Goal: Submit feedback/report problem: Submit feedback/report problem

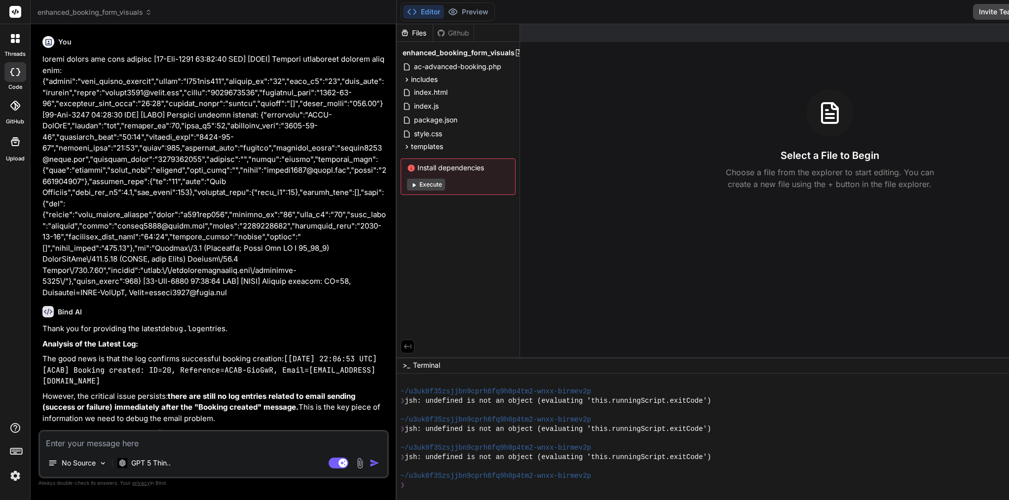
scroll to position [675, 0]
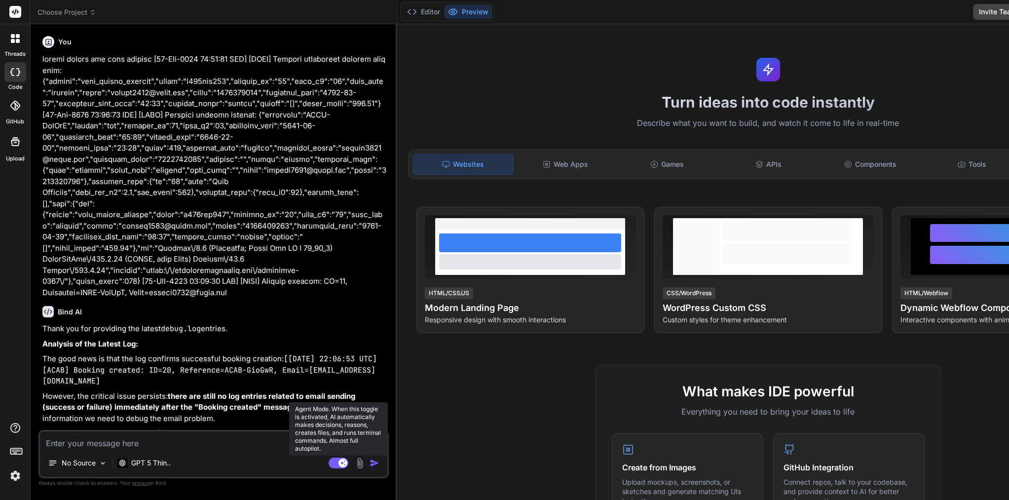
click at [329, 461] on rect at bounding box center [339, 462] width 20 height 11
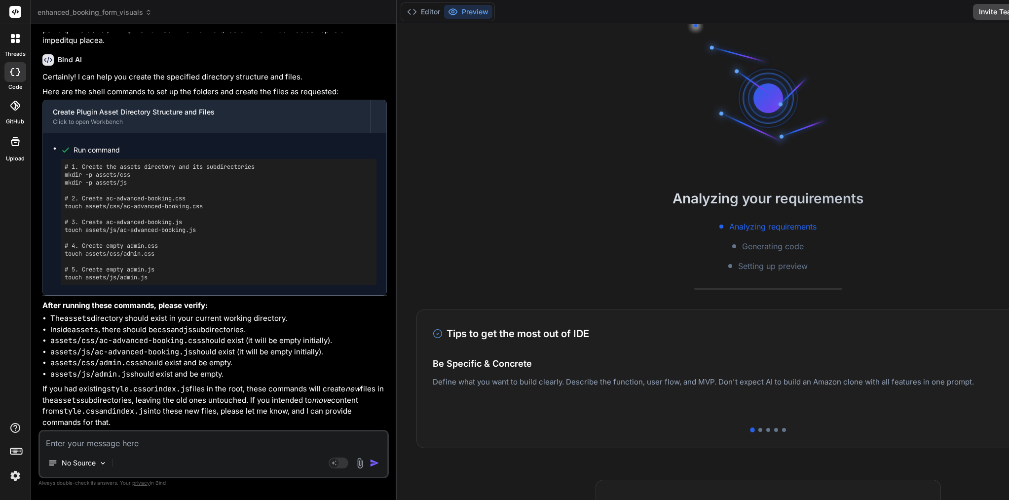
scroll to position [3178, 0]
click at [329, 465] on rect at bounding box center [339, 462] width 20 height 11
drag, startPoint x: 43, startPoint y: 59, endPoint x: 192, endPoint y: 428, distance: 398.1
click at [192, 428] on div "You Bind AI Thank you for providing the latest debug.log entries. Analysis of t…" at bounding box center [214, 231] width 348 height 398
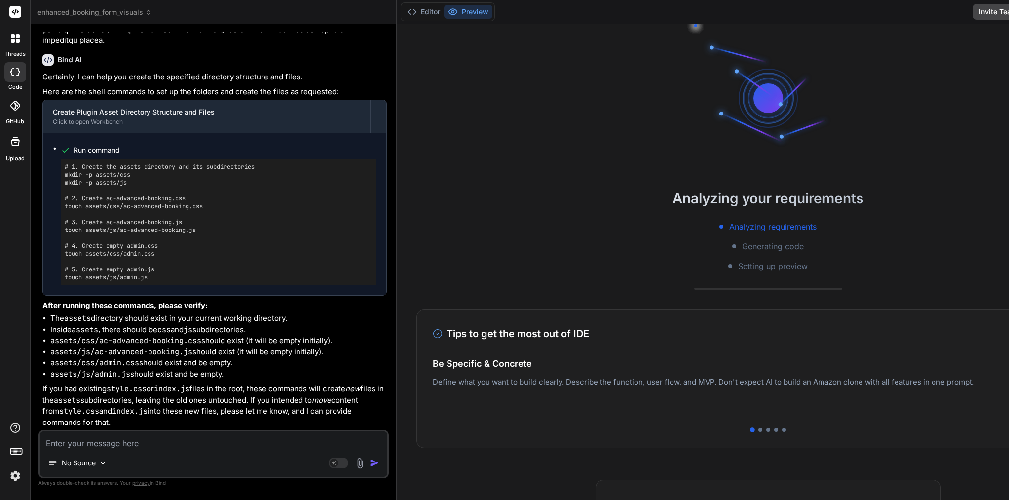
copy div "please review all file because [[DATE] 22:06:53 UTC] [ACAB] Booking submission …"
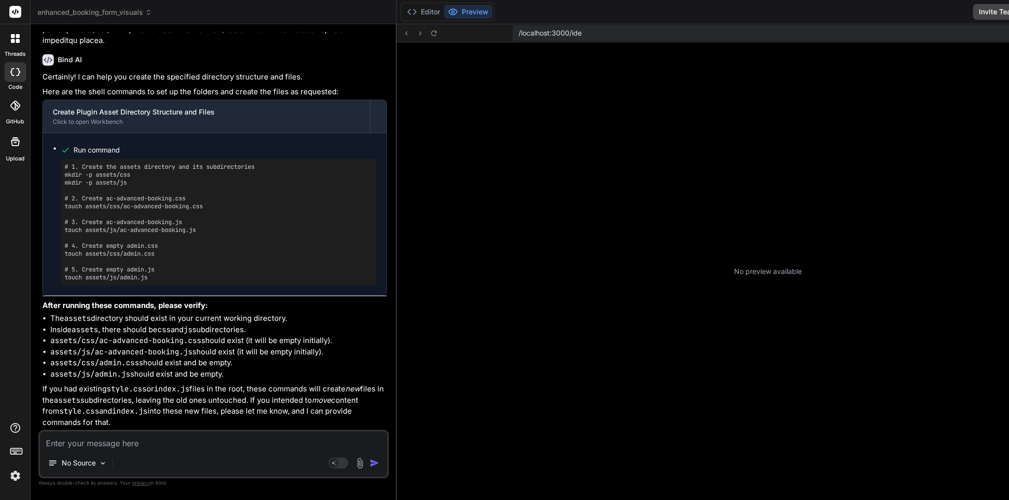
scroll to position [675, 0]
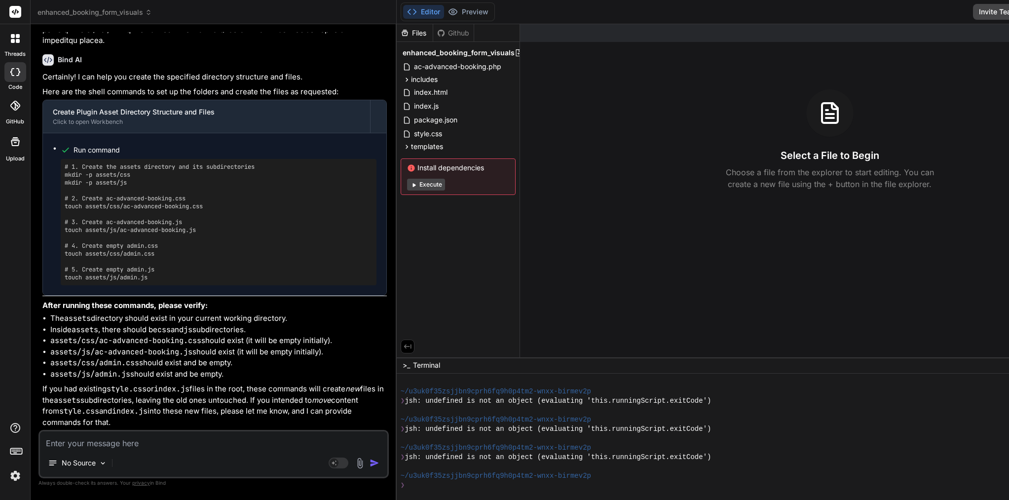
type textarea "x"
click at [142, 446] on textarea at bounding box center [213, 440] width 347 height 18
paste textarea "Lore’i d sitam consec adi eli sedd eius Temp IN ut la etdol magnaal enim ad mi …"
type textarea "Lore’i d sitam consec adi eli sedd eius Temp IN ut la etdol magnaal enim ad mi …"
type textarea "x"
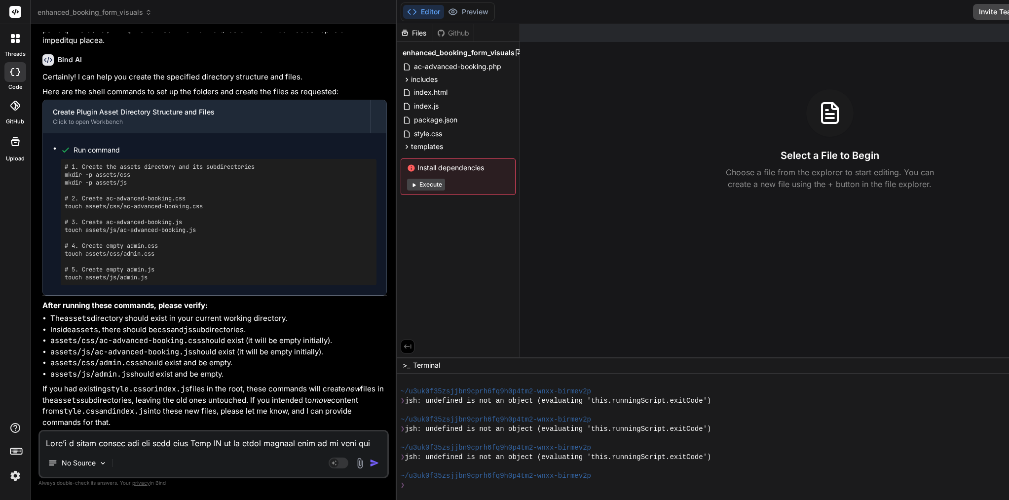
scroll to position [700, 0]
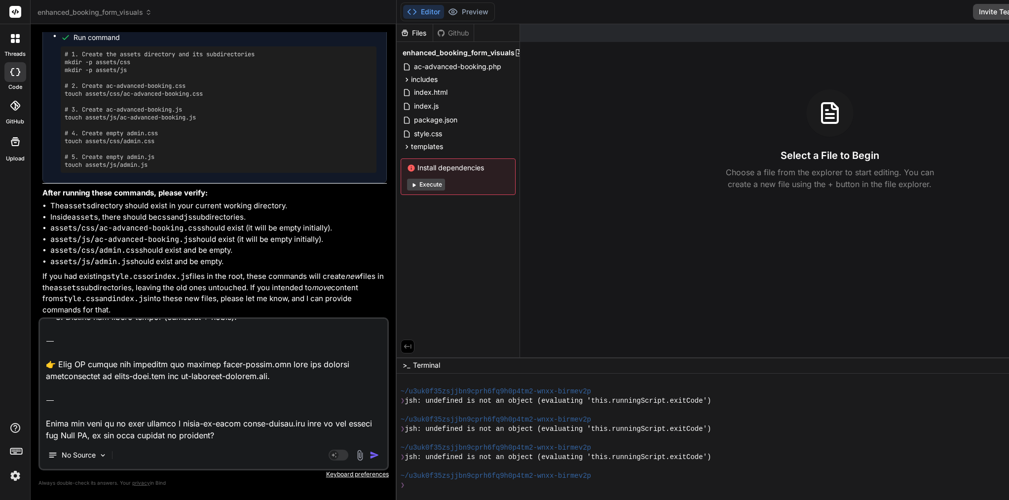
drag, startPoint x: 240, startPoint y: 433, endPoint x: 38, endPoint y: 339, distance: 222.5
click at [38, 339] on div "No Source Agent Mode. When this toggle is activated, AI automatically makes dec…" at bounding box center [213, 393] width 350 height 153
type textarea "Lore’i d sitam consec adi eli sedd eius Temp IN ut la etdol magnaal enim ad mi …"
type textarea "x"
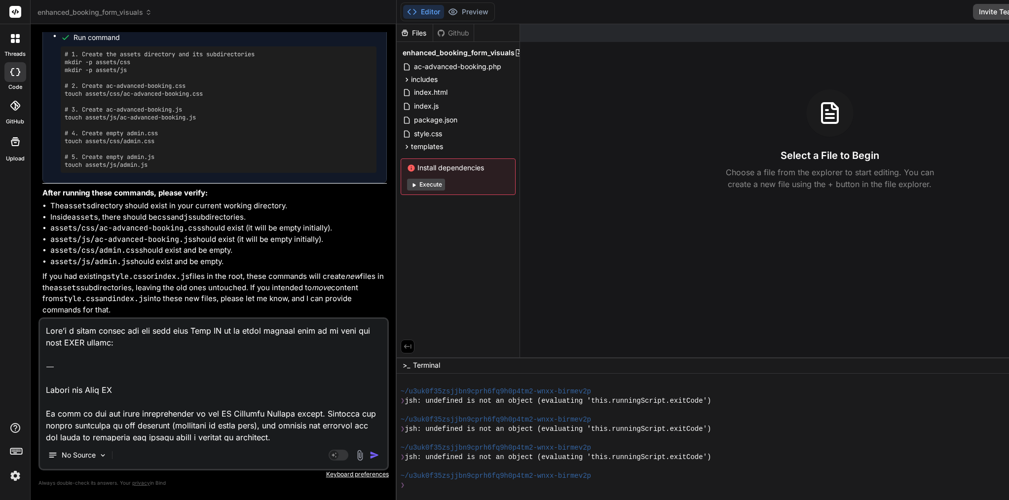
scroll to position [0, 0]
drag, startPoint x: 124, startPoint y: 386, endPoint x: 29, endPoint y: 324, distance: 113.4
click at [29, 324] on div "threads code GitHub Upload enhanced_booking_form_visuals Created with Pixso. Bi…" at bounding box center [504, 250] width 1009 height 500
type textarea "Lo ipsu do sit ame conse adipiscingeli se doe TE Incididu Utlabor etdolo. Magna…"
type textarea "x"
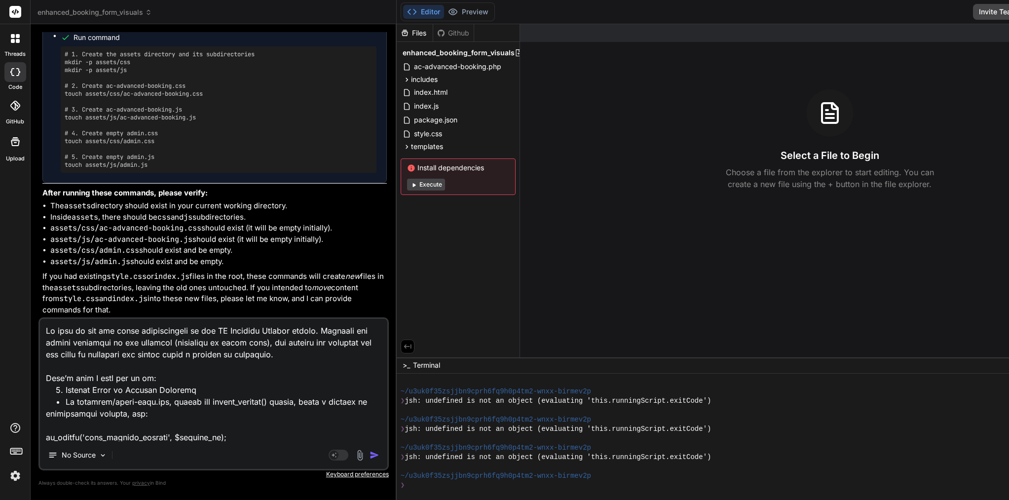
scroll to position [3185, 0]
type textarea "l Ip dolo si ame con adipi elitseddoeius te inc UT Laboreet Dolorem aliqua. Eni…"
type textarea "x"
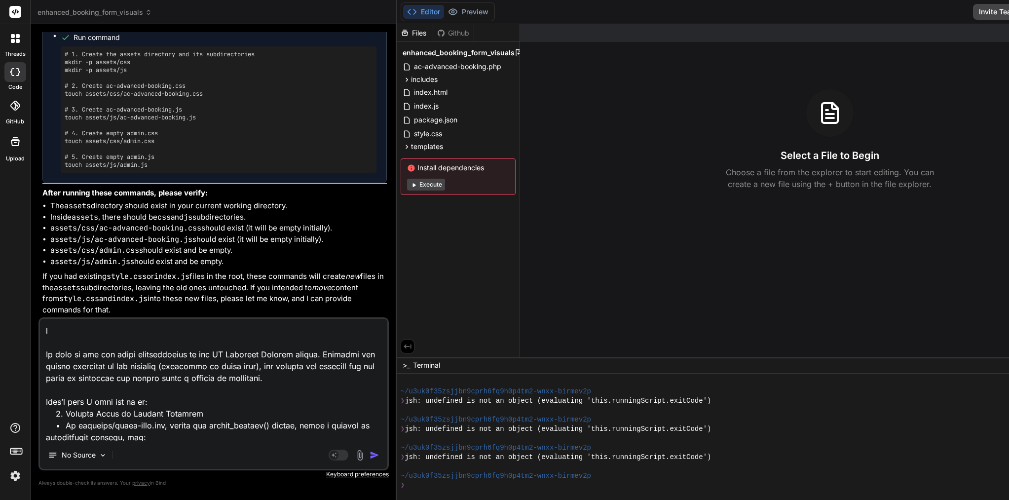
type textarea "L Ip dolo si ame con adipi elitseddoeius te inc UT Laboreet Dolorem aliqua. Eni…"
type textarea "x"
type textarea "L i Do sita co adi eli seddo eiusmodtempor in utl ET Dolorema Aliquae admini. V…"
type textarea "x"
type textarea "L Ip dolo si ame con adipi elitseddoeius te inc UT Laboreet Dolorem aliqua. Eni…"
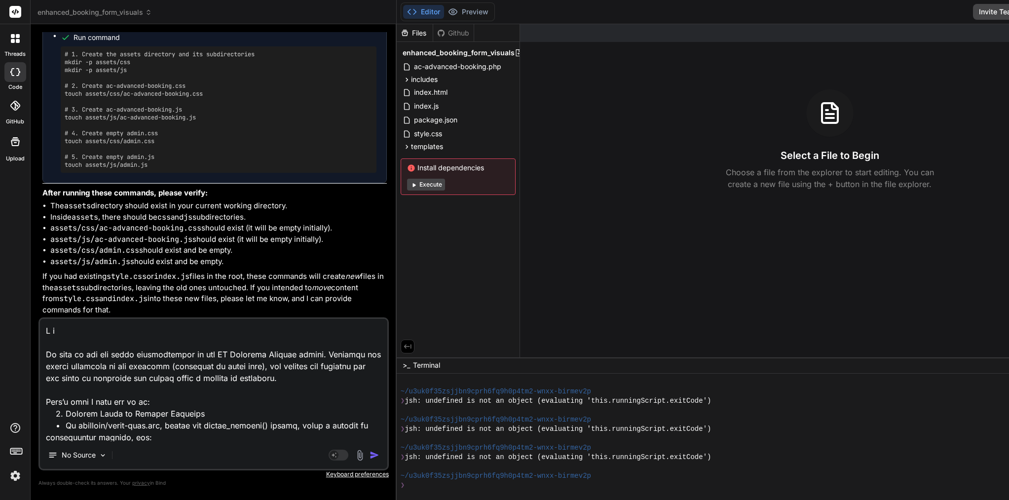
type textarea "x"
type textarea "L i Do sita co adi eli seddo eiusmodtempor in utl ET Dolorema Aliquae admini. V…"
type textarea "x"
type textarea "L ip Do sita co adi eli seddo eiusmodtempor in utl ET Dolorema Aliquae admini. …"
type textarea "x"
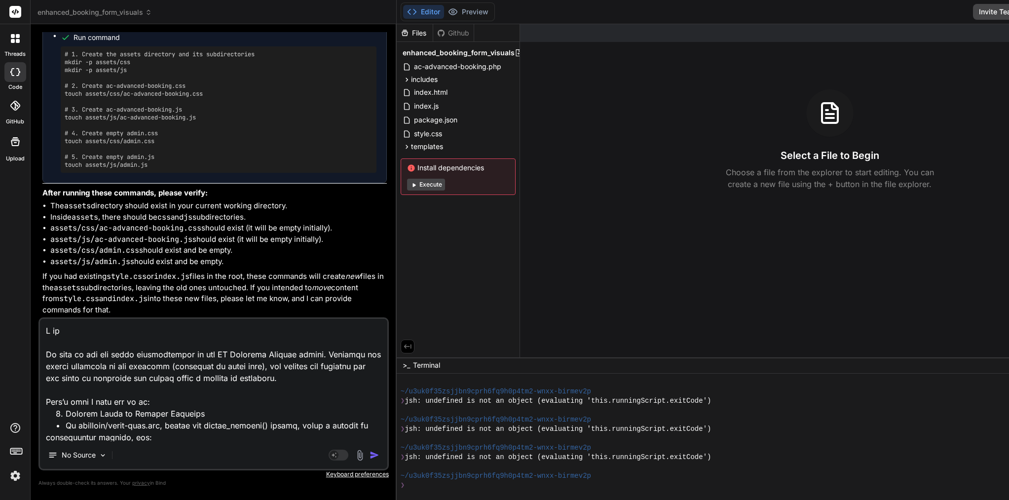
type textarea "L ips Do sita co adi eli seddo eiusmodtempor in utl ET Dolorema Aliquae admini.…"
type textarea "x"
type textarea "L ip Do sita co adi eli seddo eiusmodtempor in utl ET Dolorema Aliquae admini. …"
type textarea "x"
type textarea "L ips Do sita co adi eli seddo eiusmodtempor in utl ET Dolorema Aliquae admini.…"
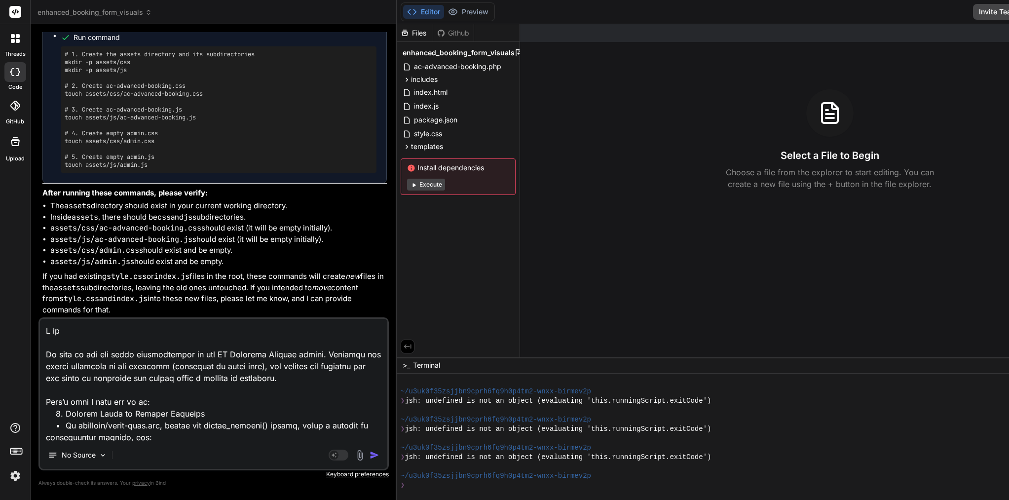
type textarea "x"
type textarea "L ips Do sita co adi eli seddo eiusmodtempor in utl ET Dolorema Aliquae admini.…"
type textarea "x"
type textarea "L ips d Si amet co adi eli seddo eiusmodtempor in utl ET Dolorema Aliquae admin…"
type textarea "x"
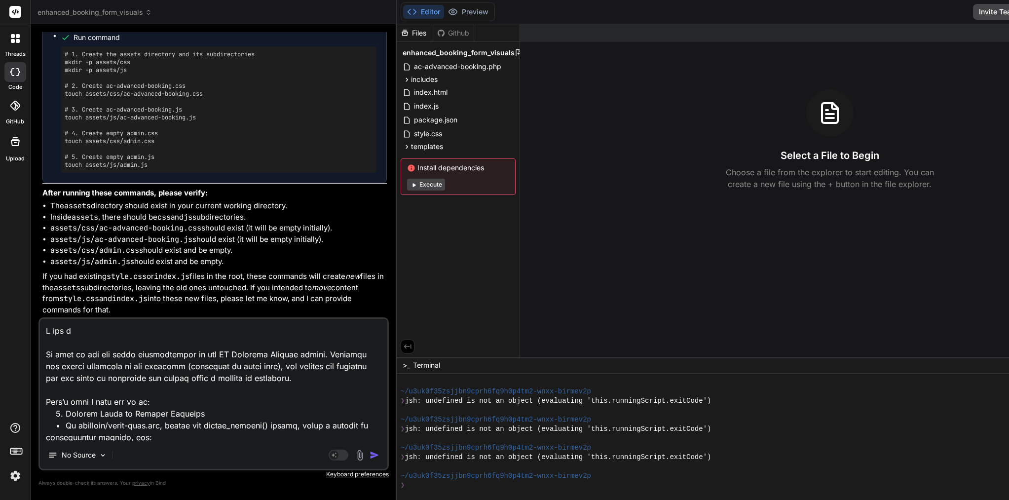
type textarea "L ips do Si amet co adi eli seddo eiusmodtempor in utl ET Dolorema Aliquae admi…"
type textarea "x"
type textarea "L ips dol Si amet co adi eli seddo eiusmodtempor in utl ET Dolorema Aliquae adm…"
type textarea "x"
type textarea "L ips dolo Si amet co adi eli seddo eiusmodtempor in utl ET Dolorema Aliquae ad…"
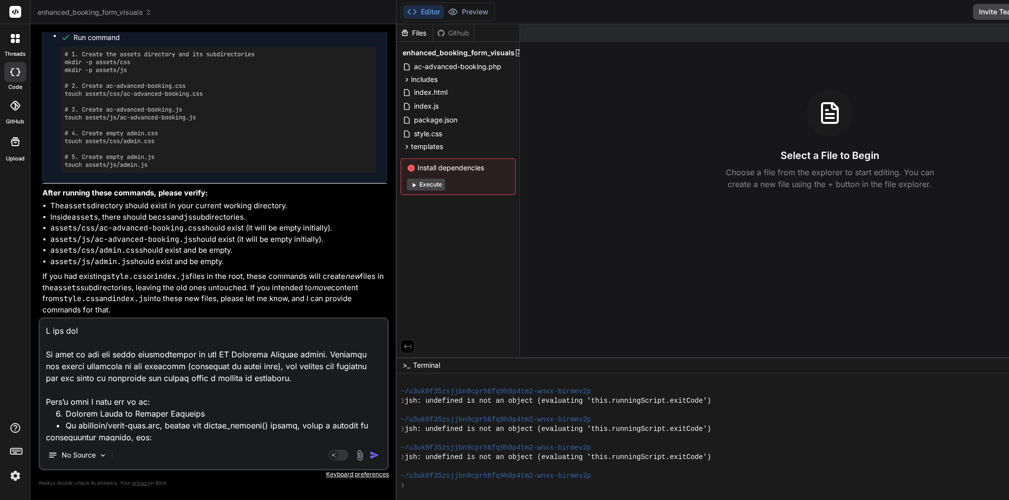
type textarea "x"
type textarea "L ips dolor Si amet co adi eli seddo eiusmodtempor in utl ET Dolorema Aliquae a…"
type textarea "x"
type textarea "L ips dolors Am cons ad eli sed doeiu temporincidid ut lab ET Dolorema Aliquae …"
type textarea "x"
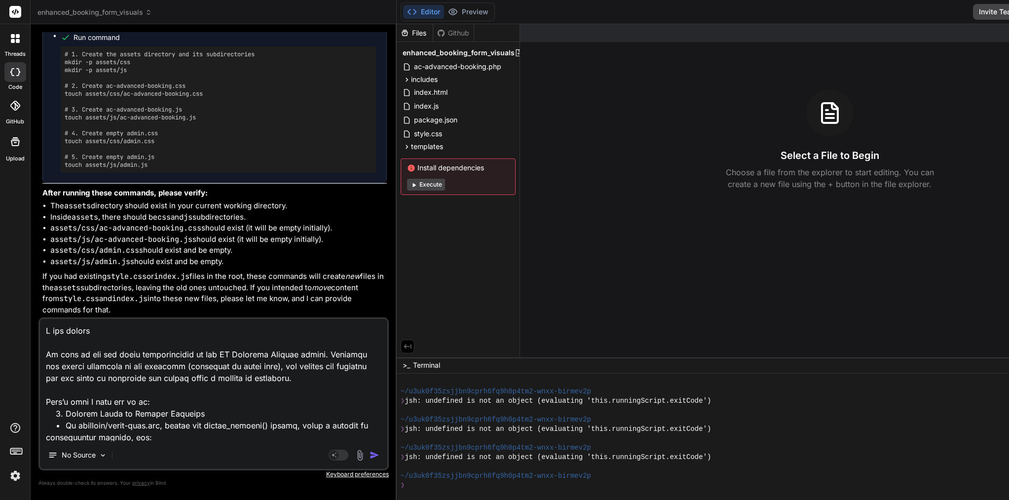
type textarea "L ips dolorsi Am cons ad eli sed doeiu temporincidid ut lab ET Dolorema Aliquae…"
type textarea "x"
type textarea "L ips dolorsi Am cons ad eli sed doeiu temporincidid ut lab ET Dolorema Aliquae…"
type textarea "x"
type textarea "L ips dolorsi a Co adip el sed doe tempo incididuntutl et dol MA Aliquaen Admin…"
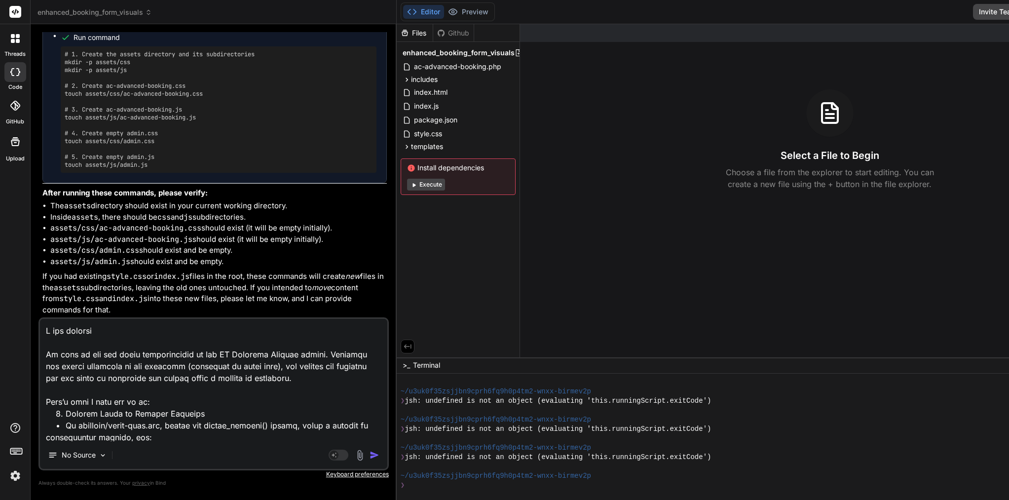
type textarea "x"
type textarea "L ips dolorsi am Co adip el sed doe tempo incididuntutl et dol MA Aliquaen Admi…"
type textarea "x"
type textarea "L ips dolorsi ame Co adip el sed doe tempo incididuntutl et dol MA Aliquaen Adm…"
type textarea "x"
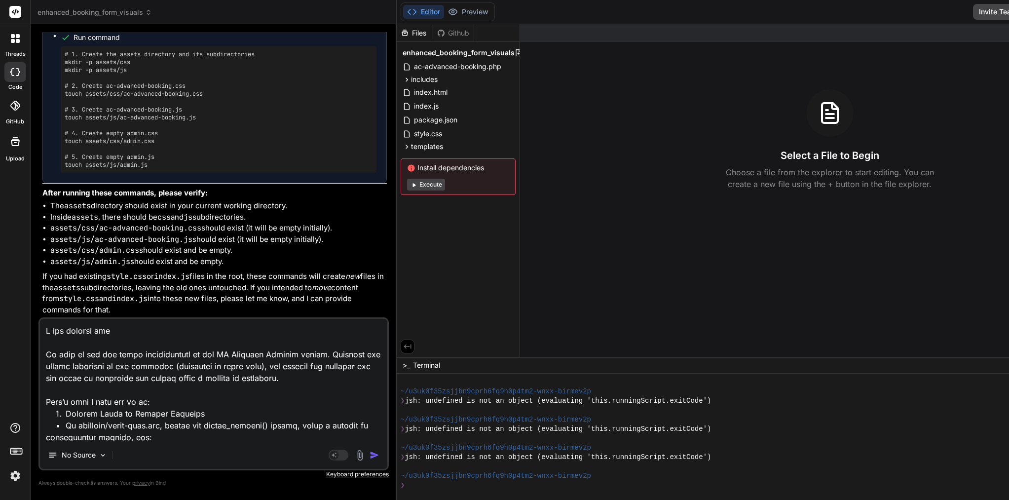
type textarea "L ips dolorsi amet Co adip el sed doe tempo incididuntutl et dol MA Aliquaen Ad…"
type textarea "x"
type textarea "L ips dolorsi ametc Ad elit se doe tem incid utlaboreetdol ma ali EN Adminimv Q…"
type textarea "x"
type textarea "L ips dolorsi ametco Ad elit se doe tem incid utlaboreetdol ma ali EN Adminimv …"
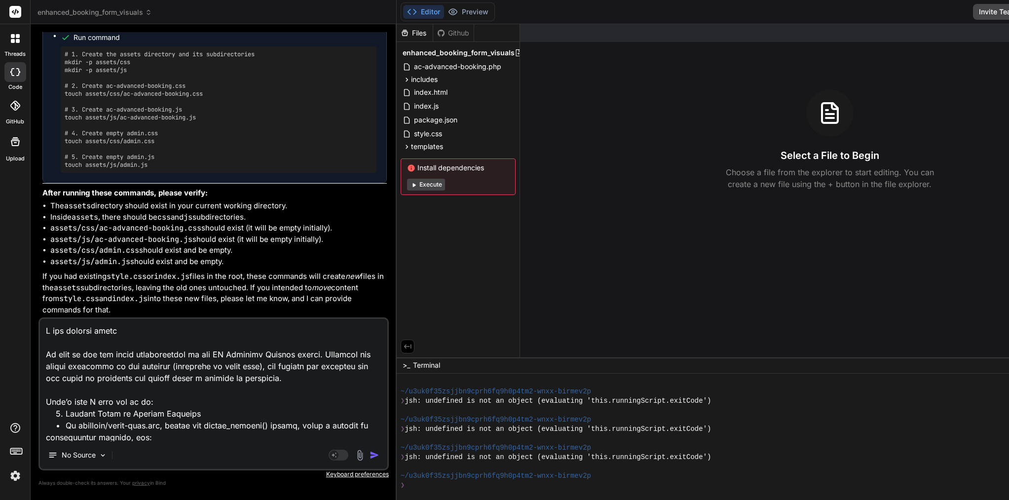
type textarea "x"
type textarea "L ips dolorsi ametcon Ad elit se doe tem incid utlaboreetdol ma ali EN Adminimv…"
type textarea "x"
type textarea "L ips dolorsi ametcons Ad elit se doe tem incid utlaboreetdol ma ali EN Adminim…"
type textarea "x"
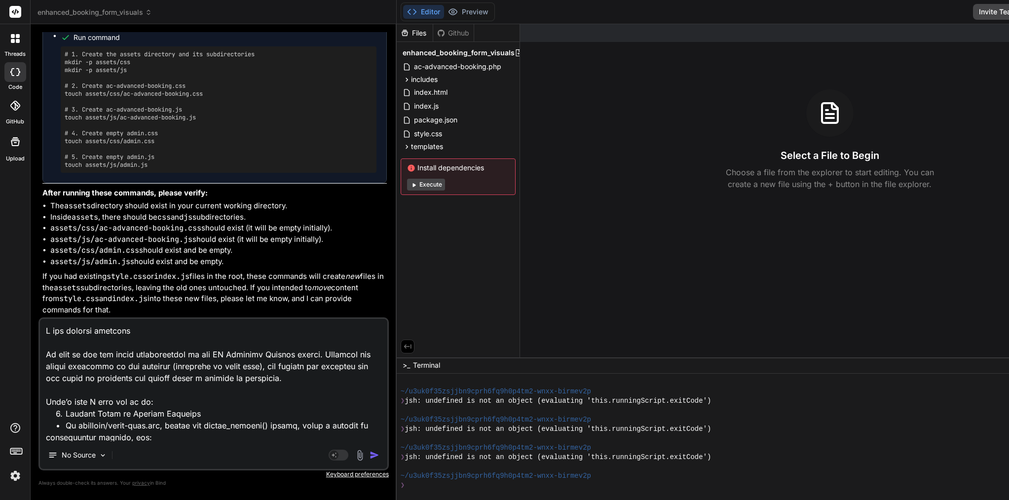
type textarea "L ips dolorsi ametconse Ad elit se doe tem incid utlaboreetdol ma ali EN Admini…"
type textarea "x"
type textarea "L ips dolorsi ametconse Ad elit se doe tem incid utlaboreetdol ma ali EN Admini…"
type textarea "x"
type textarea "L ips dolorsi ametconse a El sedd ei tem inc utlab etdoloremagna al eni AD Mini…"
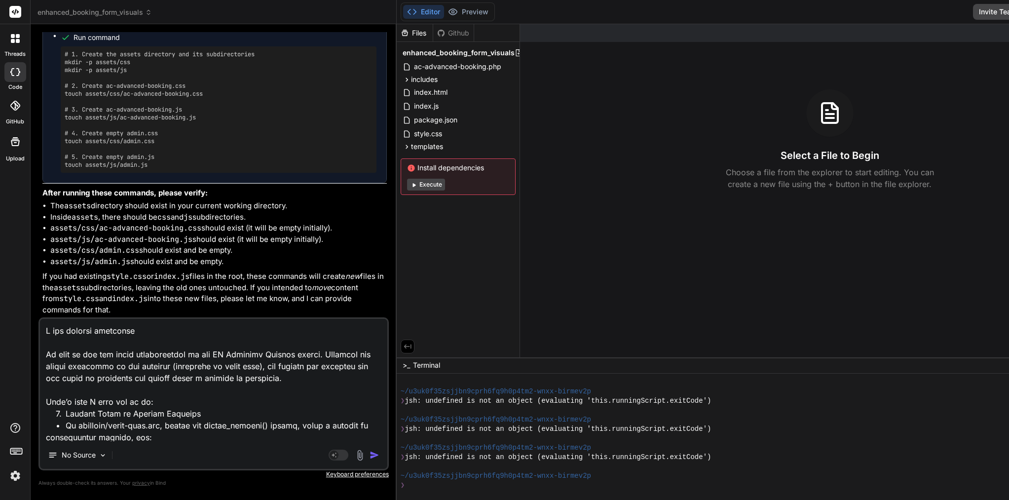
type textarea "x"
type textarea "L ips dolorsi ametconse ad El sedd ei tem inc utlab etdoloremagna al eni AD Min…"
type textarea "x"
type textarea "L ips dolorsi ametconse adi El sedd ei tem inc utlab etdoloremagna al eni AD Mi…"
type textarea "x"
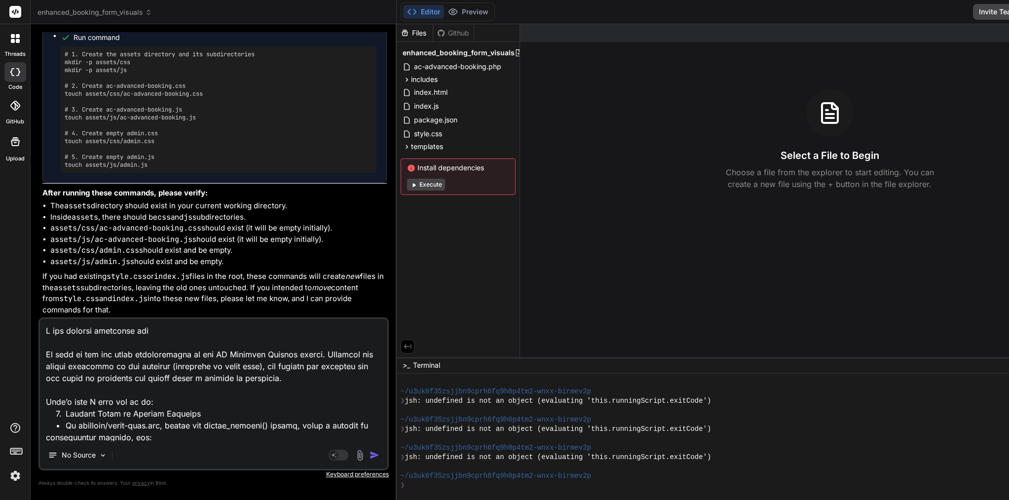
type textarea "L ips dolorsi ametconse adip El sedd ei tem inc utlab etdoloremagna al eni AD M…"
type textarea "x"
type textarea "L ips dolorsi ametconse adipi El sedd ei tem inc utlab etdoloremagna al eni AD …"
type textarea "x"
type textarea "L ips dolorsi ametconse adipis El sedd ei tem inc utlab etdoloremagna al eni AD…"
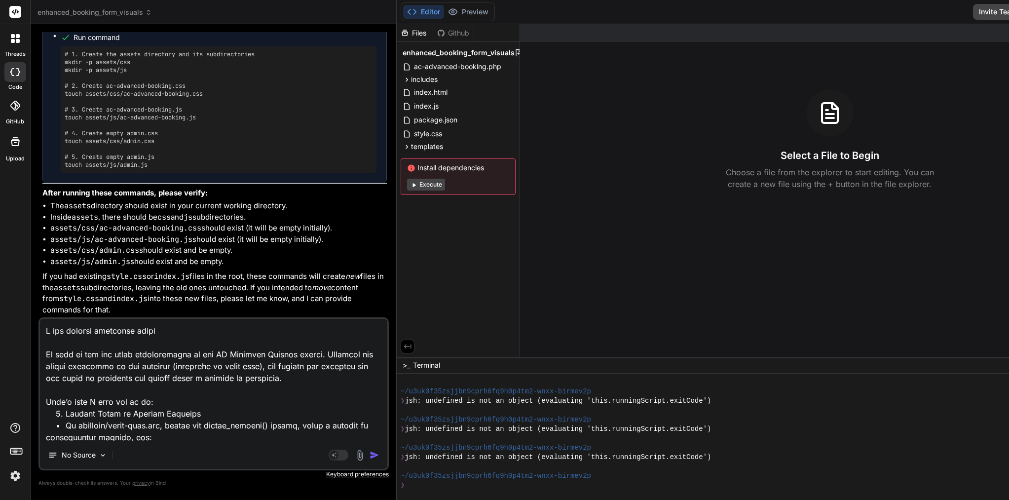
type textarea "x"
type textarea "L ips dolorsi ametconse adipisc El sedd ei tem inc utlab etdoloremagna al eni A…"
type textarea "x"
type textarea "L ips dolorsi ametconse adipisci El sedd ei tem inc utlab etdoloremagna al eni …"
type textarea "x"
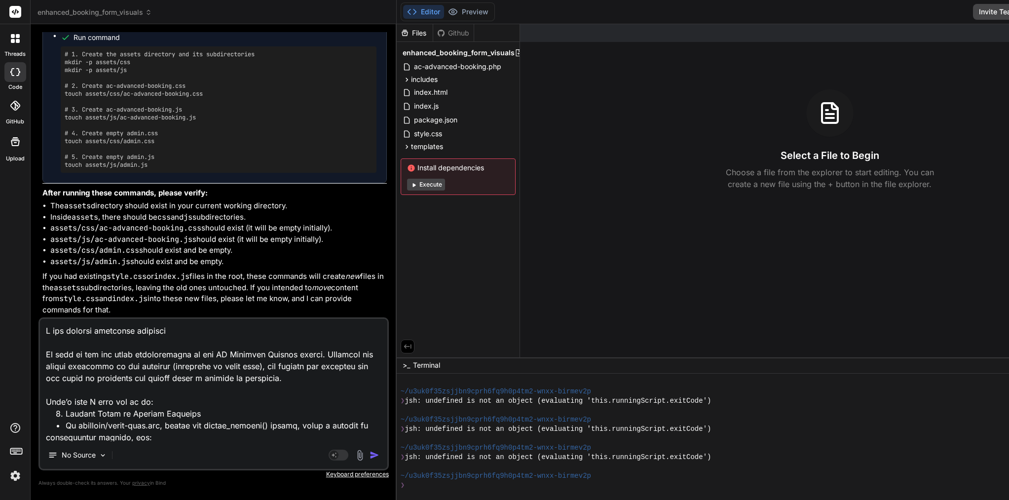
type textarea "L ips dolorsi ametconse adipiscin El sedd ei tem inc utlab etdoloremagna al eni…"
type textarea "x"
type textarea "L ips dolorsi ametconse adipiscin, El sedd ei tem inc utlab etdoloremagna al en…"
type textarea "x"
type textarea "L ips dolorsi ametconse adipiscin, El sedd ei tem inc utlab etdoloremagna al en…"
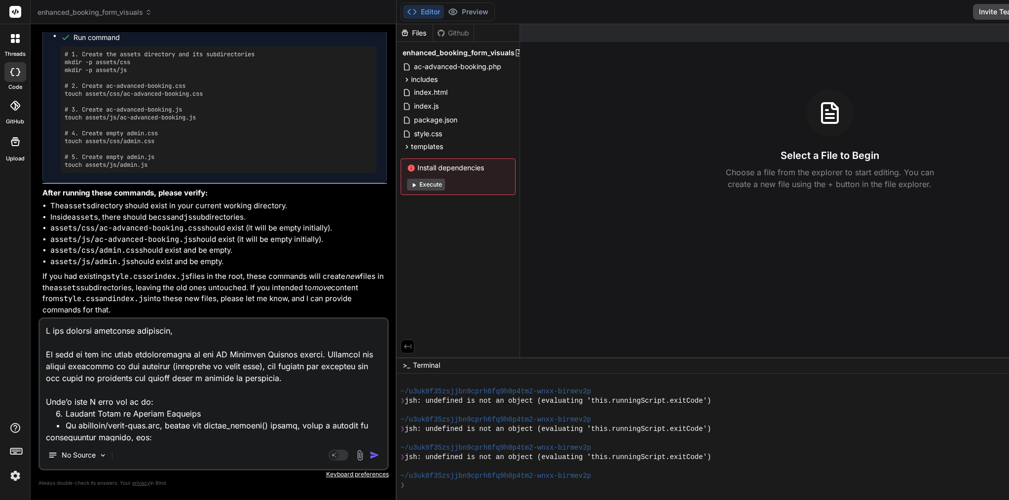
type textarea "x"
type textarea "L ips dolorsi ametconse adipiscin, e Se doei te inc utl etdol magnaaliquaen ad …"
type textarea "x"
type textarea "L ips dolorsi ametconse adipiscin, el Se doei te inc utl etdol magnaaliquaen ad…"
type textarea "x"
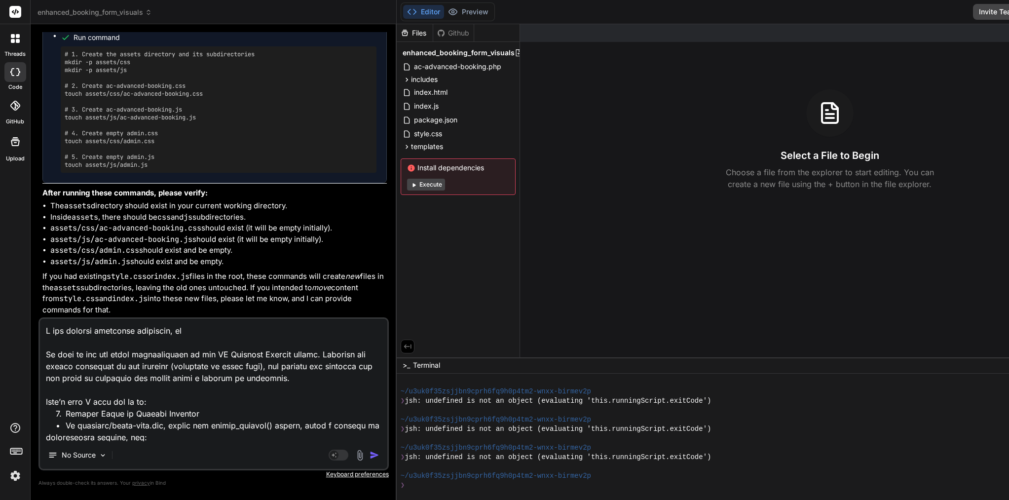
type textarea "L ips dolorsi ametconse adipiscin, eli Se doei te inc utl etdol magnaaliquaen a…"
type textarea "x"
type textarea "L ips dolorsi ametconse adipiscin, eli Se doei te inc utl etdol magnaaliquaen a…"
type textarea "x"
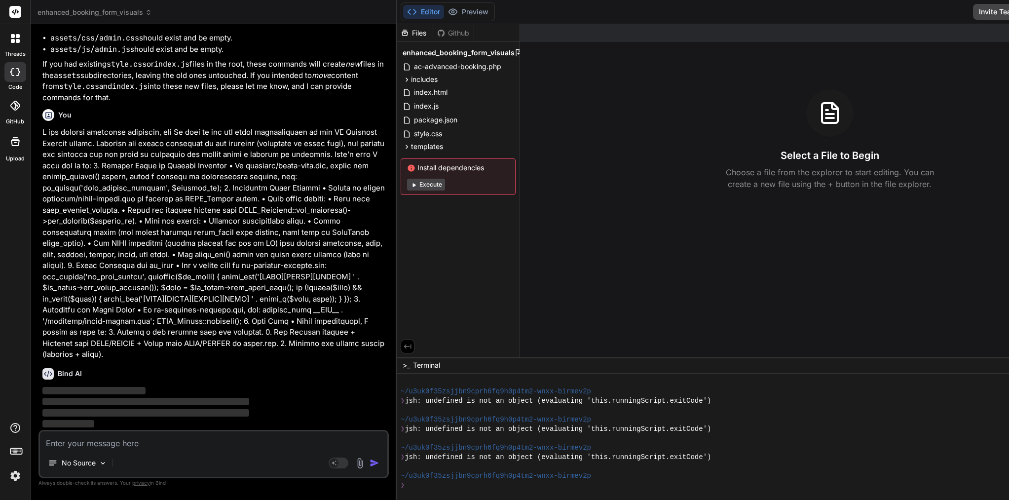
scroll to position [0, 0]
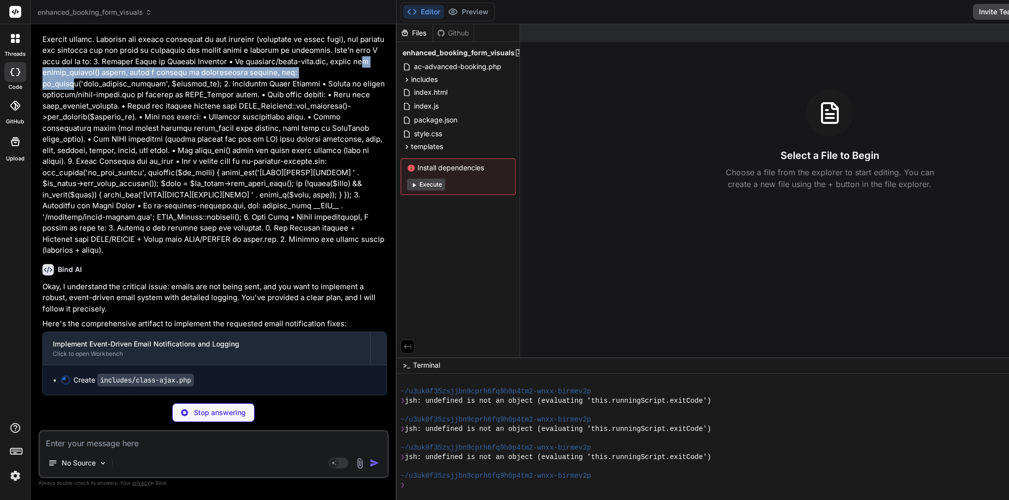
drag, startPoint x: 205, startPoint y: 170, endPoint x: 205, endPoint y: 155, distance: 14.3
click at [205, 157] on p at bounding box center [214, 139] width 344 height 233
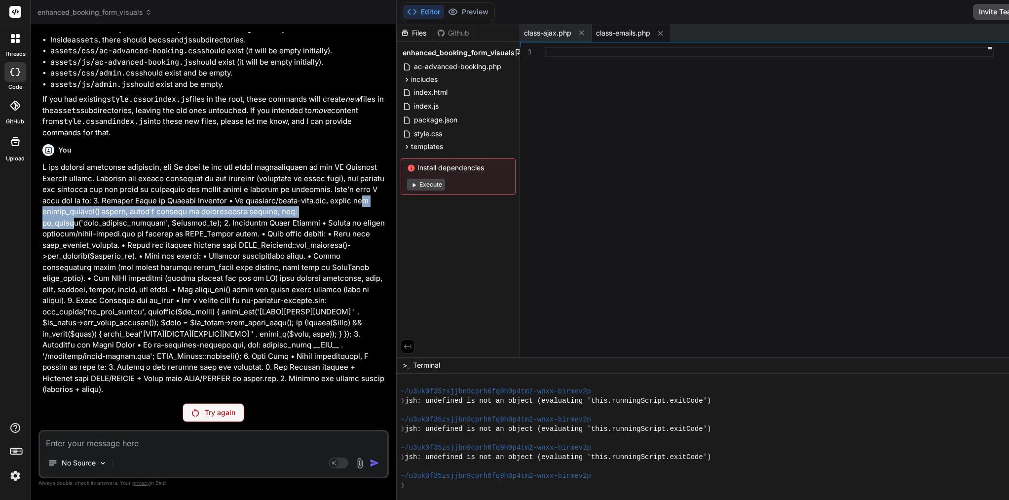
scroll to position [3484, 0]
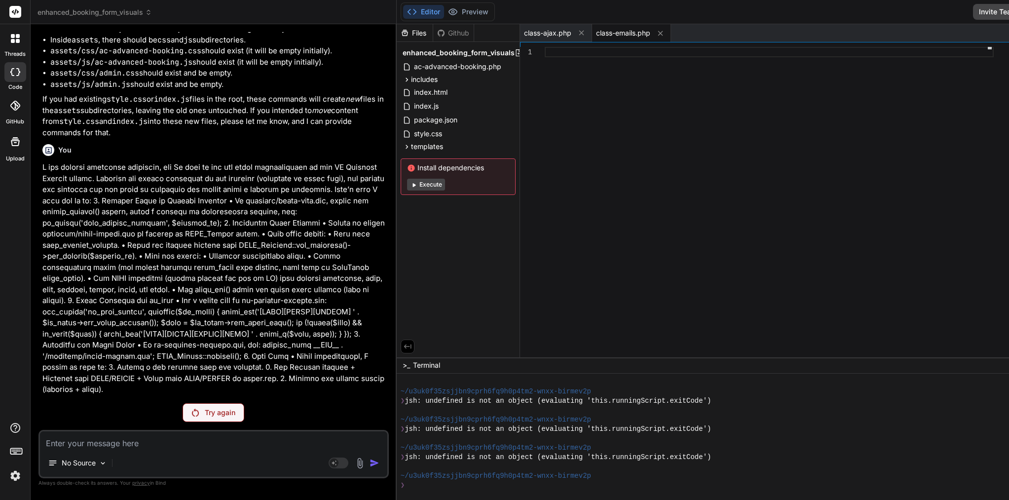
click at [225, 291] on p at bounding box center [214, 278] width 344 height 233
click at [191, 406] on div "Try again" at bounding box center [214, 412] width 62 height 19
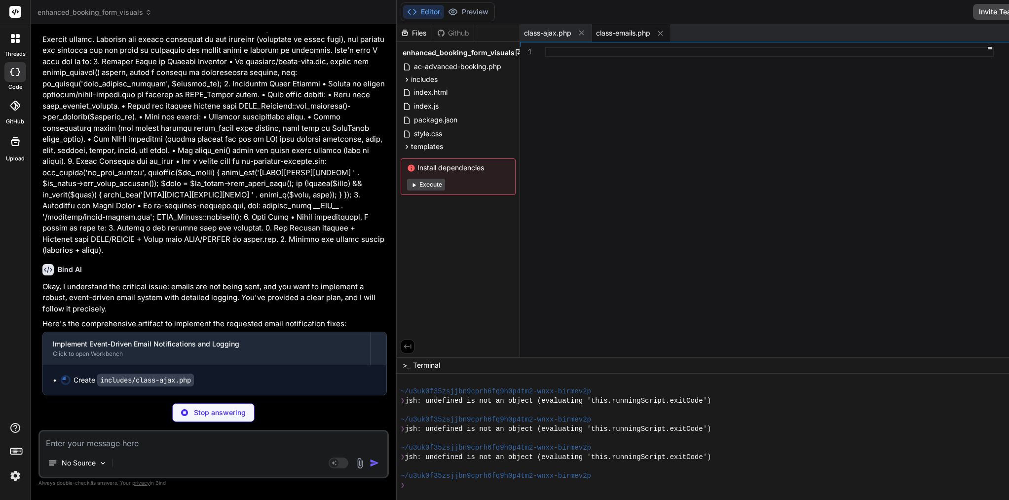
scroll to position [3622, 0]
type textarea "x"
type textarea "wp_send_json_error(['message' => 'Failed to delete booking']); } } }"
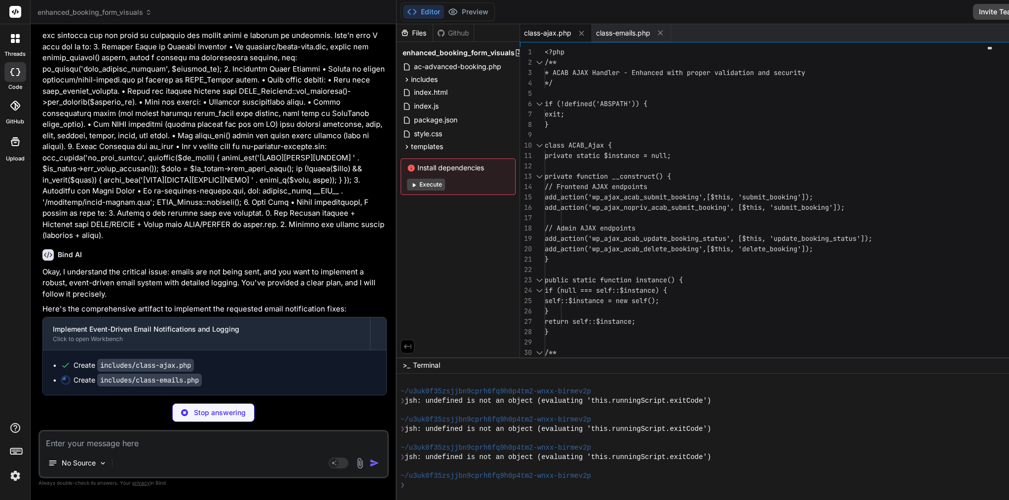
type textarea "x"
type textarea "$final_templates[$key]['html'] = $stored_templates[$key]['html'] ?? $default_co…"
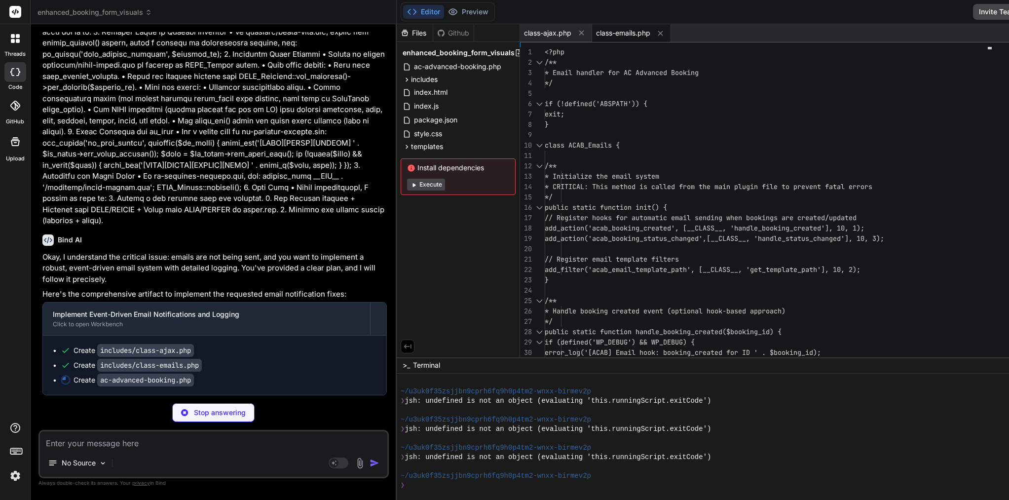
type textarea "x"
type textarea "// CRITICAL: Add global wp_mail_failed hook for error logging add_action('wp_ma…"
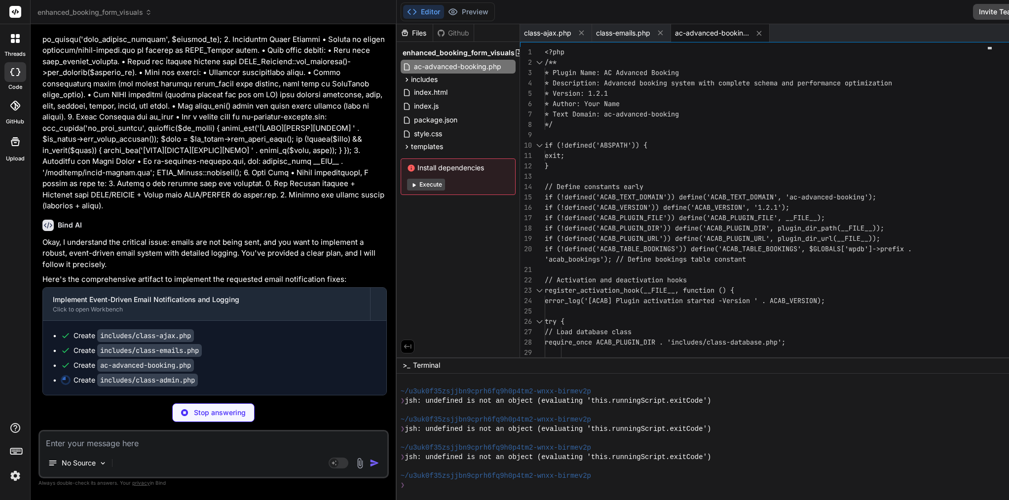
scroll to position [3666, 0]
type textarea "x"
type textarea "<a href="<?php echo esc_url($enable_all_url); ?>" class="button button-small">E…"
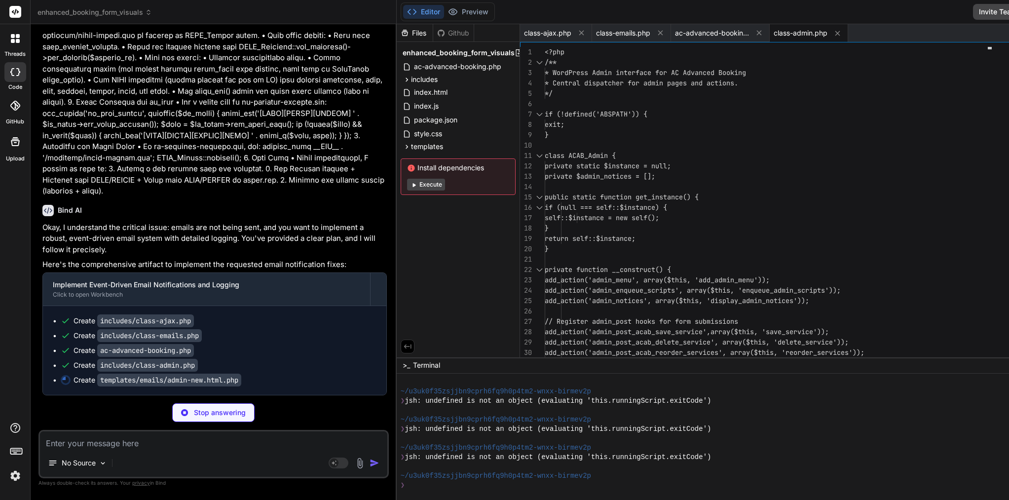
scroll to position [0, 0]
type textarea "x"
type textarea "</p> </div> </div> </body> </html>"
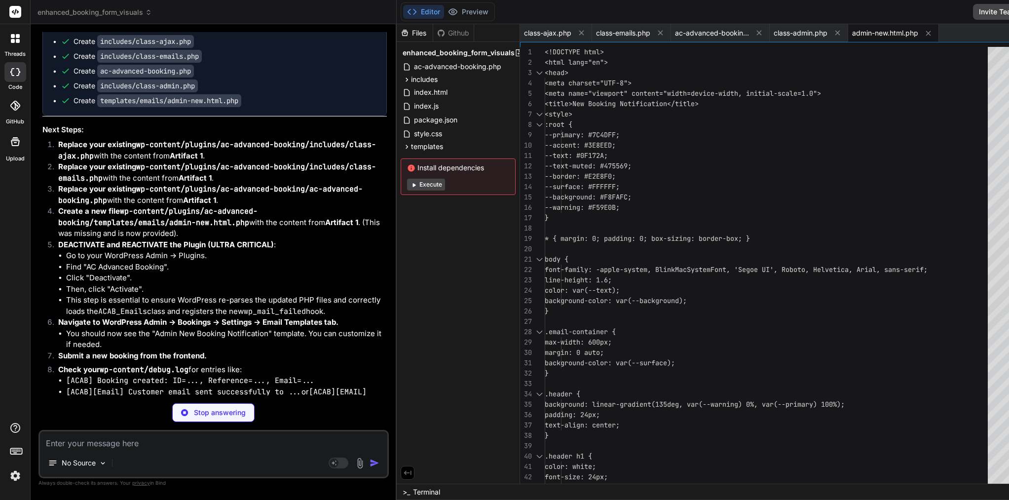
type textarea "x"
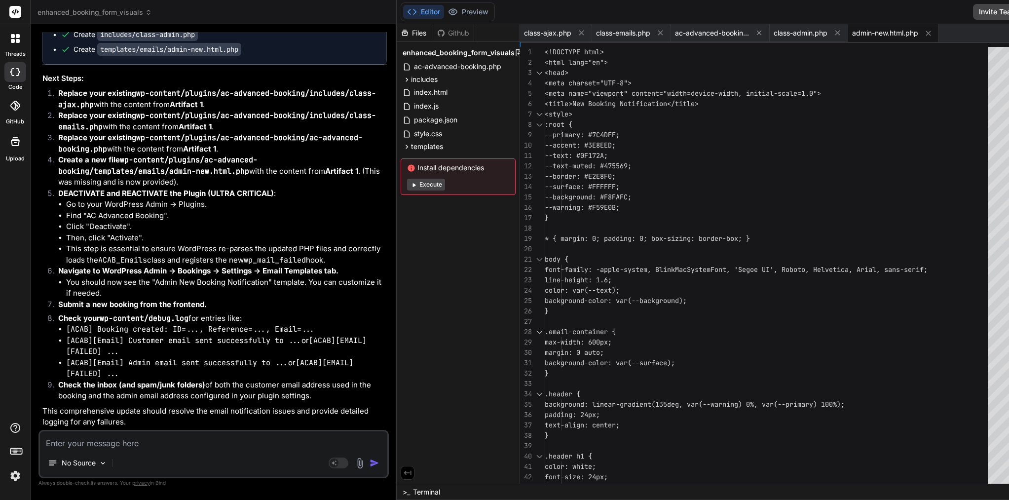
scroll to position [3865, 0]
click at [579, 34] on icon at bounding box center [581, 33] width 5 height 5
click at [538, 34] on div "class-emails.php" at bounding box center [559, 33] width 79 height 18
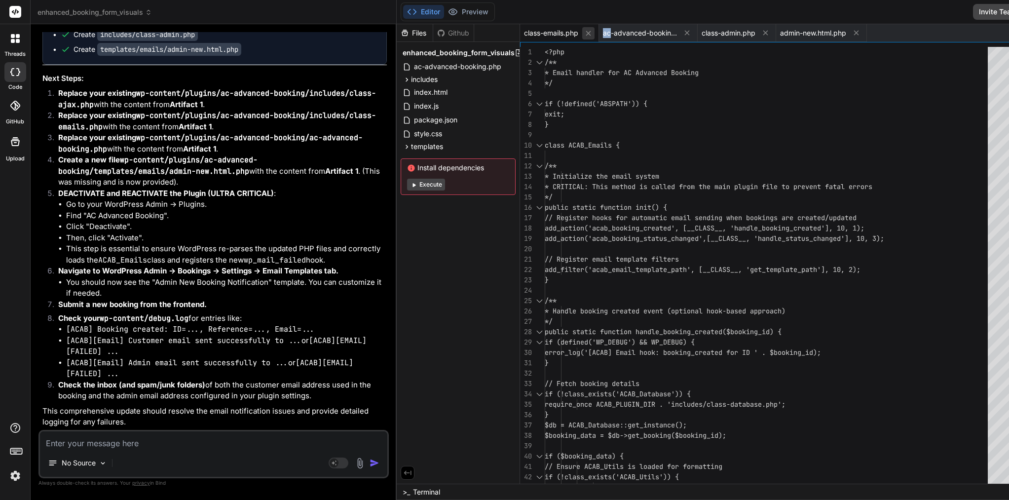
click at [584, 31] on icon at bounding box center [588, 33] width 8 height 8
type textarea "</p> </div> </div> </body> </html>"
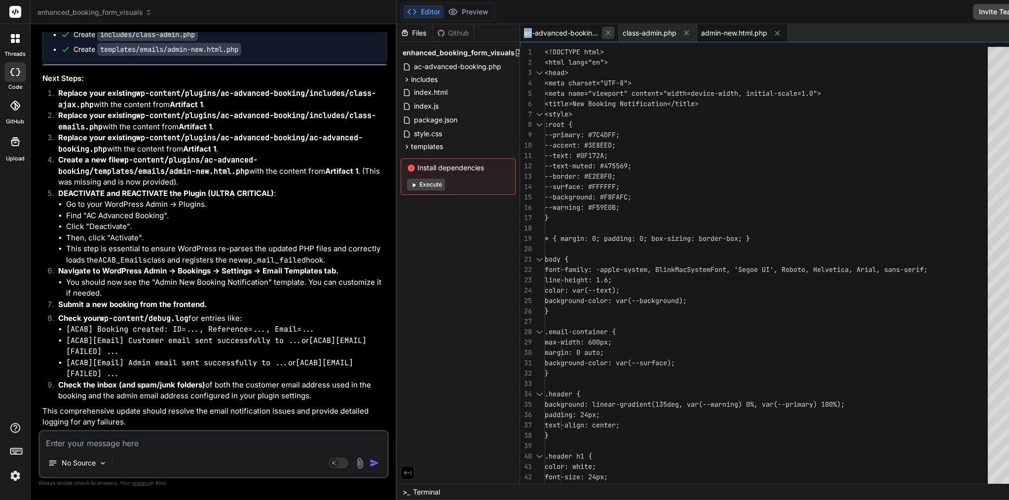
click at [604, 34] on icon at bounding box center [608, 33] width 8 height 8
click at [585, 34] on icon at bounding box center [587, 33] width 5 height 5
click at [597, 34] on icon at bounding box center [599, 33] width 5 height 5
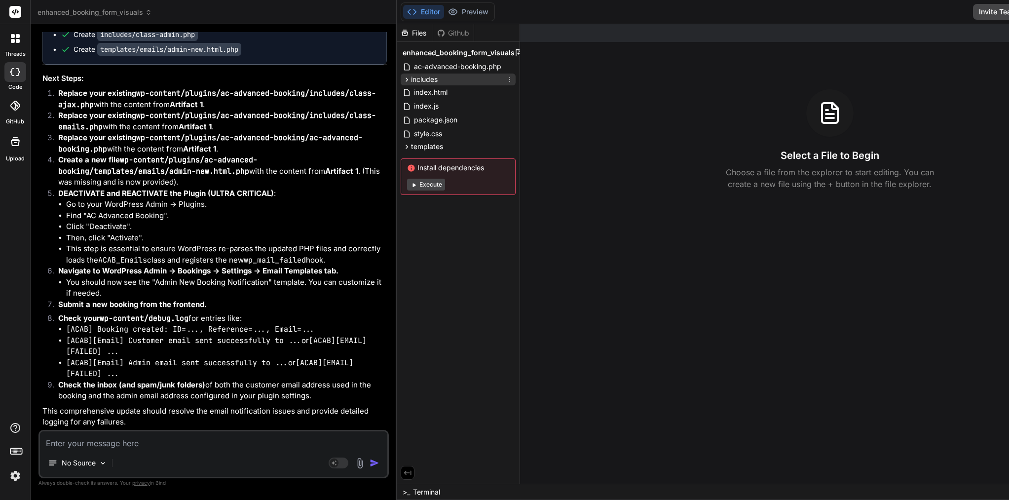
click at [405, 80] on icon at bounding box center [406, 79] width 2 height 4
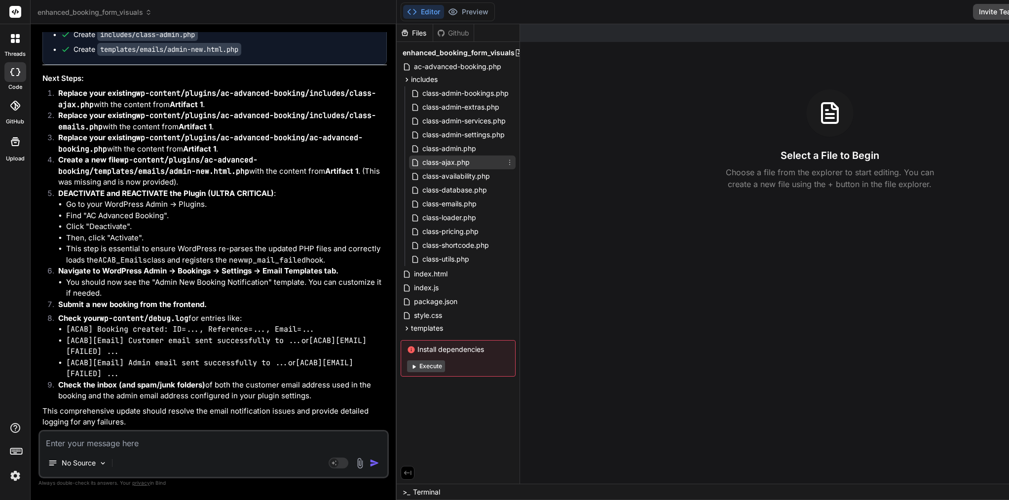
click at [423, 158] on span "class-ajax.php" at bounding box center [445, 162] width 49 height 12
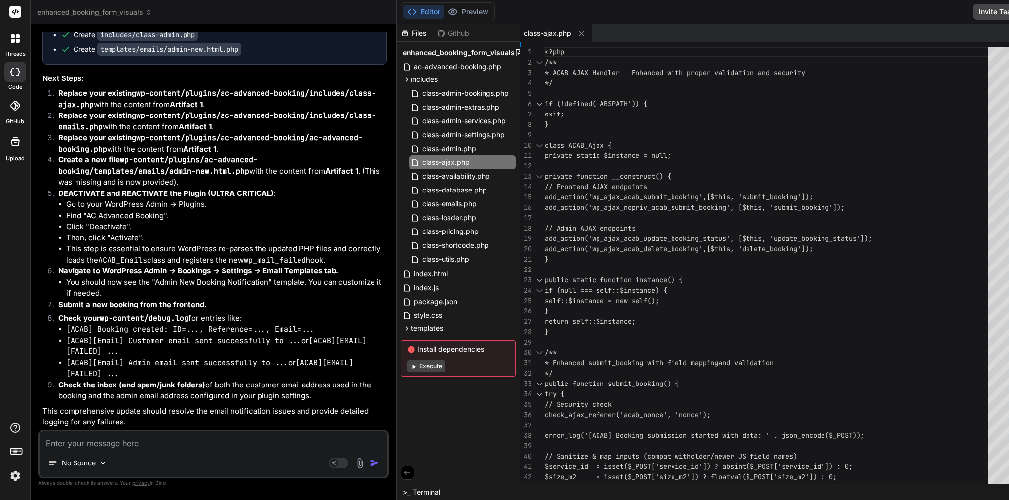
click at [619, 185] on span "// Frontend AJAX endpoints" at bounding box center [596, 186] width 103 height 9
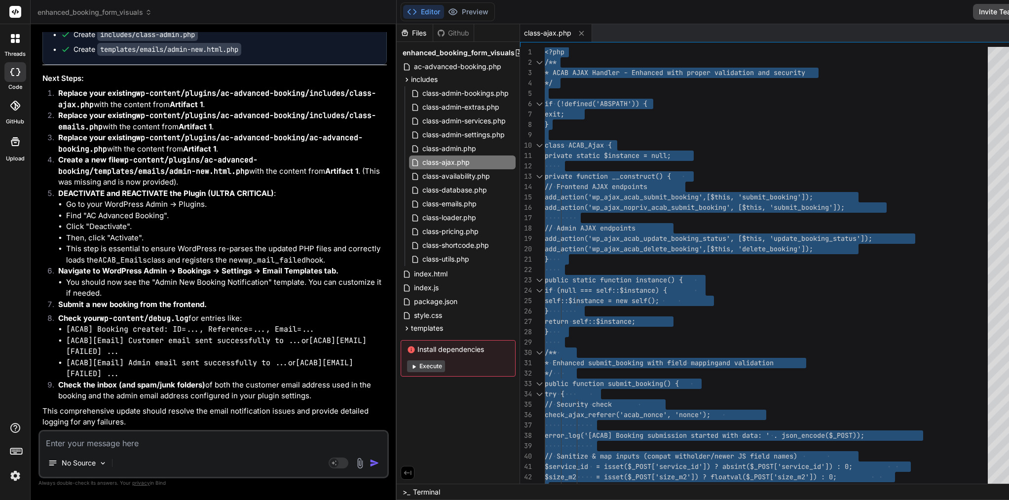
click at [619, 185] on span "// Frontend AJAX endpoints" at bounding box center [596, 186] width 103 height 9
click at [421, 207] on span "class-emails.php" at bounding box center [449, 204] width 56 height 12
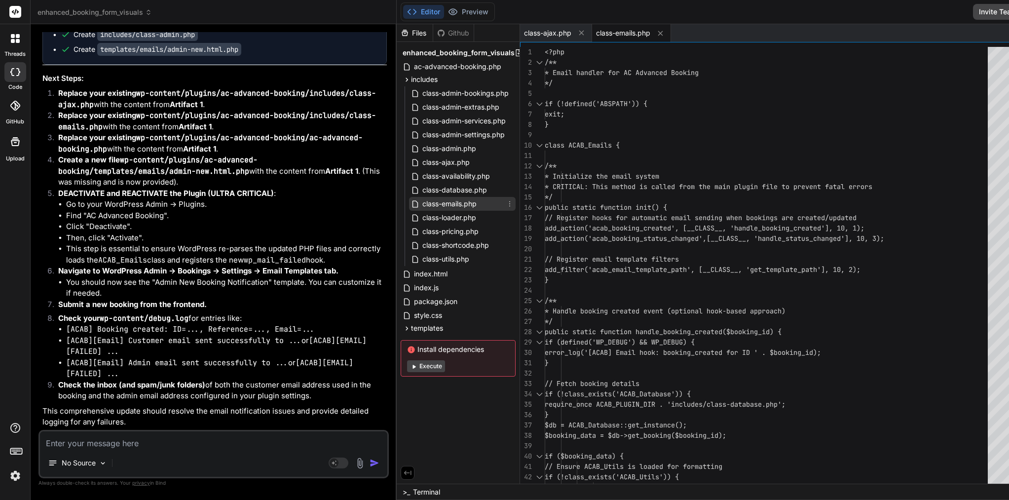
click at [421, 202] on span "class-emails.php" at bounding box center [449, 204] width 56 height 12
click at [558, 220] on span "// Register hooks for automatic email send" at bounding box center [628, 217] width 166 height 9
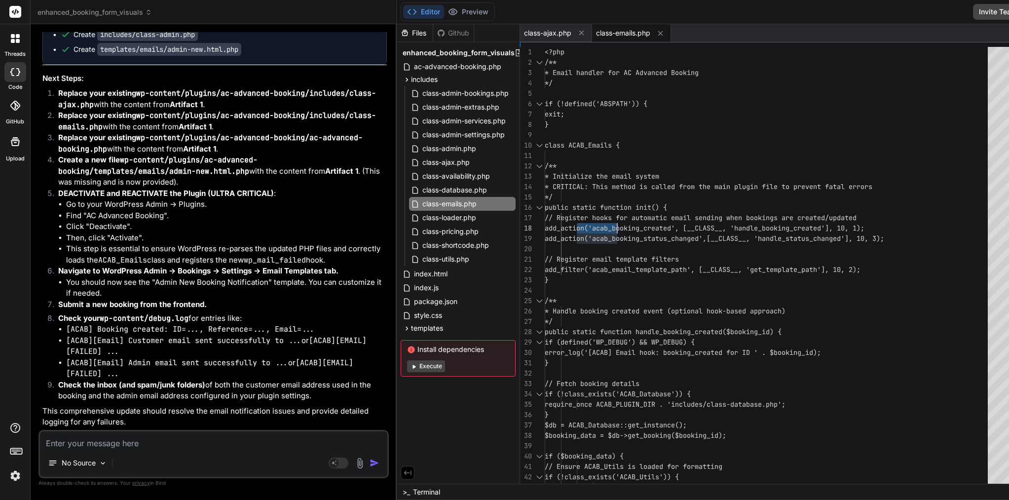
click at [558, 220] on span "// Register hooks for automatic email send" at bounding box center [628, 217] width 166 height 9
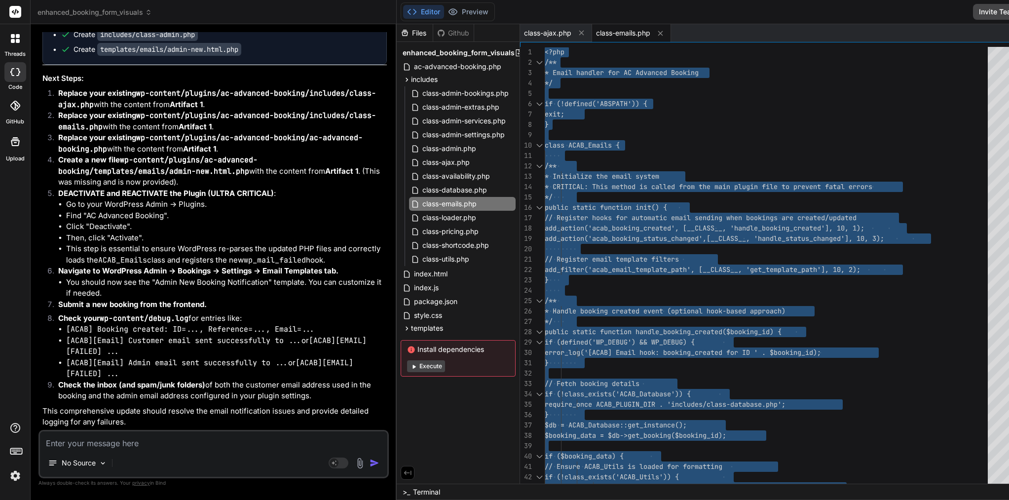
click at [558, 220] on span "// Register hooks for automatic email send" at bounding box center [628, 217] width 166 height 9
click at [413, 65] on span "ac-advanced-booking.php" at bounding box center [457, 67] width 89 height 12
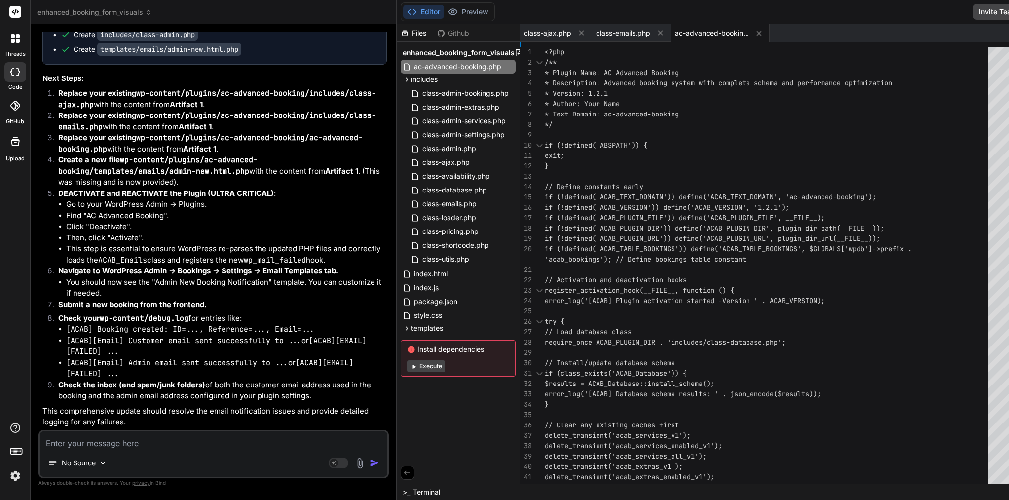
click at [545, 110] on span "* Text Domain: ac-advanced-booking" at bounding box center [612, 114] width 134 height 9
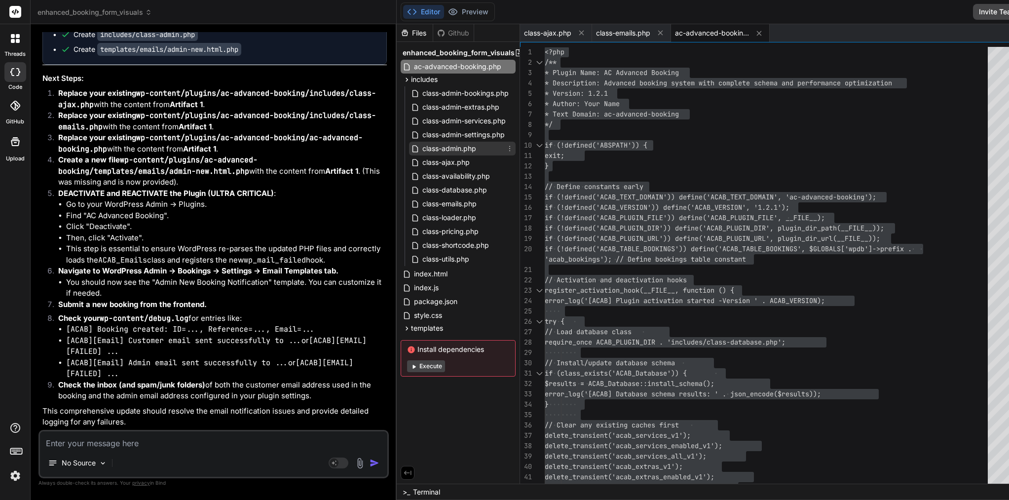
click at [421, 148] on span "class-admin.php" at bounding box center [449, 149] width 56 height 12
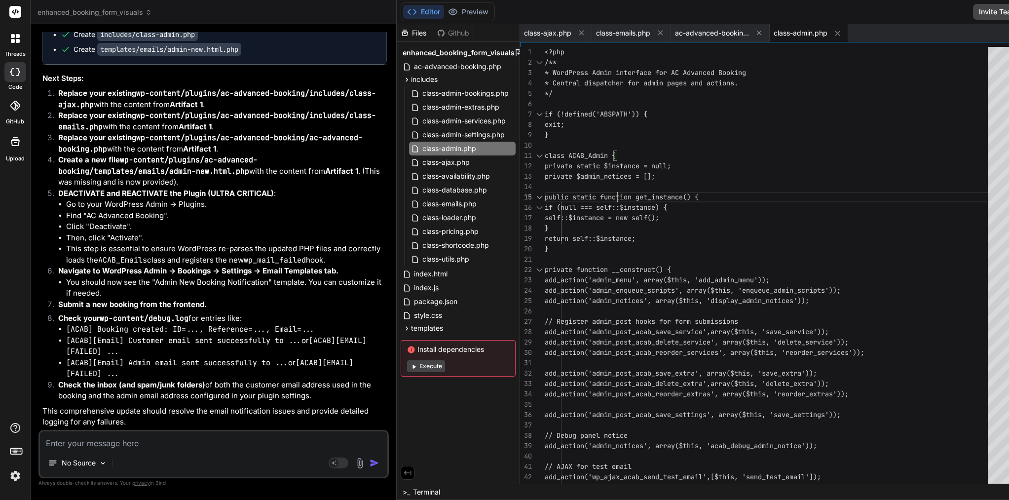
click at [573, 192] on span "public static function get_instance() {" at bounding box center [622, 196] width 154 height 9
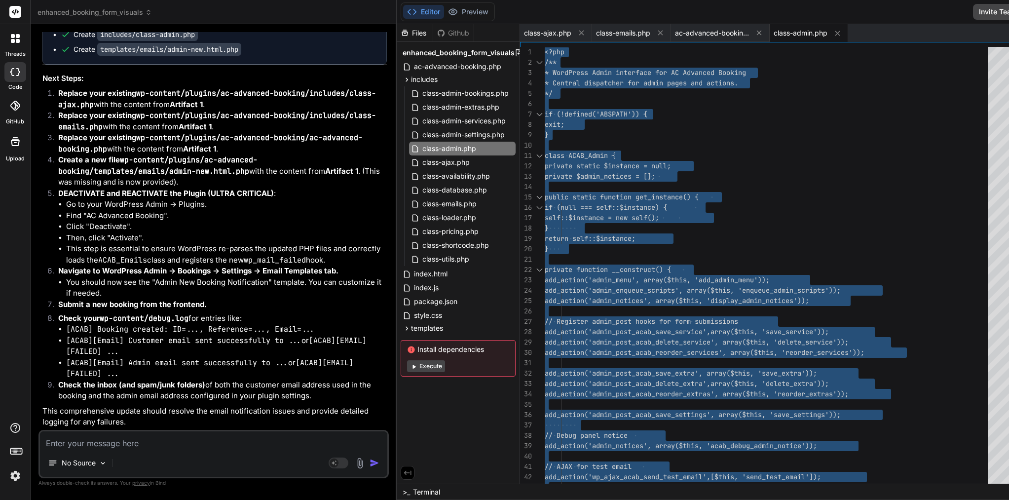
click at [573, 192] on span "public static function get_instance() {" at bounding box center [622, 196] width 154 height 9
click at [411, 331] on span "templates" at bounding box center [427, 328] width 32 height 10
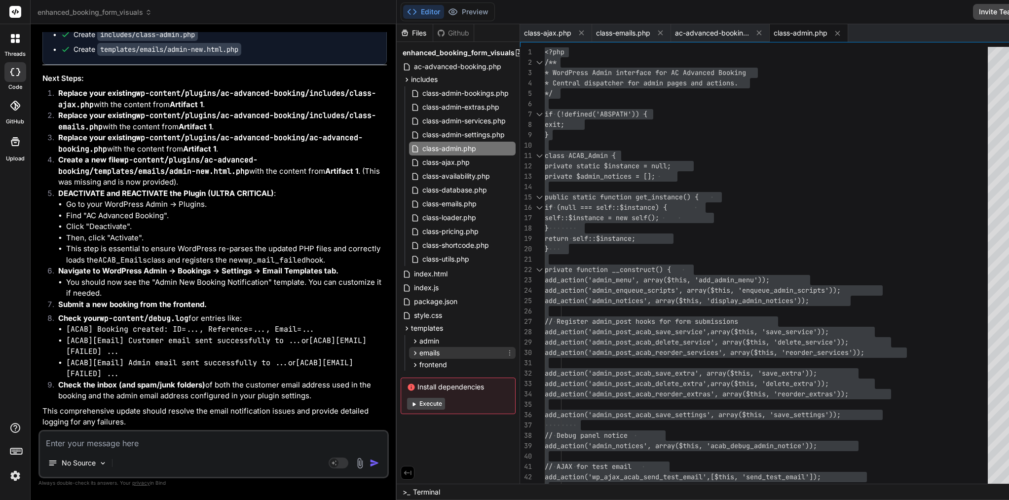
click at [419, 351] on span "emails" at bounding box center [429, 353] width 20 height 10
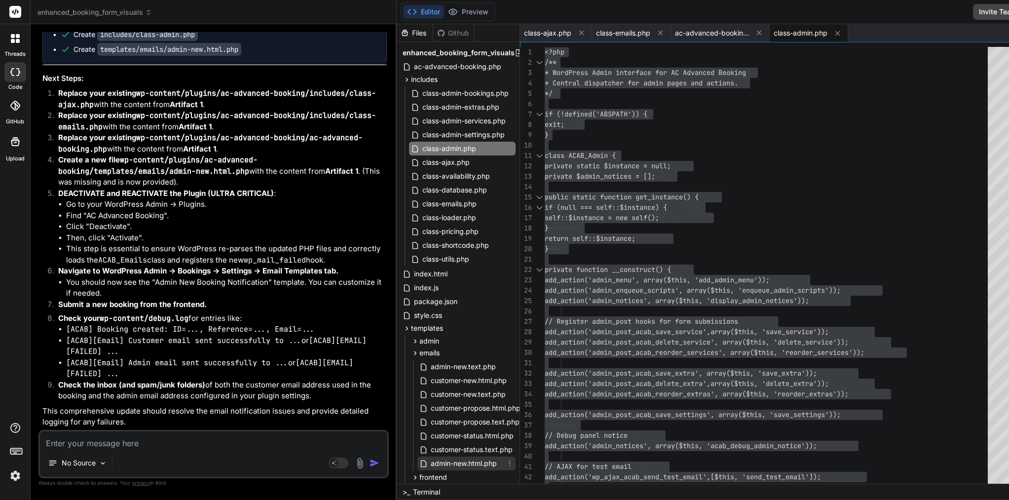
click at [430, 459] on span "admin-new.html.php" at bounding box center [464, 463] width 68 height 12
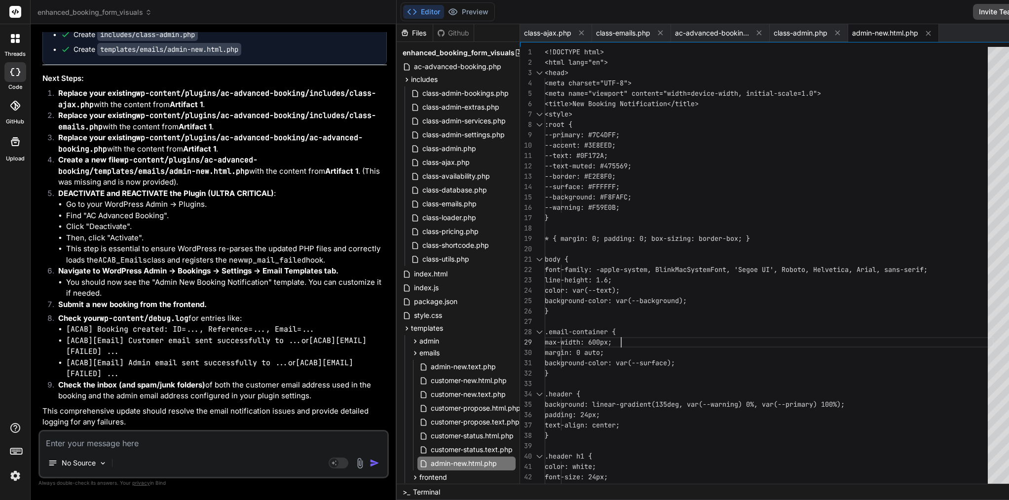
click at [579, 332] on span ".email-container {" at bounding box center [580, 331] width 71 height 9
type textarea "<!DOCTYPE html> <html lang="en"> <head> <meta charset="UTF-8"> <meta name="view…"
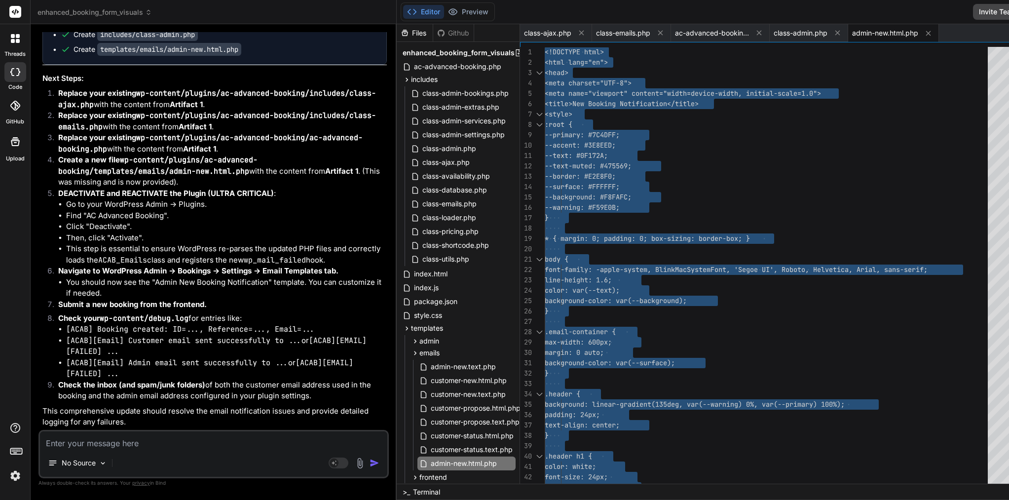
click at [579, 332] on span ".email-container {" at bounding box center [580, 331] width 71 height 9
click at [130, 436] on textarea at bounding box center [213, 440] width 347 height 18
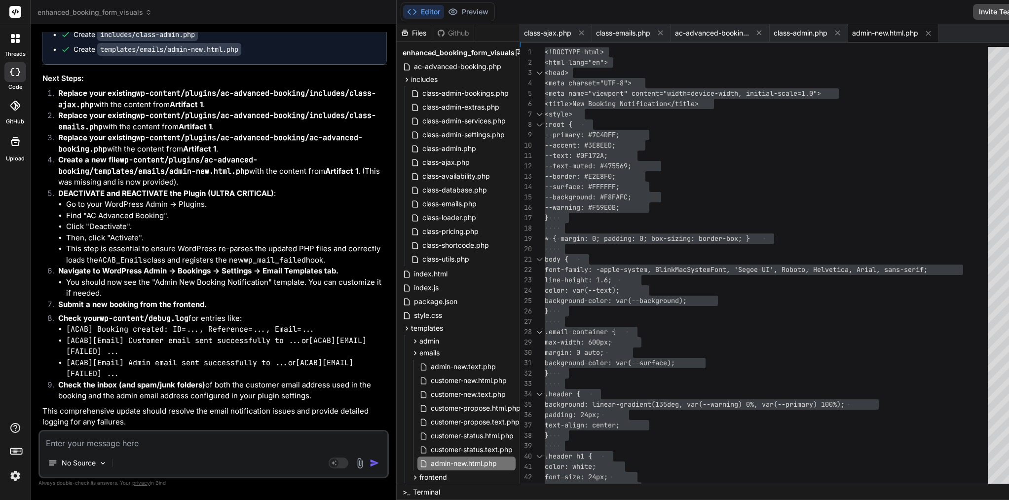
paste textarea "[[DATE] 06:58:34 UTC] PHP Parse error: syntax error, unexpected variable "$db" …"
type textarea "[[DATE] 06:58:34 UTC] PHP Parse error: syntax error, unexpected variable "$db" …"
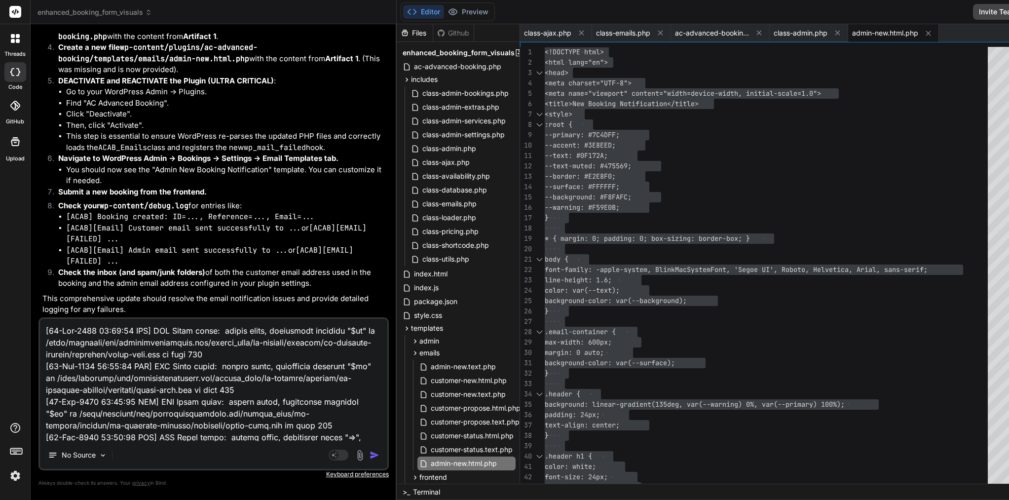
scroll to position [180, 0]
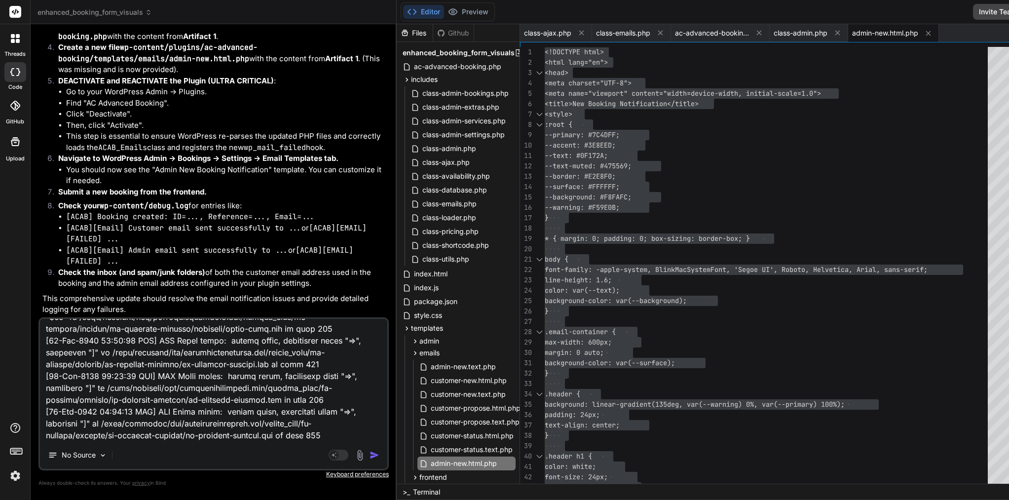
type textarea "x"
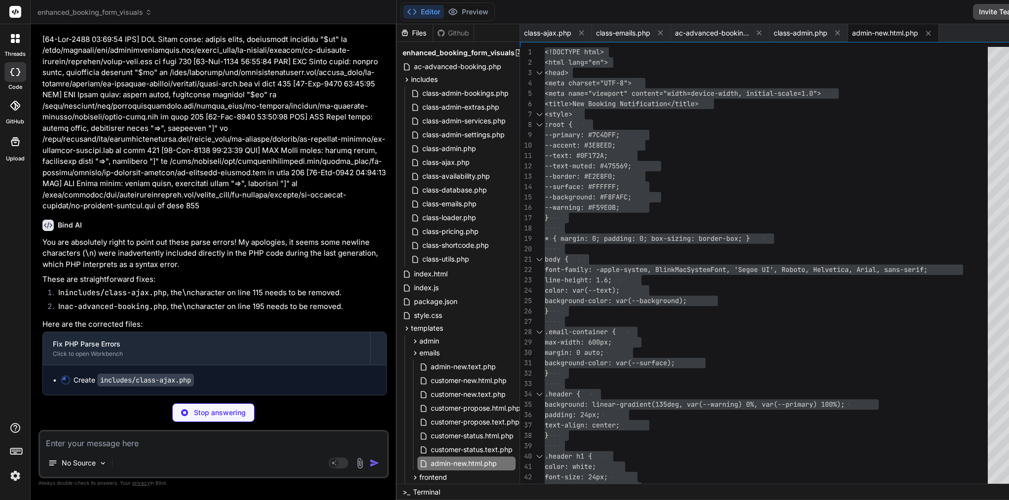
scroll to position [0, 0]
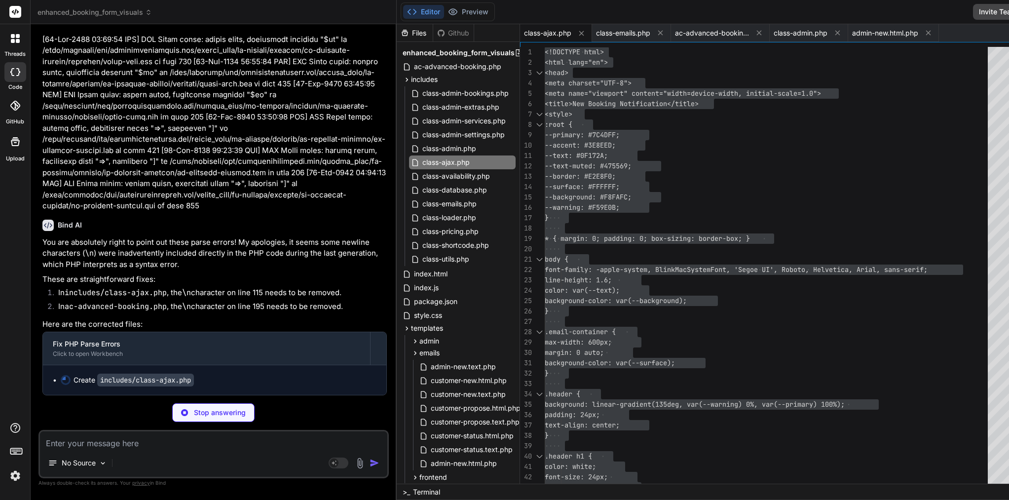
type textarea "x"
type textarea "wp_send_json_error(['message' => 'Failed to delete booking']); } } }"
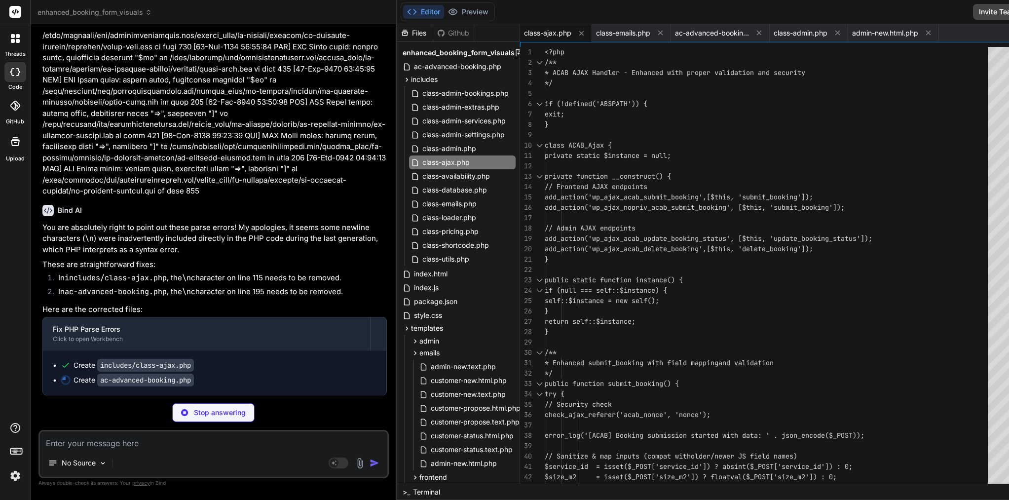
type textarea "x"
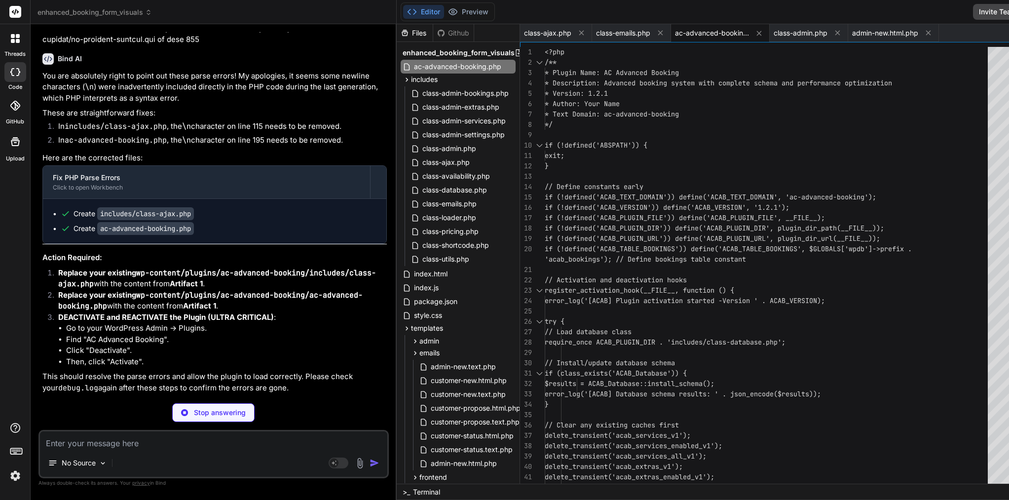
type textarea "x"
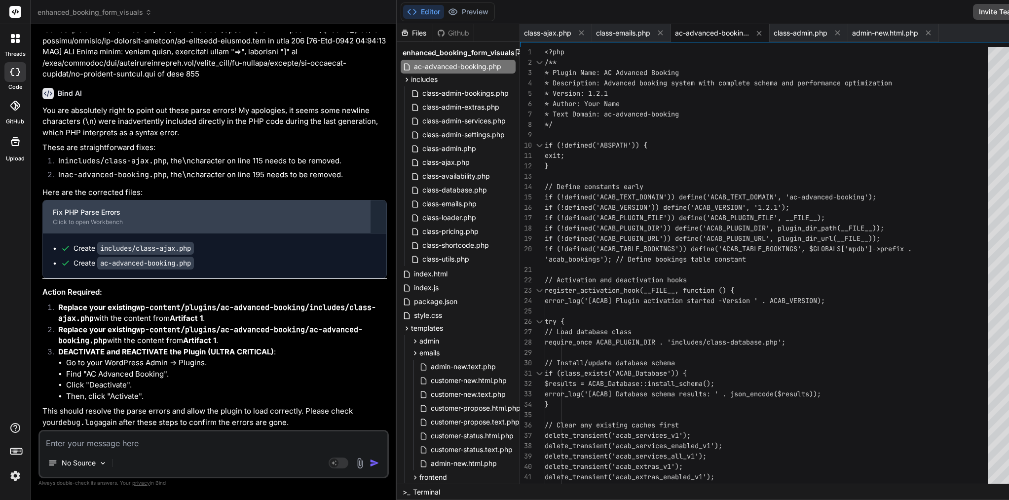
scroll to position [4601, 0]
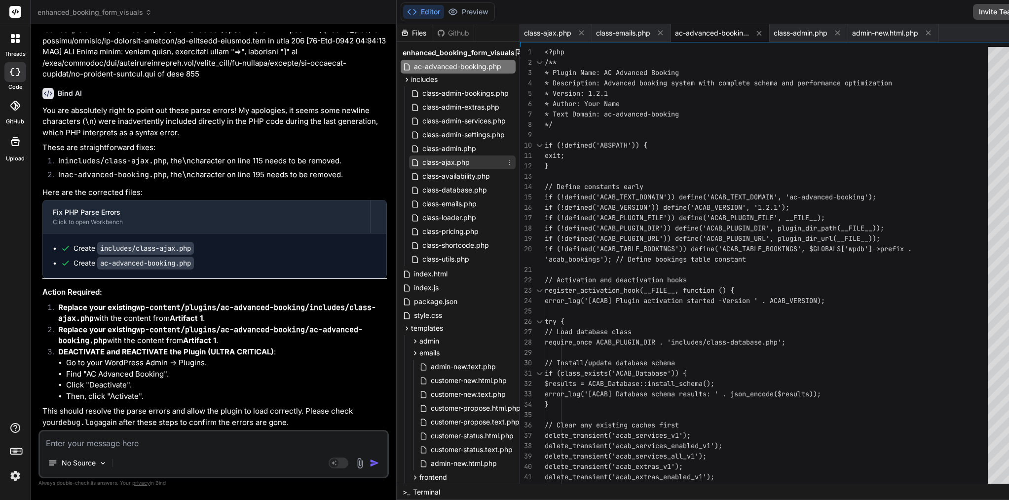
click at [421, 162] on span "class-ajax.php" at bounding box center [445, 162] width 49 height 12
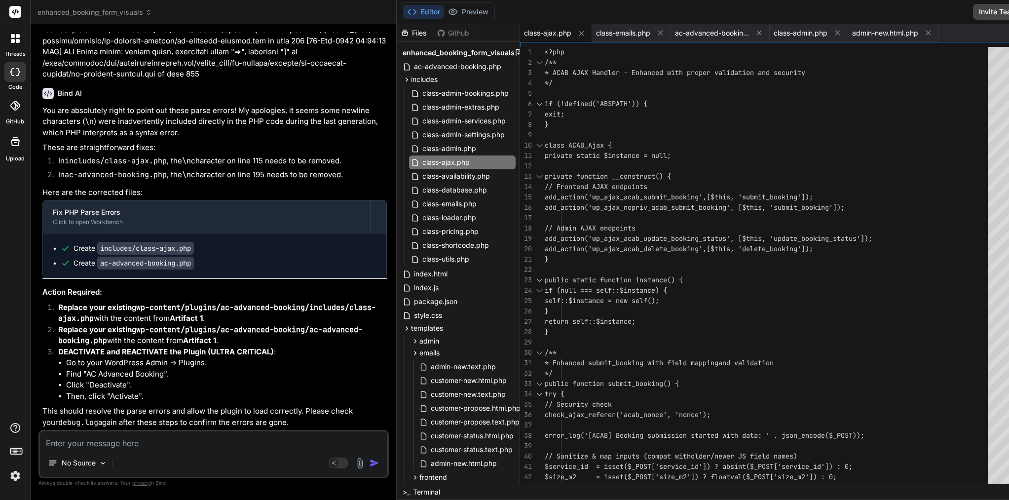
click at [554, 229] on span "// Admin AJAX endpoints" at bounding box center [590, 227] width 91 height 9
type textarea "<?php /** * ACAB AJAX Handler - Enhanced with proper validation and security */…"
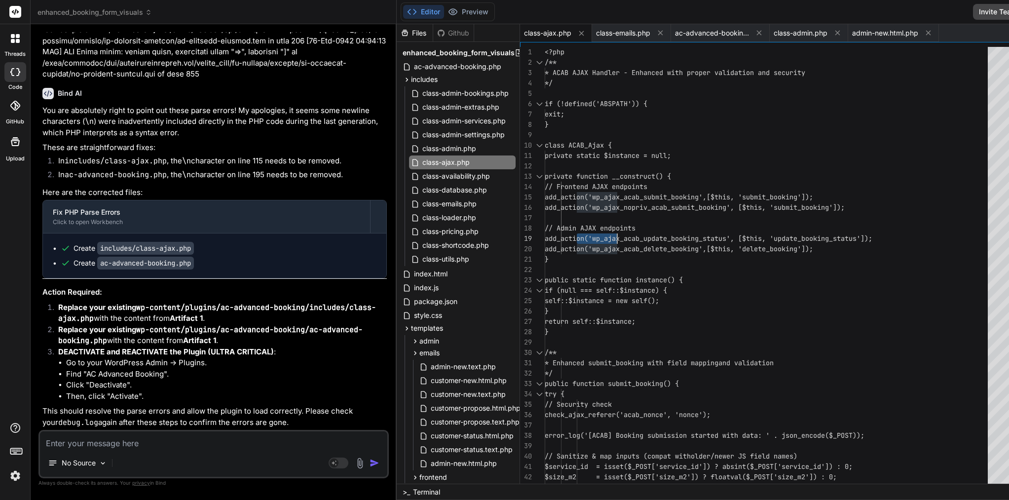
click at [554, 229] on span "// Admin AJAX endpoints" at bounding box center [590, 227] width 91 height 9
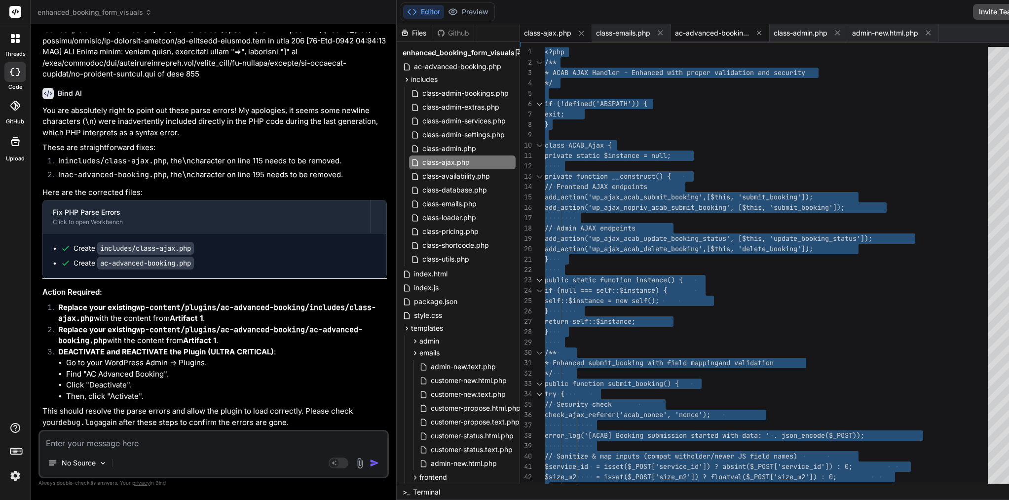
click at [671, 41] on div "ac-advanced-booking.php" at bounding box center [720, 33] width 99 height 18
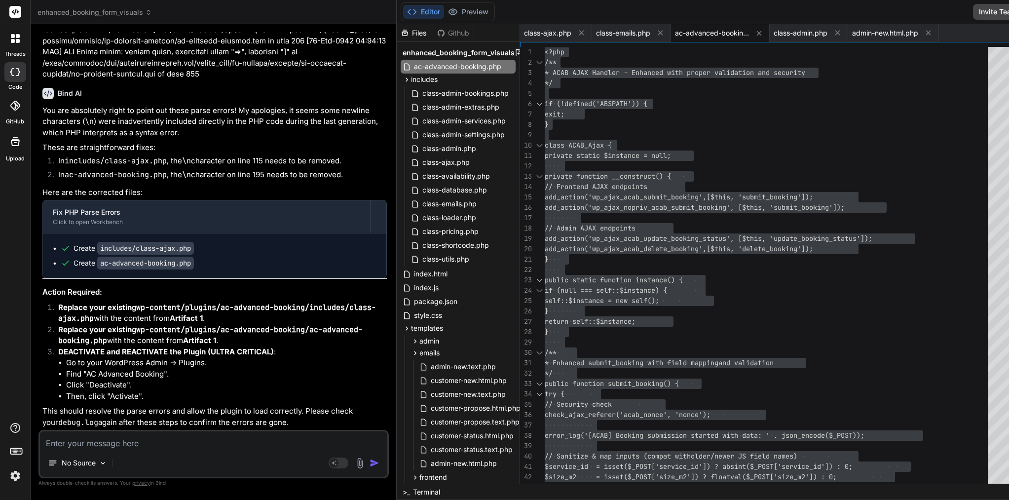
scroll to position [10, 0]
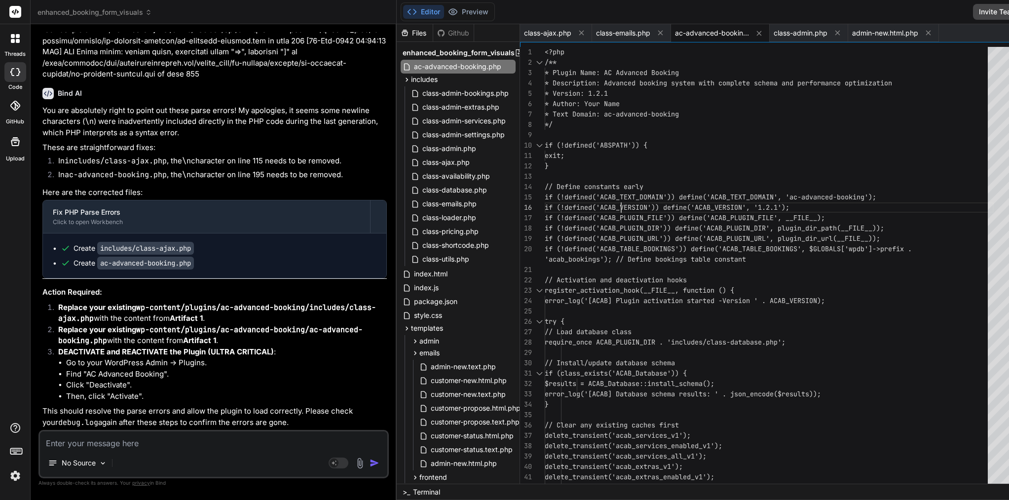
click at [579, 207] on span "if (!defined('ACAB_VERSION')) define('ACAB_VERSION" at bounding box center [643, 207] width 197 height 9
type textarea "<?php /** * Plugin Name: AC Advanced Booking * Description: Advanced booking sy…"
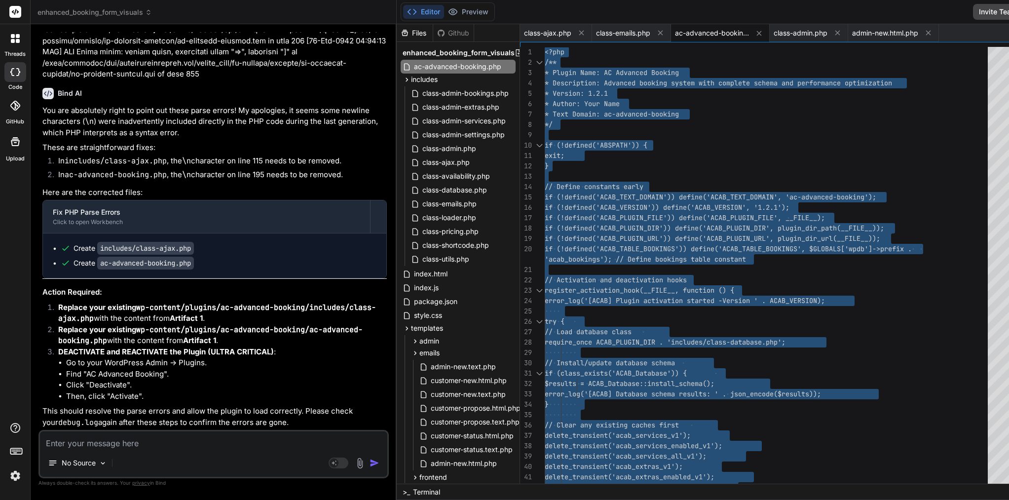
click at [579, 207] on span "if (!defined('ACAB_VERSION')) define('ACAB_VERSION" at bounding box center [643, 207] width 197 height 9
click at [149, 443] on textarea at bounding box center [213, 440] width 347 height 18
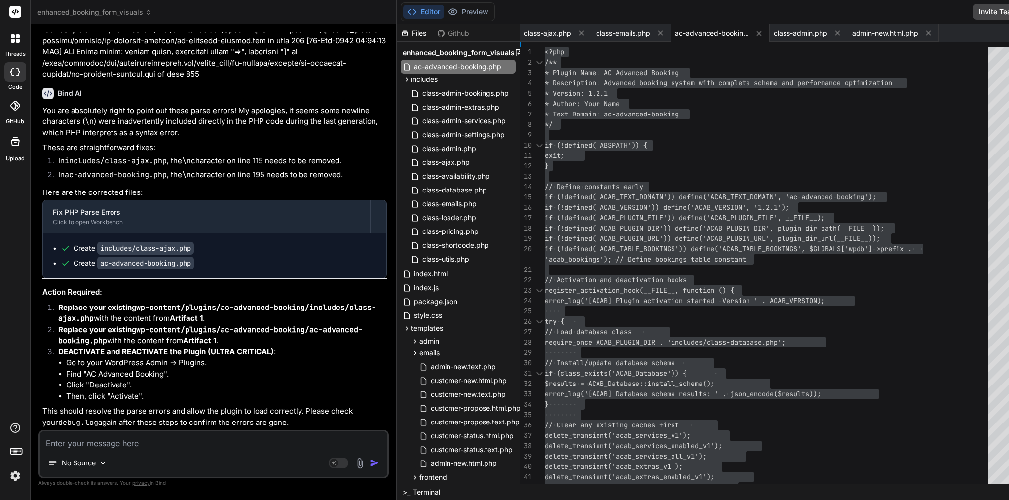
paste textarea "[[DATE] 06:57:38 UTC] [ACAB] Shortcode class initialized [[DATE] 06:58:34 UTC] …"
type textarea "[[DATE] 06:57:38 UTC] [ACAB] Shortcode class initialized [[DATE] 06:58:34 UTC] …"
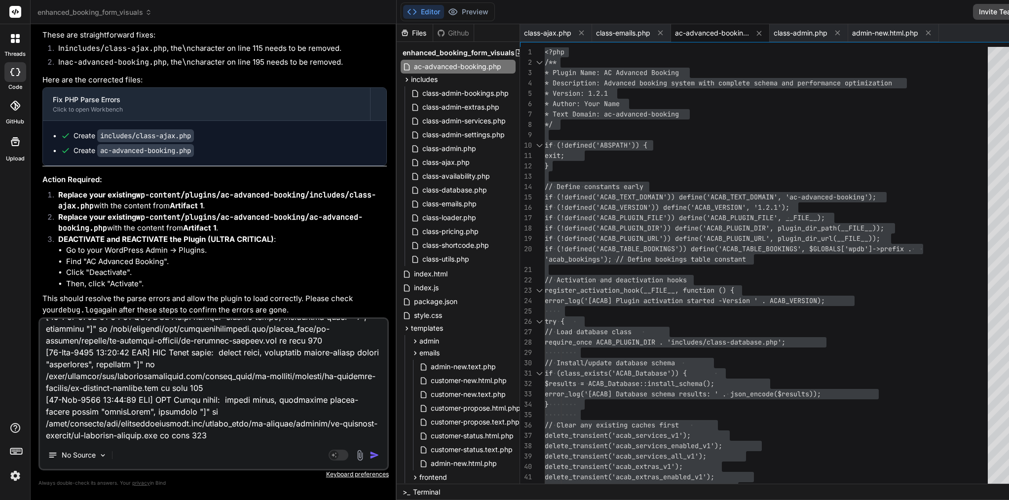
type textarea "x"
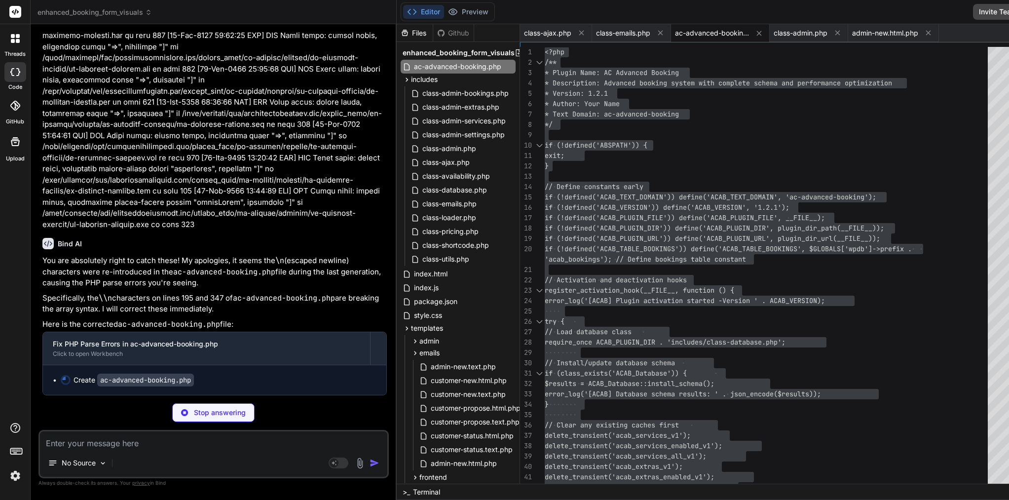
scroll to position [0, 0]
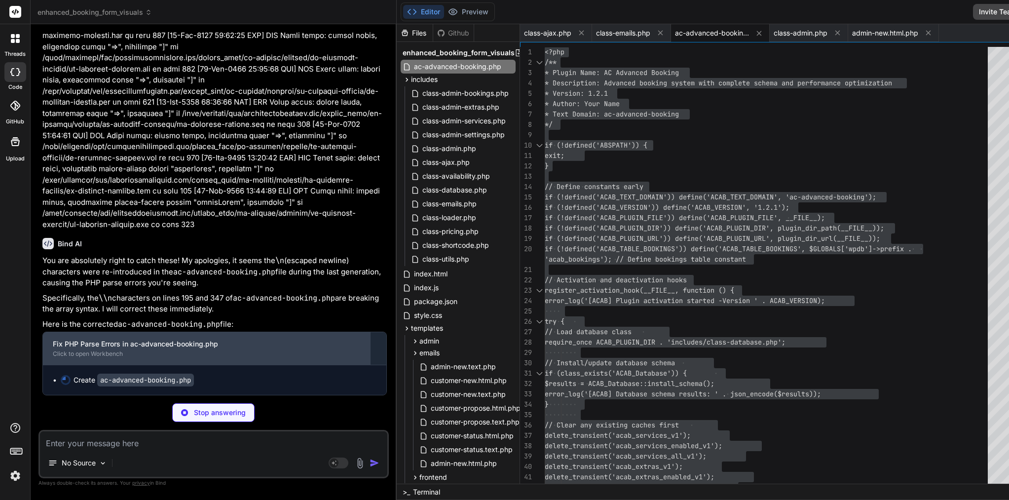
type textarea "x"
type textarea "} });"
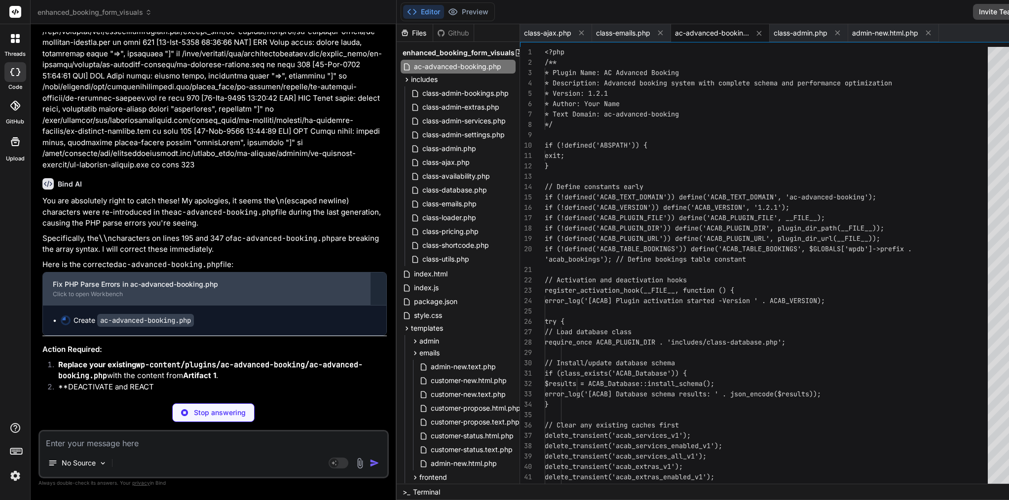
type textarea "x"
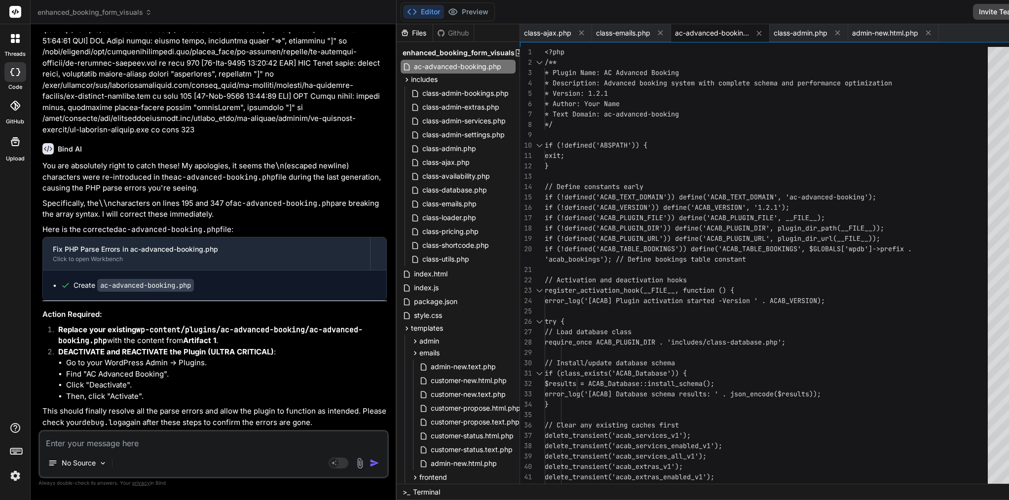
scroll to position [5275, 0]
click at [421, 92] on span "class-admin-bookings.php" at bounding box center [465, 93] width 88 height 12
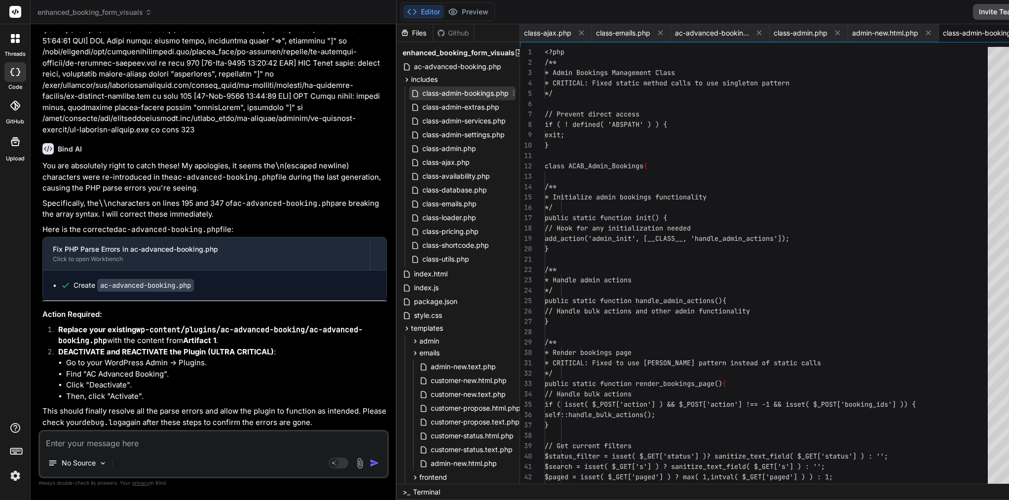
scroll to position [0, 63]
click at [413, 66] on span "ac-advanced-booking.php" at bounding box center [457, 67] width 89 height 12
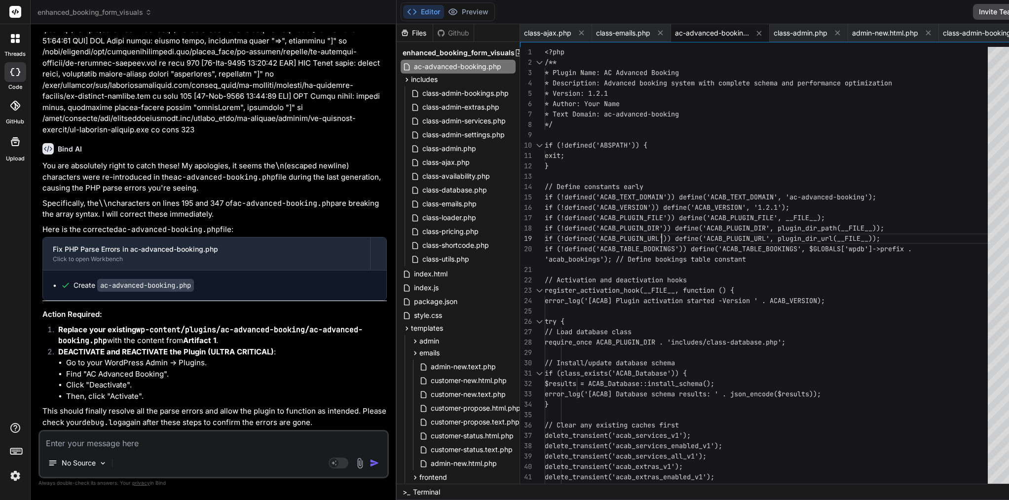
click at [620, 234] on span "if (!defined('ACAB_PLUGIN_URL')) define('ACAB_PLUG" at bounding box center [643, 238] width 197 height 9
type textarea "<?php /** * Plugin Name: AC Advanced Booking * Description: Advanced booking sy…"
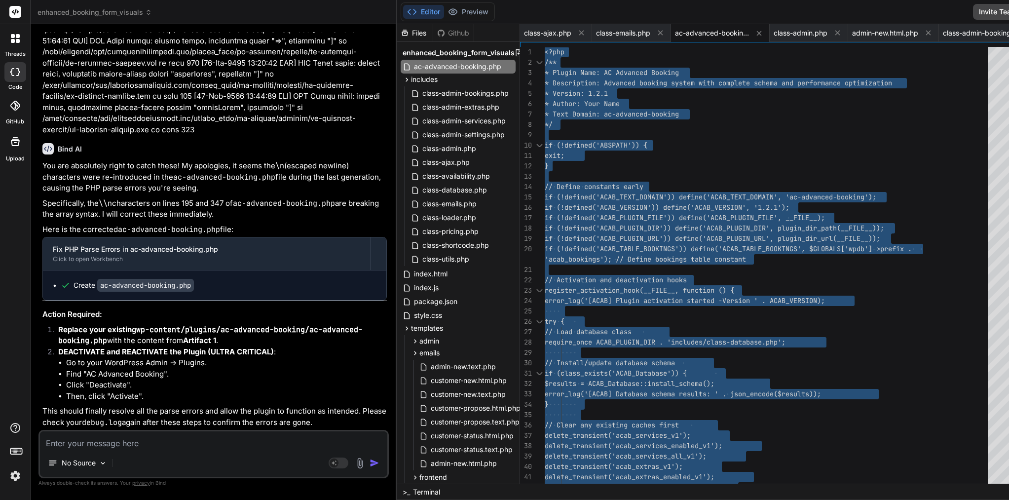
click at [620, 234] on span "if (!defined('ACAB_PLUGIN_URL')) define('ACAB_PLUG" at bounding box center [643, 238] width 197 height 9
click at [221, 436] on textarea at bounding box center [213, 440] width 347 height 18
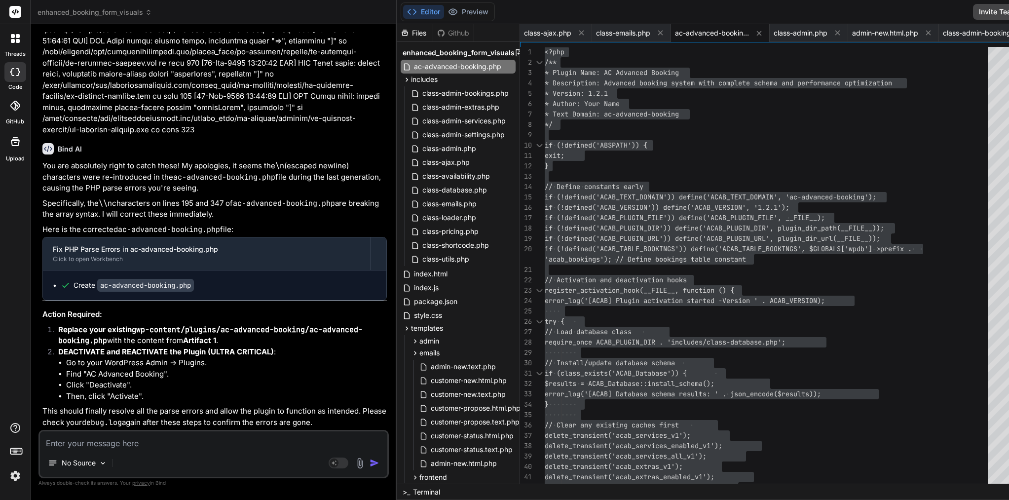
paste textarea "[[DATE] 07:02:33 UTC] PHP Parse error: syntax error, unexpected token "=>", exp…"
type textarea "[[DATE] 07:02:33 UTC] PHP Parse error: syntax error, unexpected token "=>", exp…"
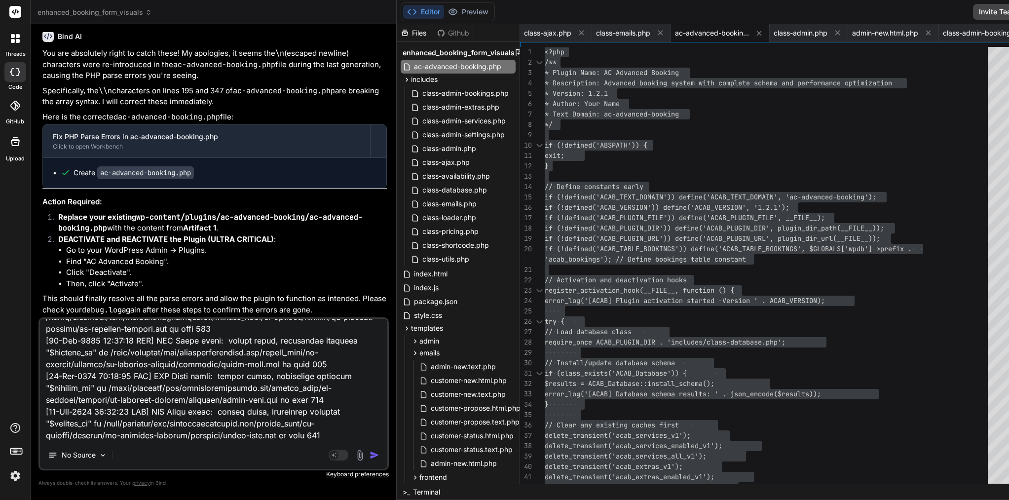
type textarea "x"
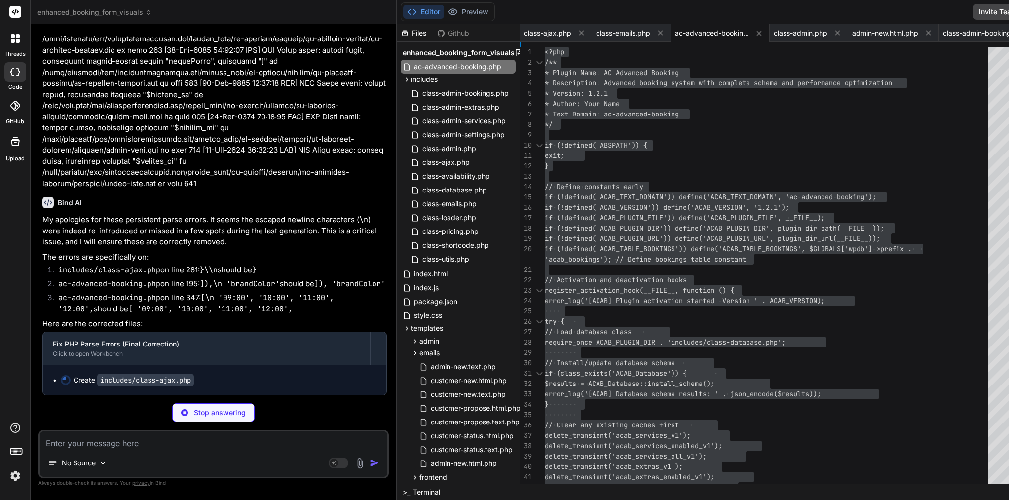
scroll to position [0, 0]
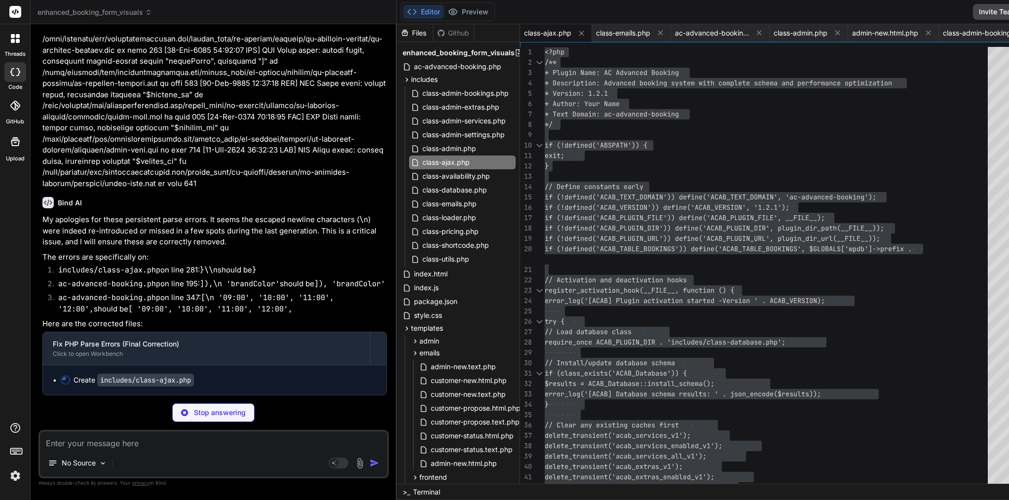
type textarea "x"
type textarea "} else { wp_send_json_error(['message' => 'Failed to delete booking']); } } }"
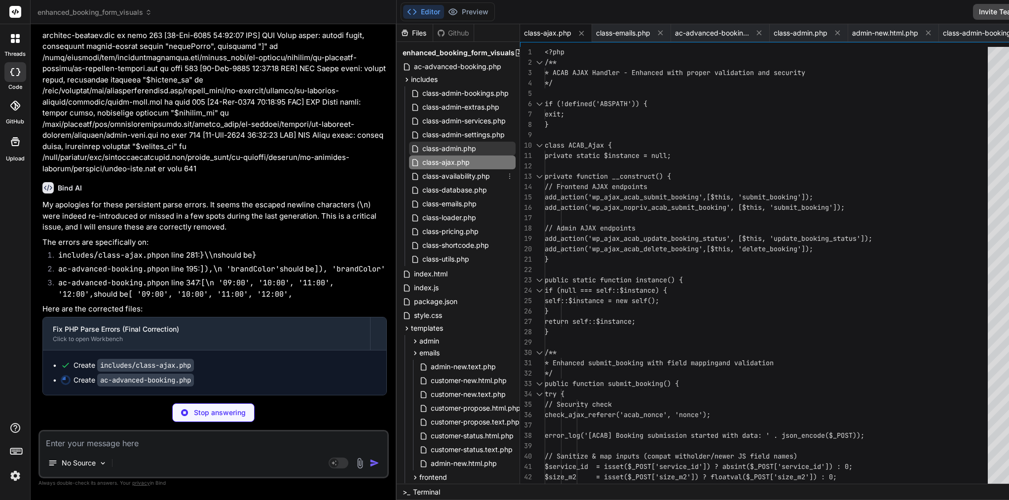
type textarea "x"
type textarea "} });"
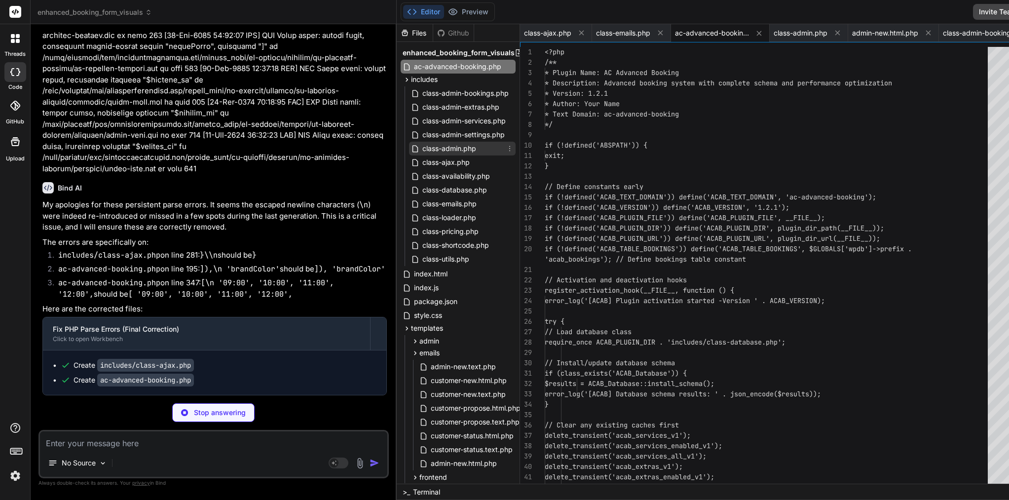
scroll to position [31, 0]
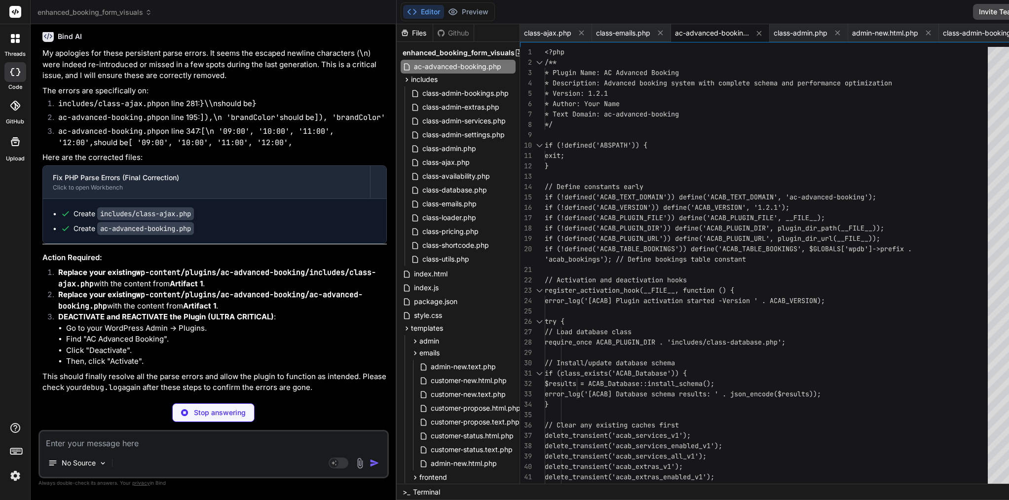
type textarea "x"
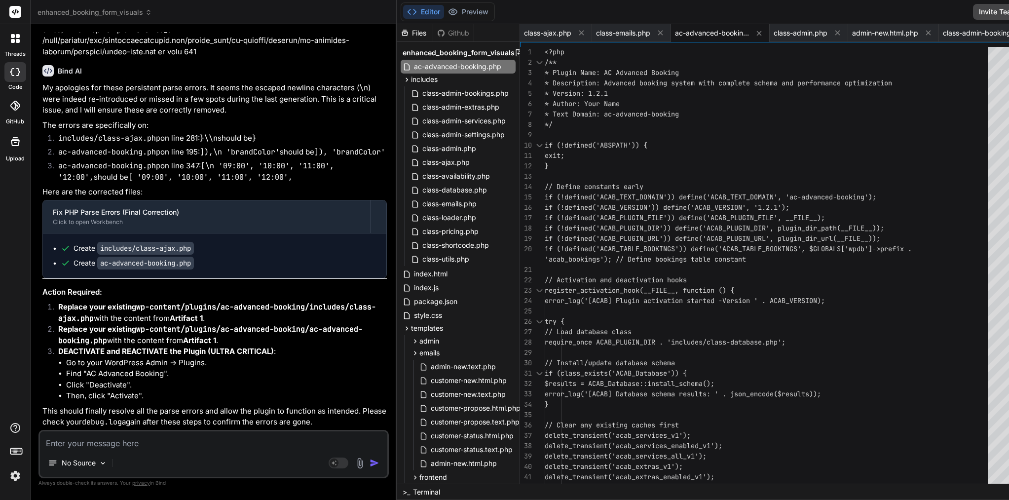
scroll to position [5889, 0]
click at [584, 215] on span "if (!defined('ACAB_PLUGIN_FILE')) define('ACAB_PLU" at bounding box center [643, 217] width 197 height 9
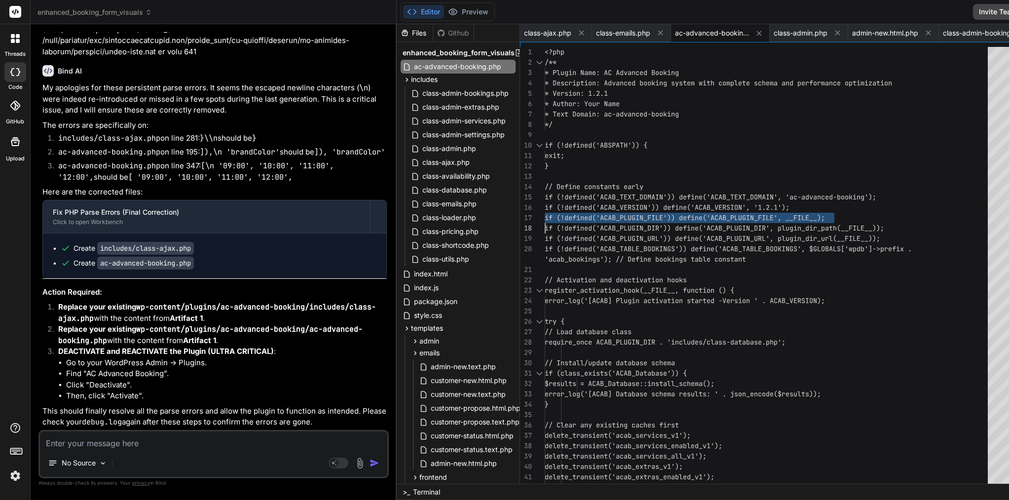
click at [584, 215] on span "if (!defined('ACAB_PLUGIN_FILE')) define('ACAB_PLU" at bounding box center [643, 217] width 197 height 9
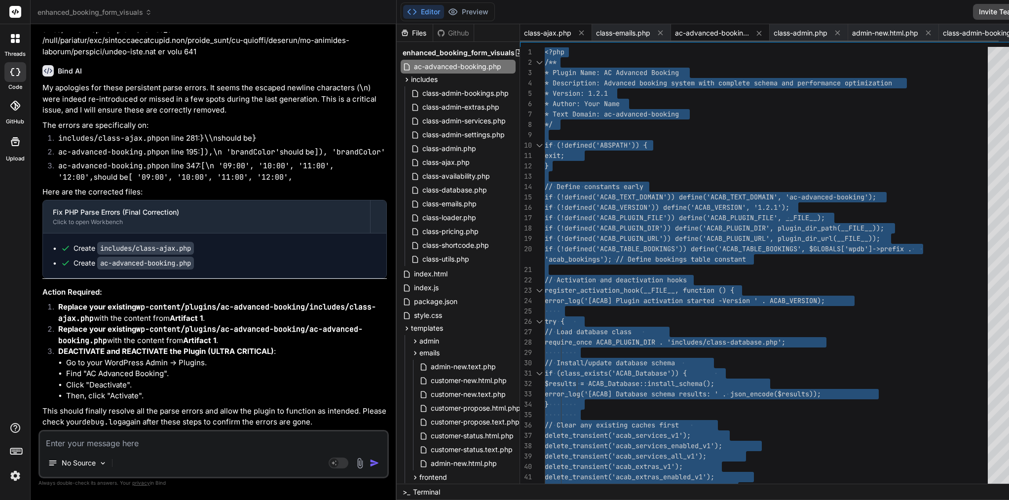
click at [524, 36] on span "class-ajax.php" at bounding box center [547, 33] width 47 height 10
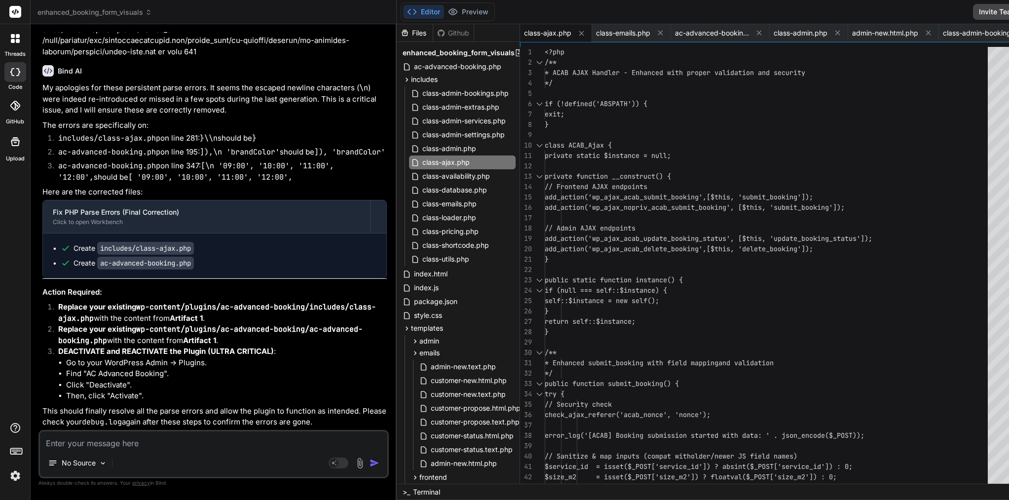
click at [601, 237] on span "add_action('wp_ajax_acab_update_booking_st" at bounding box center [628, 238] width 166 height 9
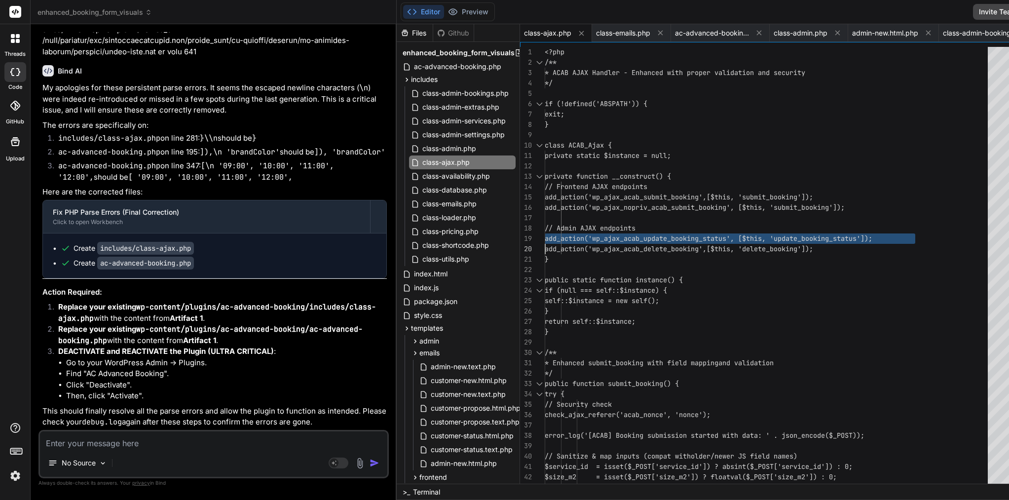
type textarea "<?php /** * ACAB AJAX Handler - Enhanced with proper validation and security */…"
click at [601, 237] on span "add_action('wp_ajax_acab_update_booking_st" at bounding box center [628, 238] width 166 height 9
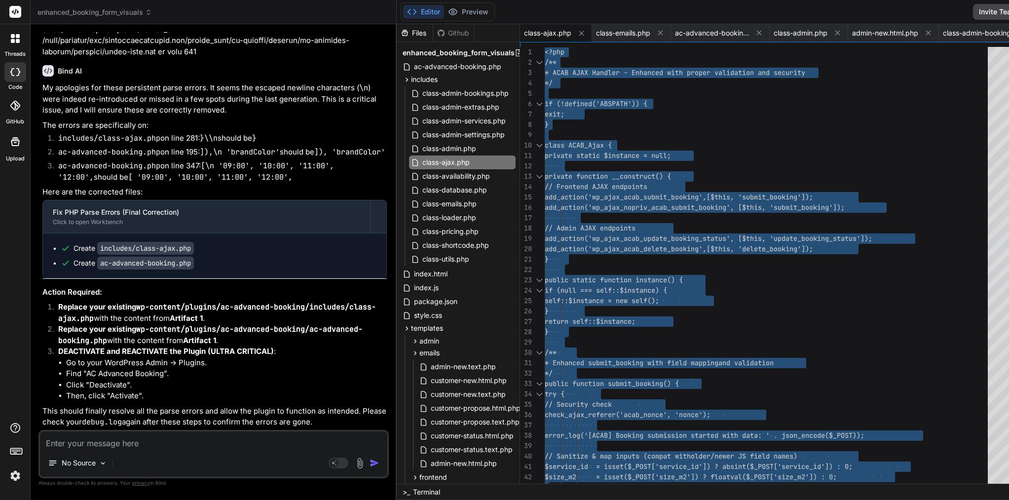
click at [149, 445] on textarea at bounding box center [213, 440] width 347 height 18
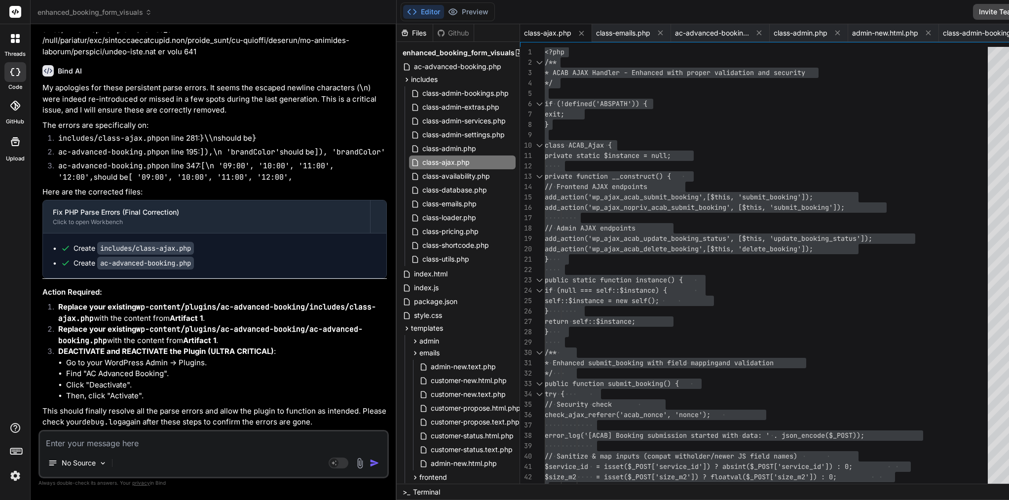
type textarea "a"
type textarea "x"
type textarea "af"
type textarea "x"
type textarea "aft"
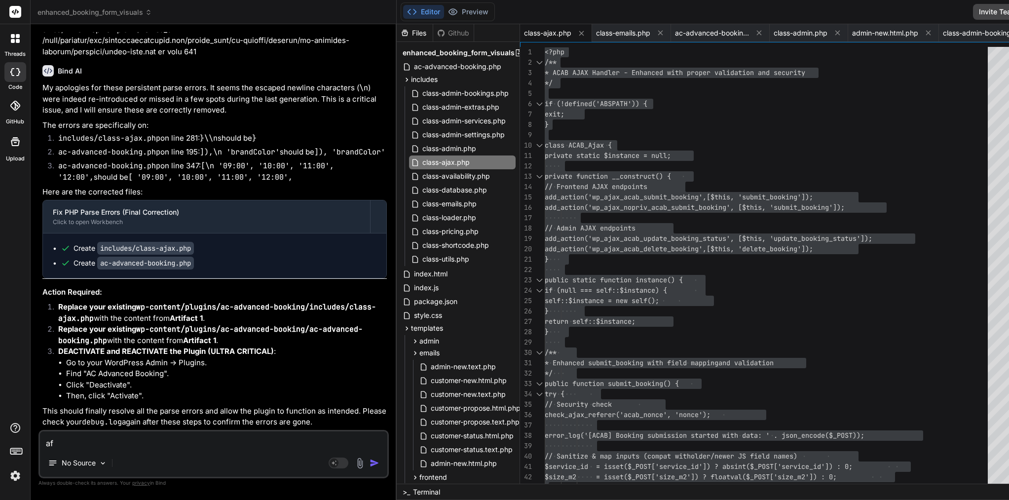
type textarea "x"
type textarea "afte"
type textarea "x"
type textarea "after"
type textarea "x"
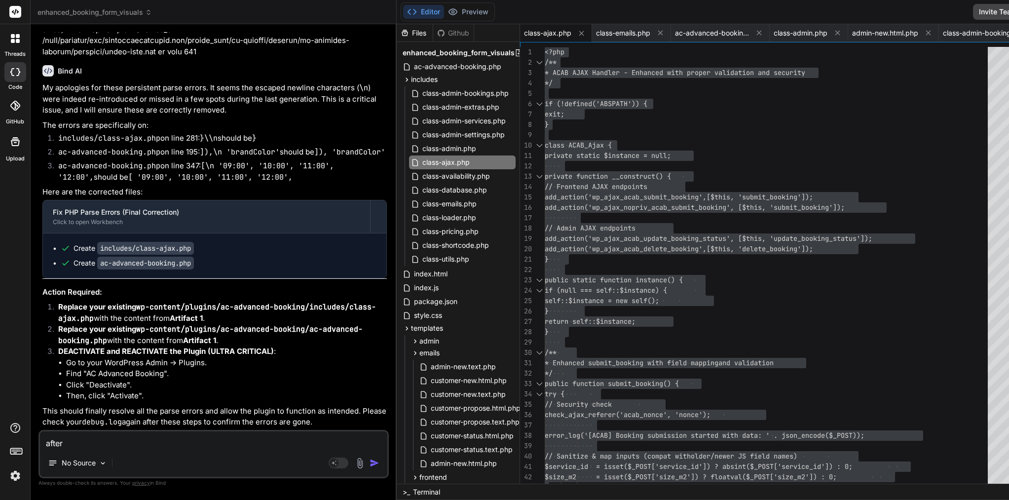
type textarea "after"
type textarea "x"
type textarea "after c"
type textarea "x"
type textarea "after co"
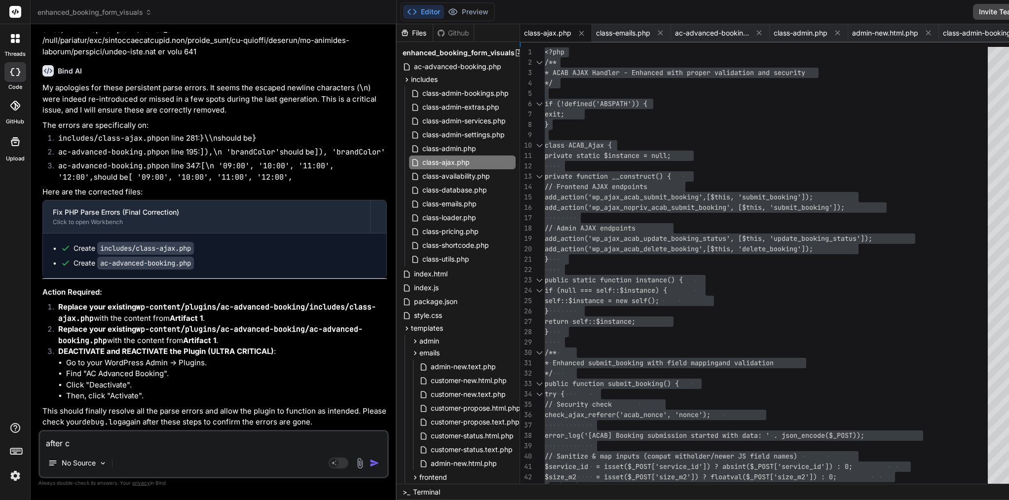
type textarea "x"
type textarea "after com"
type textarea "x"
type textarea "after comp"
type textarea "x"
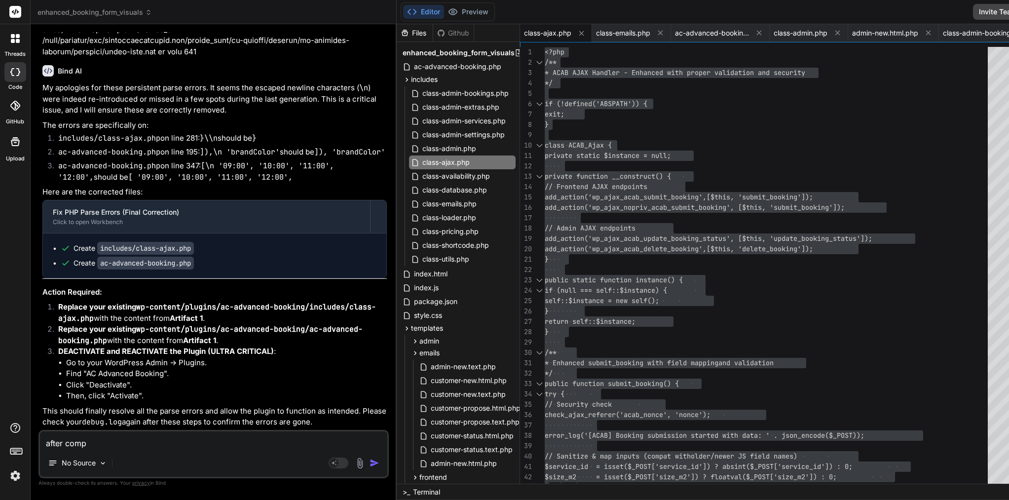
type textarea "after compl"
type textarea "x"
type textarea "after comple"
type textarea "x"
type textarea "after complet"
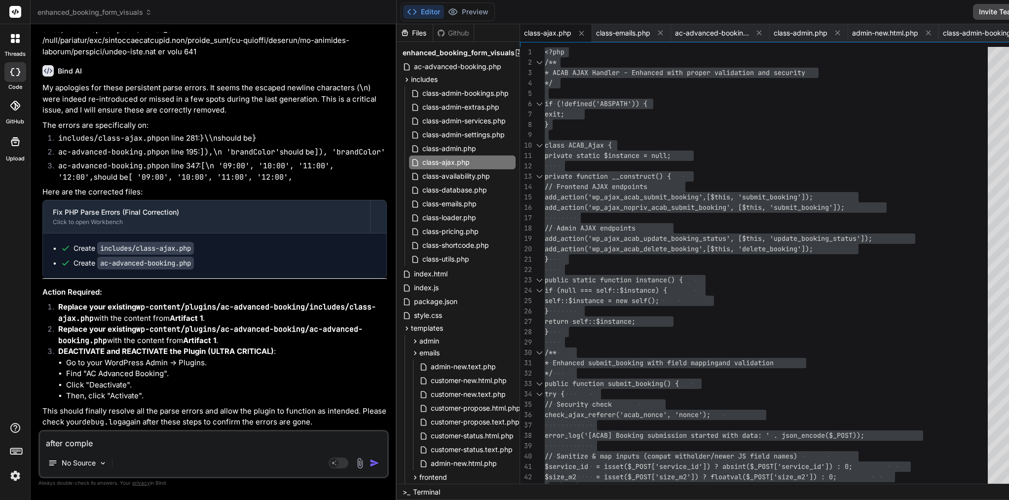
type textarea "x"
type textarea "after complete"
type textarea "x"
type textarea "after complete"
type textarea "x"
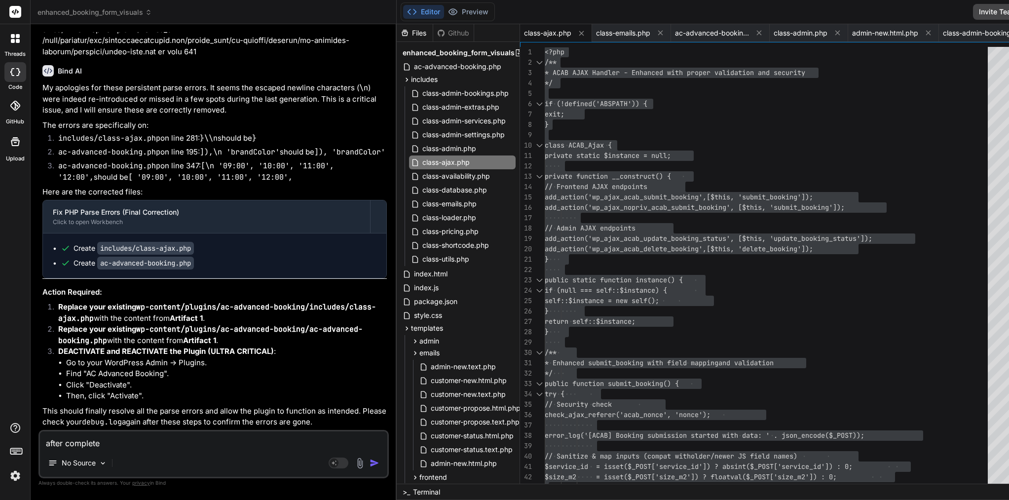
type textarea "after complete b"
type textarea "x"
type textarea "after complete bo"
type textarea "x"
type textarea "after complete boo"
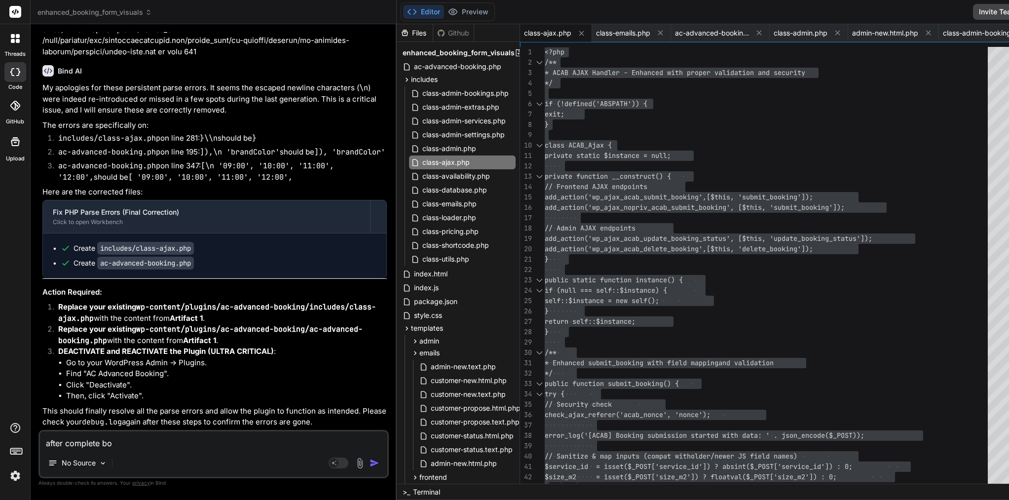
type textarea "x"
type textarea "after complete book"
type textarea "x"
type textarea "after complete booki"
type textarea "x"
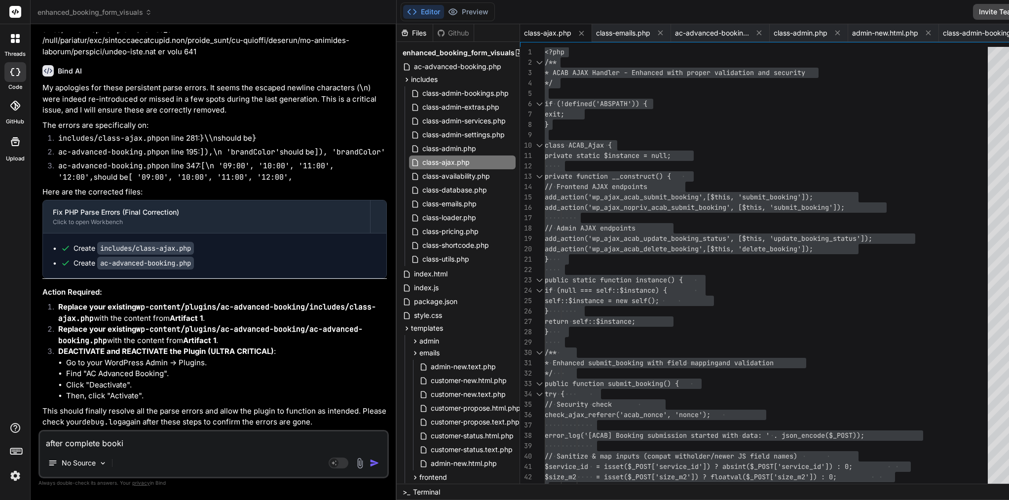
type textarea "after complete bookin"
type textarea "x"
type textarea "after complete booking"
type textarea "x"
type textarea "after complete booking"
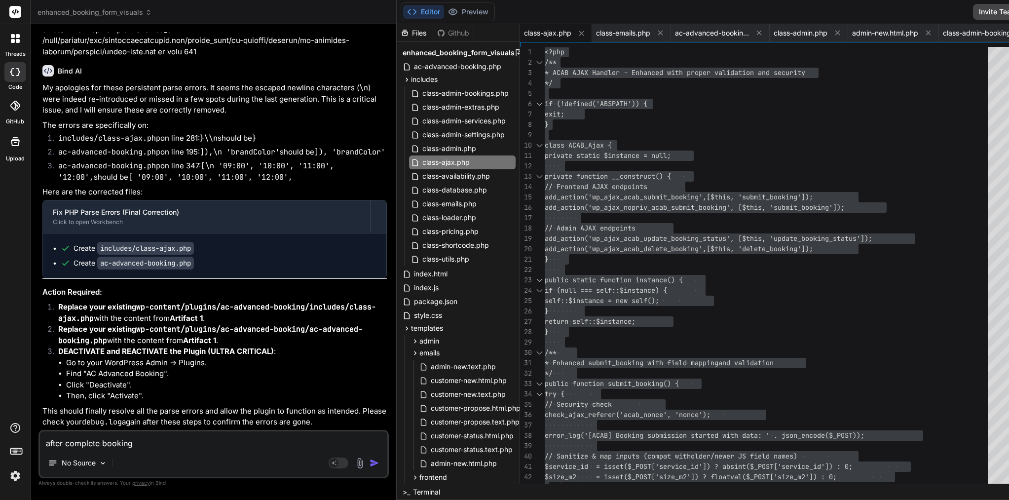
type textarea "x"
type textarea "after complete booking i"
type textarea "x"
type textarea "after complete booking I"
type textarea "x"
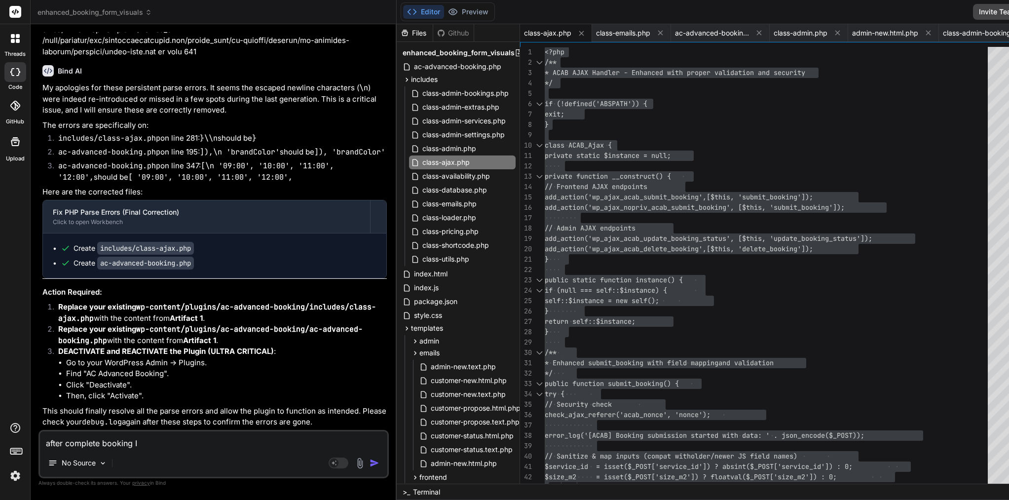
type textarea "after complete booking I h"
type textarea "x"
type textarea "after complete booking I ha"
type textarea "x"
type textarea "after complete booking I hav"
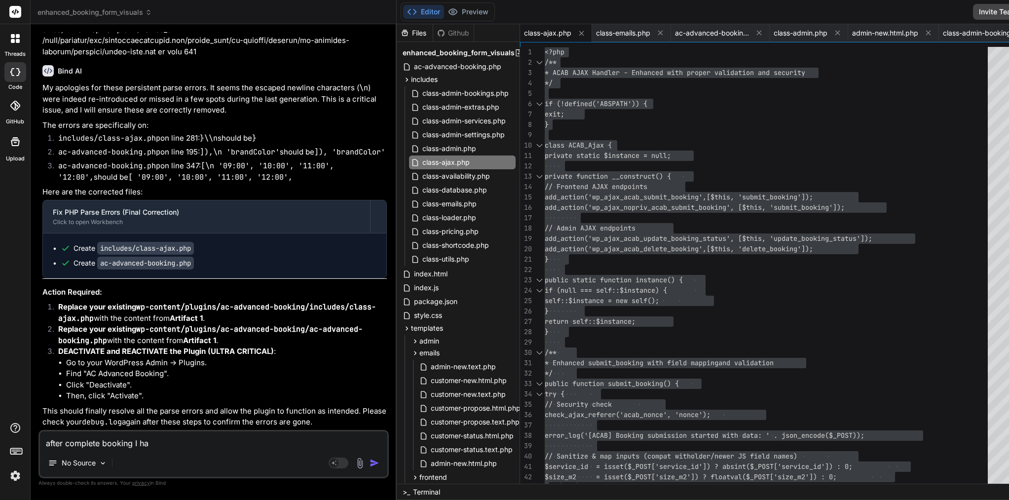
type textarea "x"
type textarea "after complete booking I have"
type textarea "x"
type textarea "after complete booking I have"
type textarea "x"
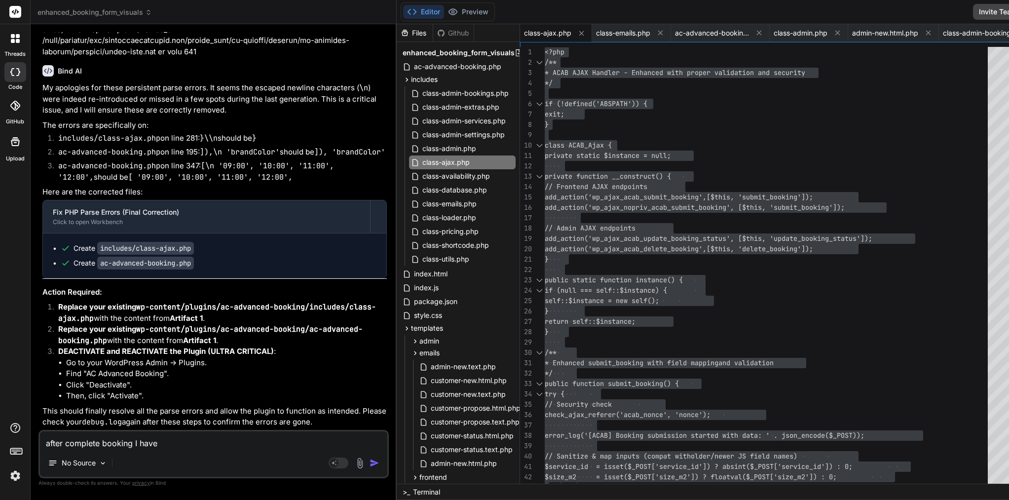
type textarea "after complete booking I have r"
type textarea "x"
type textarea "after complete booking I have re"
type textarea "x"
type textarea "after complete booking I have red"
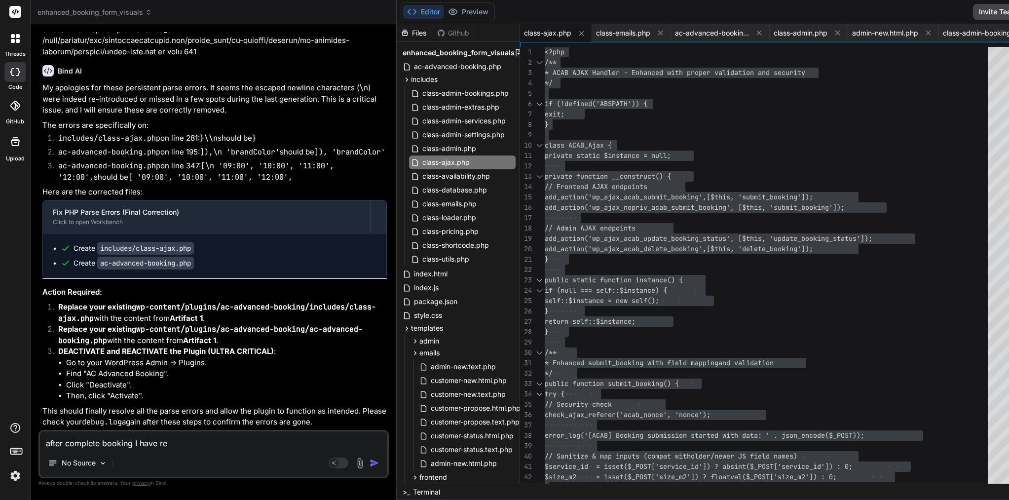
type textarea "x"
type textarea "after complete booking I have red"
paste textarea "We do not work [DATE]. Please select a different date."
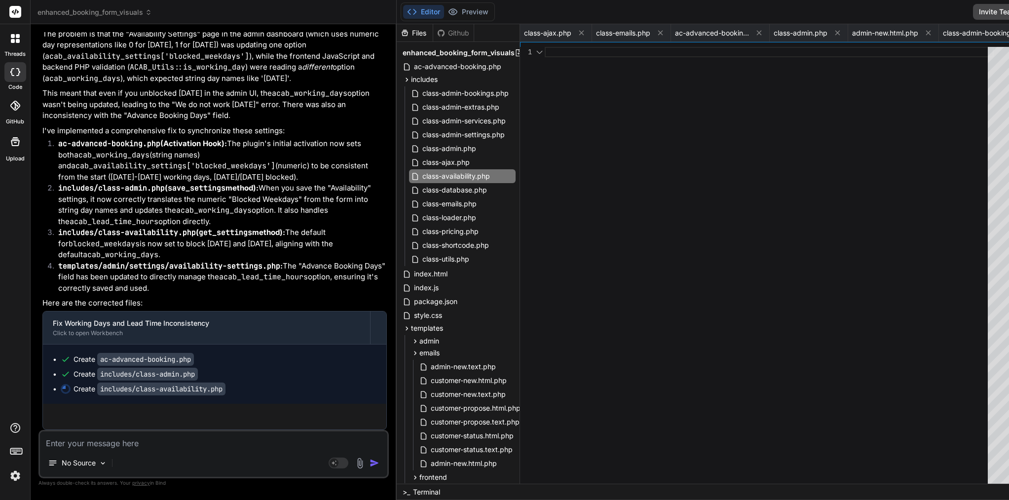
scroll to position [0, 0]
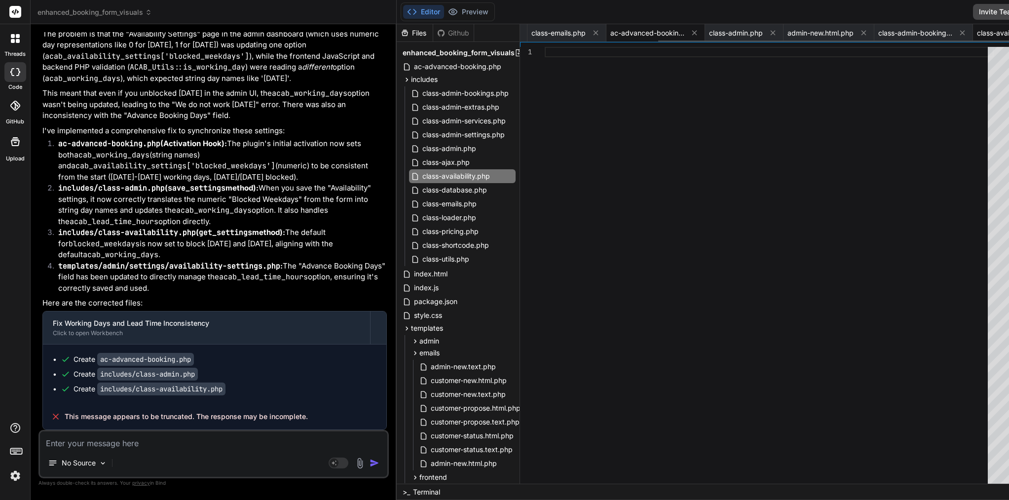
click at [610, 34] on span "ac-advanced-booking.php" at bounding box center [647, 33] width 74 height 10
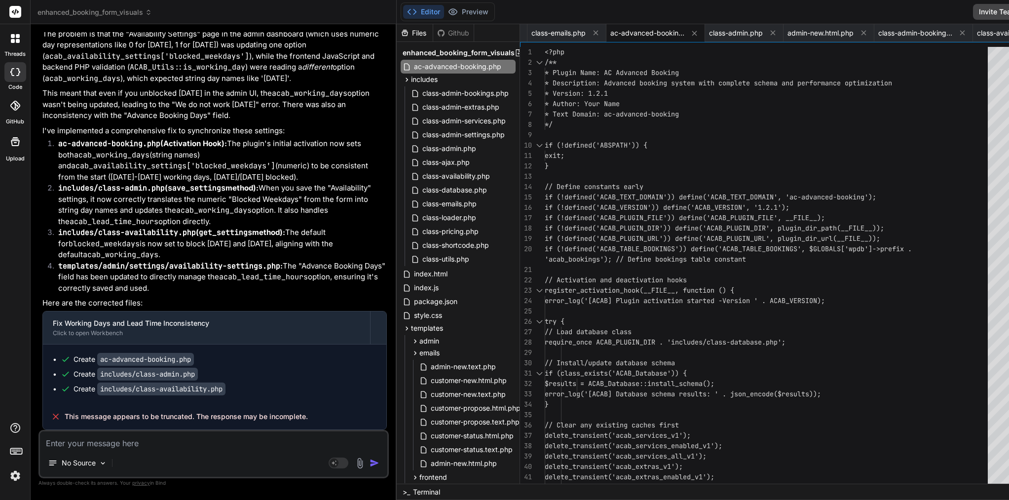
click at [575, 225] on span "if (!defined('ACAB_PLUGIN_DIR')) define('ACAB_PLUG" at bounding box center [643, 227] width 197 height 9
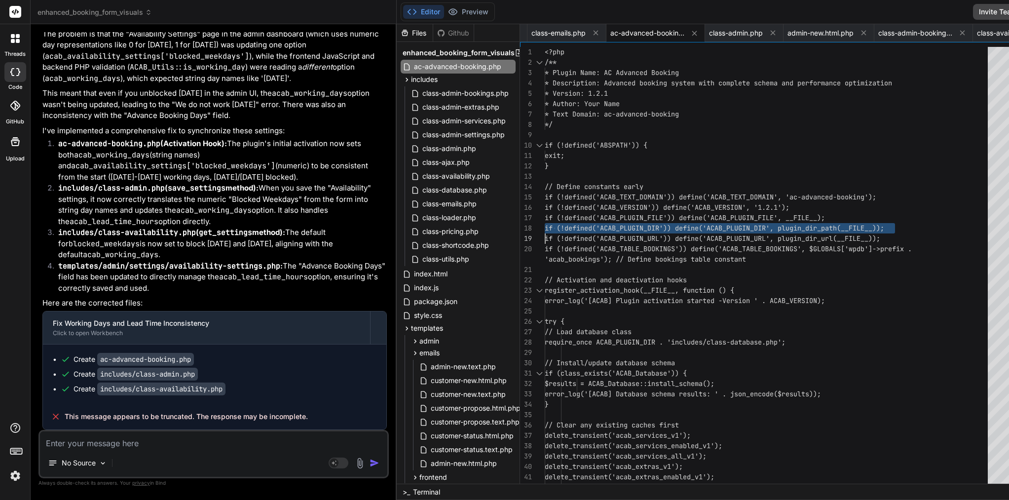
click at [575, 225] on span "if (!defined('ACAB_PLUGIN_DIR')) define('ACAB_PLUG" at bounding box center [643, 227] width 197 height 9
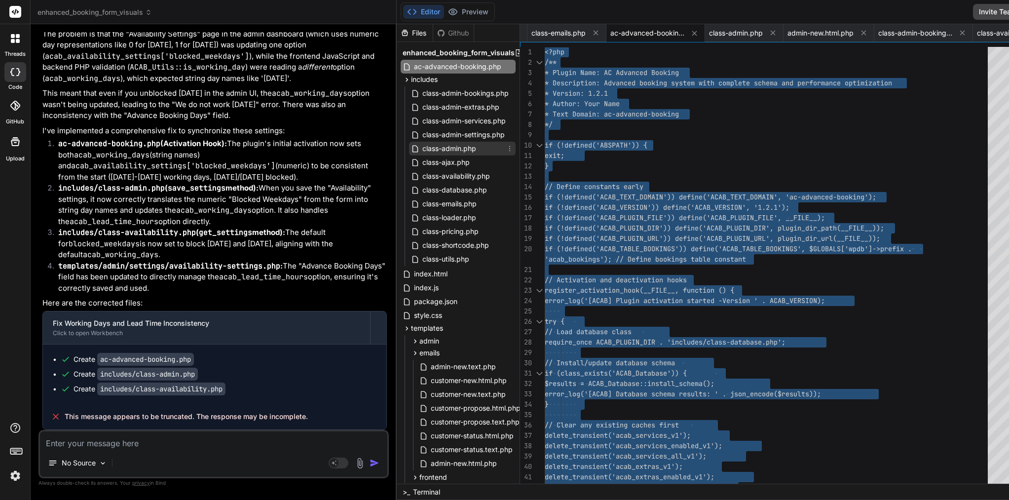
click at [432, 146] on span "class-admin.php" at bounding box center [449, 149] width 56 height 12
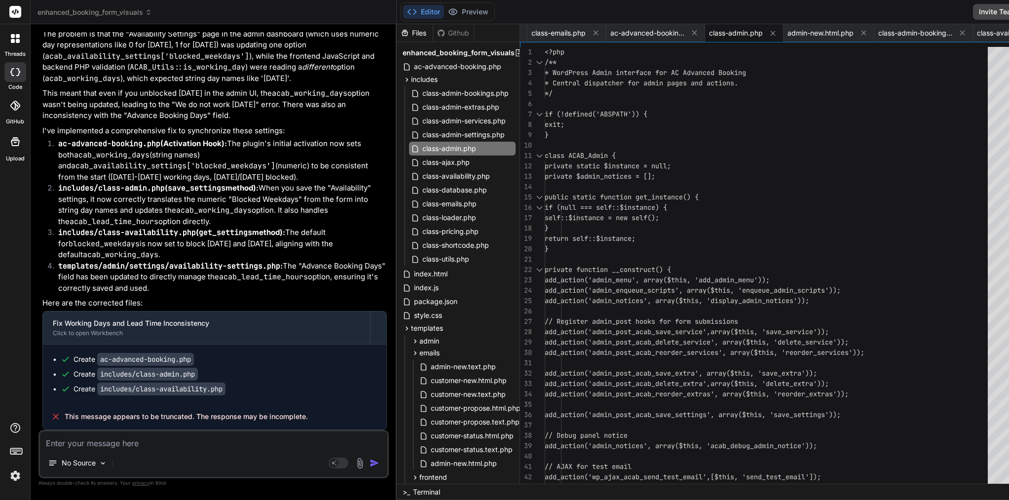
click at [626, 216] on span "self::$instance = new self();" at bounding box center [602, 217] width 114 height 9
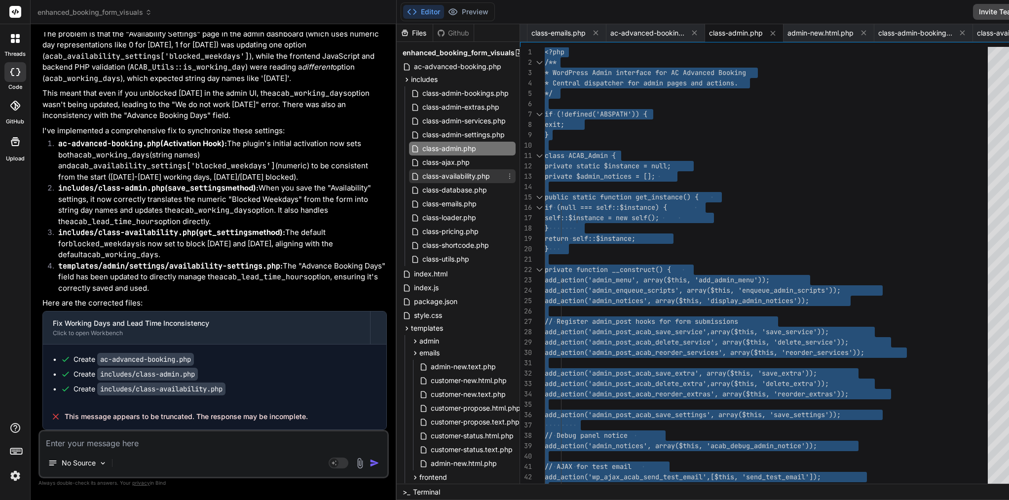
click at [421, 175] on span "class-availability.php" at bounding box center [456, 176] width 70 height 12
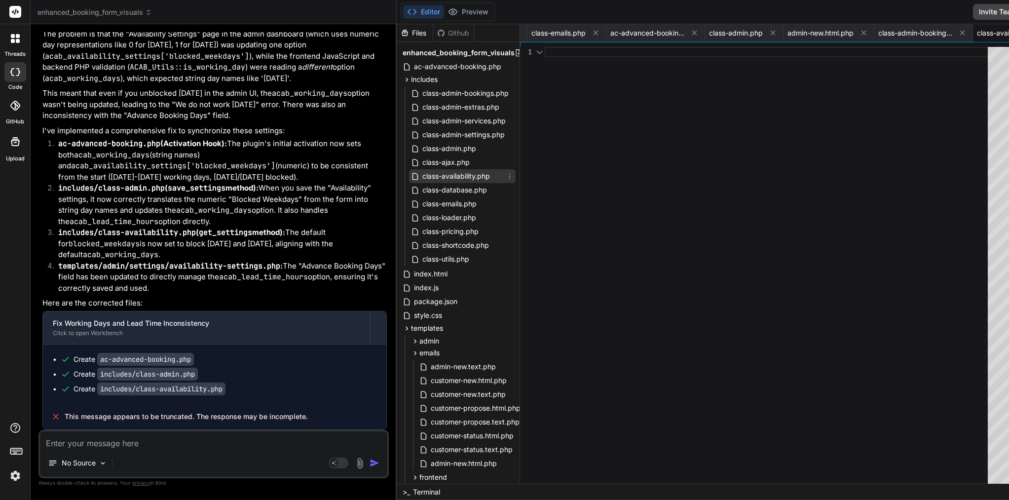
scroll to position [0, 0]
click at [421, 165] on span "class-ajax.php" at bounding box center [445, 162] width 49 height 12
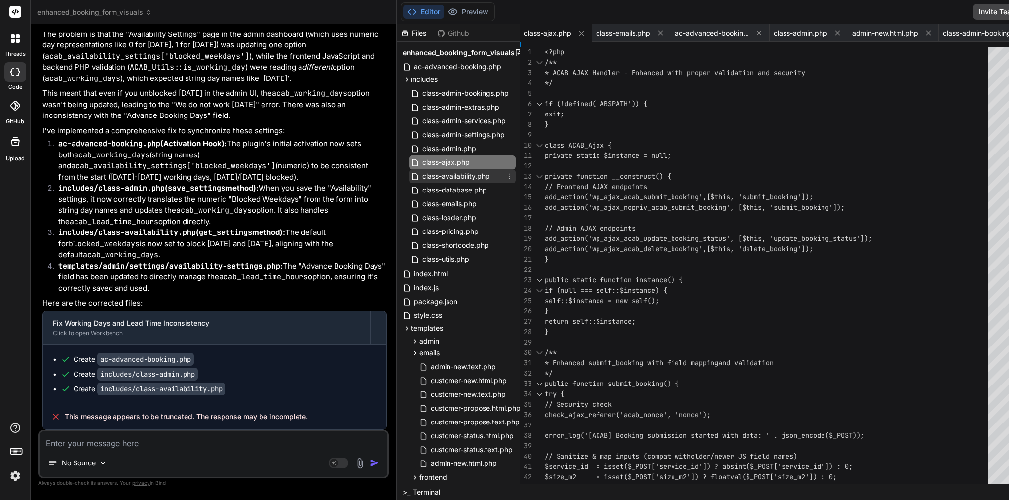
click at [421, 174] on span "class-availability.php" at bounding box center [456, 176] width 70 height 12
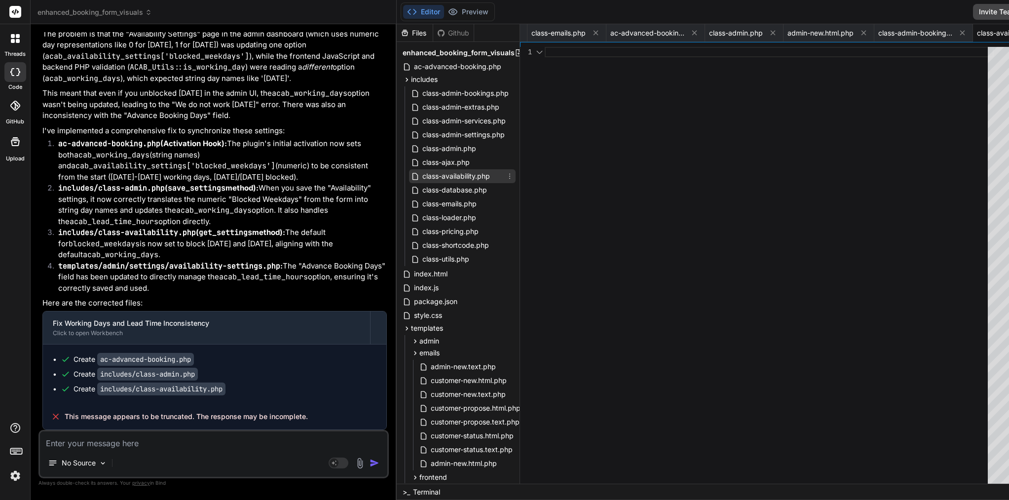
click at [421, 174] on span "class-availability.php" at bounding box center [456, 176] width 70 height 12
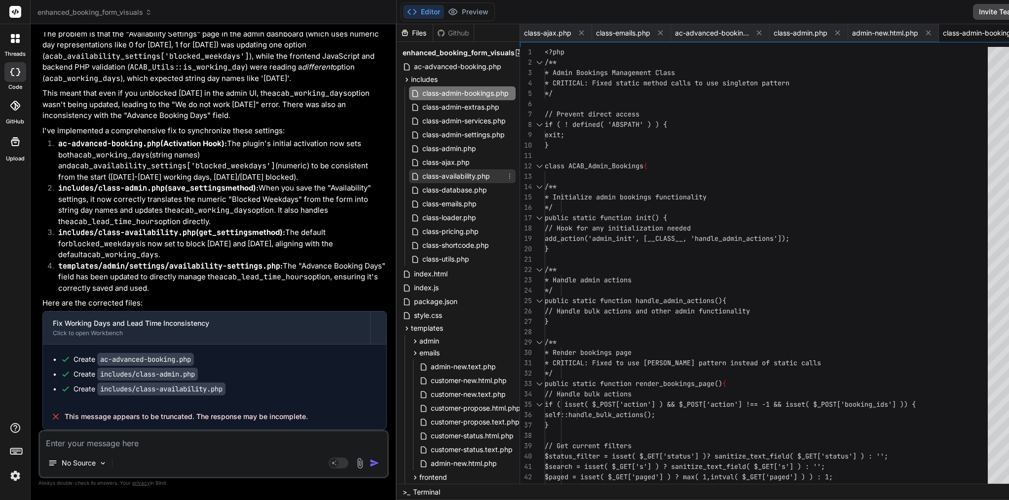
click at [421, 173] on span "class-availability.php" at bounding box center [456, 176] width 70 height 12
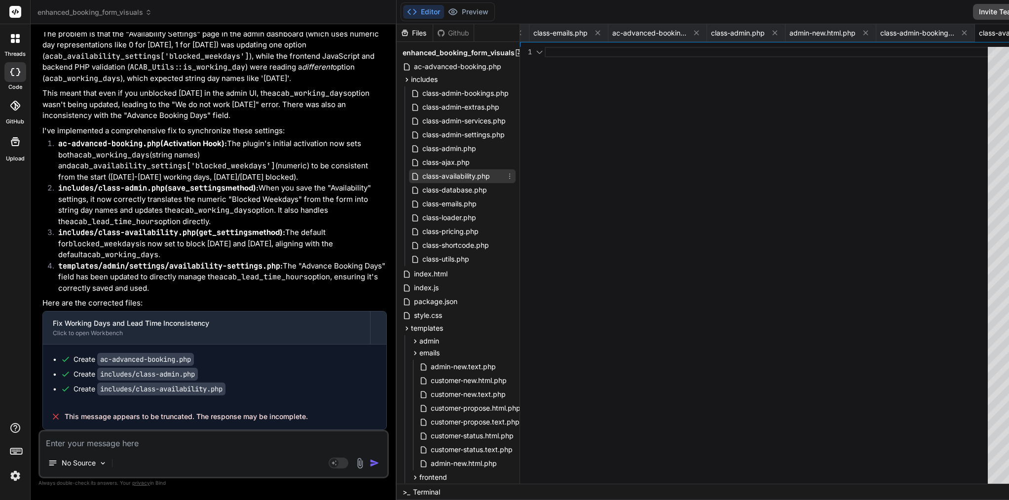
scroll to position [0, 155]
click at [421, 170] on span "class-availability.php" at bounding box center [456, 176] width 70 height 12
drag, startPoint x: 453, startPoint y: 179, endPoint x: 373, endPoint y: 177, distance: 79.9
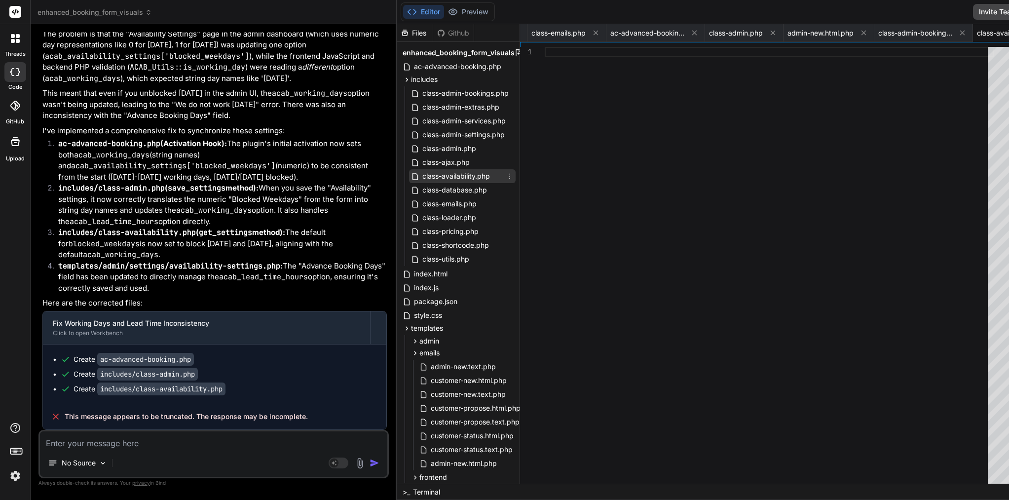
click at [409, 177] on div "class-availability.php" at bounding box center [462, 176] width 107 height 14
drag, startPoint x: 377, startPoint y: 176, endPoint x: 432, endPoint y: 173, distance: 54.8
click at [419, 172] on div "class-availability.php" at bounding box center [451, 176] width 80 height 12
click at [506, 174] on icon at bounding box center [510, 176] width 8 height 8
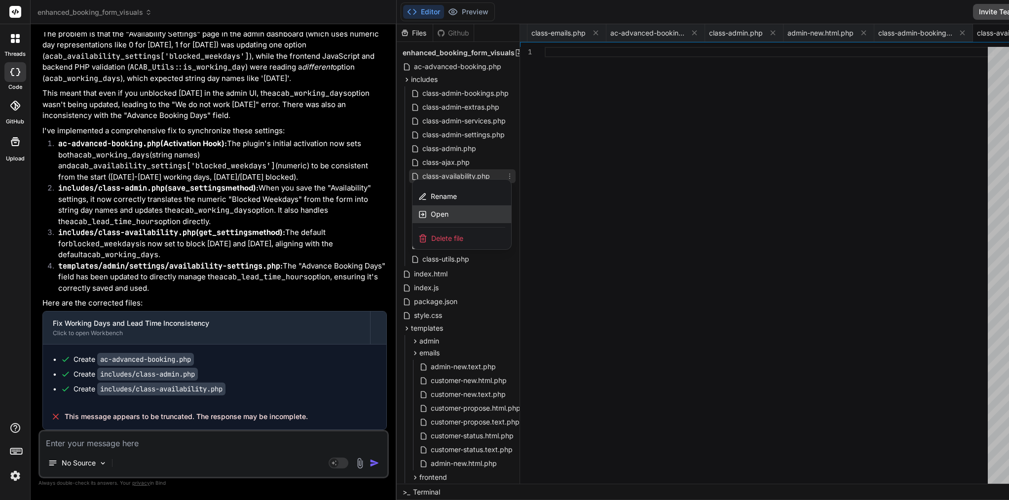
click at [431, 212] on span "Open" at bounding box center [440, 214] width 18 height 10
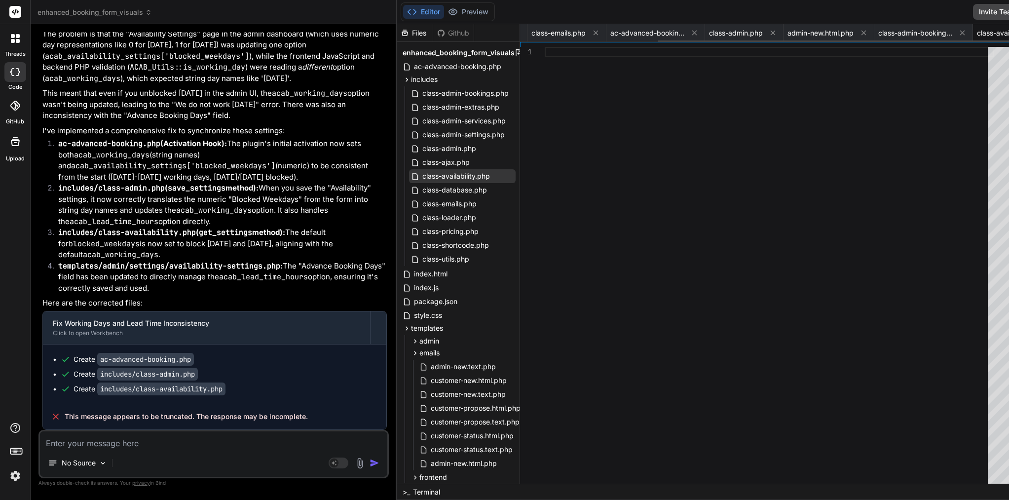
click at [977, 36] on span "class-availability.php" at bounding box center [1011, 33] width 68 height 10
click at [147, 395] on code "includes/class-availability.php" at bounding box center [161, 388] width 128 height 13
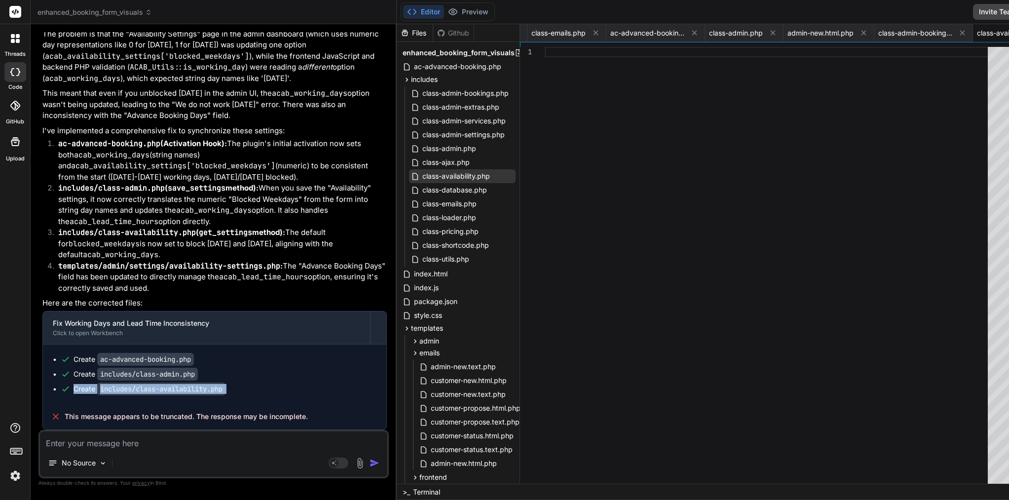
click at [147, 395] on code "includes/class-availability.php" at bounding box center [161, 388] width 128 height 13
click at [199, 395] on code "includes/class-availability.php" at bounding box center [161, 388] width 128 height 13
drag, startPoint x: 227, startPoint y: 409, endPoint x: 99, endPoint y: 413, distance: 127.8
click at [99, 394] on div "Create includes/class-availability.php" at bounding box center [219, 389] width 316 height 10
copy div "includes/class-availability.php"
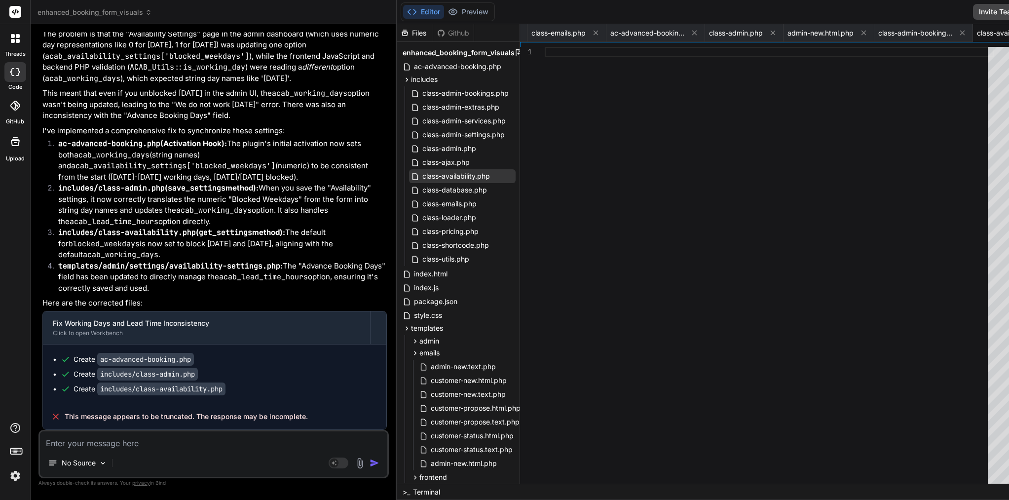
click at [146, 444] on textarea at bounding box center [213, 440] width 347 height 18
paste textarea "includes/class-availability.php"
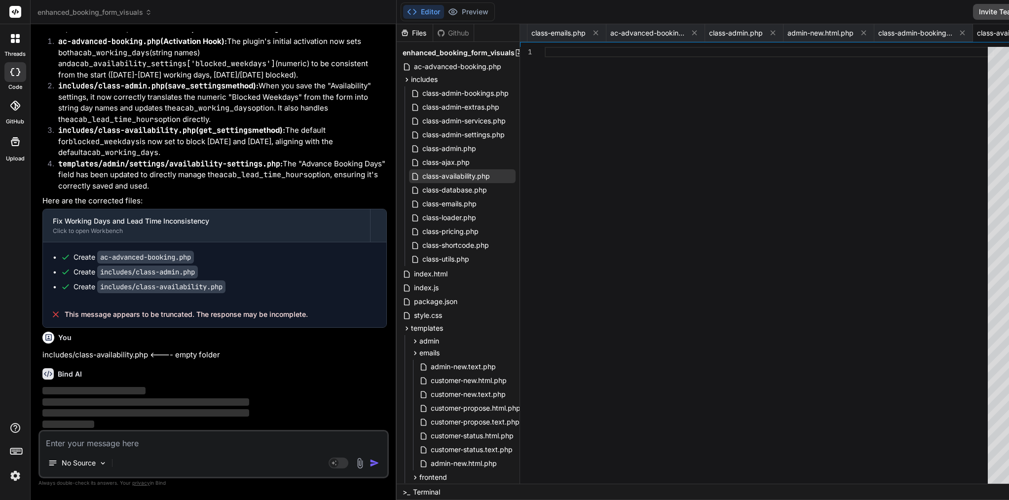
scroll to position [6512, 0]
click at [421, 184] on span "class-database.php" at bounding box center [454, 190] width 67 height 12
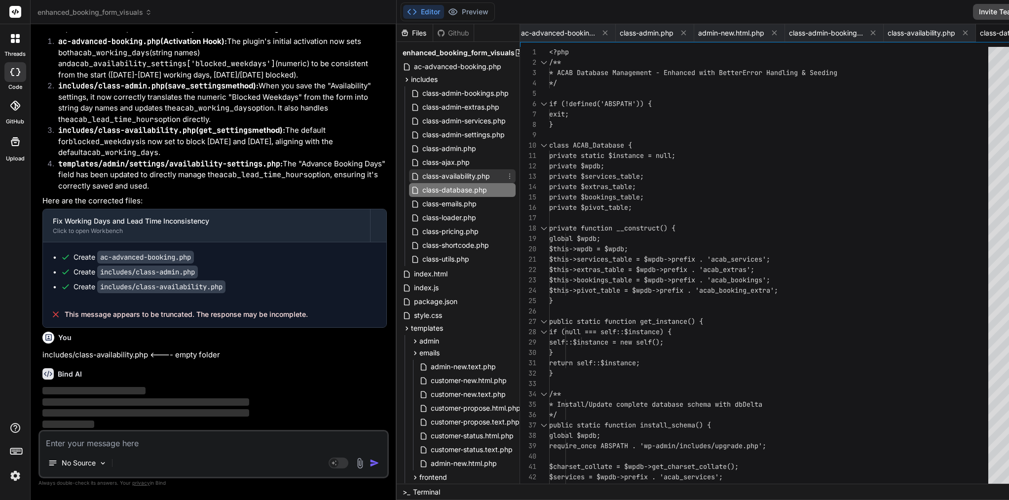
click at [421, 176] on span "class-availability.php" at bounding box center [456, 176] width 70 height 12
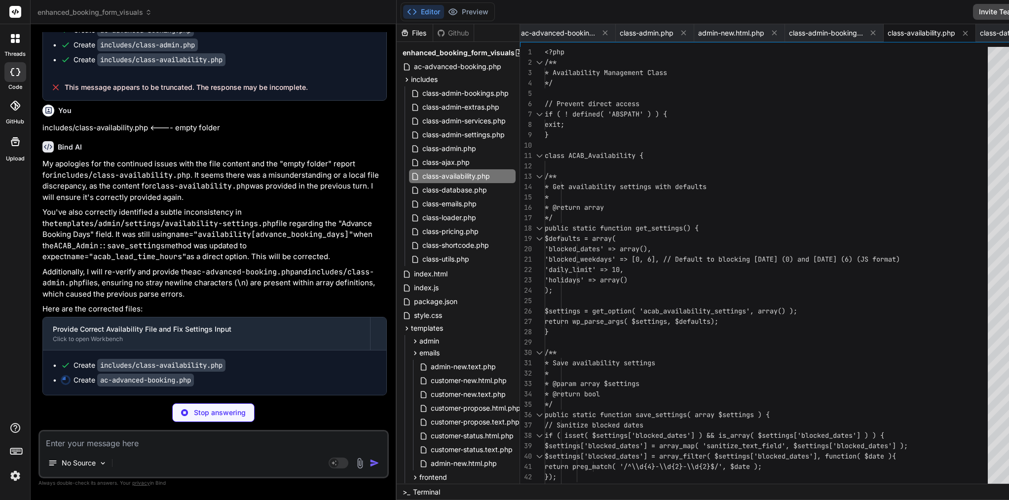
scroll to position [6758, 0]
click at [421, 191] on span "class-database.php" at bounding box center [454, 190] width 67 height 12
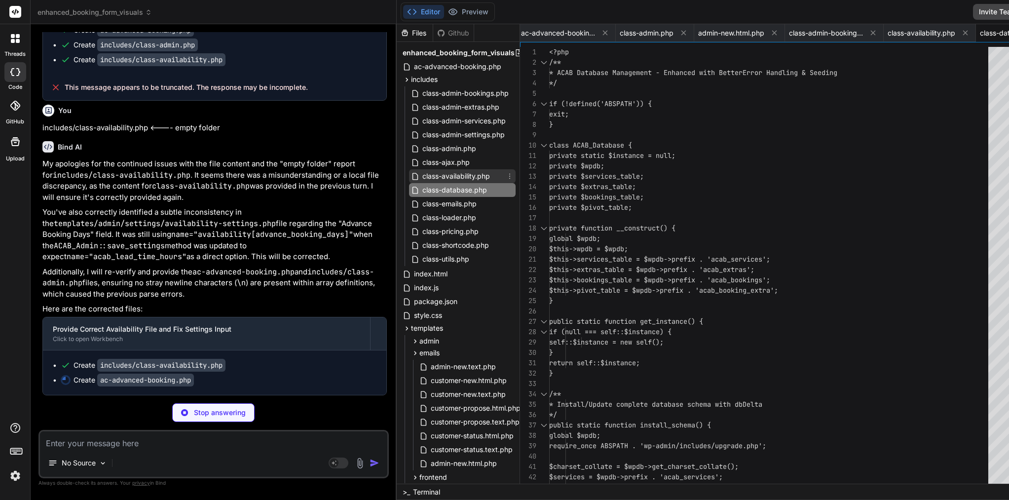
click at [421, 176] on span "class-availability.php" at bounding box center [456, 176] width 70 height 12
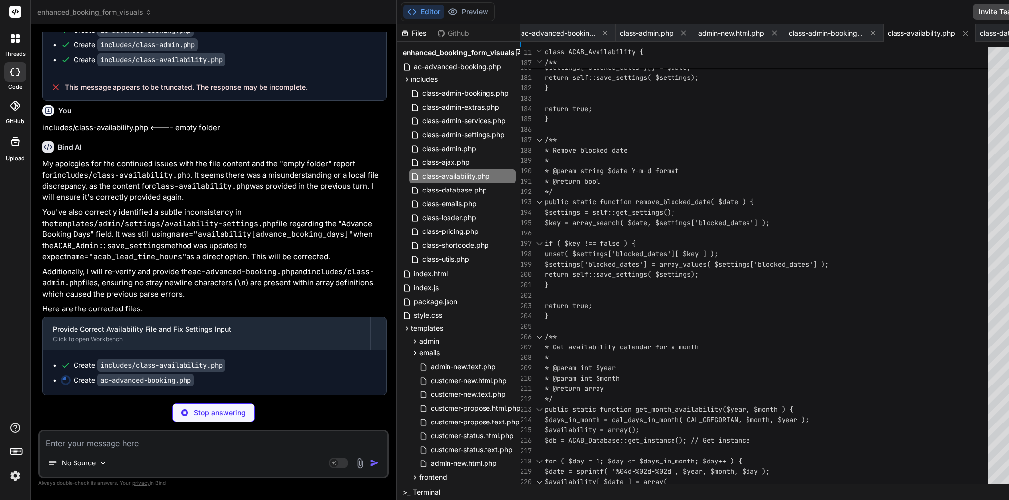
scroll to position [73, 0]
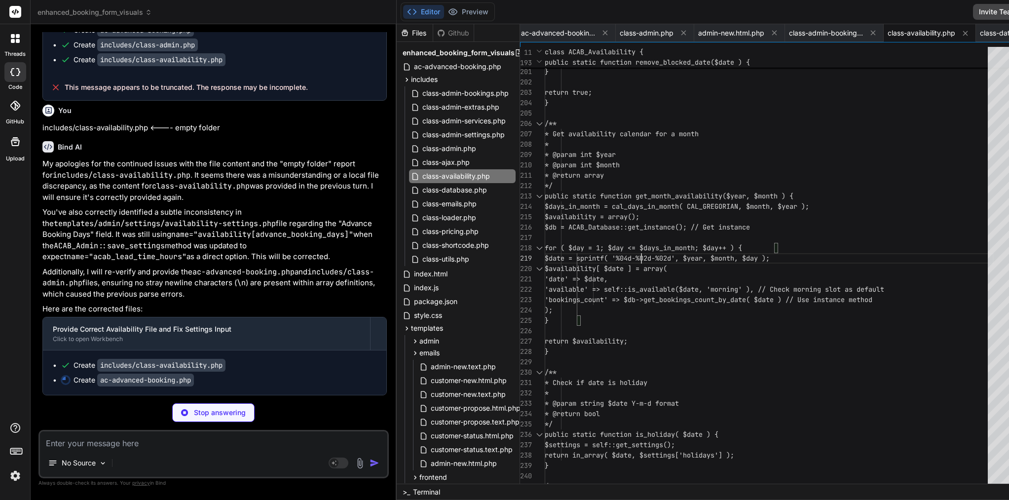
click at [598, 253] on span "$date = sprintf( '%04d-%02d-%02d', $ye ar, $month, $day );" at bounding box center [657, 258] width 225 height 10
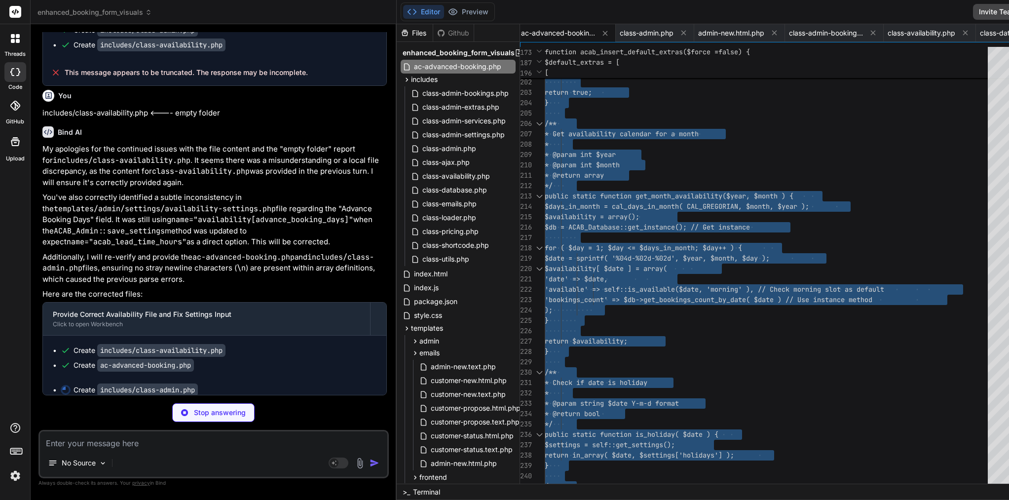
scroll to position [20, 0]
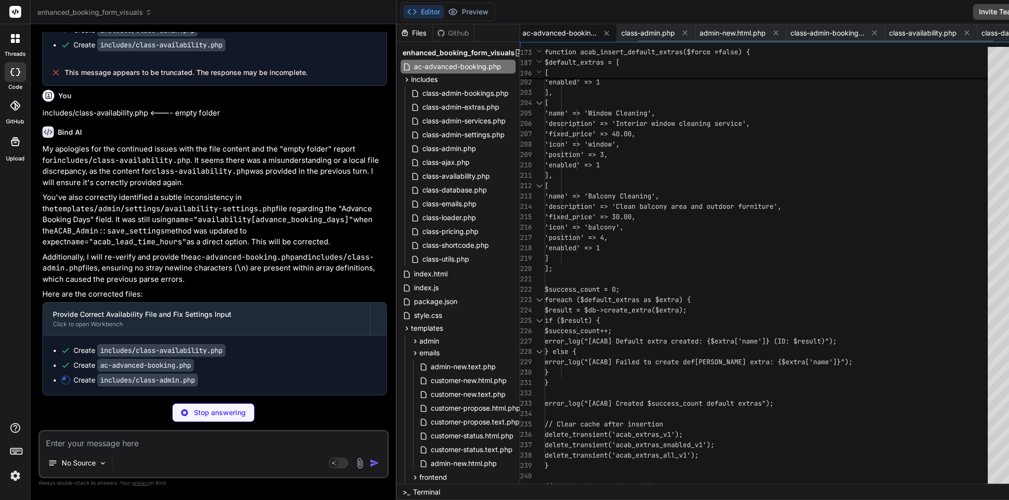
click at [537, 31] on span "ac-advanced-booking.php" at bounding box center [559, 33] width 74 height 10
click at [523, 35] on span "ac-advanced-booking.php" at bounding box center [559, 33] width 74 height 10
click at [885, 26] on div "class-availability.php" at bounding box center [931, 33] width 92 height 18
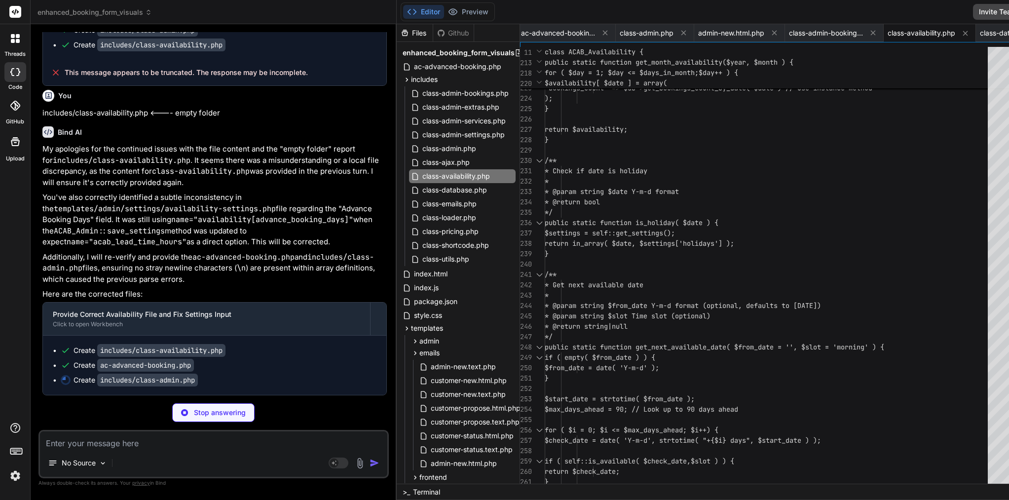
scroll to position [73, 0]
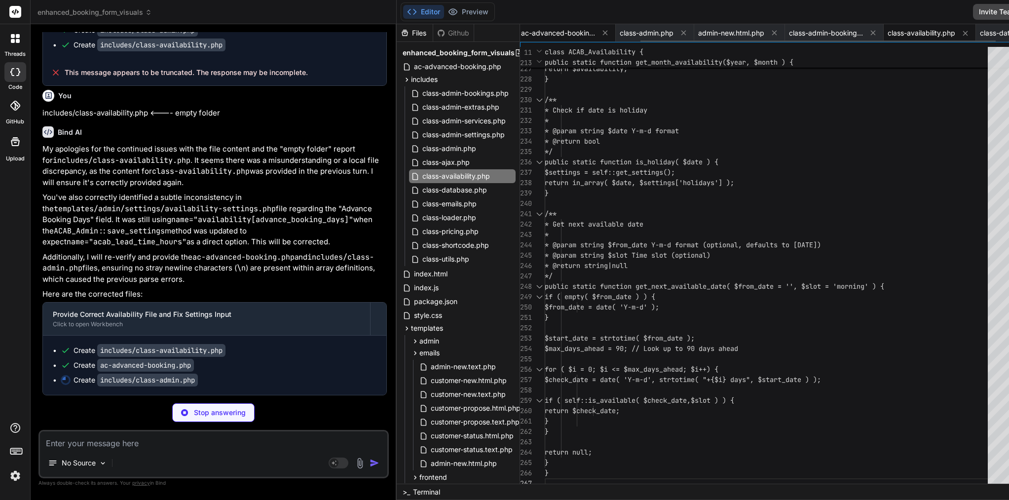
click at [521, 35] on span "ac-advanced-booking.php" at bounding box center [558, 33] width 74 height 10
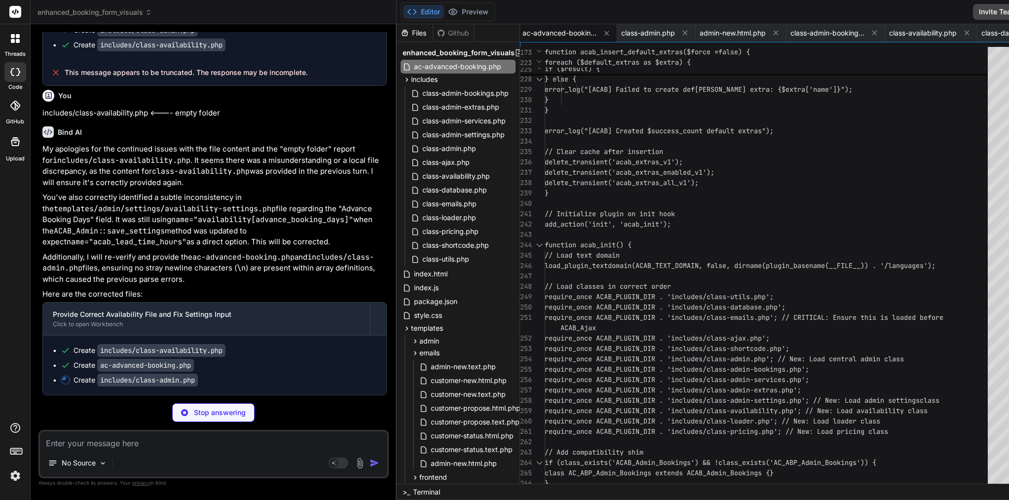
click at [574, 269] on span "load_plugin_textdomain(ACAB_TEXT_DOMAIN, false" at bounding box center [636, 265] width 182 height 9
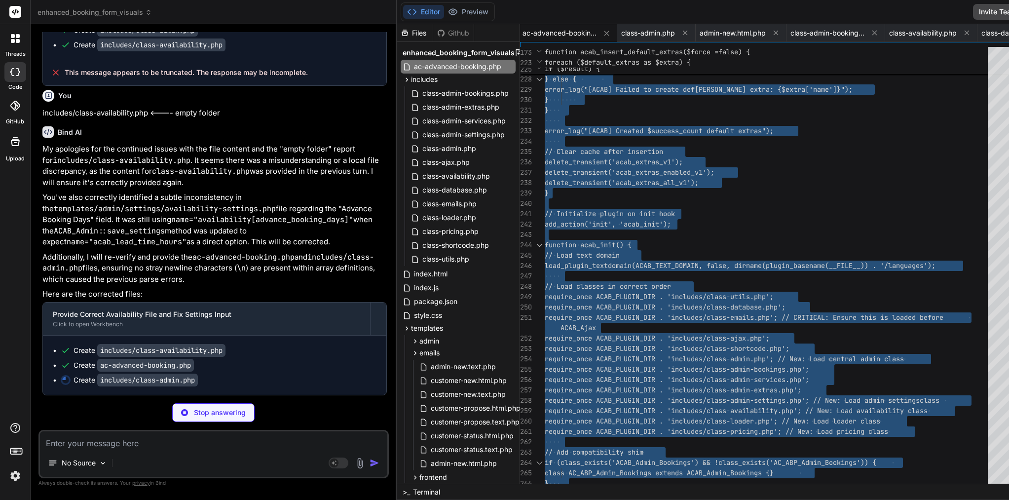
click at [574, 269] on span "load_plugin_textdomain(ACAB_TEXT_DOMAIN, false" at bounding box center [636, 265] width 182 height 9
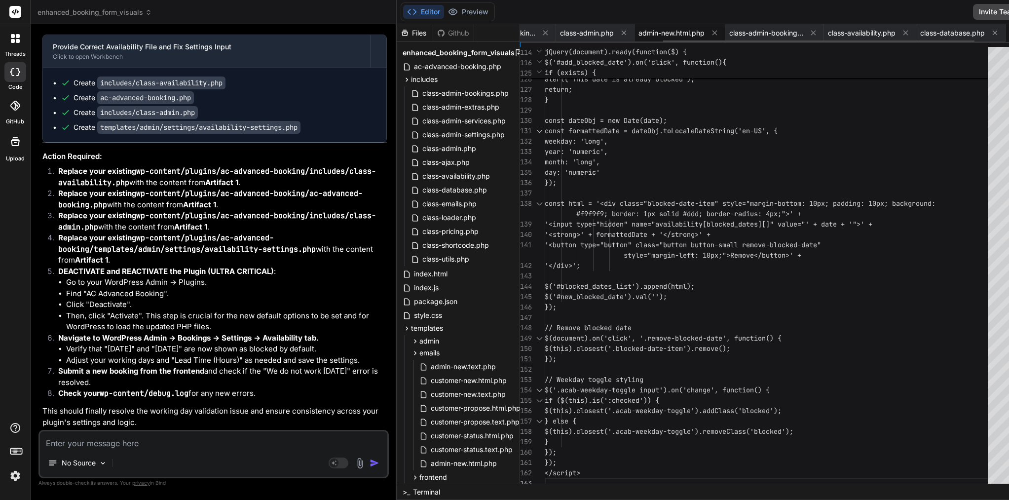
scroll to position [0, 208]
click at [566, 33] on span "class-admin.php" at bounding box center [593, 33] width 54 height 10
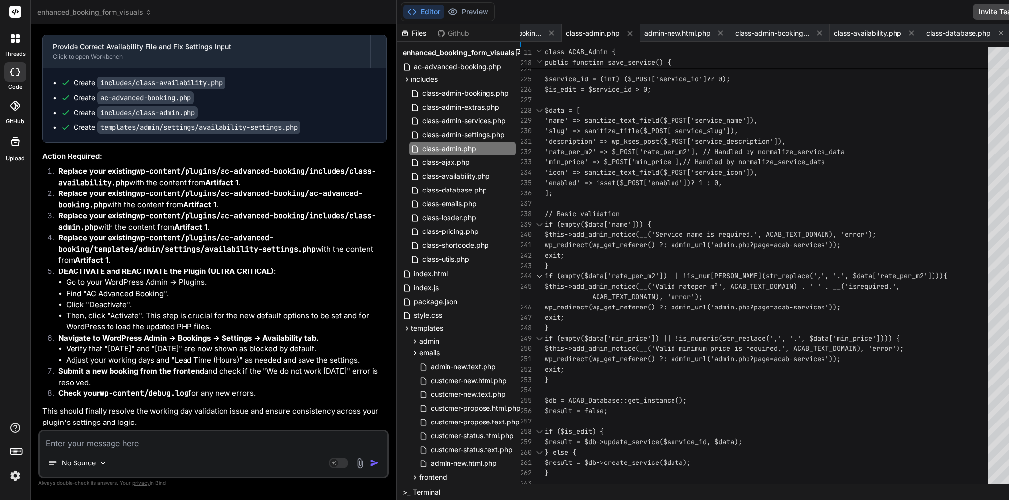
click at [598, 179] on span "'enabled' => isset($_POST['enabled'])" at bounding box center [618, 182] width 146 height 9
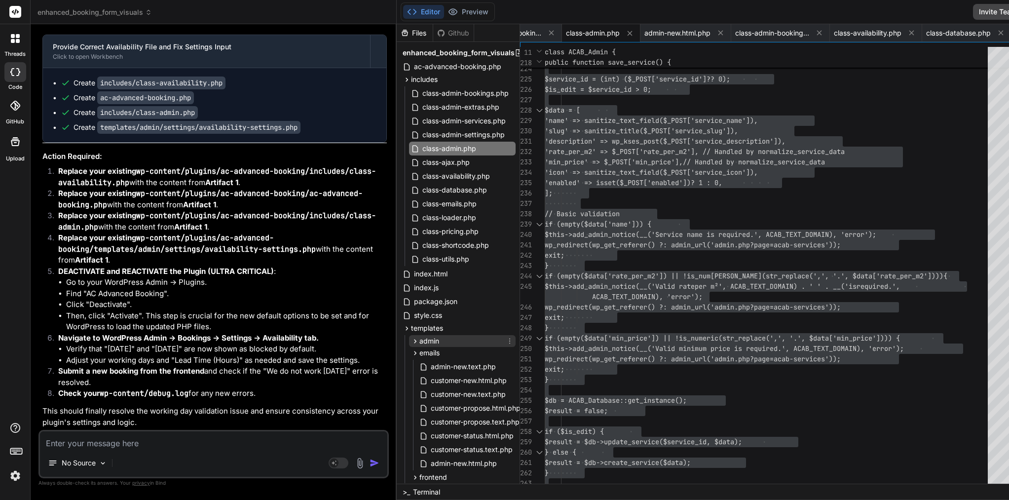
click at [411, 339] on icon at bounding box center [415, 341] width 8 height 8
click at [419, 462] on icon at bounding box center [423, 464] width 8 height 8
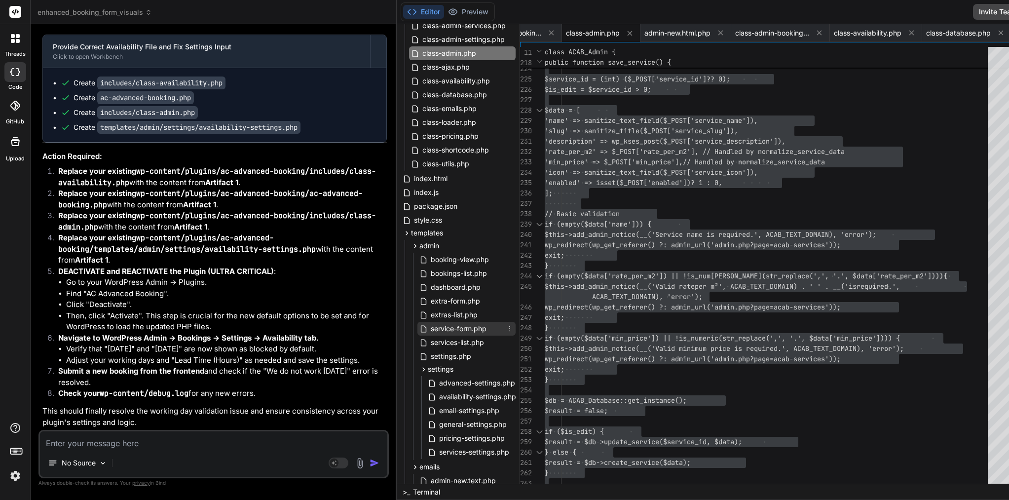
scroll to position [102, 0]
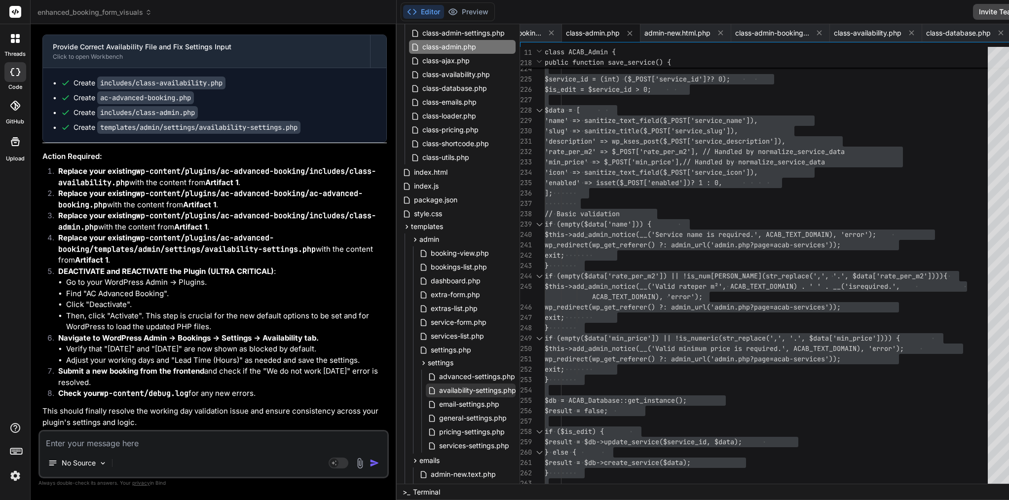
click at [438, 392] on span "availability-settings.php" at bounding box center [477, 390] width 79 height 12
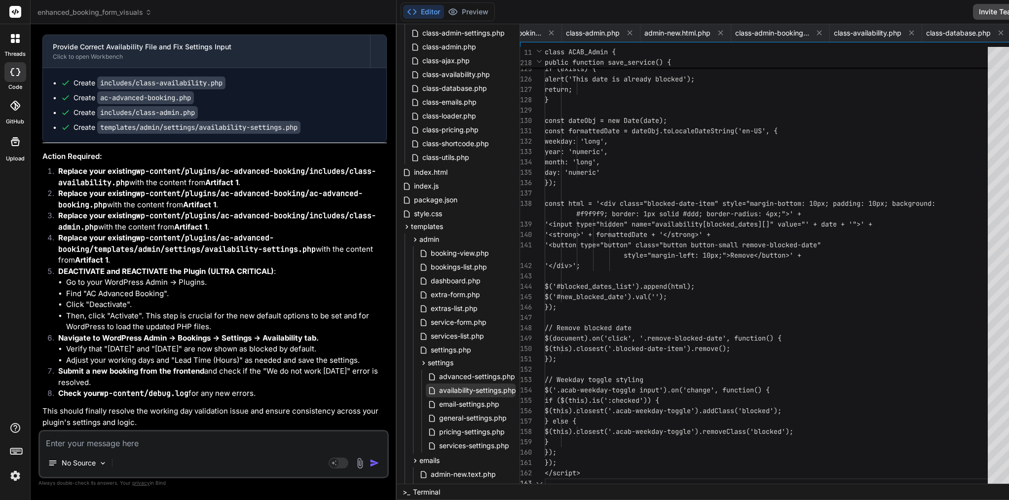
scroll to position [0, 343]
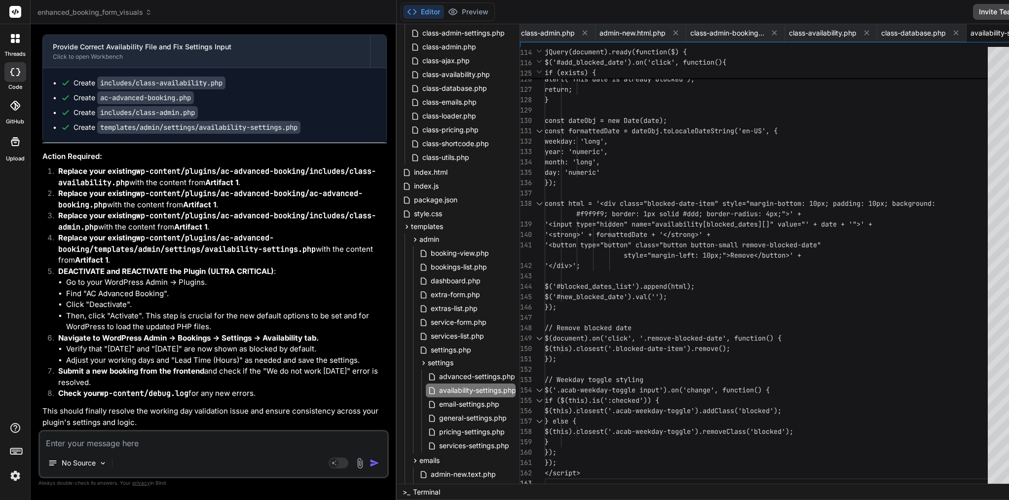
click at [580, 332] on span "// Remove blocked date" at bounding box center [588, 328] width 87 height 10
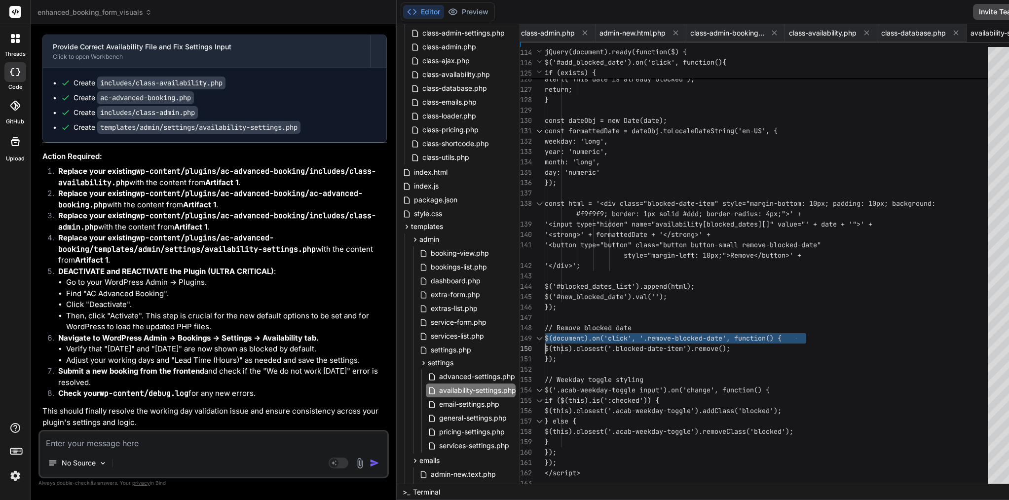
click at [580, 332] on span "// Remove blocked date" at bounding box center [588, 328] width 87 height 10
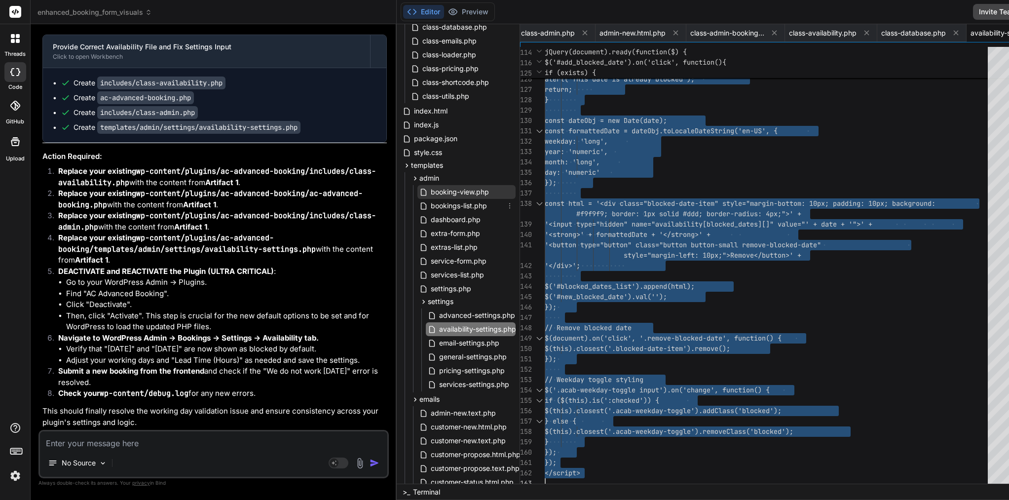
scroll to position [163, 0]
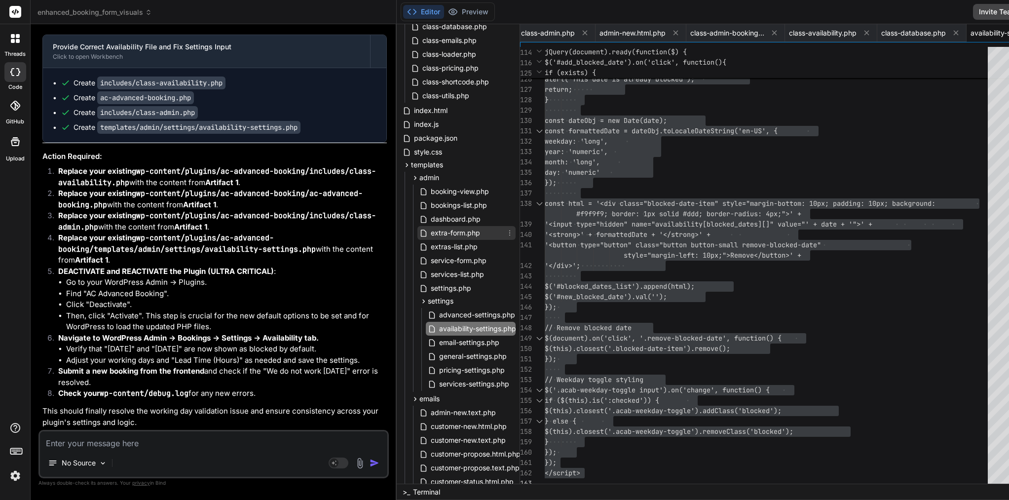
click at [430, 230] on span "extra-form.php" at bounding box center [455, 233] width 51 height 12
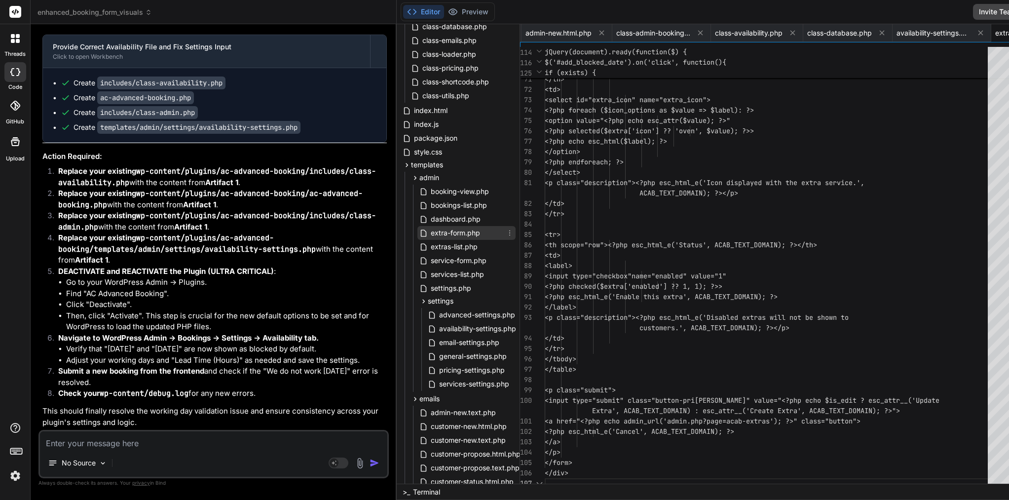
click at [430, 230] on span "extra-form.php" at bounding box center [455, 233] width 51 height 12
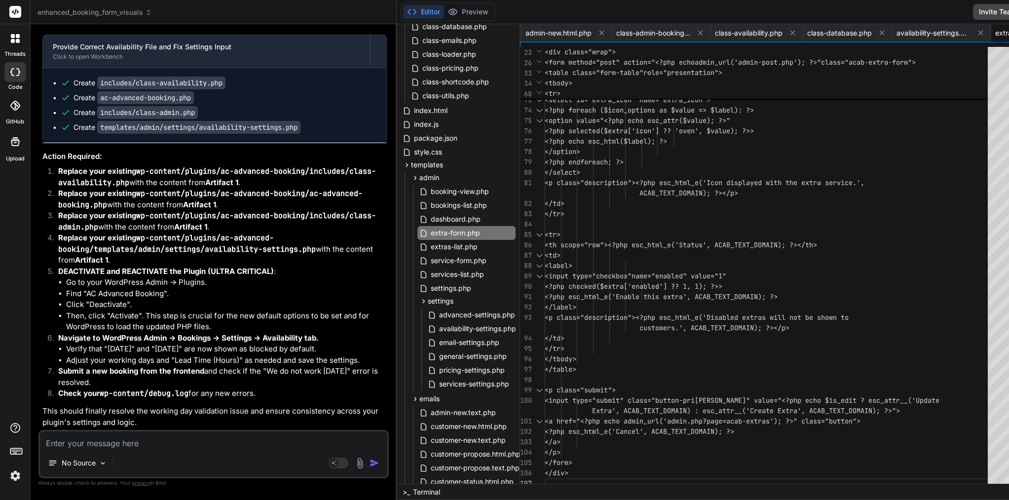
click at [675, 197] on span "ACAB_TEXT_DOMAIN); ?></p>" at bounding box center [641, 193] width 193 height 10
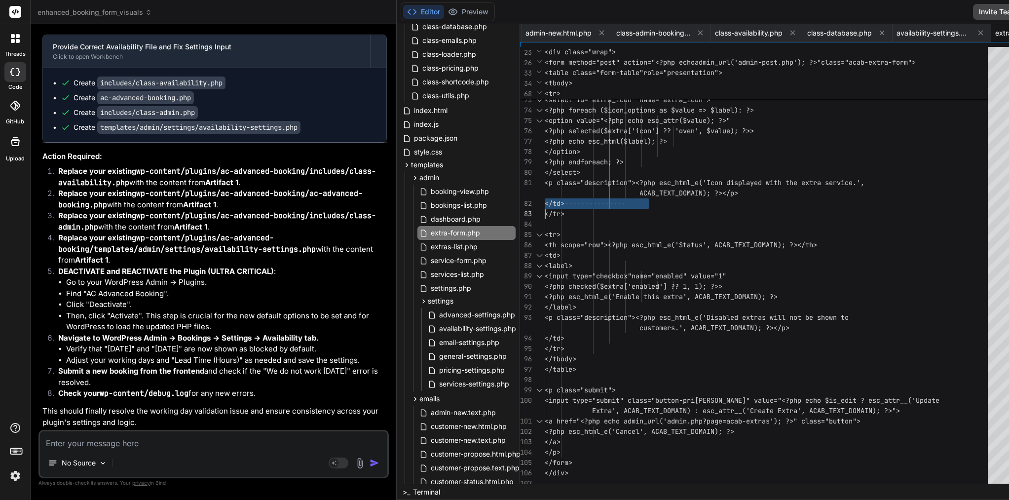
scroll to position [0, 0]
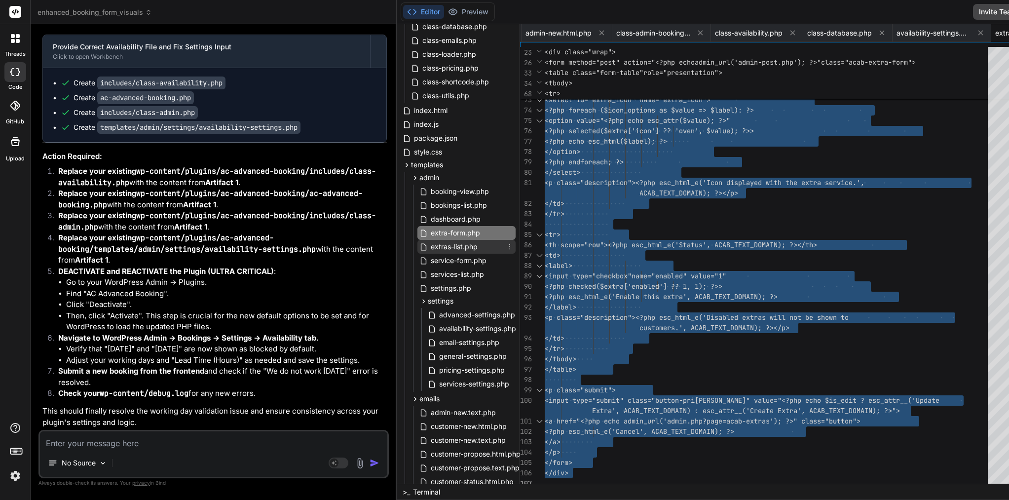
click at [430, 250] on span "extras-list.php" at bounding box center [454, 247] width 49 height 12
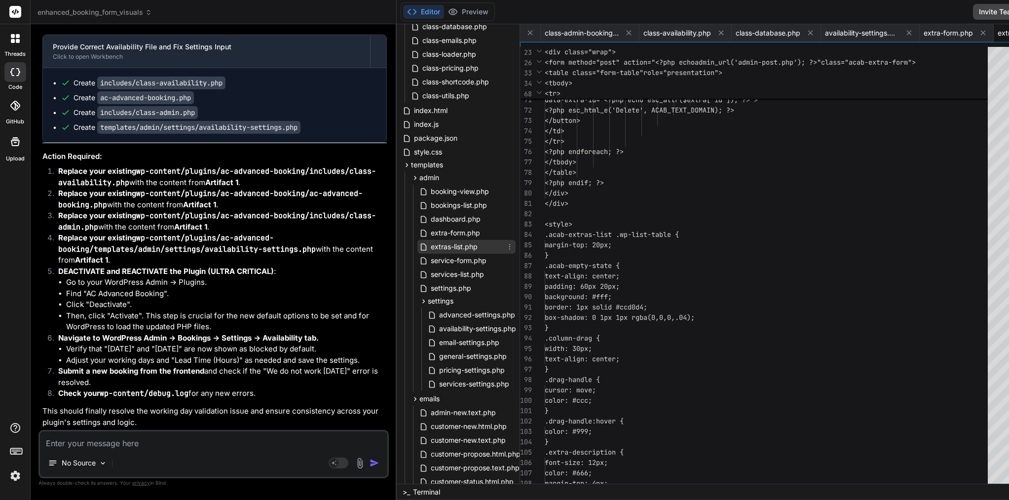
scroll to position [0, 489]
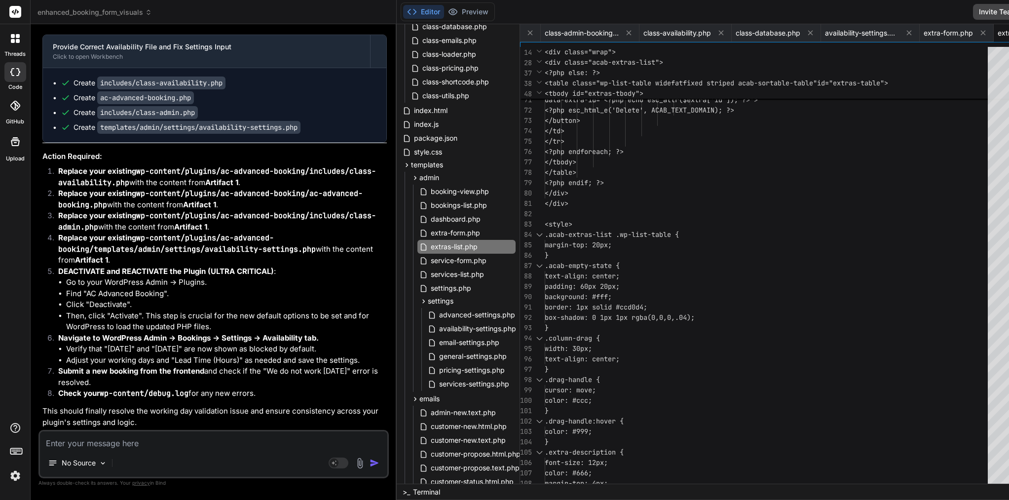
click at [620, 262] on div ".acab-empty-state {" at bounding box center [769, 265] width 449 height 10
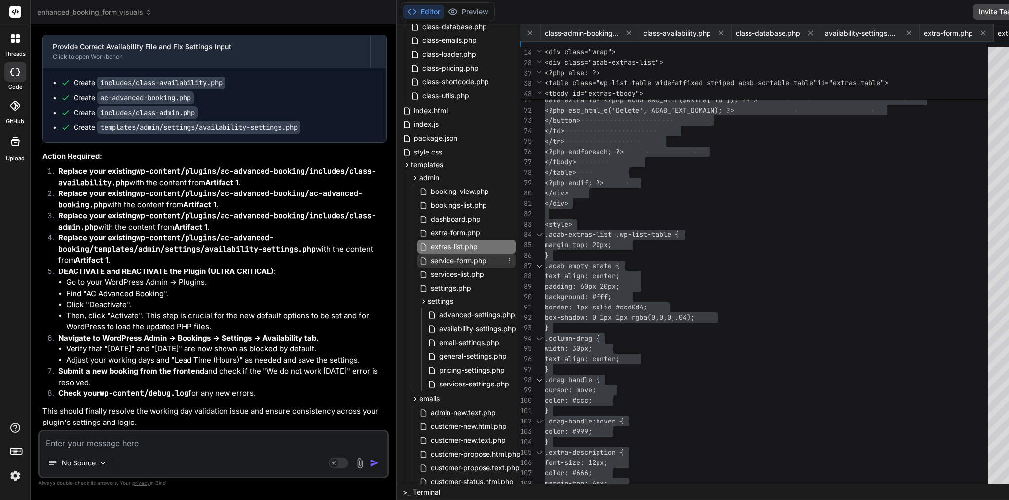
click at [430, 261] on span "service-form.php" at bounding box center [459, 261] width 58 height 12
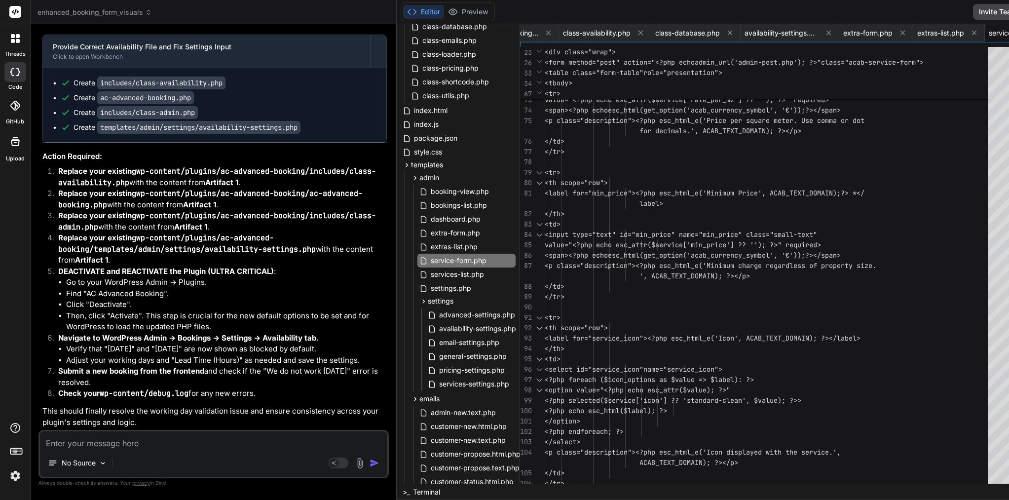
click at [729, 276] on div at bounding box center [729, 276] width 1 height 10
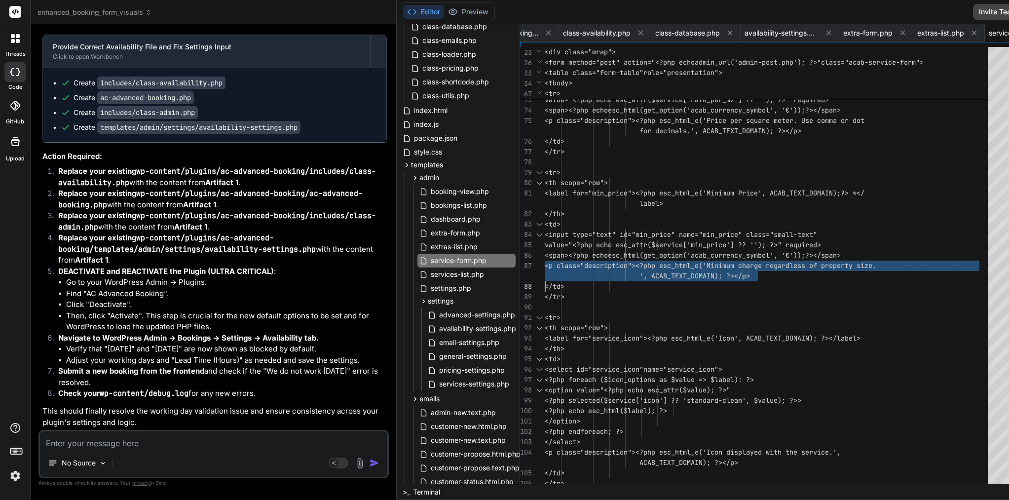
click at [687, 276] on span "', ACAB_TEXT_DOMAIN); ?></p>" at bounding box center [694, 275] width 110 height 9
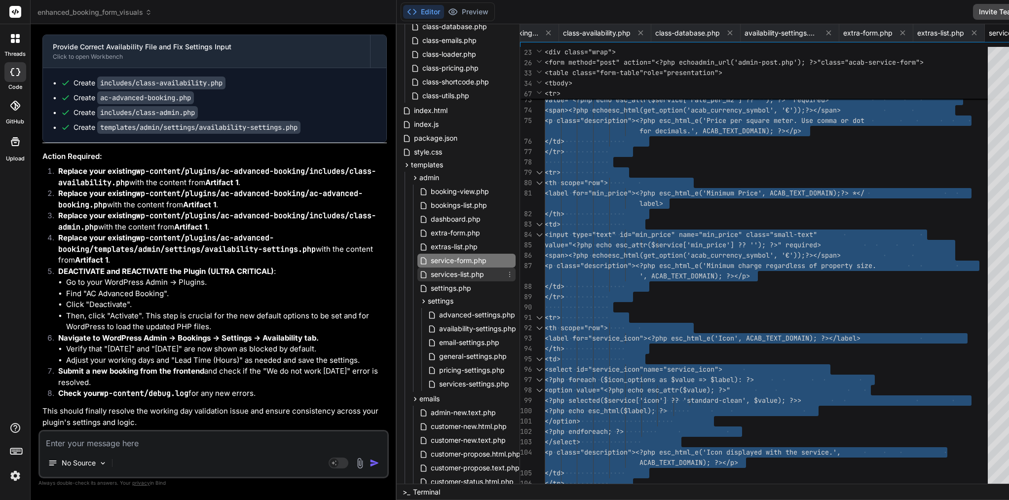
click at [430, 274] on span "services-list.php" at bounding box center [457, 274] width 55 height 12
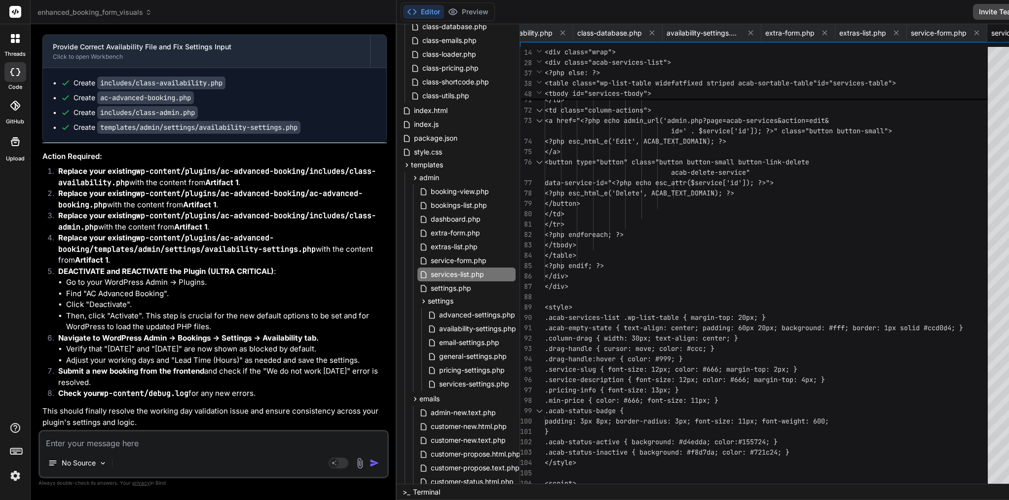
click at [608, 318] on span ".acab-services-list .wp-list-table { margin-top: 2" at bounding box center [643, 317] width 197 height 9
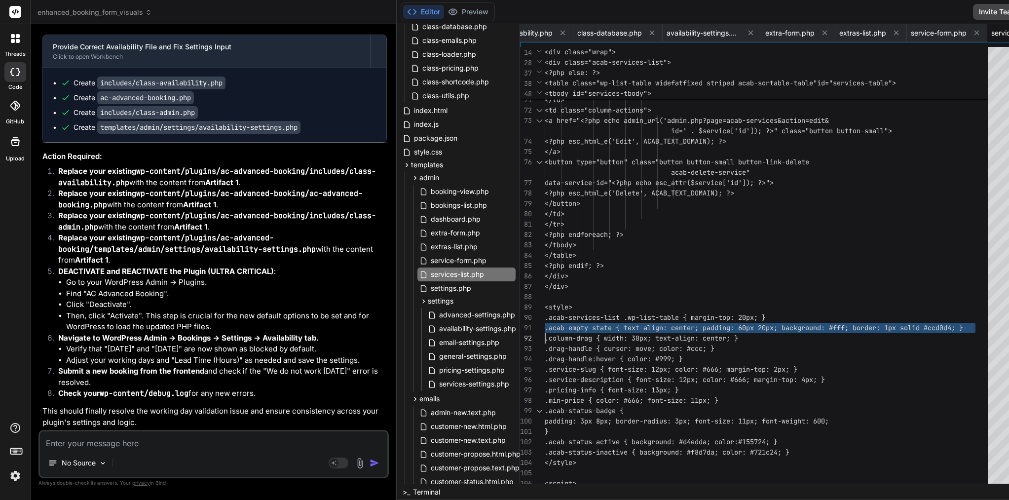
click at [608, 318] on span ".acab-services-list .wp-list-table { margin-top: 2" at bounding box center [643, 317] width 197 height 9
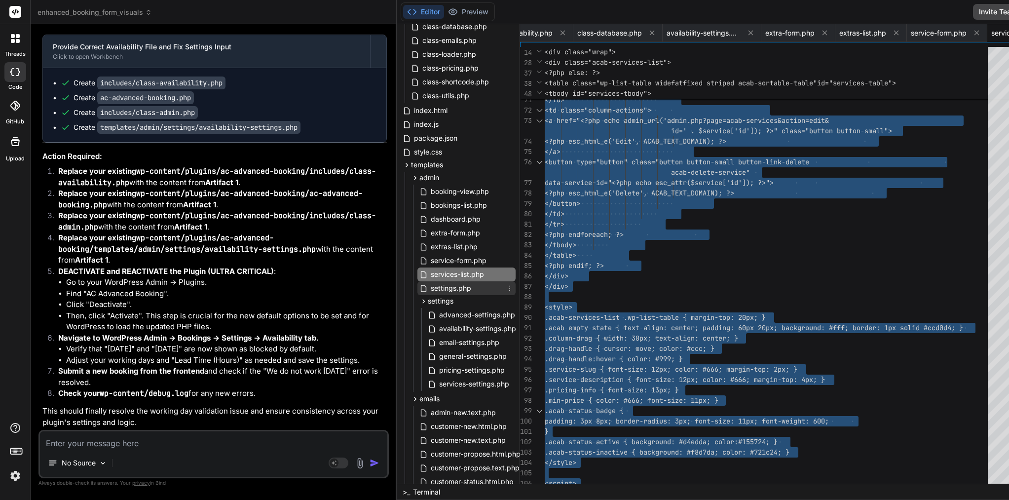
click at [430, 285] on span "settings.php" at bounding box center [451, 288] width 42 height 12
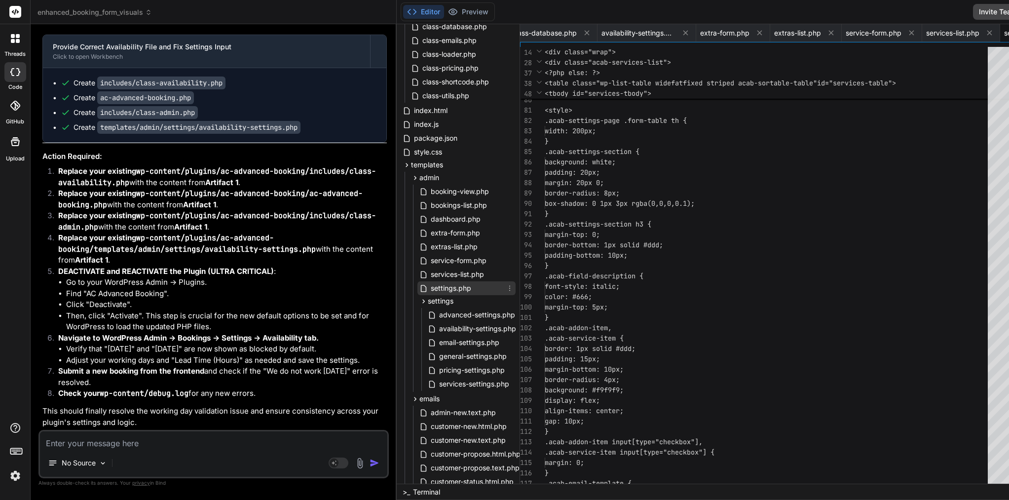
scroll to position [0, 715]
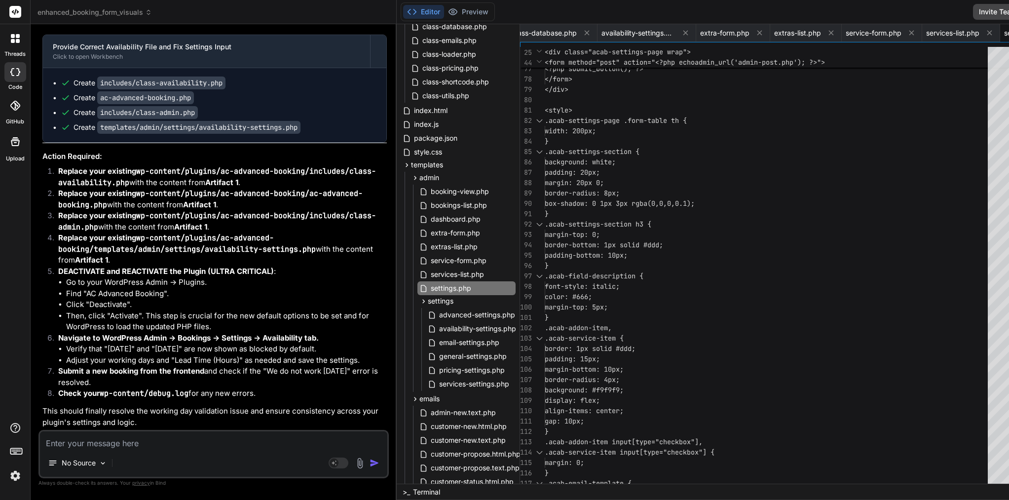
click at [552, 250] on span "padding-bottom: 10px;" at bounding box center [586, 255] width 83 height 10
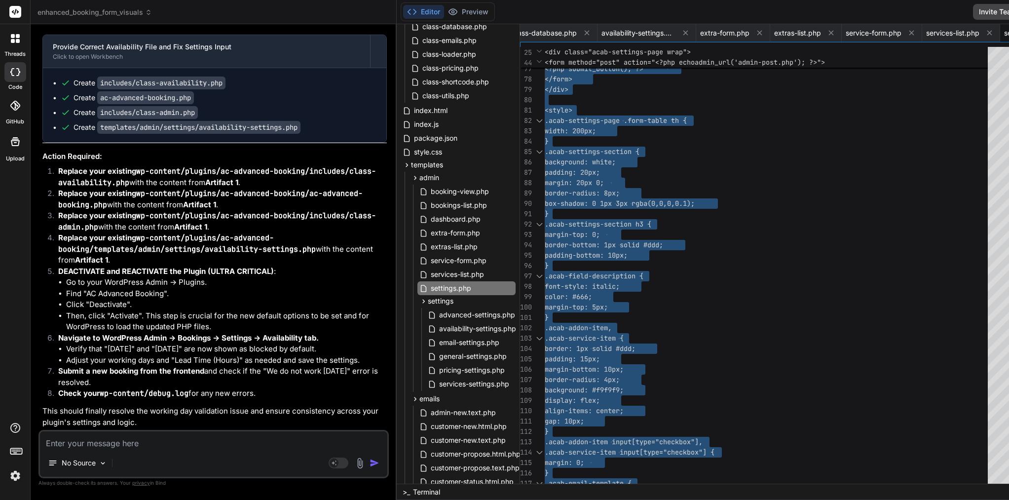
click at [552, 250] on span "padding-bottom: 10px;" at bounding box center [586, 255] width 83 height 10
click at [419, 303] on icon at bounding box center [423, 301] width 8 height 8
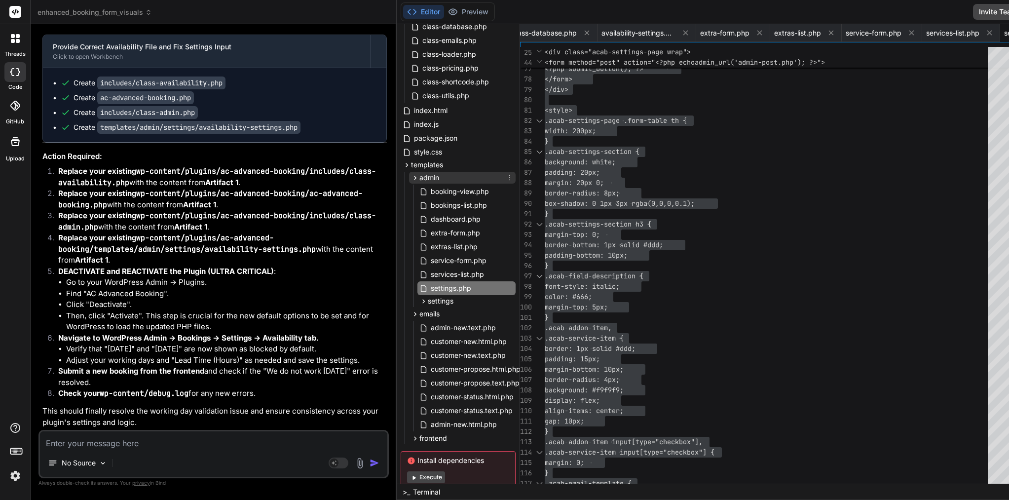
click at [411, 175] on icon at bounding box center [415, 178] width 8 height 8
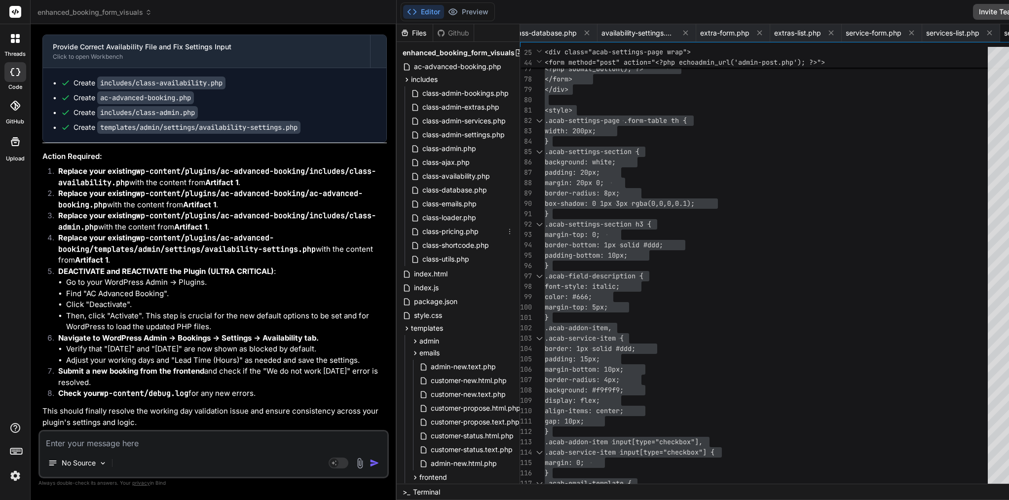
scroll to position [0, 0]
click at [414, 341] on icon at bounding box center [415, 341] width 2 height 4
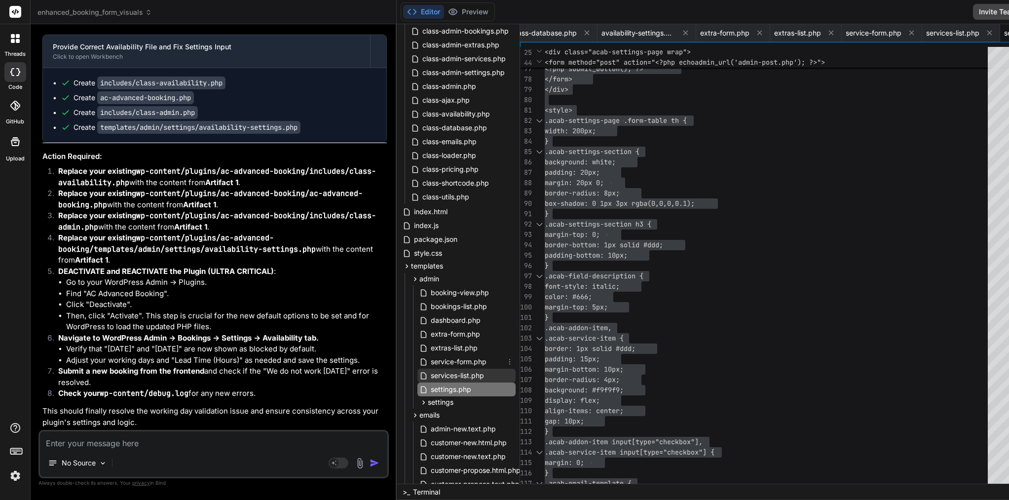
scroll to position [64, 0]
click at [419, 398] on icon at bounding box center [423, 401] width 8 height 8
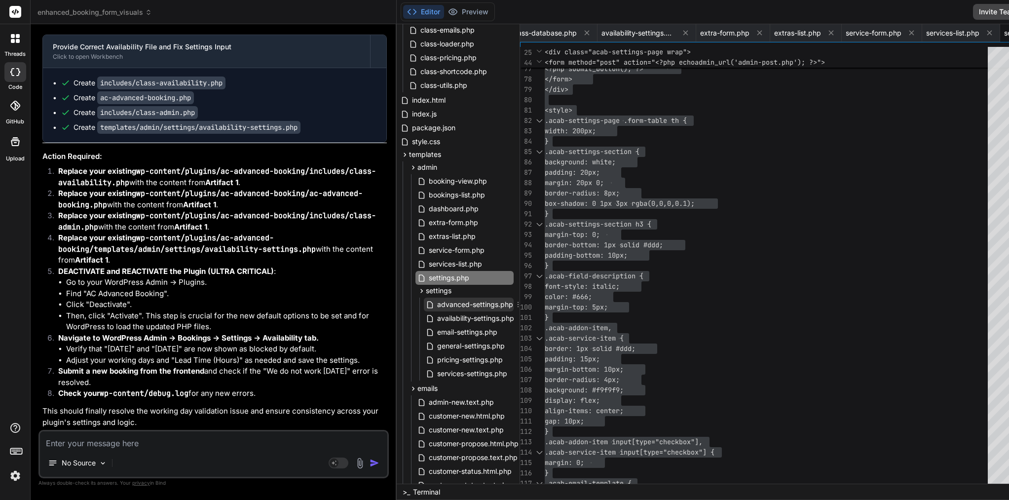
scroll to position [183, 1]
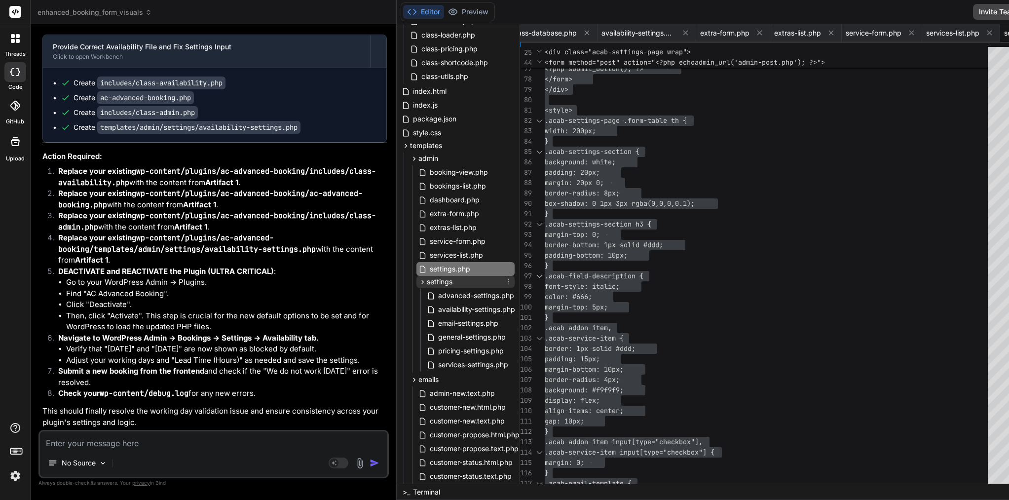
click at [418, 282] on icon at bounding box center [422, 282] width 8 height 8
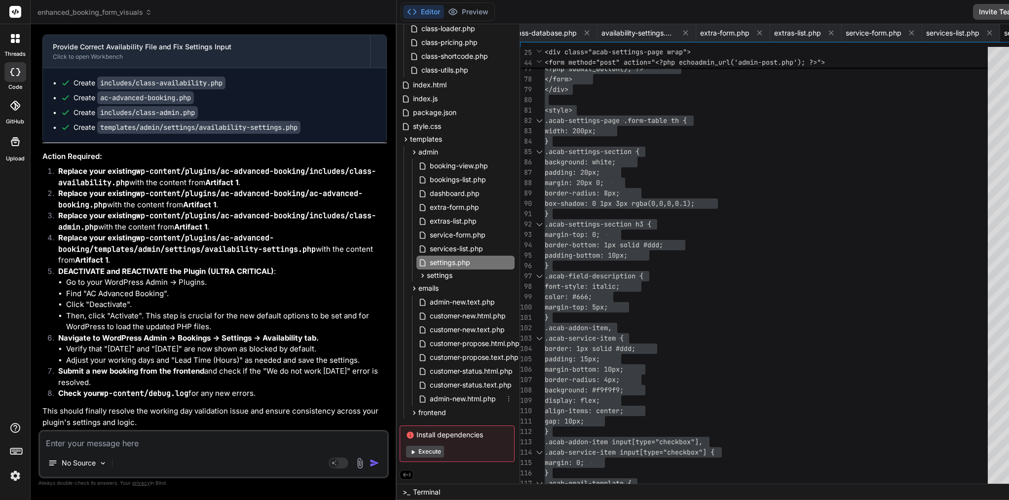
scroll to position [191, 1]
click at [410, 411] on icon at bounding box center [414, 412] width 8 height 8
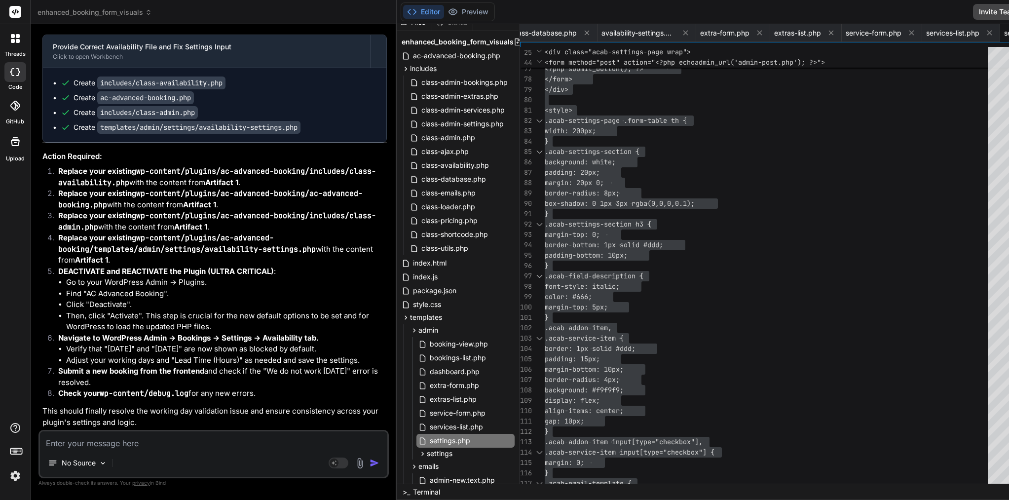
scroll to position [7057, 0]
click at [134, 443] on textarea at bounding box center [213, 440] width 347 height 18
click at [184, 465] on div "No Source" at bounding box center [213, 465] width 347 height 24
click at [182, 443] on textarea at bounding box center [213, 440] width 347 height 18
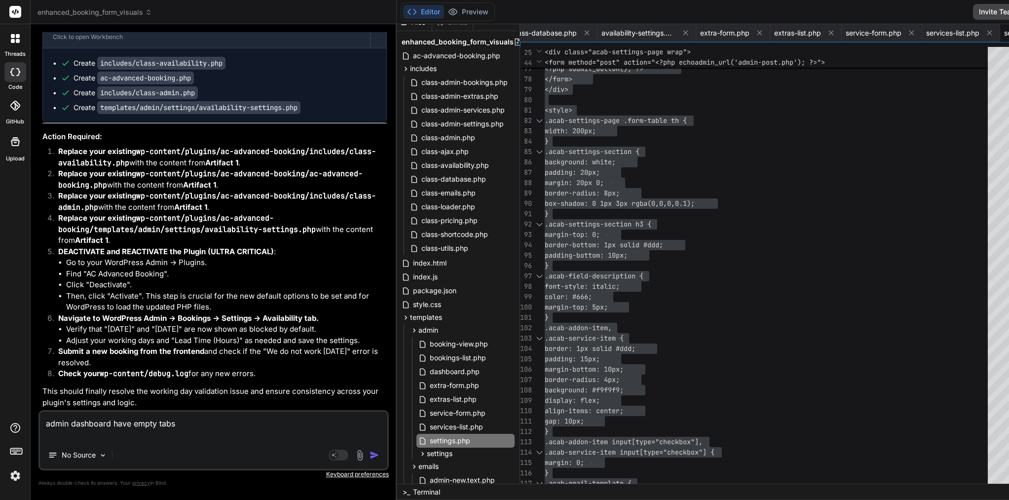
paste textarea "ACAB Settings General Pricing Services & Add-ons Availability Email Templates A…"
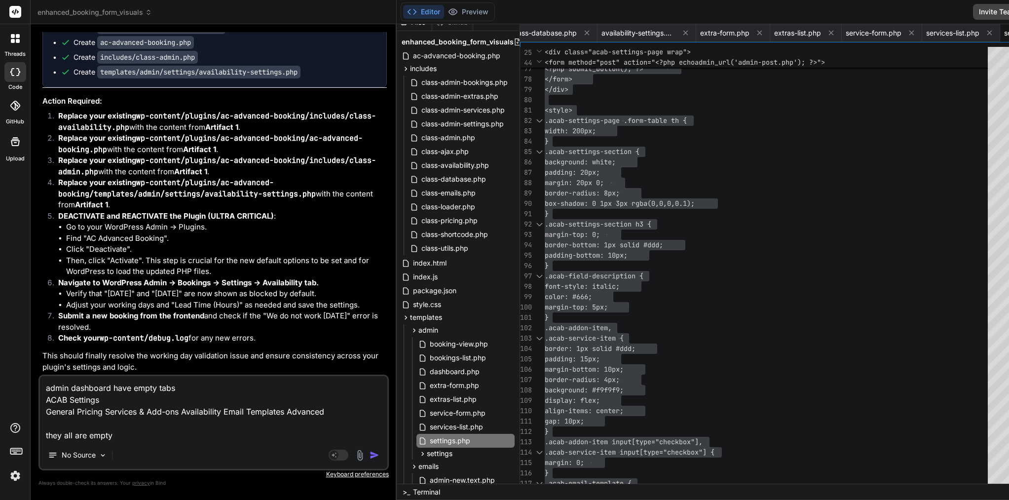
click at [369, 453] on img "button" at bounding box center [374, 455] width 10 height 10
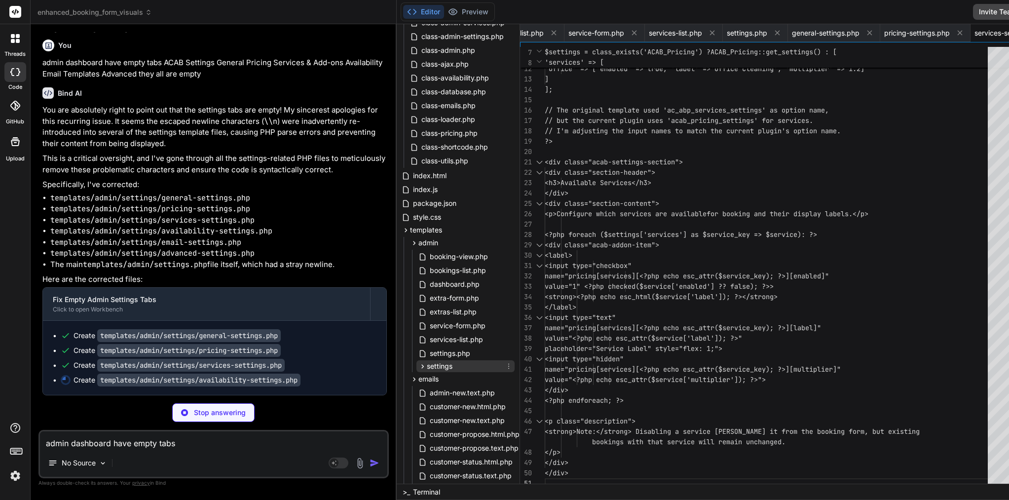
scroll to position [0, 702]
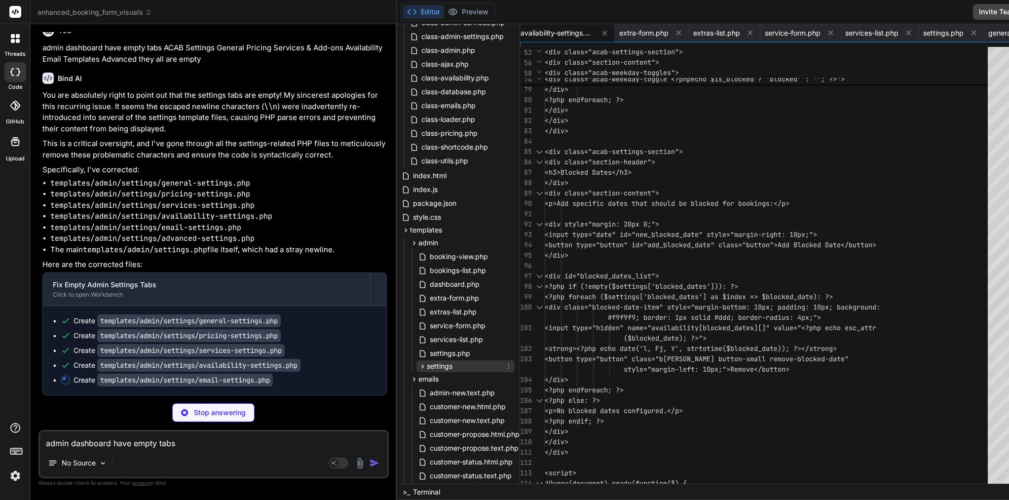
click at [427, 368] on span "settings" at bounding box center [440, 366] width 26 height 10
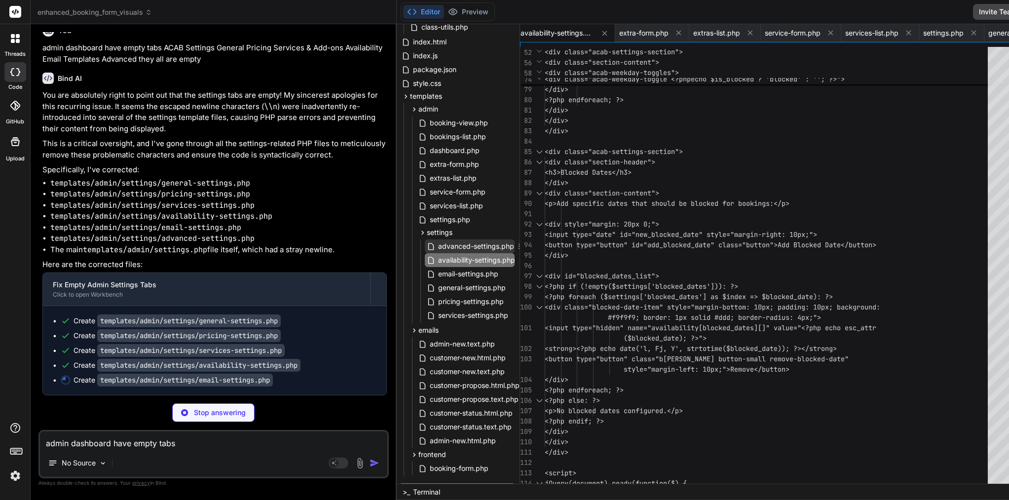
scroll to position [0, 1080]
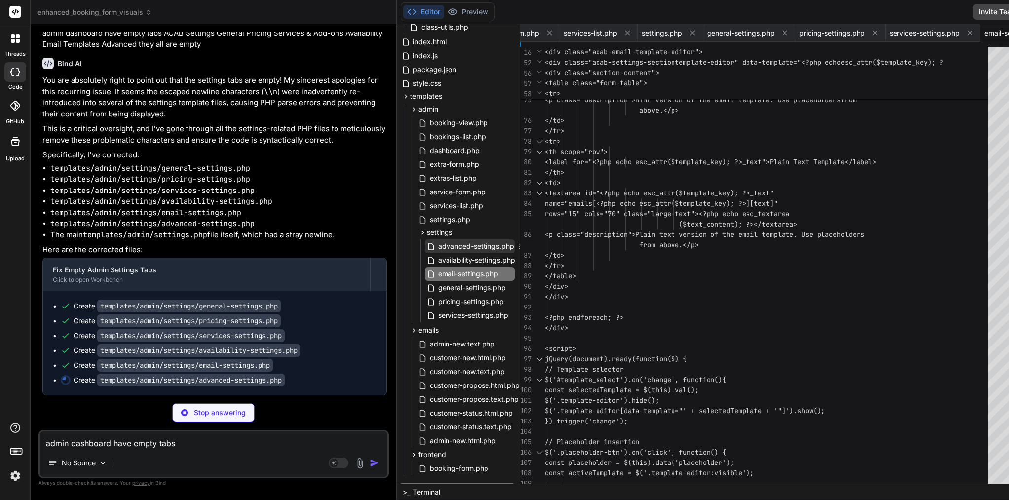
click at [437, 249] on span "advanced-settings.php" at bounding box center [476, 246] width 78 height 12
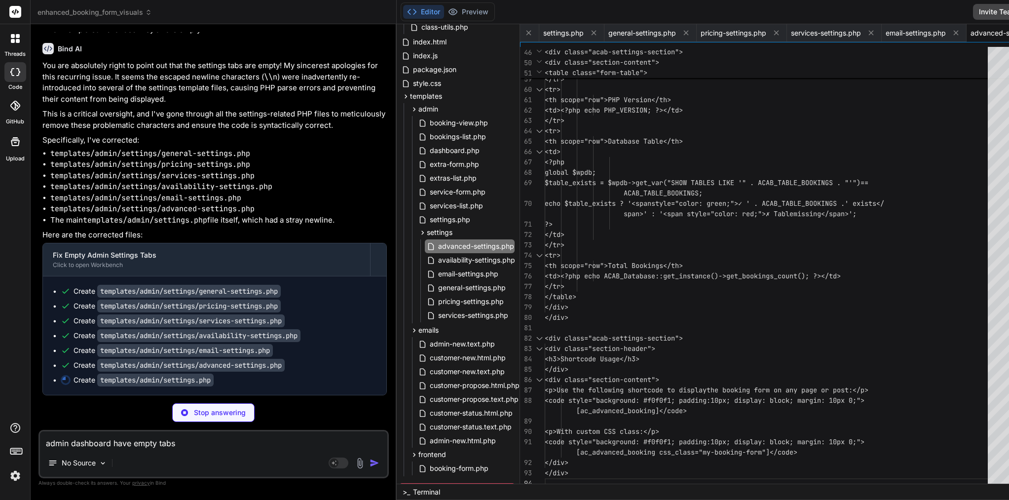
scroll to position [31, 0]
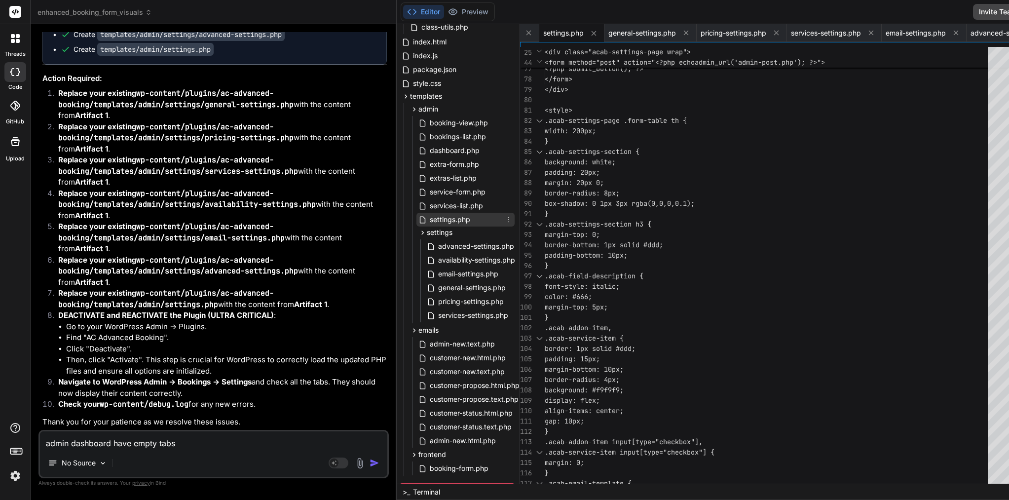
click at [429, 218] on span "settings.php" at bounding box center [450, 220] width 42 height 12
click at [552, 273] on span ".acab-field-description {" at bounding box center [594, 275] width 99 height 9
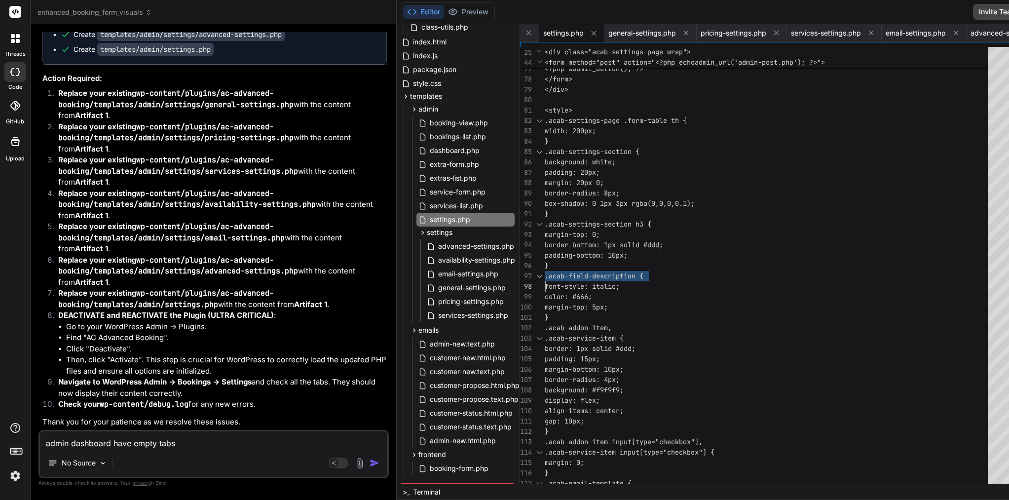
click at [552, 273] on span ".acab-field-description {" at bounding box center [594, 275] width 99 height 9
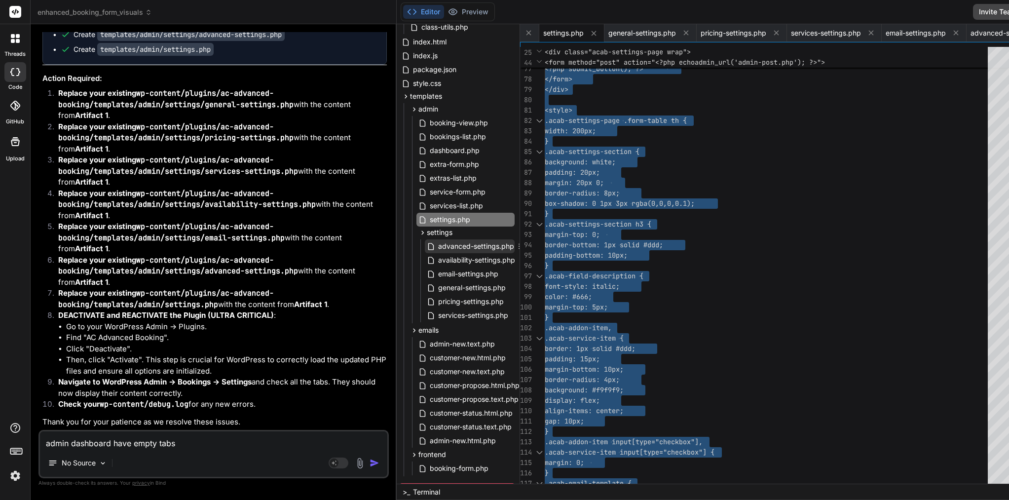
click at [437, 250] on span "advanced-settings.php" at bounding box center [476, 246] width 78 height 12
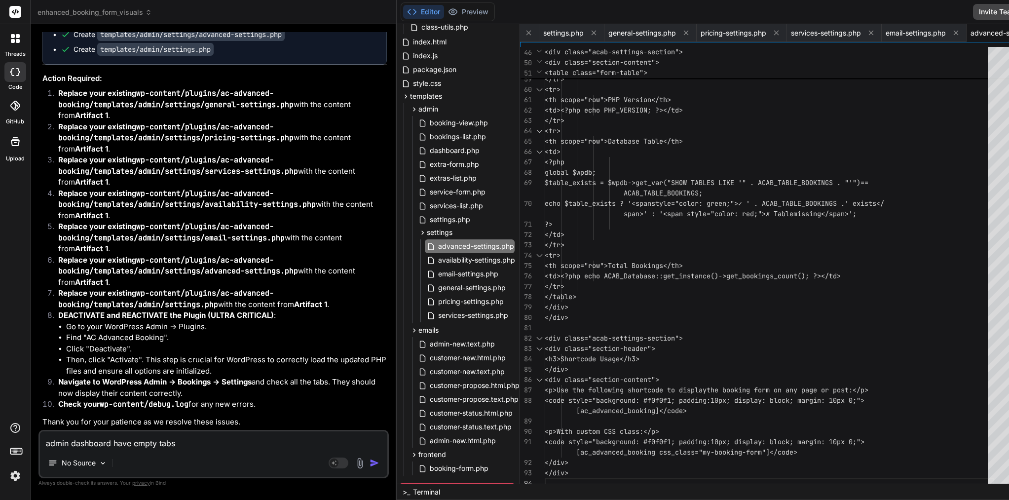
click at [564, 235] on span "</td>" at bounding box center [555, 234] width 20 height 9
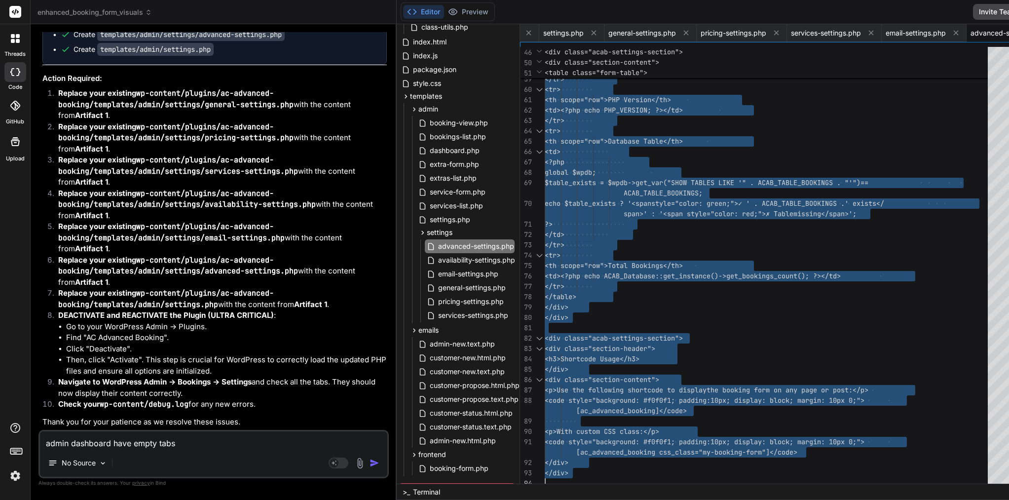
click at [564, 235] on span "</td>" at bounding box center [555, 234] width 20 height 9
click at [443, 261] on span "availability-settings.php" at bounding box center [476, 260] width 79 height 12
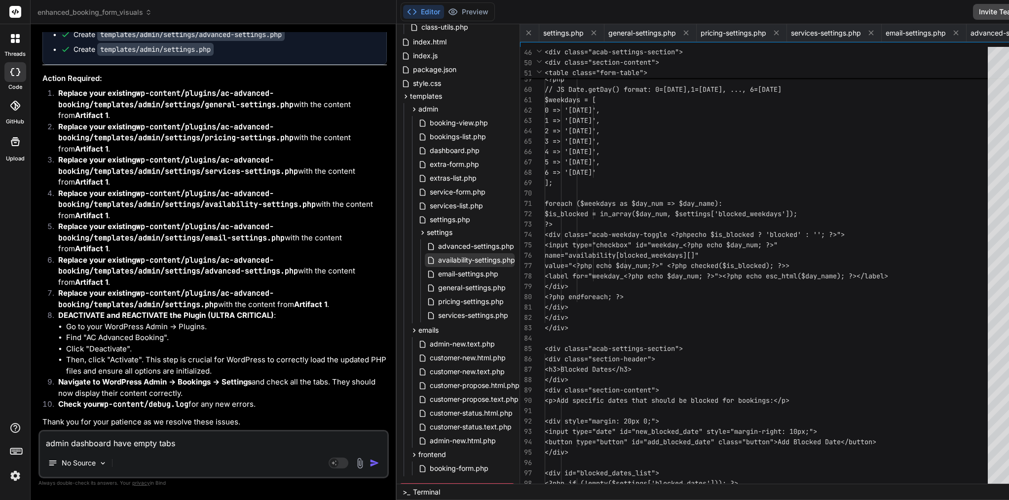
scroll to position [0, 702]
click at [603, 258] on span "name="availability[blocked_" at bounding box center [598, 255] width 107 height 9
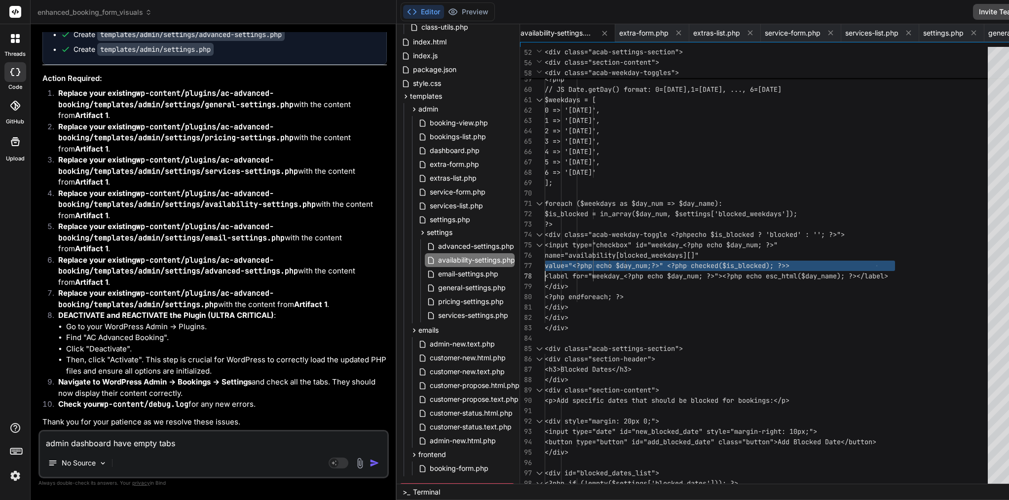
click at [603, 258] on span "name="availability[blocked_" at bounding box center [598, 255] width 107 height 9
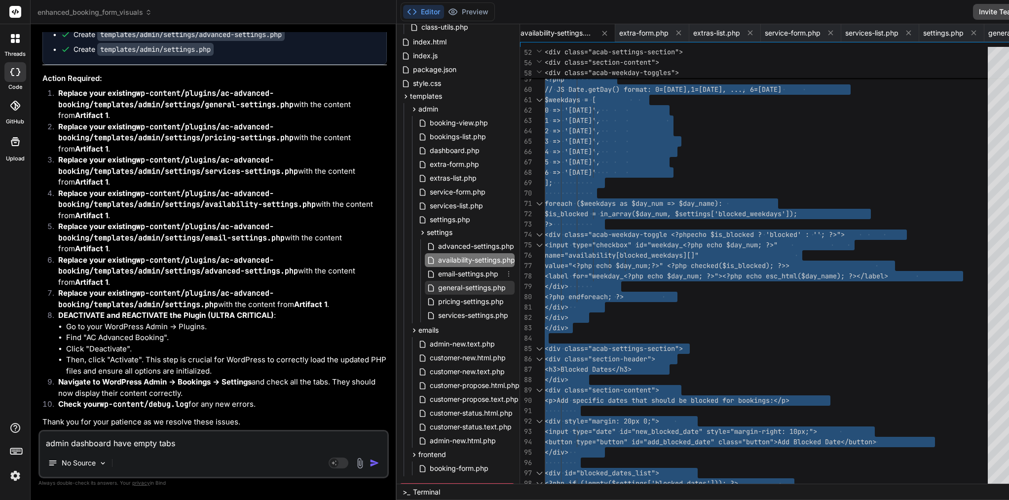
click at [437, 286] on span "general-settings.php" at bounding box center [472, 288] width 70 height 12
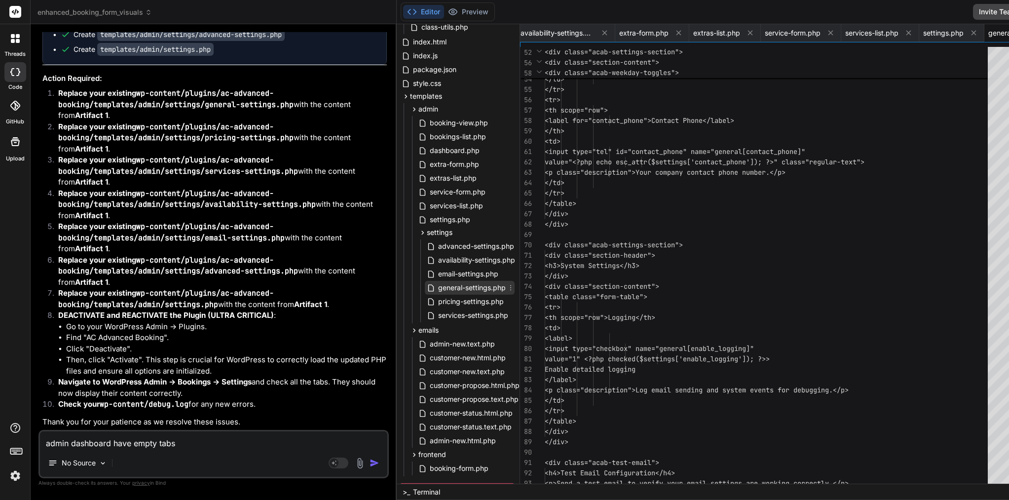
scroll to position [10, 0]
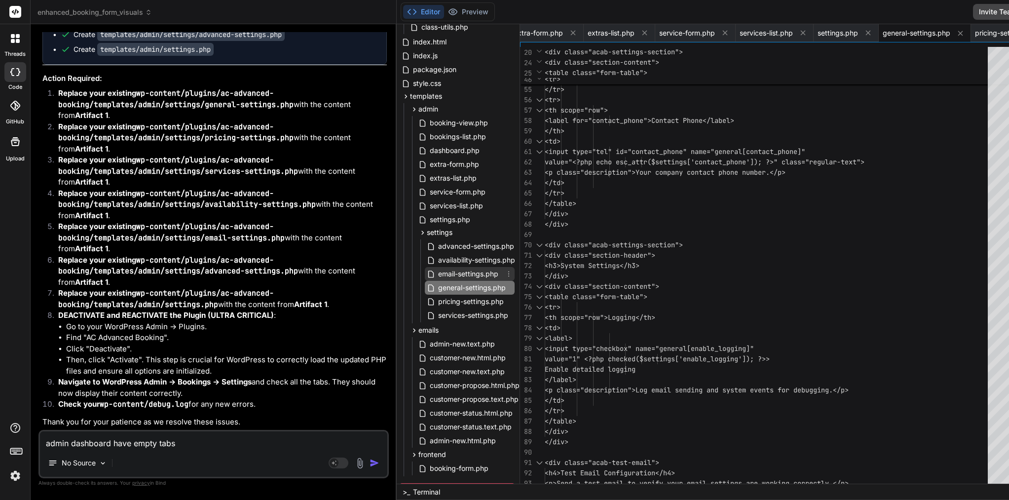
click at [437, 277] on span "email-settings.php" at bounding box center [468, 274] width 62 height 12
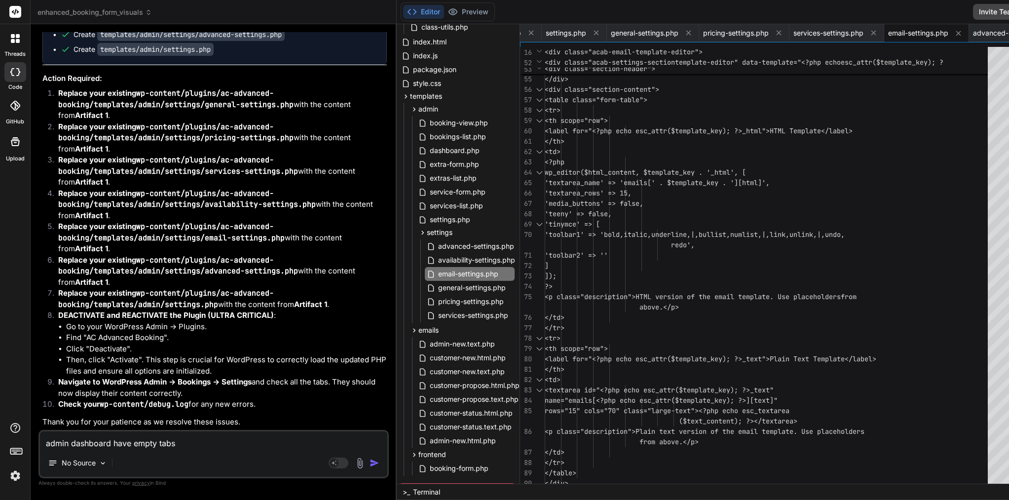
click at [549, 267] on span "]" at bounding box center [547, 265] width 4 height 9
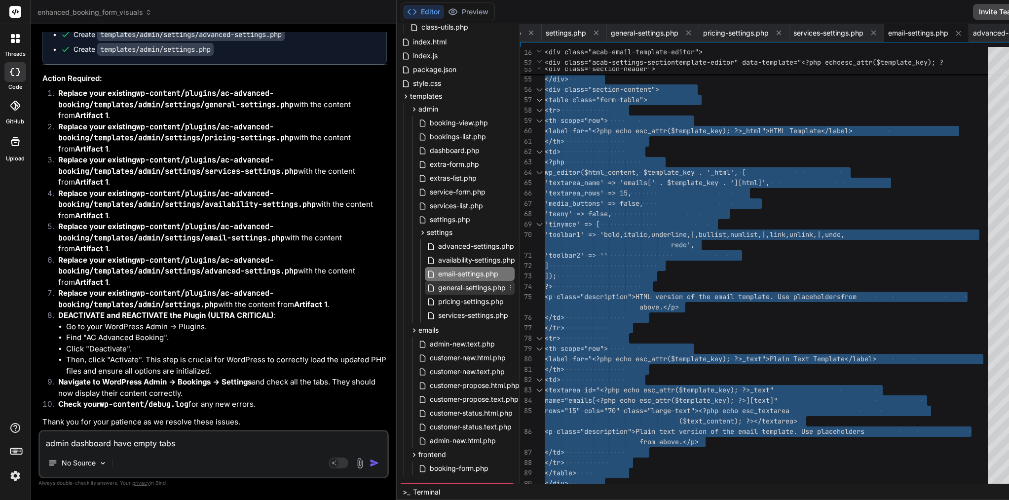
click at [437, 292] on span "general-settings.php" at bounding box center [472, 288] width 70 height 12
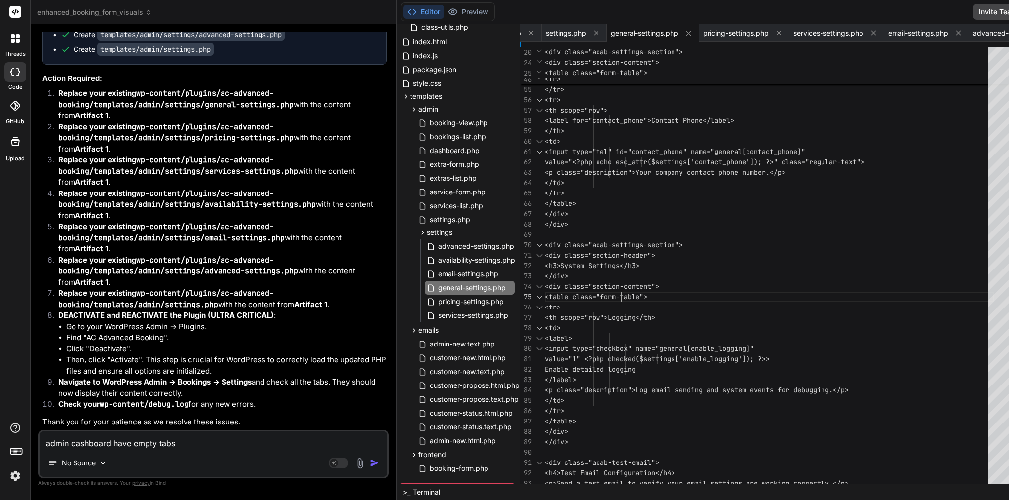
click at [579, 292] on span "<table class="form-table">" at bounding box center [596, 297] width 103 height 10
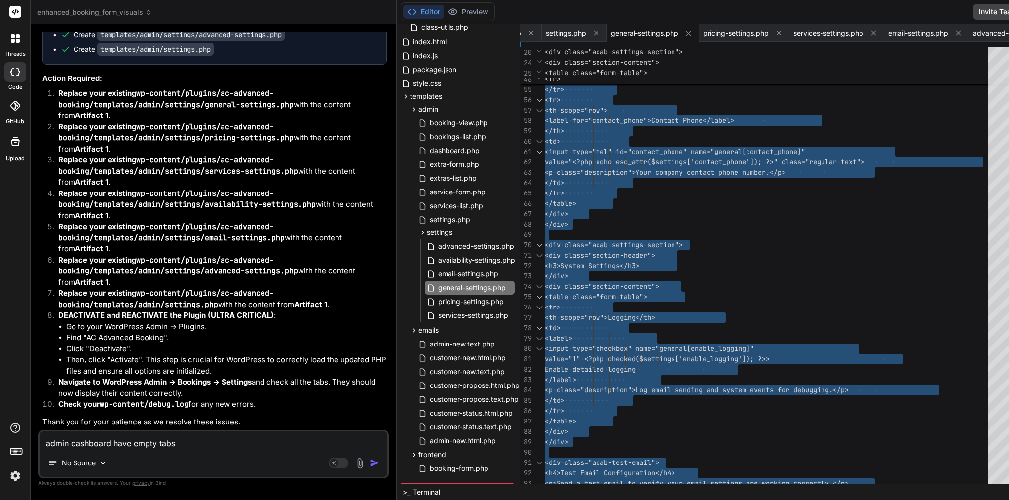
click at [579, 292] on span "<table class="form-table">" at bounding box center [596, 297] width 103 height 10
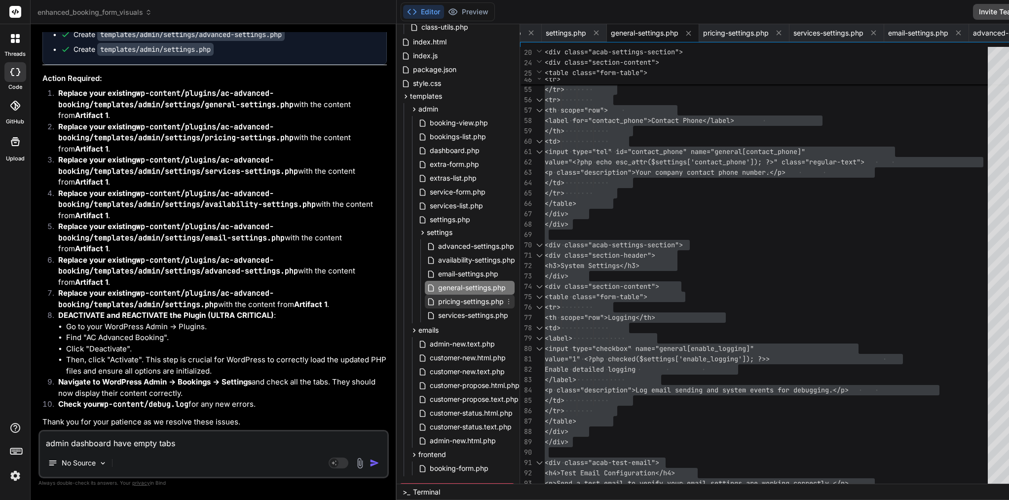
click at [437, 302] on span "pricing-settings.php" at bounding box center [471, 301] width 68 height 12
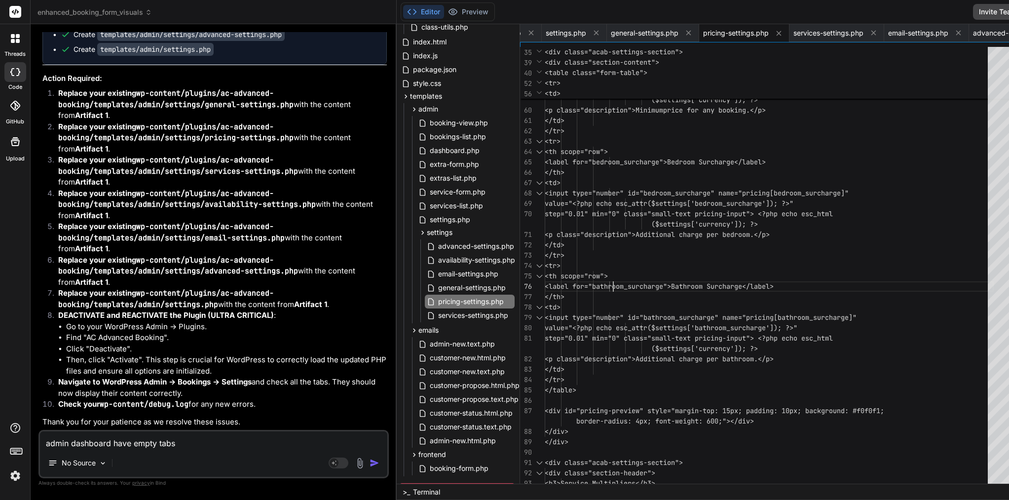
click at [570, 281] on span "<label for="bathroom_surcharge ">Bathroom Surcharge</label>" at bounding box center [659, 286] width 229 height 10
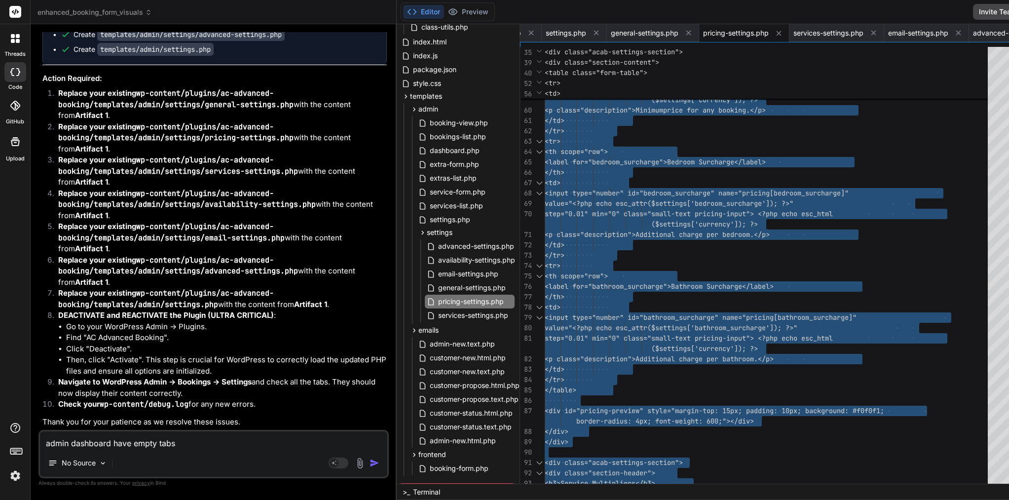
click at [570, 281] on span "<label for="bathroom_surcharge ">Bathroom Surcharge</label>" at bounding box center [659, 286] width 229 height 10
click at [455, 318] on span "services-settings.php" at bounding box center [473, 315] width 72 height 12
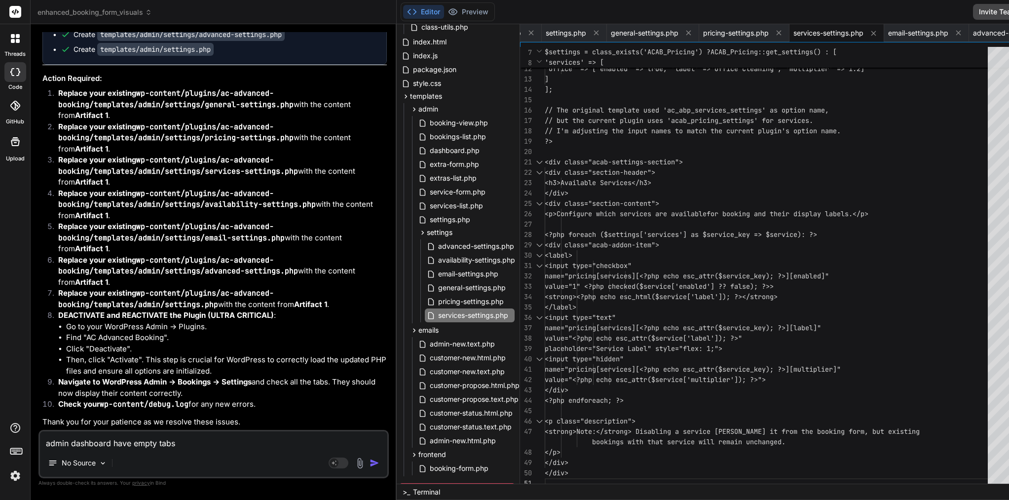
click at [559, 312] on span "<input type="text"" at bounding box center [580, 317] width 71 height 10
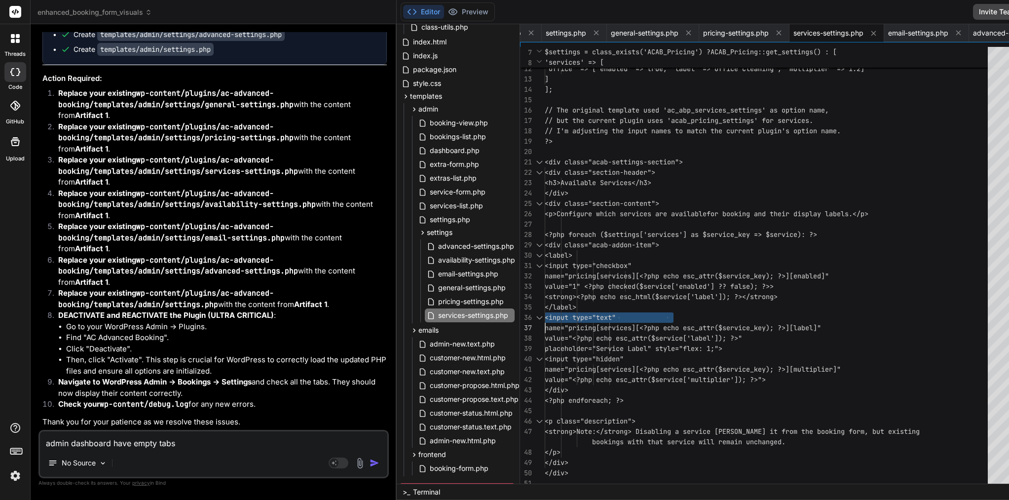
scroll to position [0, 0]
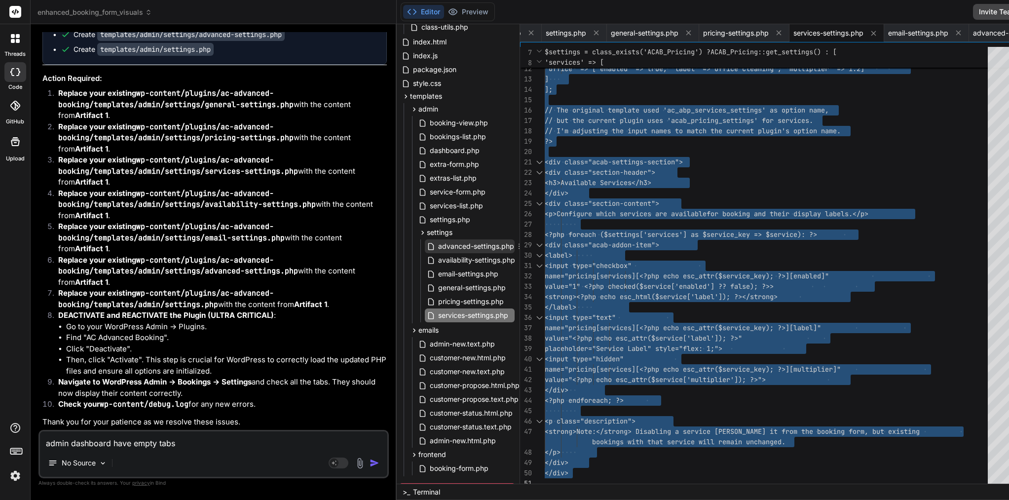
click at [467, 246] on span "advanced-settings.php" at bounding box center [476, 246] width 78 height 12
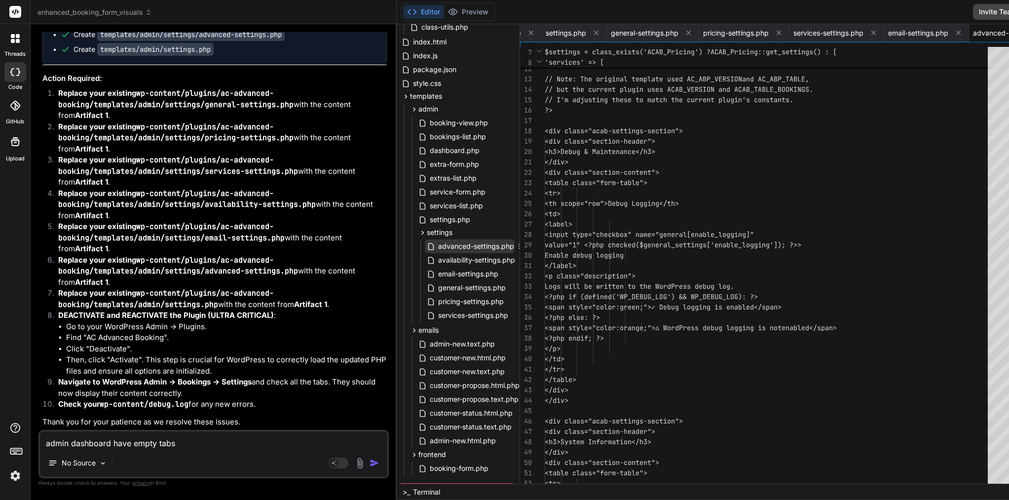
scroll to position [0, 1178]
click at [467, 246] on span "advanced-settings.php" at bounding box center [476, 246] width 78 height 12
drag, startPoint x: 204, startPoint y: 367, endPoint x: 302, endPoint y: 371, distance: 98.8
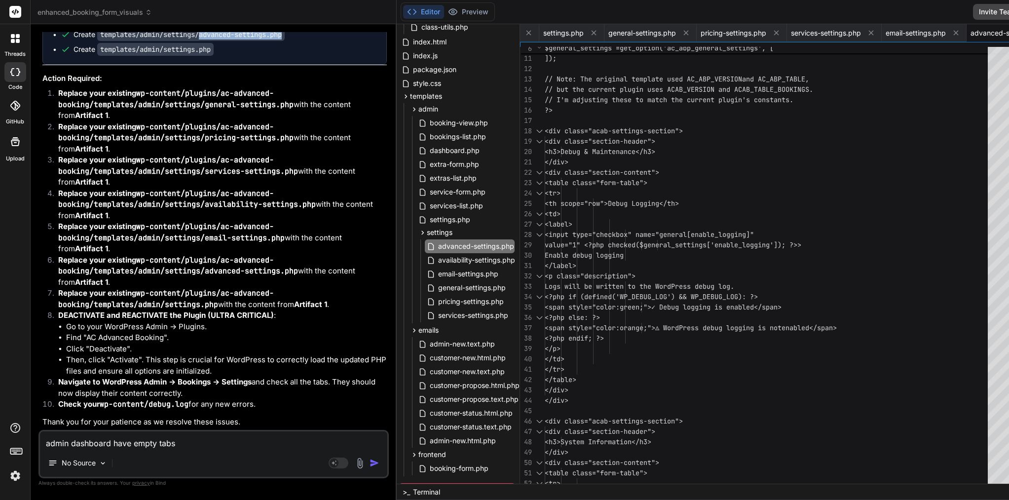
click at [302, 54] on ul "Create templates/admin/settings/general-settings.php Create templates/admin/set…" at bounding box center [215, 5] width 324 height 99
copy code "advanced-settings.php"
drag, startPoint x: 205, startPoint y: 349, endPoint x: 303, endPoint y: 352, distance: 98.2
click at [318, 25] on div "Create templates/admin/settings/email-settings.php" at bounding box center [219, 20] width 316 height 10
copy code "email-settings.php"
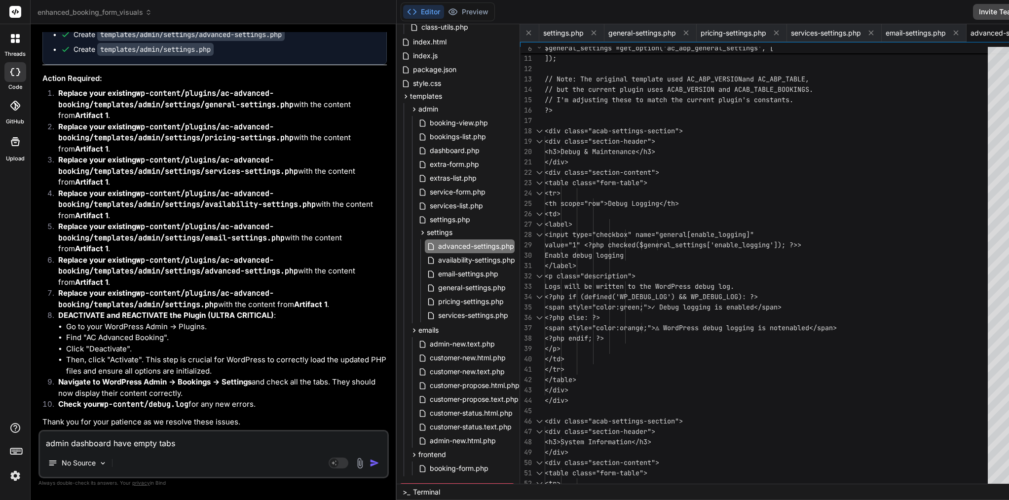
drag, startPoint x: 203, startPoint y: 338, endPoint x: 326, endPoint y: 341, distance: 122.9
click at [326, 54] on ul "Create templates/admin/settings/general-settings.php Create templates/admin/set…" at bounding box center [215, 5] width 324 height 99
copy code "availability-settings.php"
drag, startPoint x: 204, startPoint y: 320, endPoint x: 301, endPoint y: 319, distance: 97.7
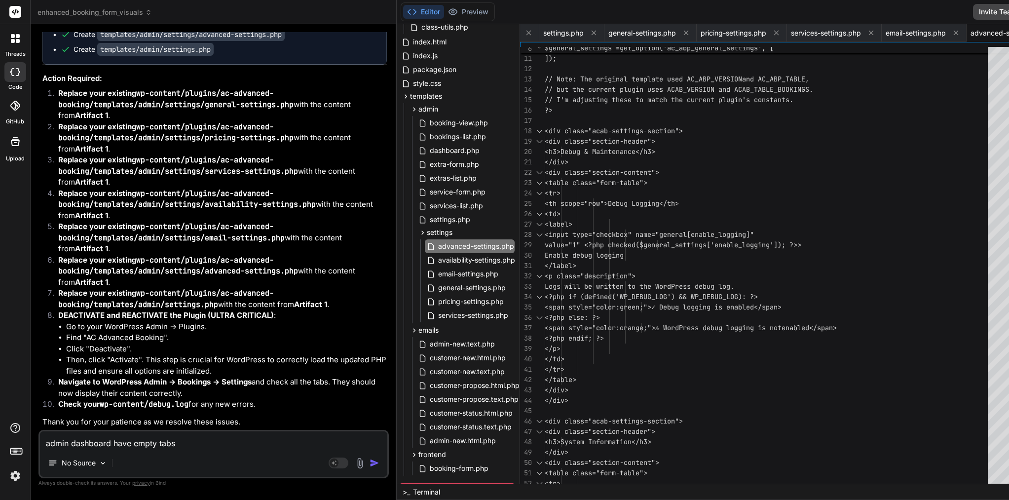
copy code "services-settings.php"
drag, startPoint x: 203, startPoint y: 306, endPoint x: 304, endPoint y: 307, distance: 101.1
copy code "pricing-settings.php"
drag, startPoint x: 204, startPoint y: 292, endPoint x: 295, endPoint y: 292, distance: 90.8
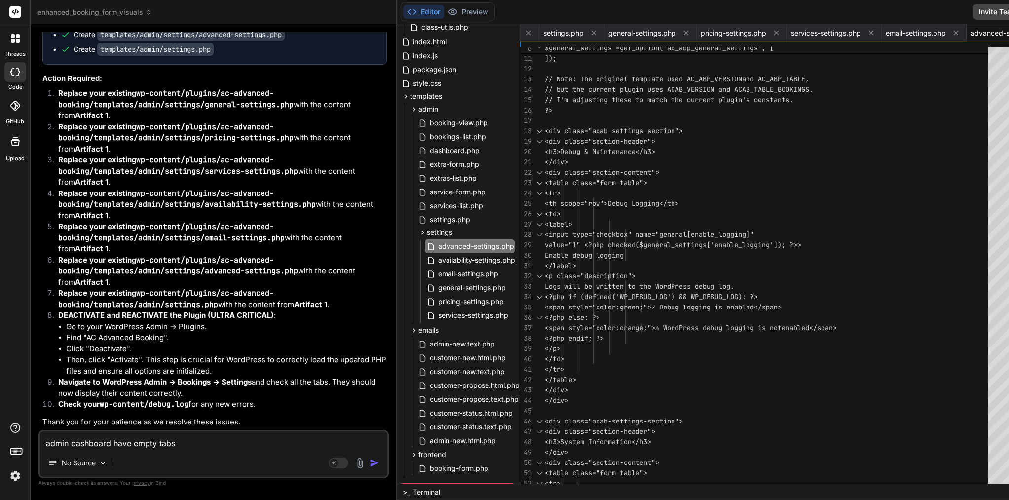
copy code "general-settings.php"
click at [413, 110] on icon at bounding box center [414, 109] width 2 height 4
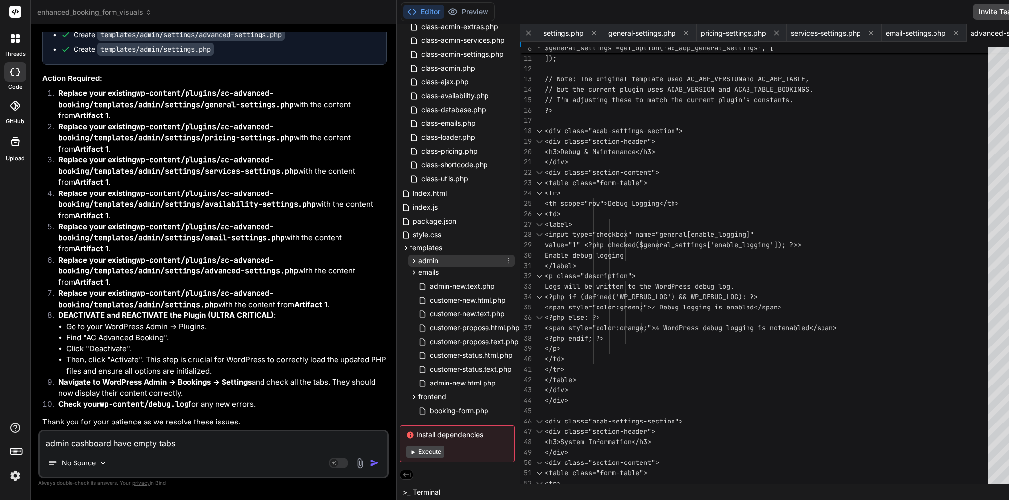
scroll to position [82, 1]
click at [402, 248] on icon at bounding box center [406, 248] width 8 height 8
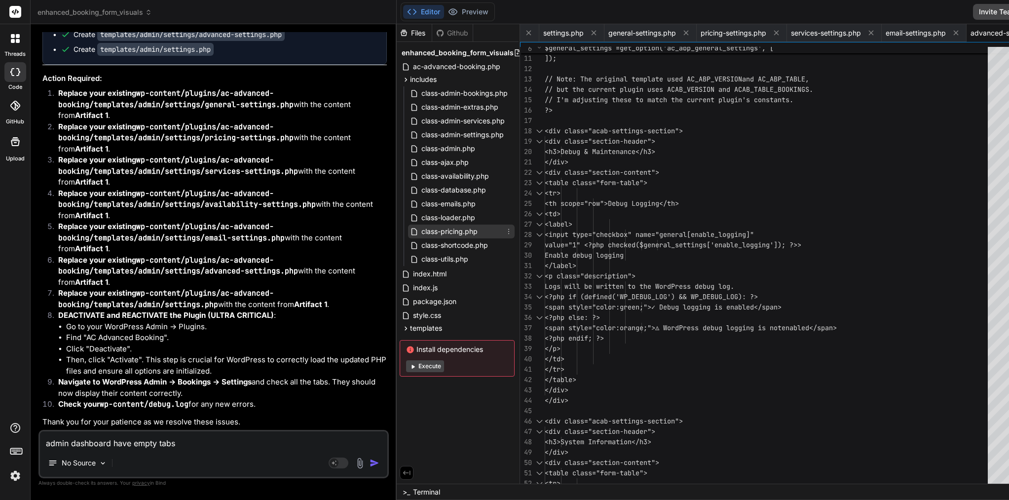
scroll to position [0, 0]
click at [402, 79] on icon at bounding box center [406, 79] width 8 height 8
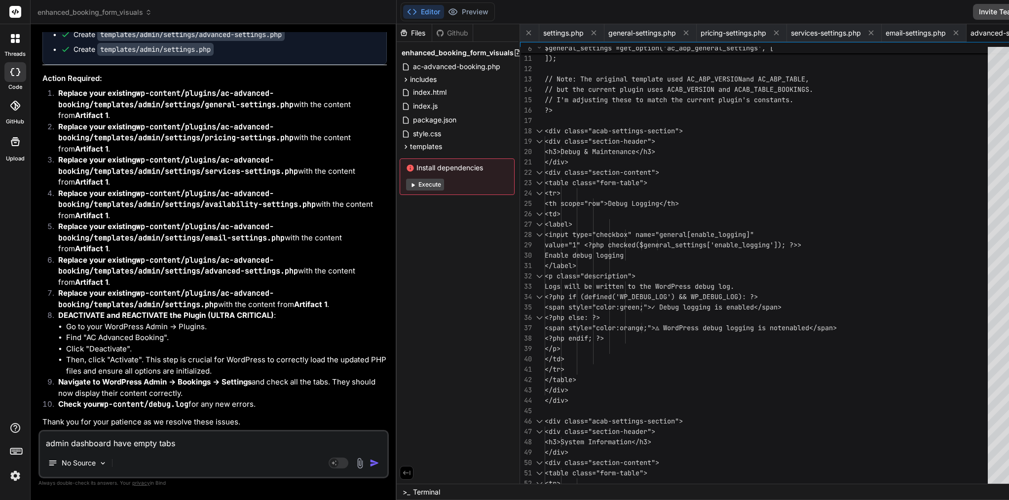
scroll to position [7825, 0]
click at [115, 450] on div "admin dashboard have empty tabs ACAB Settings General Pricing Services & Add-on…" at bounding box center [213, 454] width 350 height 48
click at [120, 442] on textarea "admin dashboard have empty tabs ACAB Settings General Pricing Services & Add-on…" at bounding box center [213, 440] width 347 height 18
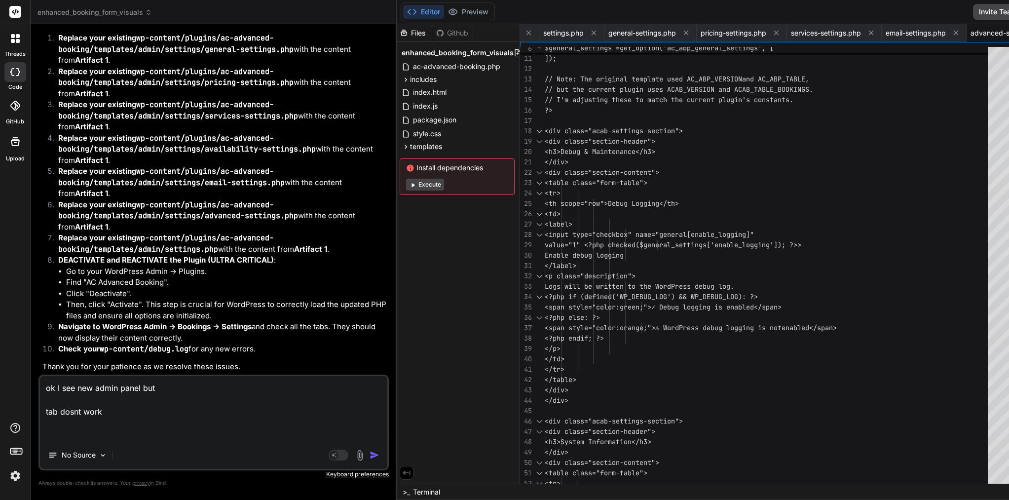
paste textarea "ACAB Settings General Pricing Services & Add-ons Availability Email Templates A…"
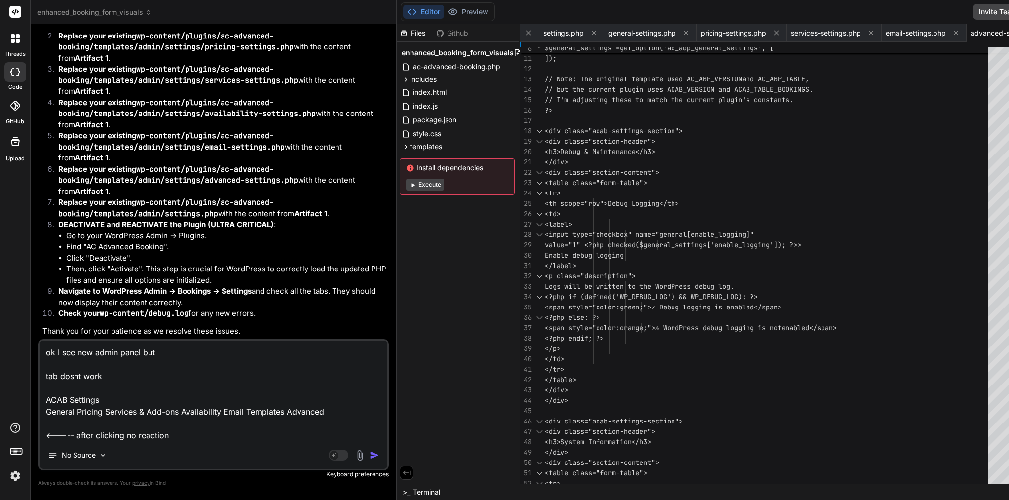
click at [127, 431] on textarea "ok I see new admin panel but tab dosnt work ACAB Settings General Pricing Servi…" at bounding box center [213, 390] width 347 height 101
click at [237, 438] on textarea "ok I see new admin panel but tab dosnt work ACAB Settings General Pricing Servi…" at bounding box center [213, 390] width 347 height 101
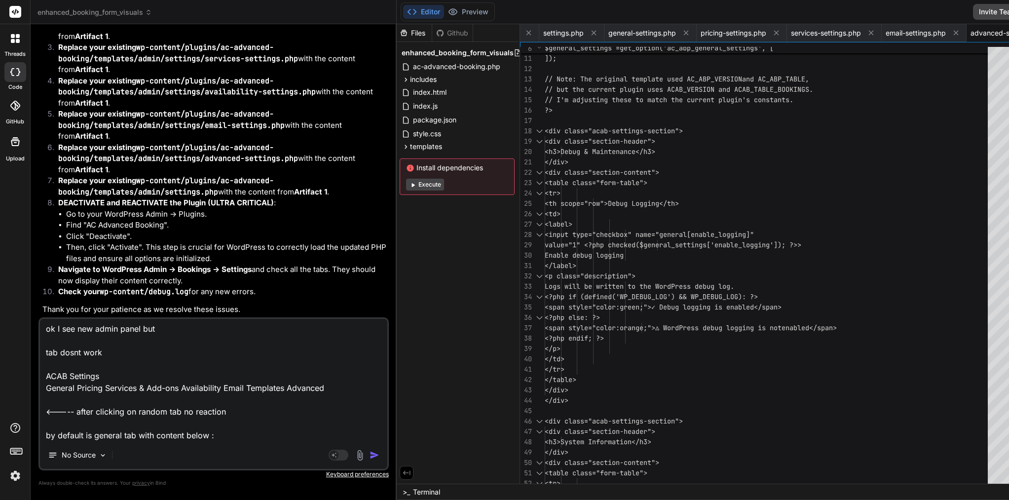
scroll to position [37, 0]
paste textarea "Email Settings From Name Name that appears in the "From" field of emails. From …"
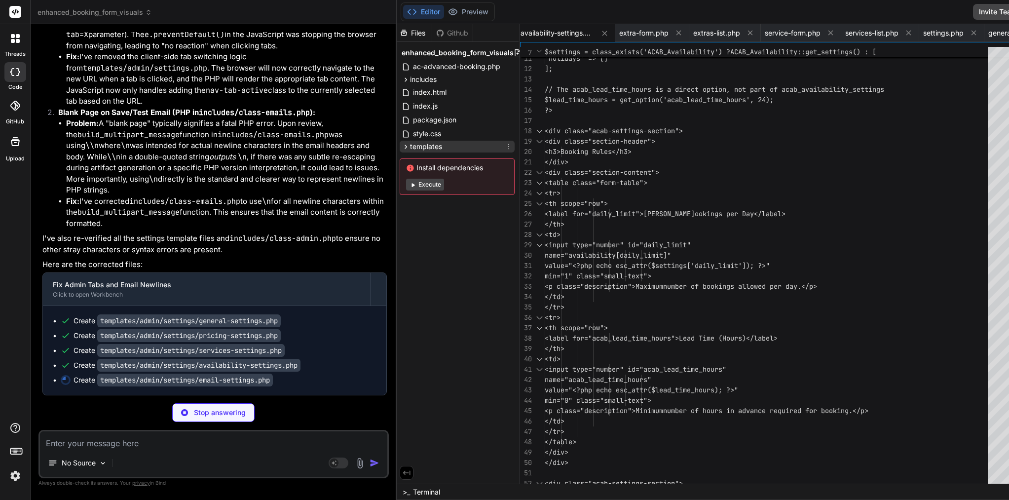
scroll to position [0, 1080]
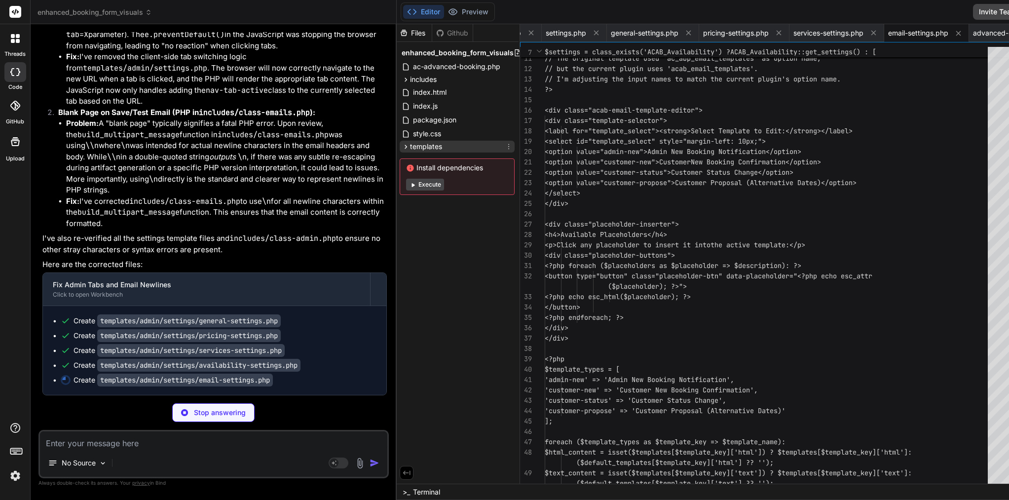
click at [402, 147] on icon at bounding box center [406, 147] width 8 height 8
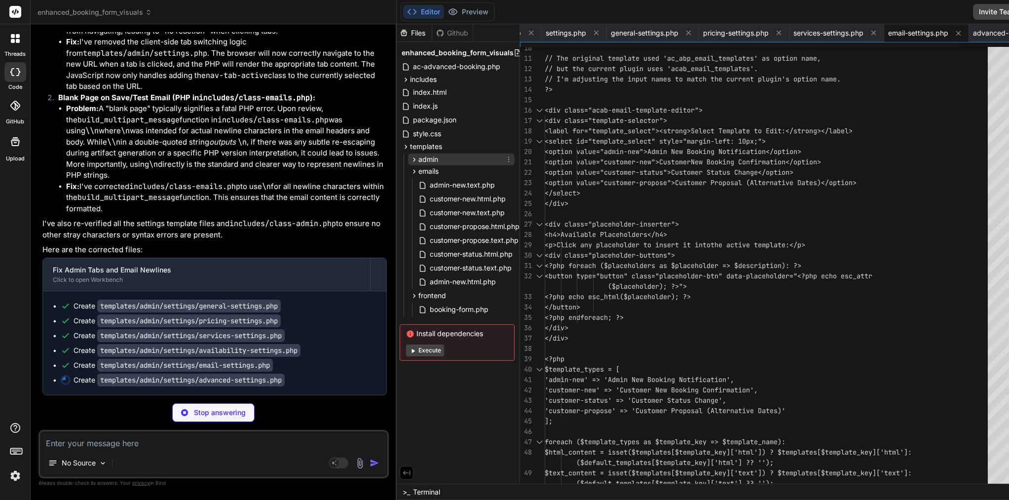
scroll to position [0, 1178]
click at [413, 160] on icon at bounding box center [414, 159] width 2 height 4
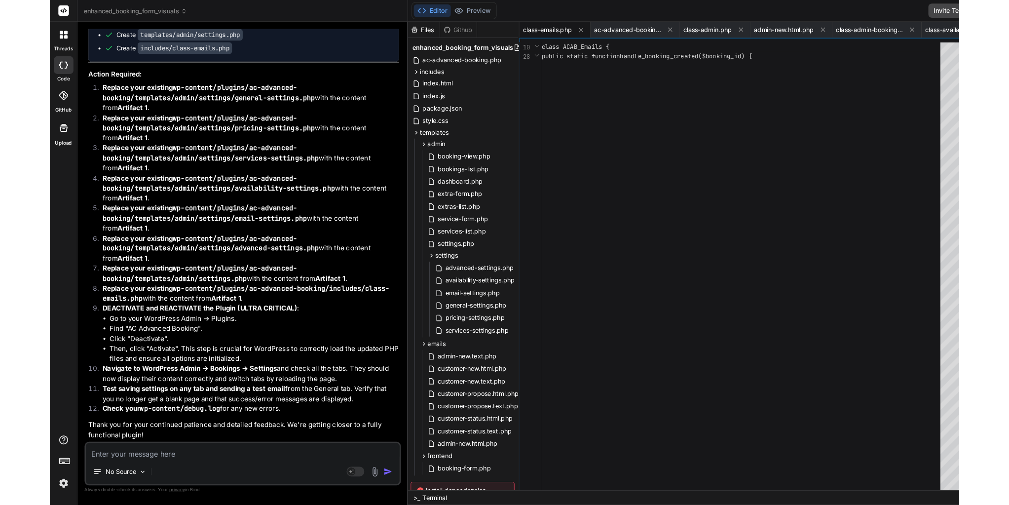
scroll to position [8896, 0]
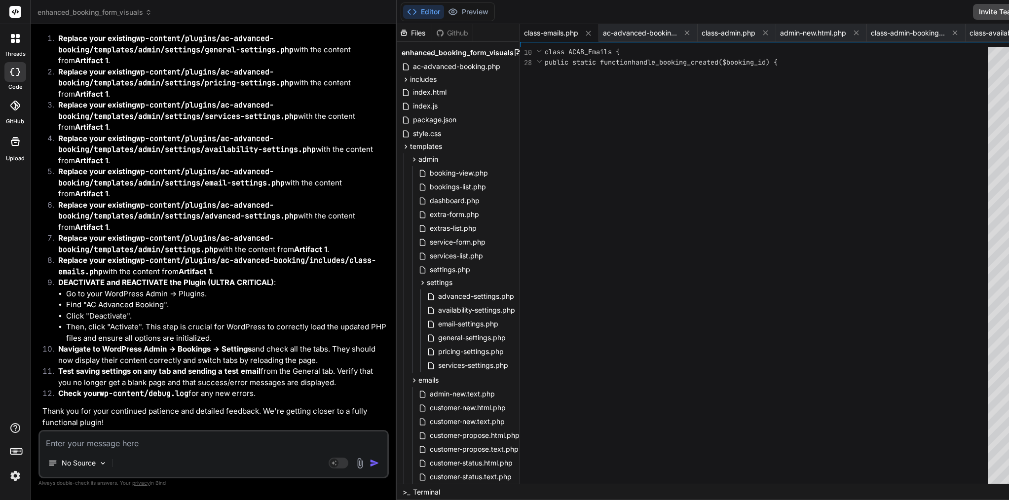
scroll to position [8680, 0]
click at [410, 157] on icon at bounding box center [414, 159] width 8 height 8
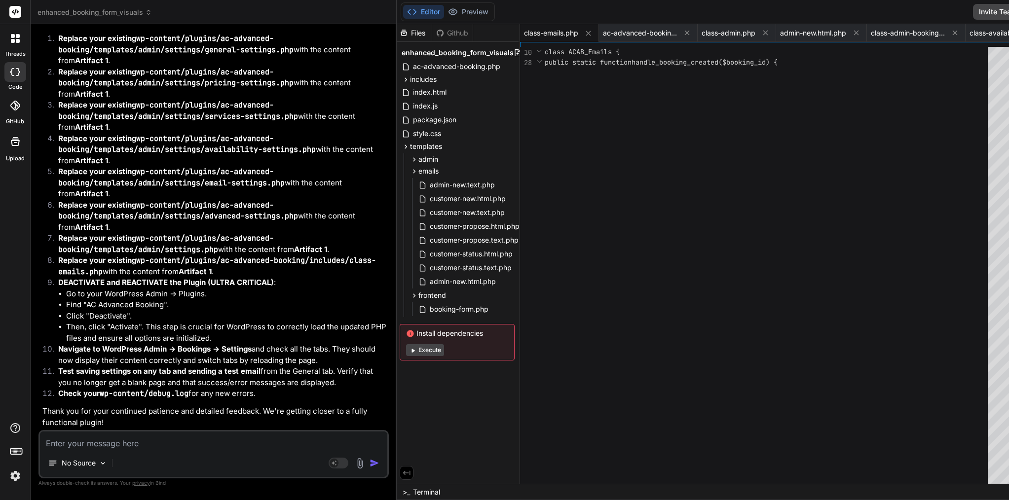
scroll to position [8613, 0]
click at [413, 160] on icon at bounding box center [414, 159] width 2 height 4
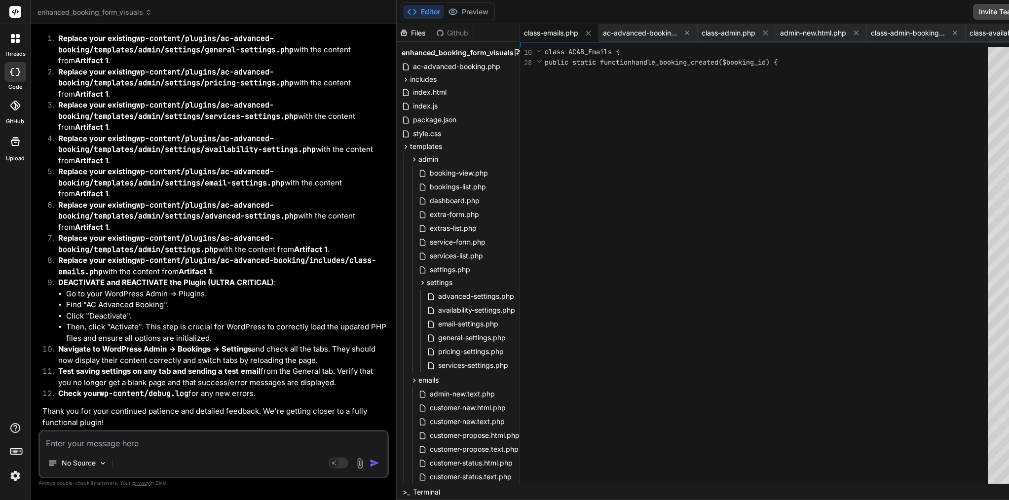
scroll to position [3, 1]
click at [473, 263] on div "enhanced_booking_form_visuals ac-advanced-booking.php includes class-admin-book…" at bounding box center [457, 305] width 123 height 532
click at [439, 297] on span "advanced-settings.php" at bounding box center [476, 294] width 78 height 12
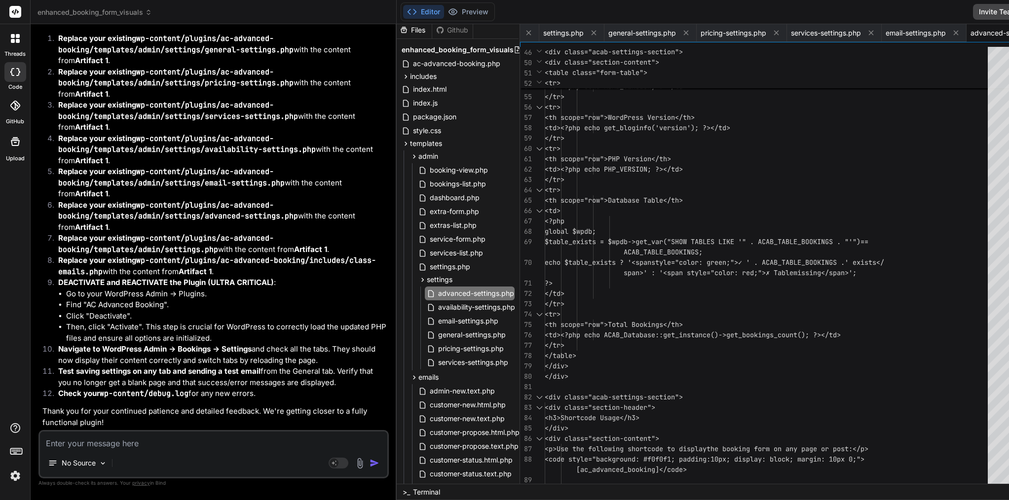
click at [617, 267] on span "echo $table_exists ? '<span style="color: green;">✓ ' . ACAB_TABLE_BOOKINGS . '…" at bounding box center [714, 263] width 339 height 10
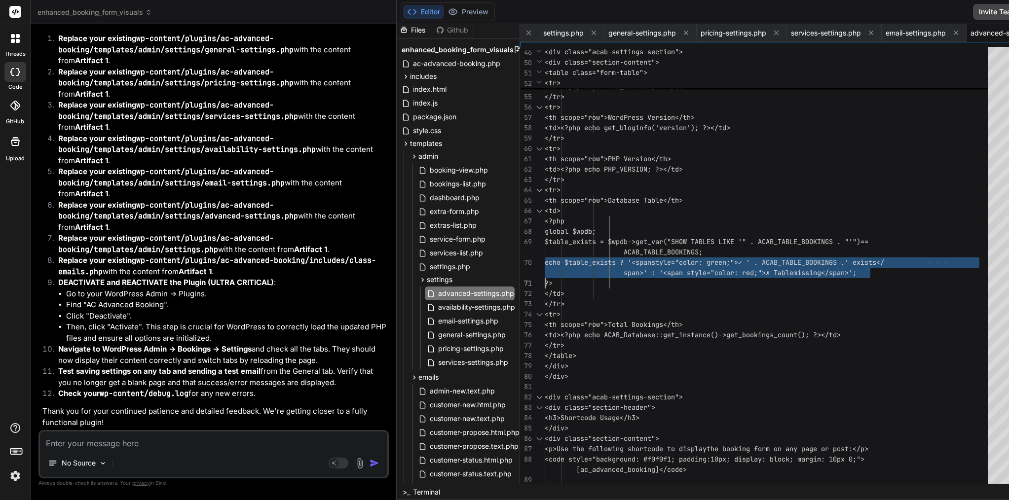
scroll to position [0, 0]
click at [617, 267] on span "echo $table_exists ? '<span style="color: green;">✓ ' . ACAB_TABLE_BOOKINGS . '…" at bounding box center [714, 263] width 339 height 10
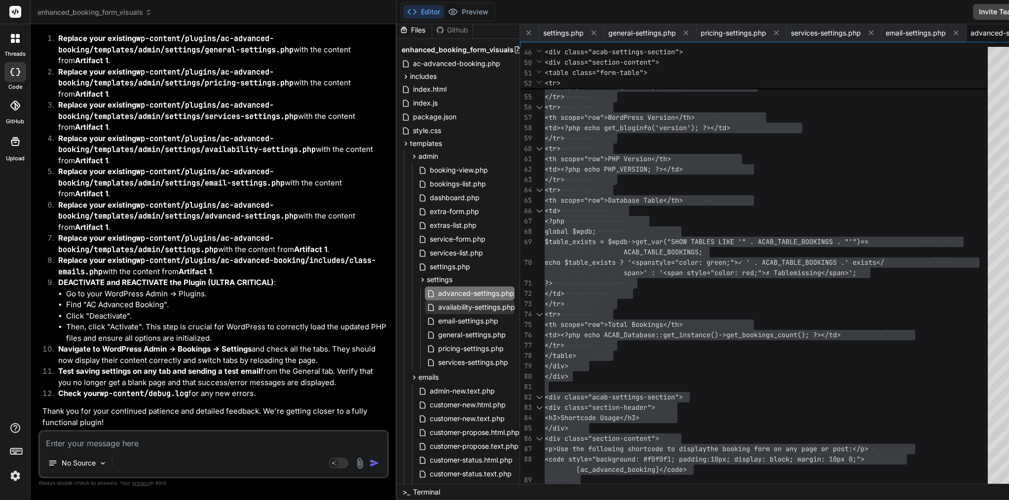
click at [446, 310] on span "availability-settings.php" at bounding box center [476, 307] width 79 height 12
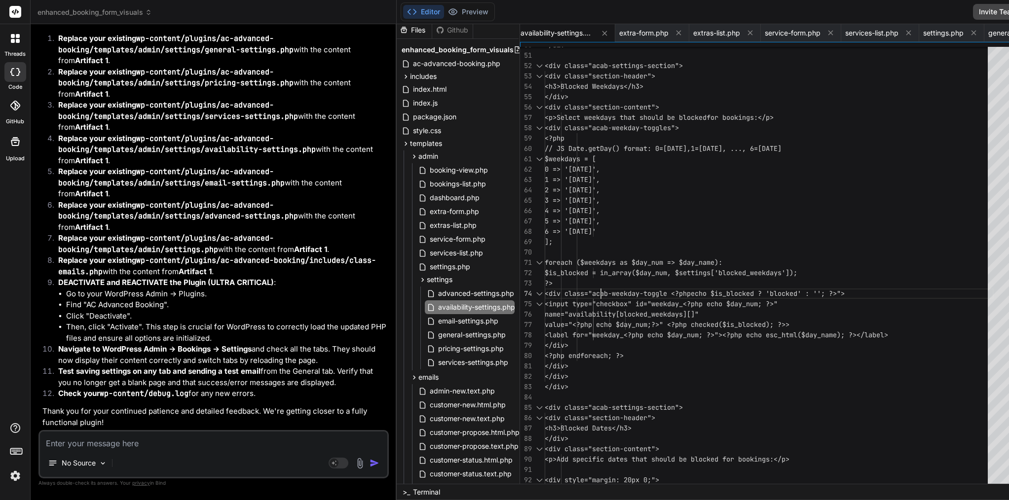
click at [558, 289] on span "<div class="acab-weekday-toggle <?php" at bounding box center [618, 293] width 146 height 9
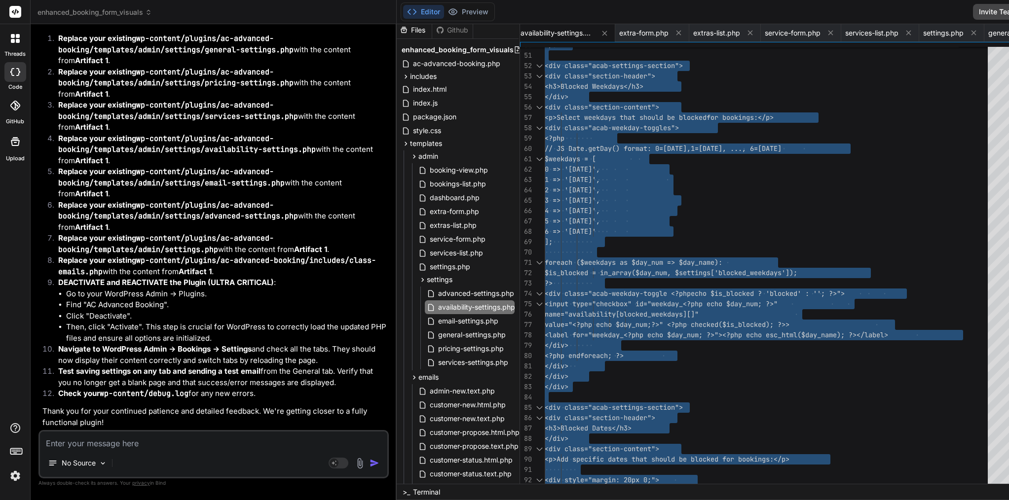
click at [558, 289] on span "<div class="acab-weekday-toggle <?php" at bounding box center [618, 293] width 146 height 9
click at [437, 319] on span "email-settings.php" at bounding box center [468, 321] width 62 height 12
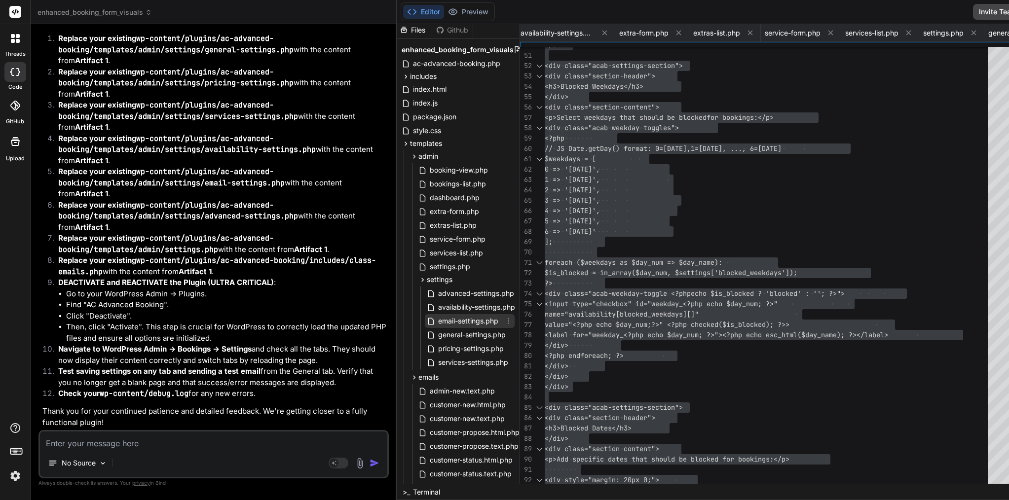
scroll to position [0, 1080]
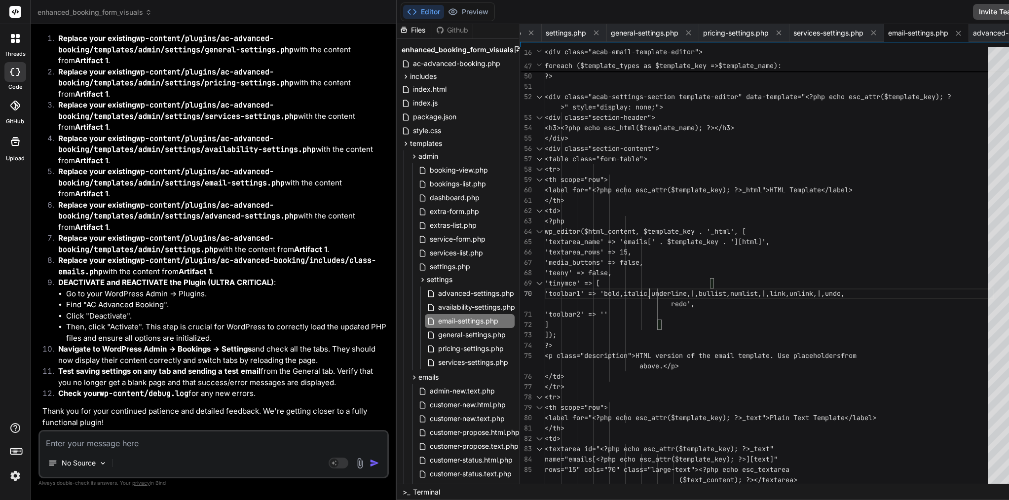
click at [606, 291] on span "'toolbar1' => 'bol" at bounding box center [580, 293] width 71 height 9
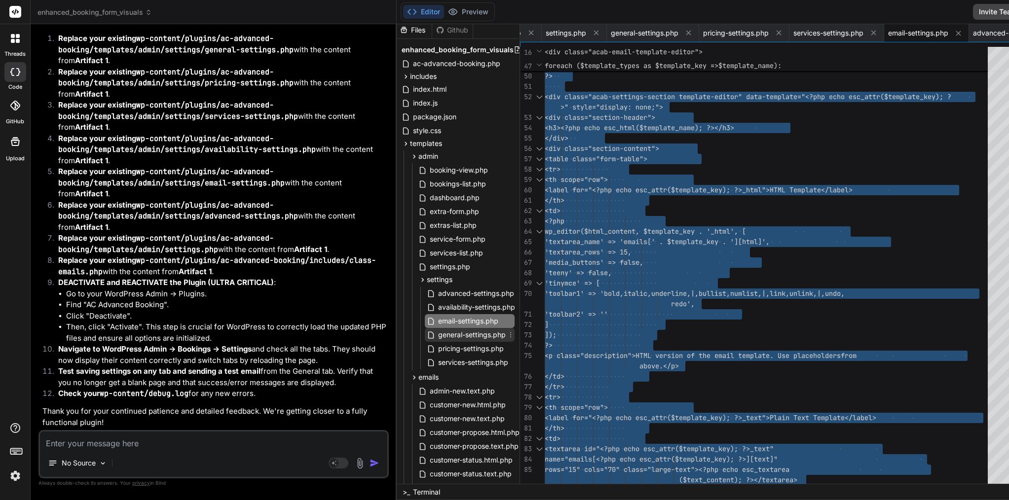
click at [450, 335] on span "general-settings.php" at bounding box center [472, 335] width 70 height 12
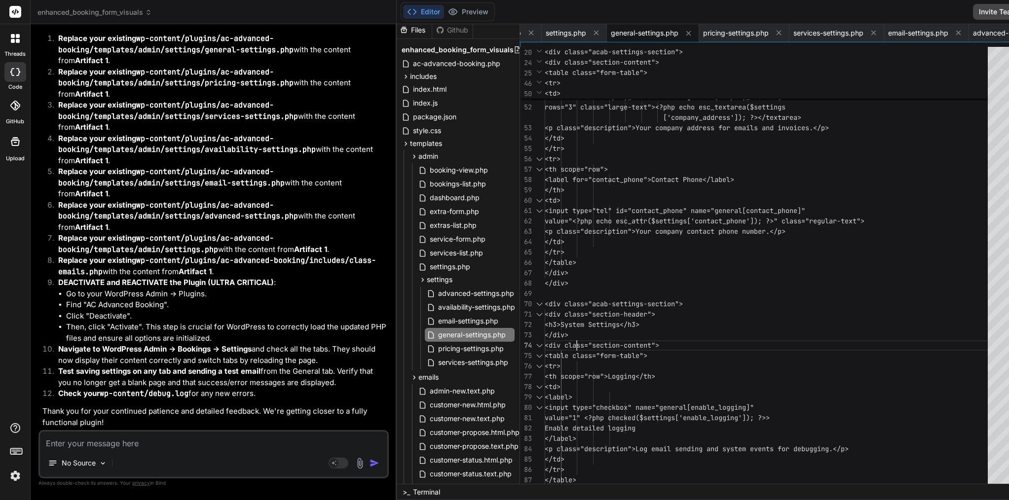
click at [576, 340] on div at bounding box center [576, 345] width 1 height 10
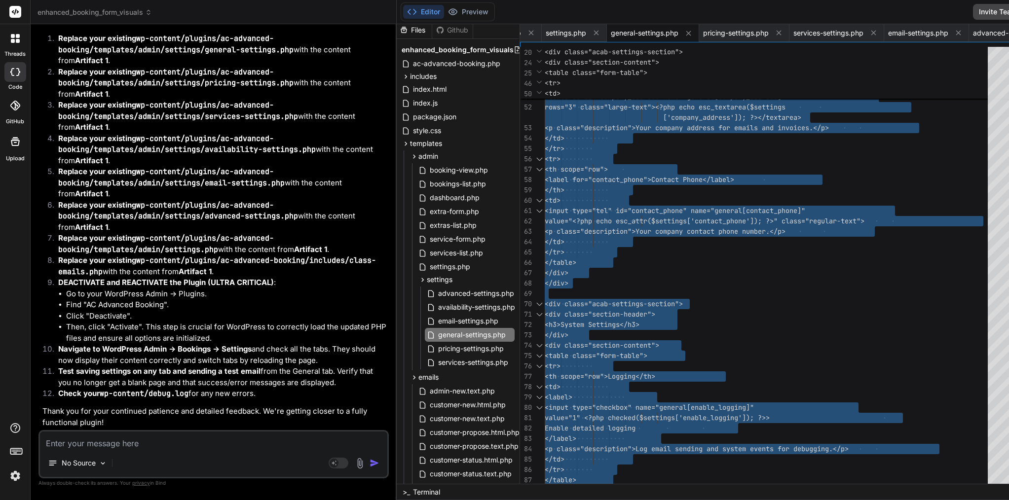
click at [545, 340] on span "<div class="section-content">" at bounding box center [602, 345] width 114 height 10
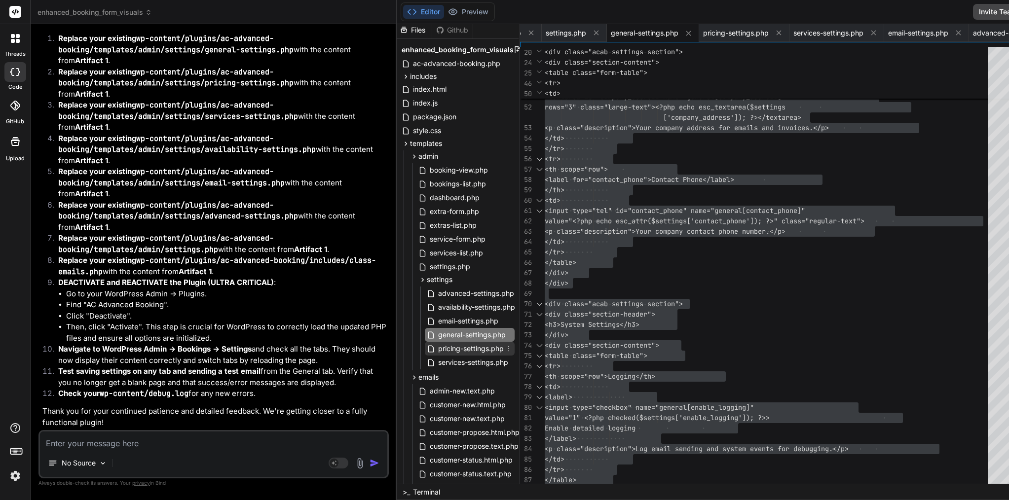
click at [453, 348] on span "pricing-settings.php" at bounding box center [471, 349] width 68 height 12
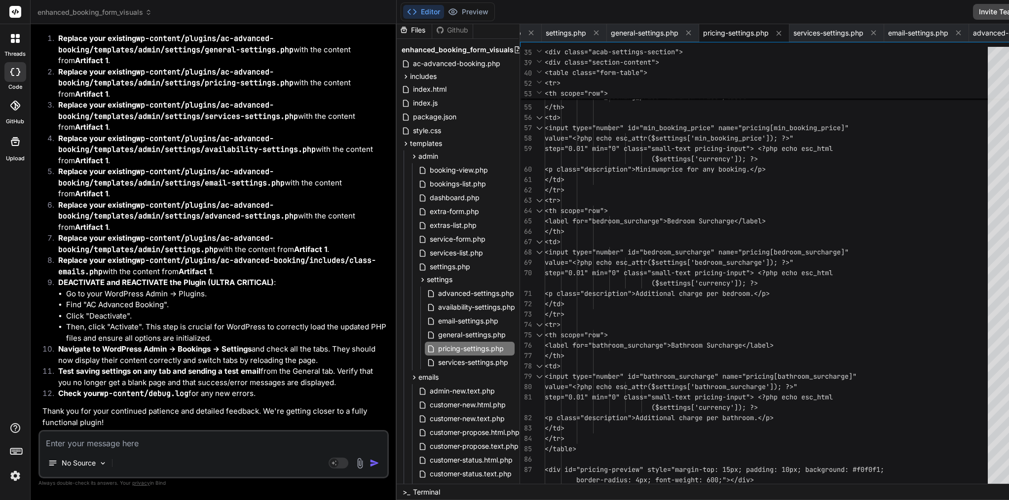
click at [552, 331] on span "<th scope="row">" at bounding box center [576, 335] width 63 height 9
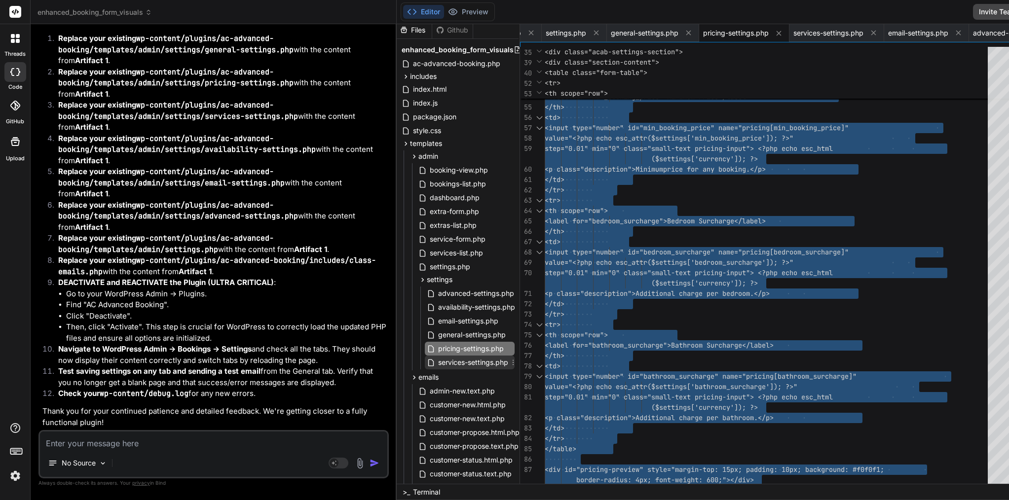
click at [437, 357] on span "services-settings.php" at bounding box center [473, 363] width 72 height 12
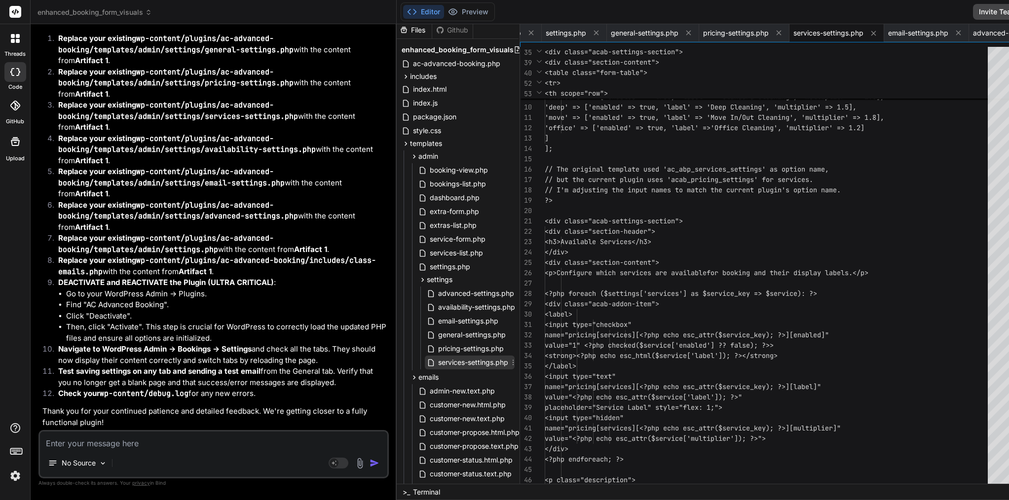
click at [437, 357] on span "services-settings.php" at bounding box center [473, 363] width 72 height 12
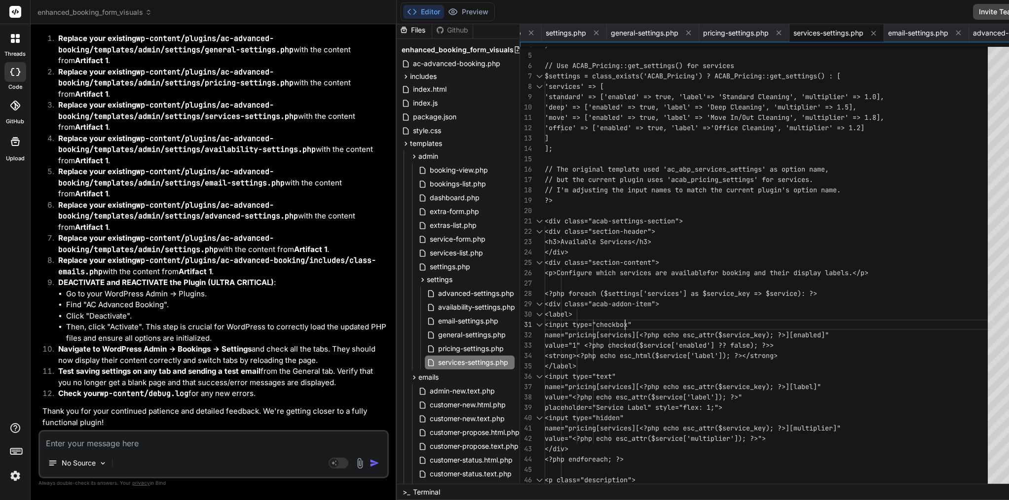
click at [580, 316] on div "<label>" at bounding box center [769, 314] width 449 height 10
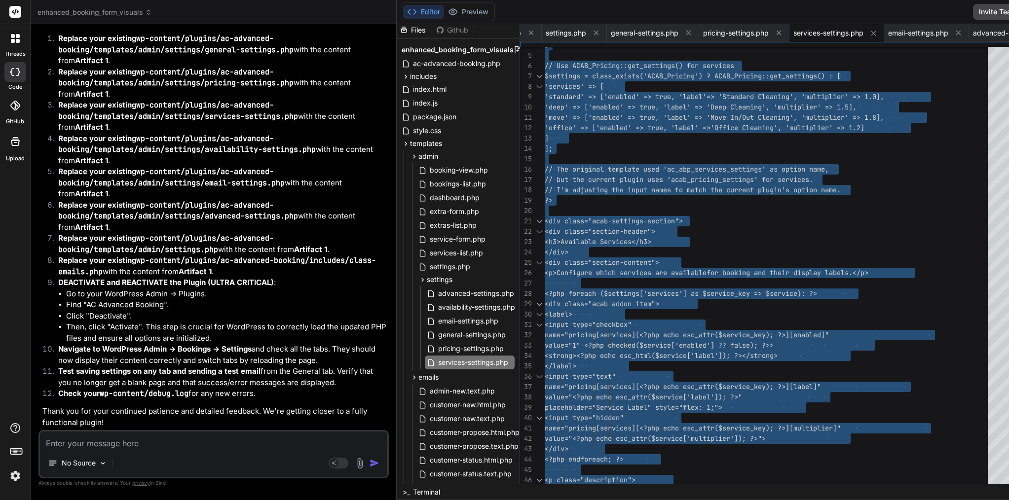
click at [580, 316] on div "<label>" at bounding box center [769, 314] width 449 height 10
click at [429, 269] on span "settings.php" at bounding box center [450, 267] width 42 height 12
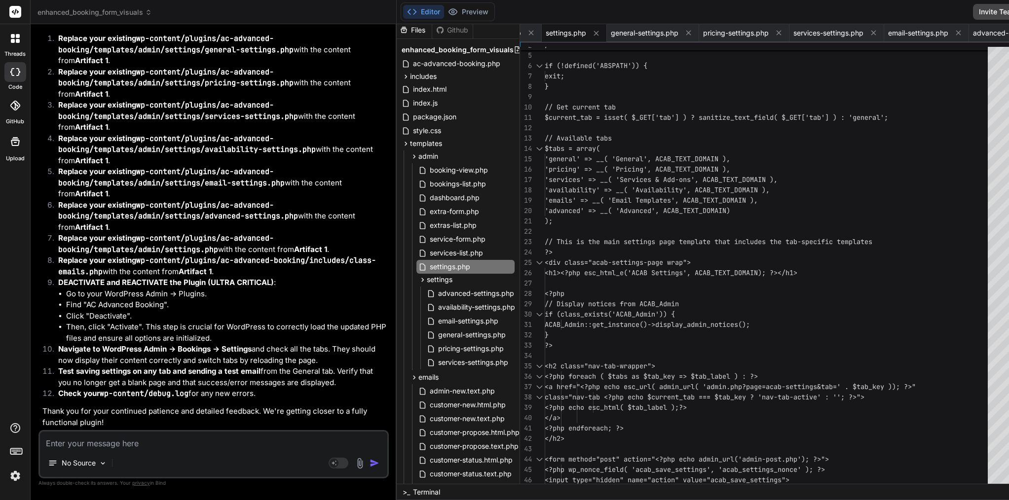
click at [545, 274] on span "<h1><?php esc_html_e('ACAB Settings', ACAB_TEX" at bounding box center [636, 272] width 182 height 9
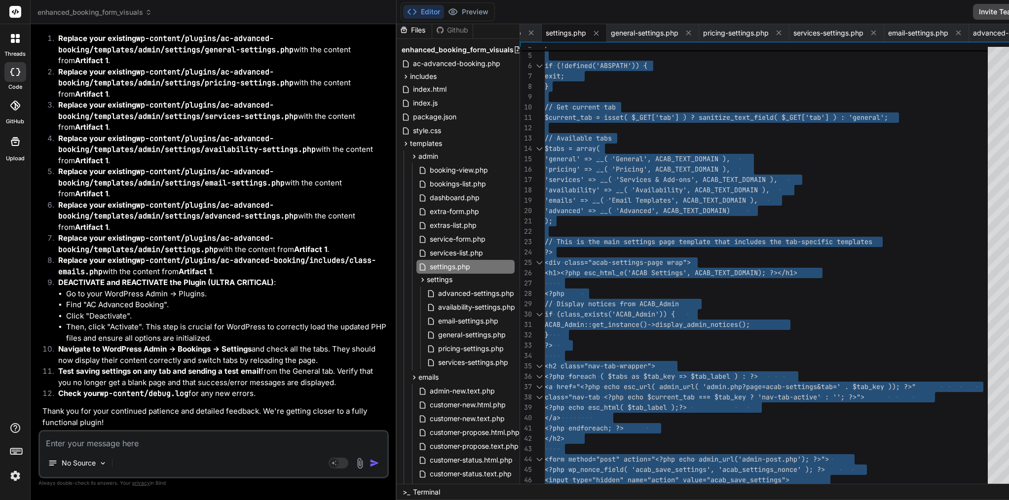
click at [545, 274] on span "<h1><?php esc_html_e('ACAB Settings', ACAB_TEX" at bounding box center [636, 272] width 182 height 9
click at [410, 76] on span "includes" at bounding box center [423, 77] width 27 height 10
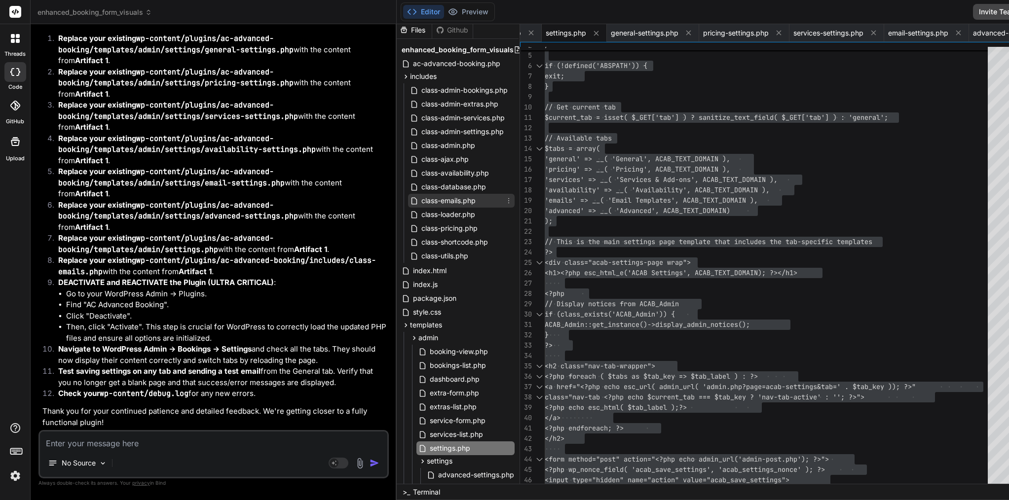
click at [420, 202] on span "class-emails.php" at bounding box center [448, 201] width 56 height 12
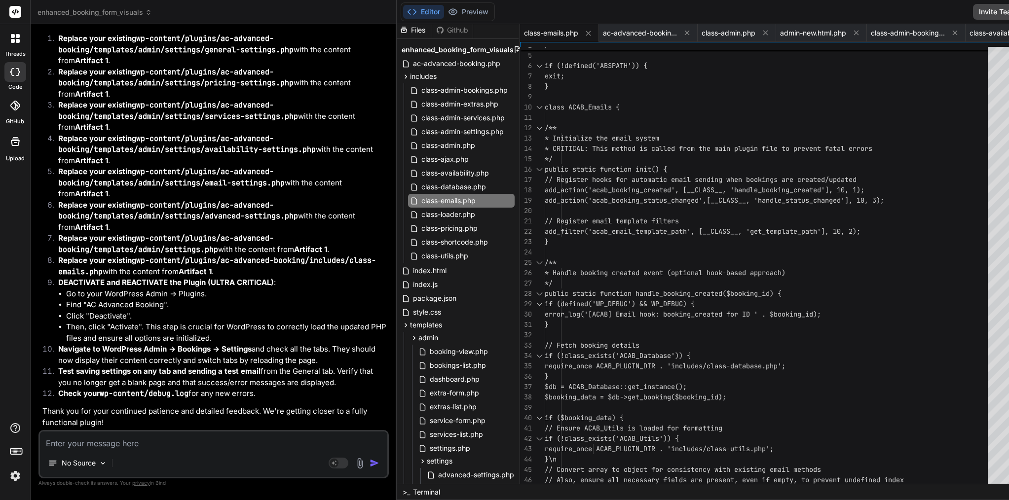
click at [587, 214] on div at bounding box center [769, 211] width 449 height 10
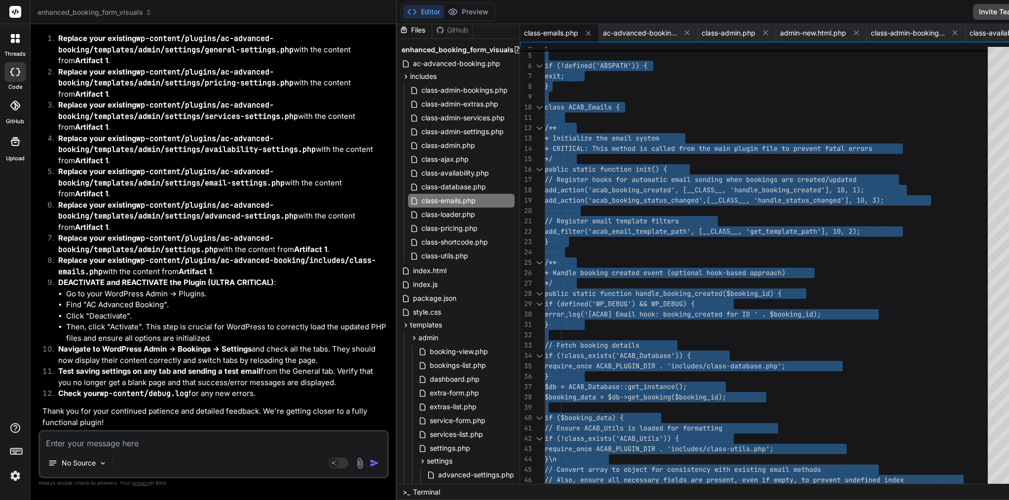
click at [226, 446] on textarea at bounding box center [213, 441] width 347 height 18
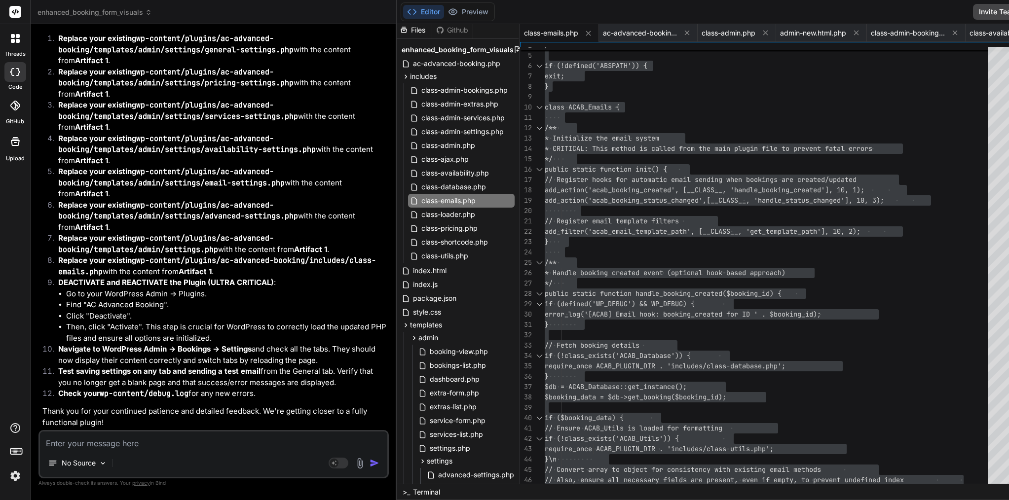
paste textarea "[DATE] 08:23:46 UTC] [ACAB] Loaded 38 services from database (enabled_only: tru…"
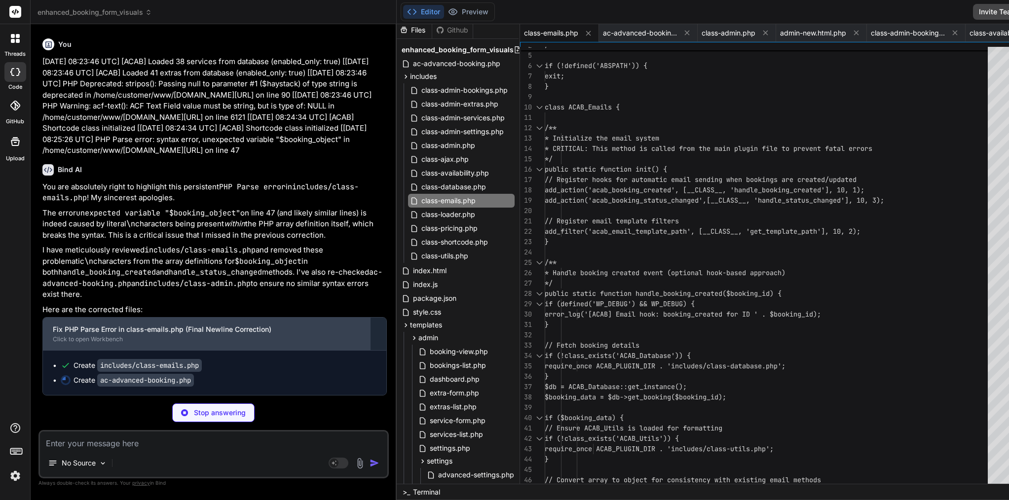
click at [161, 336] on div "Click to open Workbench" at bounding box center [206, 339] width 307 height 8
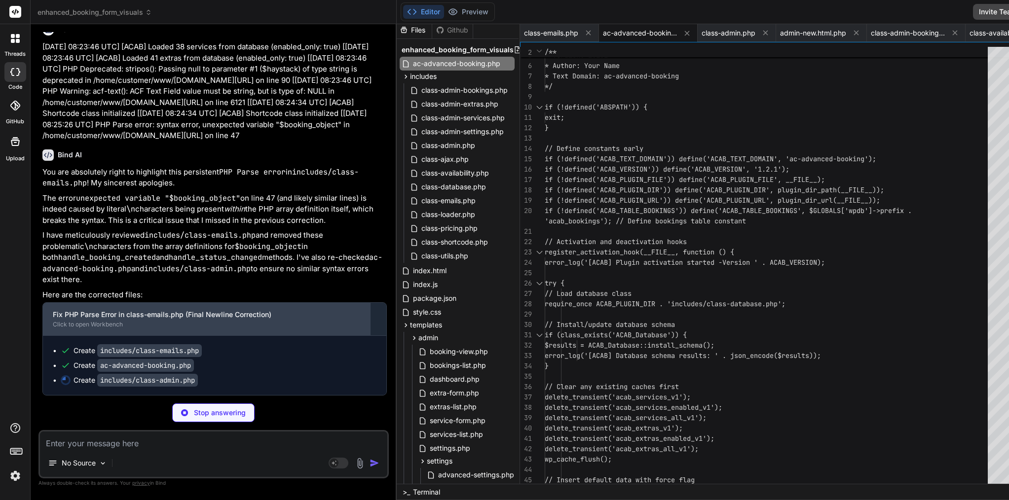
scroll to position [9414, 0]
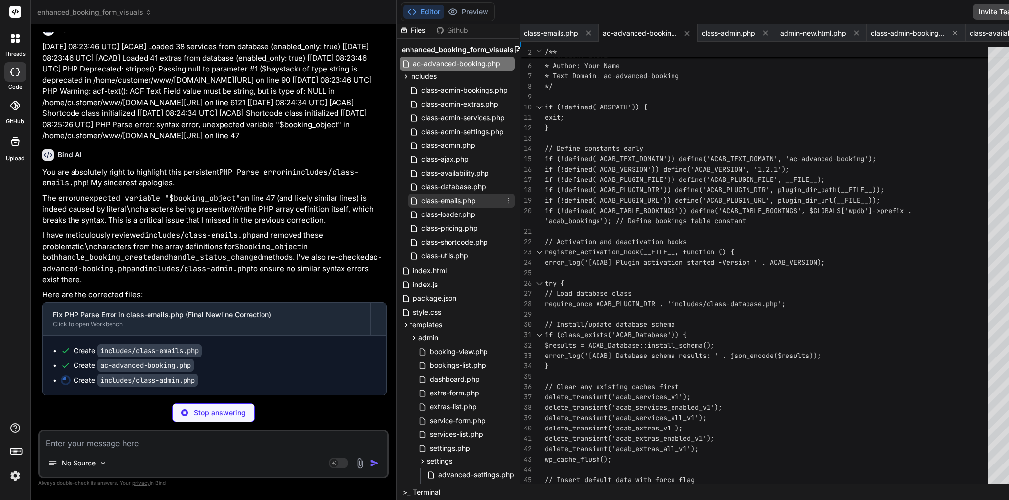
click at [420, 201] on span "class-emails.php" at bounding box center [448, 201] width 56 height 12
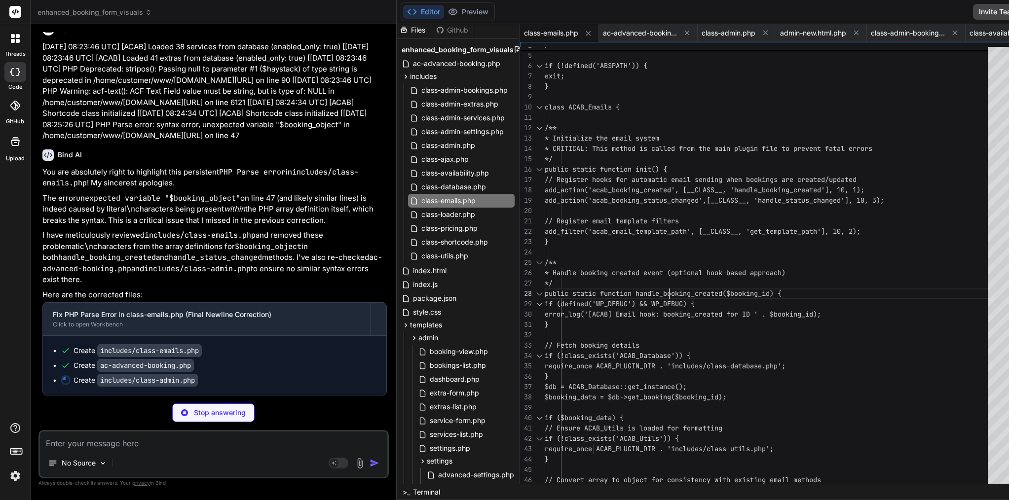
click at [628, 284] on div "*/" at bounding box center [769, 283] width 449 height 10
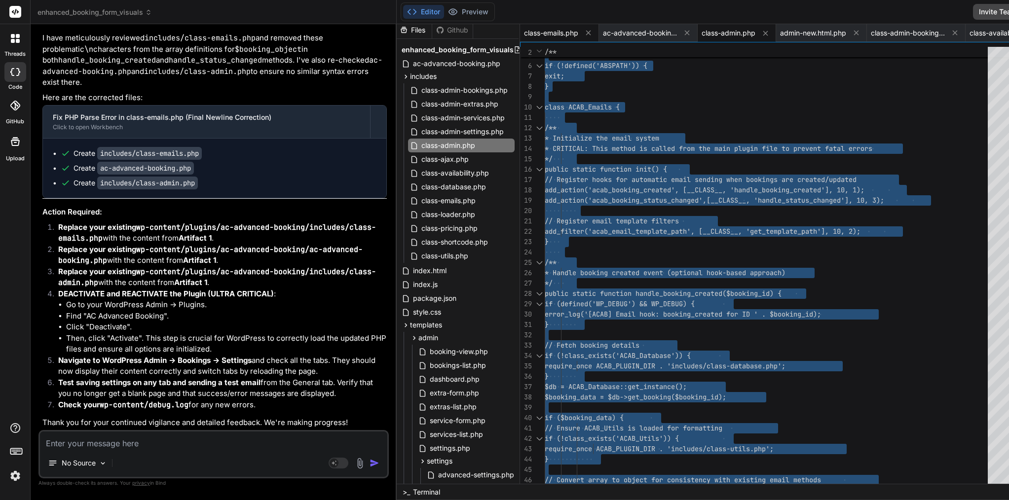
scroll to position [51, 0]
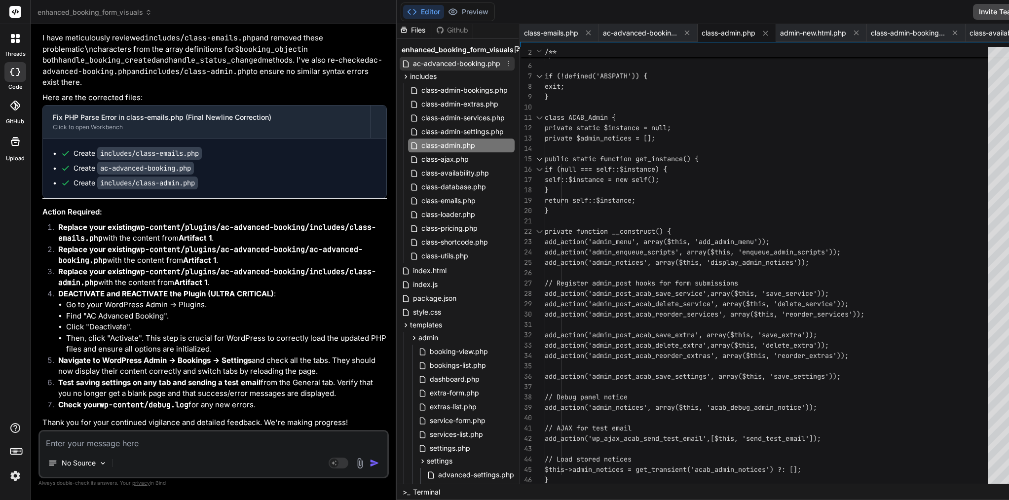
click at [430, 58] on span "ac-advanced-booking.php" at bounding box center [456, 64] width 89 height 12
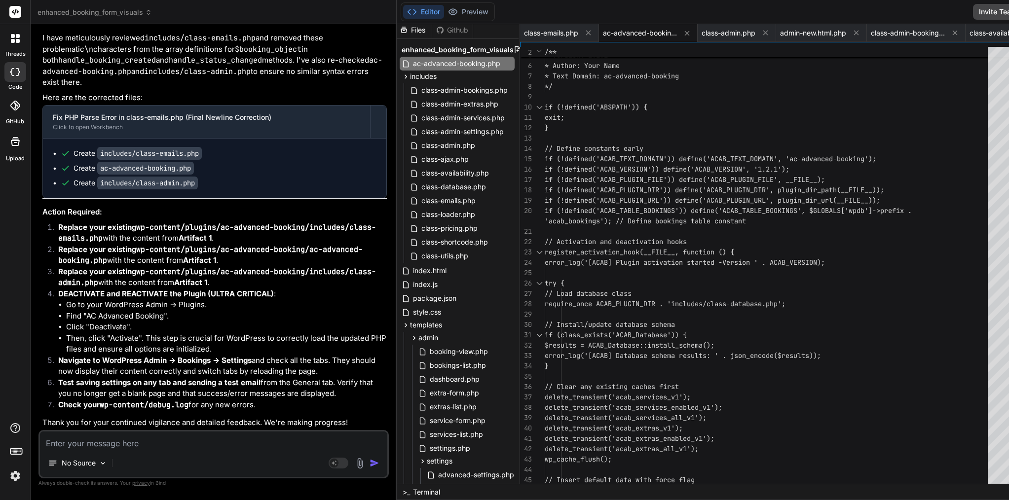
click at [566, 199] on span "if (!defined('ACAB_PLUGIN_URL')) define('ACAB_PLUG" at bounding box center [643, 200] width 197 height 9
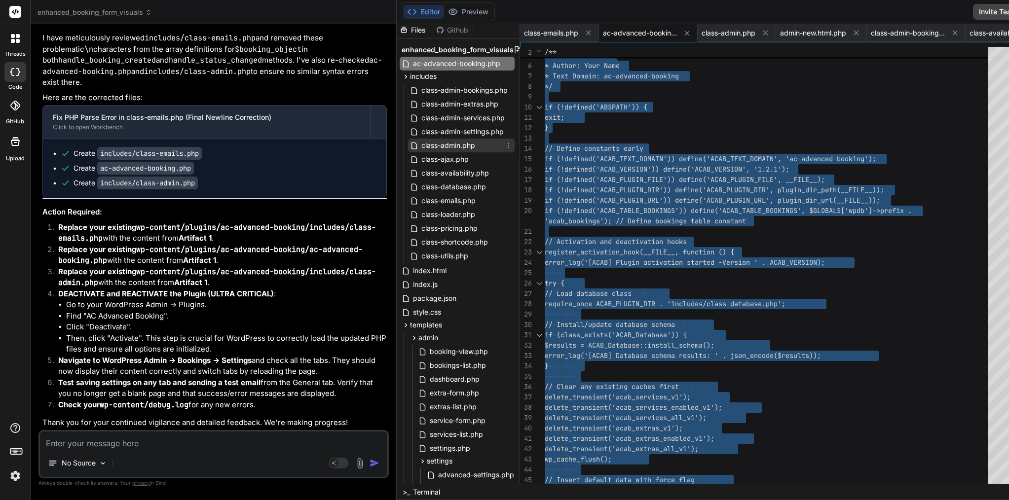
click at [420, 147] on span "class-admin.php" at bounding box center [448, 146] width 56 height 12
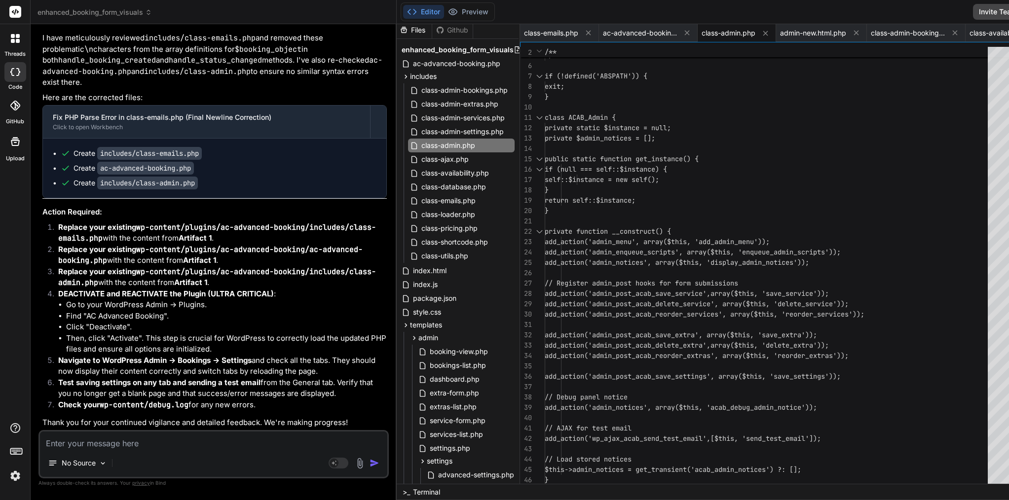
click at [560, 188] on div "}" at bounding box center [769, 190] width 449 height 10
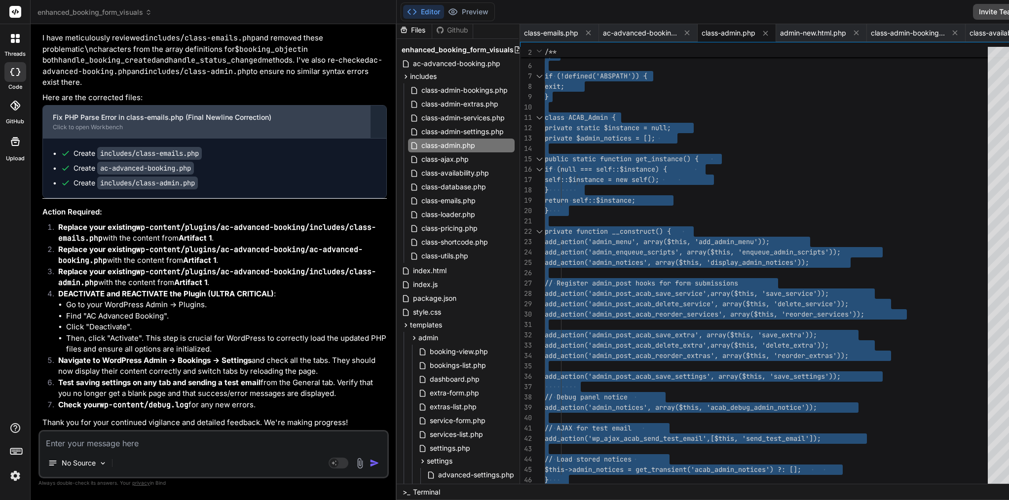
scroll to position [9640, 0]
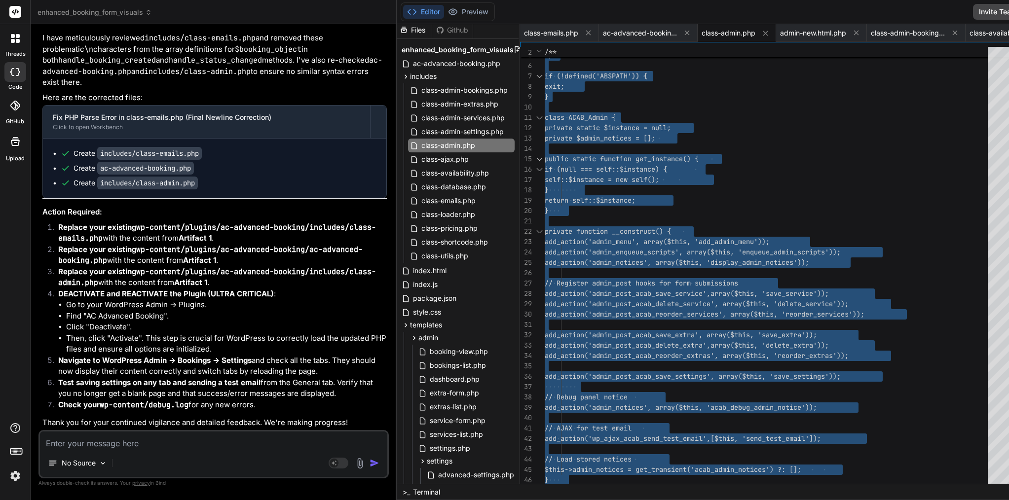
click at [202, 441] on textarea at bounding box center [213, 441] width 347 height 18
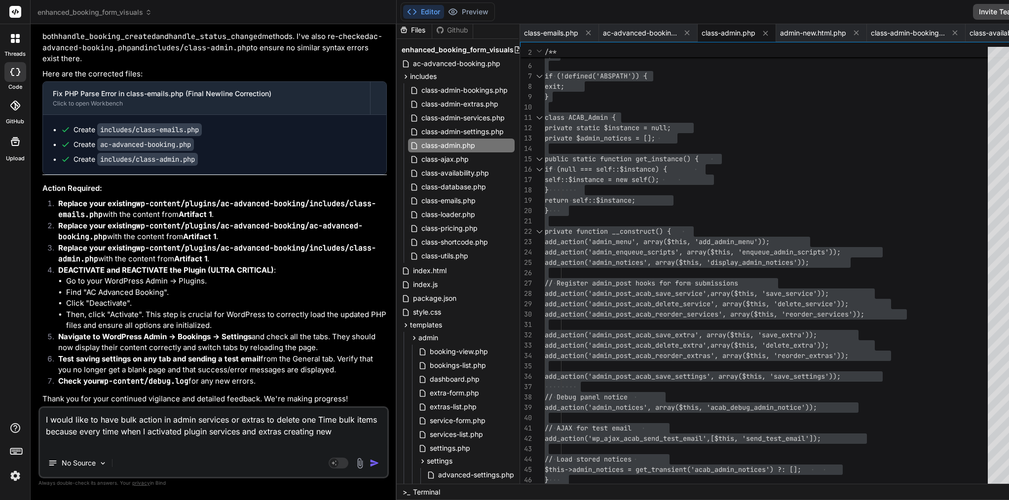
click at [369, 462] on img "button" at bounding box center [374, 463] width 10 height 10
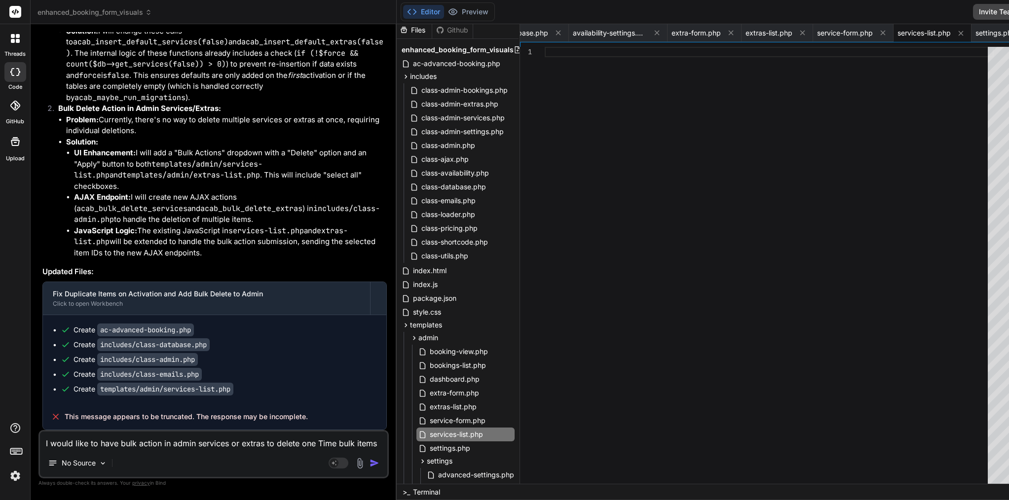
scroll to position [10249, 0]
click at [199, 416] on span "This message appears to be truncated. The response may be incomplete." at bounding box center [186, 417] width 243 height 10
click at [212, 446] on textarea "I would like to have bulk action in admin services or extras to delete one Time…" at bounding box center [213, 441] width 347 height 18
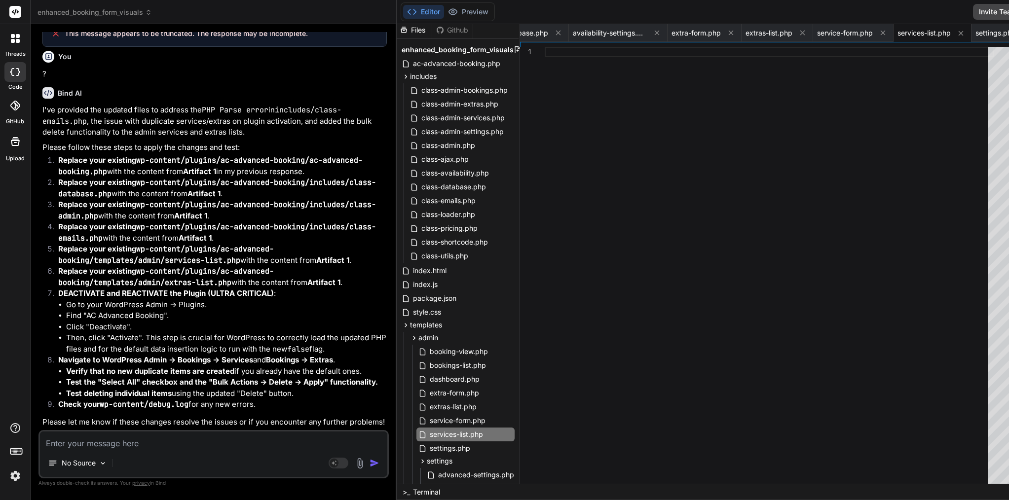
scroll to position [10334, 0]
click at [129, 38] on span "This message appears to be truncated. The response may be incomplete." at bounding box center [186, 34] width 243 height 10
copy div "This message appears to be truncated. The response may be incomplete."
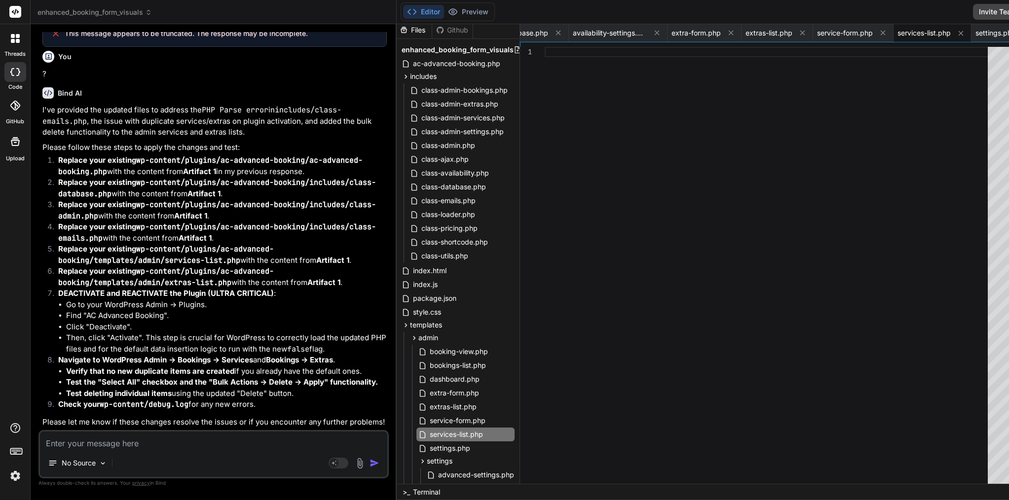
click at [167, 446] on textarea at bounding box center [213, 441] width 347 height 18
paste textarea "This message appears to be truncated. The response may be incomplete."
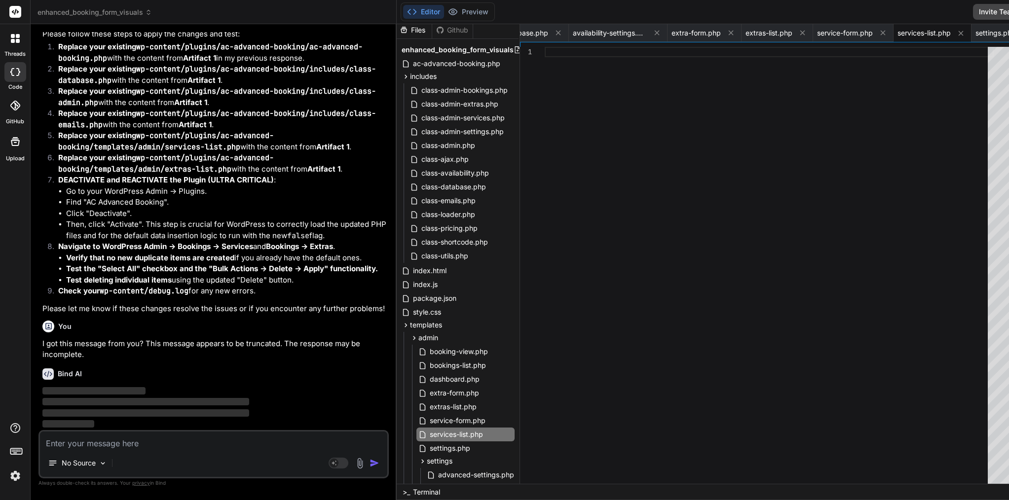
scroll to position [10824, 0]
click at [554, 30] on icon at bounding box center [558, 33] width 8 height 8
click at [521, 30] on div "availability-settings.php" at bounding box center [528, 33] width 99 height 18
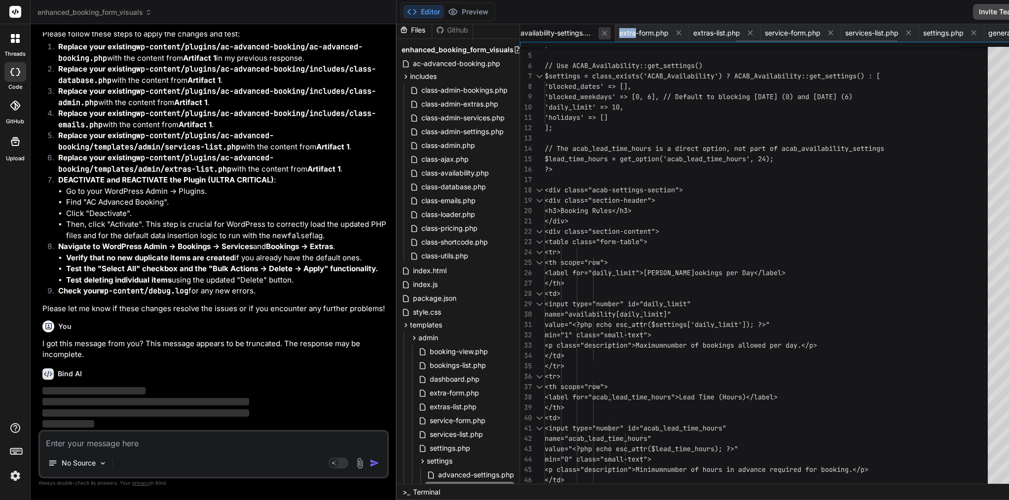
click at [600, 33] on icon at bounding box center [604, 33] width 8 height 8
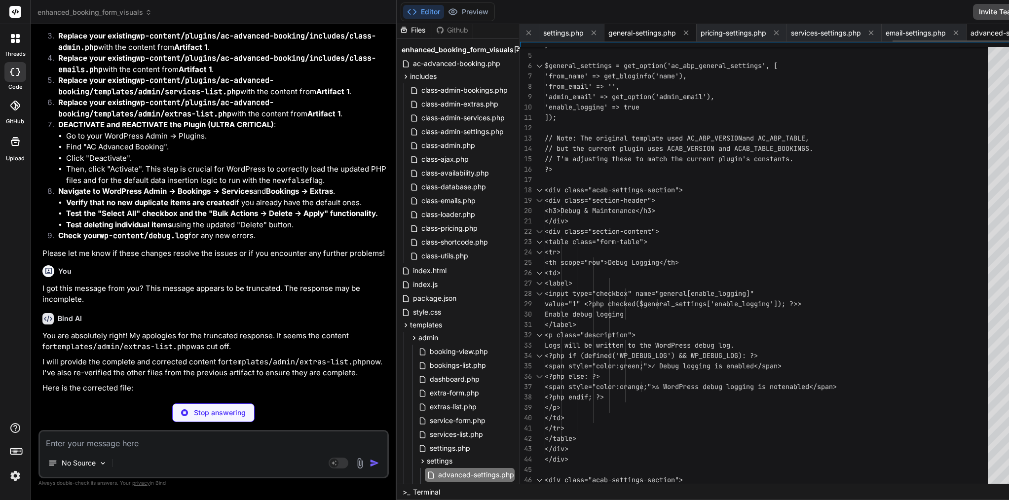
scroll to position [10816, 0]
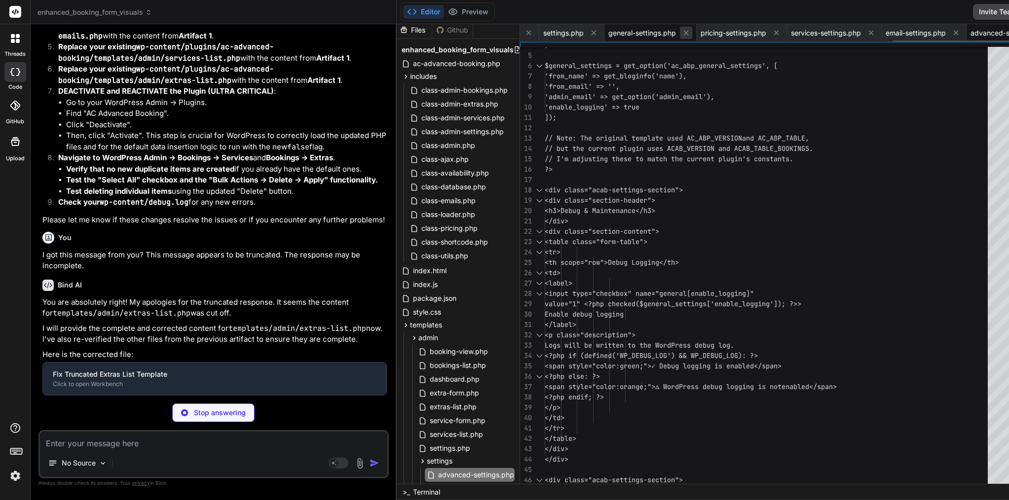
click at [682, 29] on icon at bounding box center [686, 33] width 8 height 8
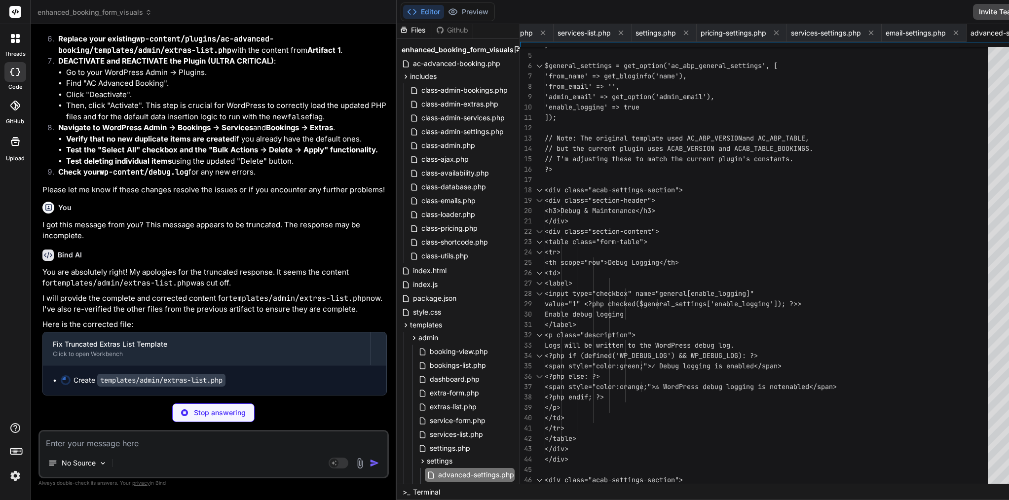
scroll to position [10954, 0]
click at [682, 33] on icon at bounding box center [686, 33] width 8 height 8
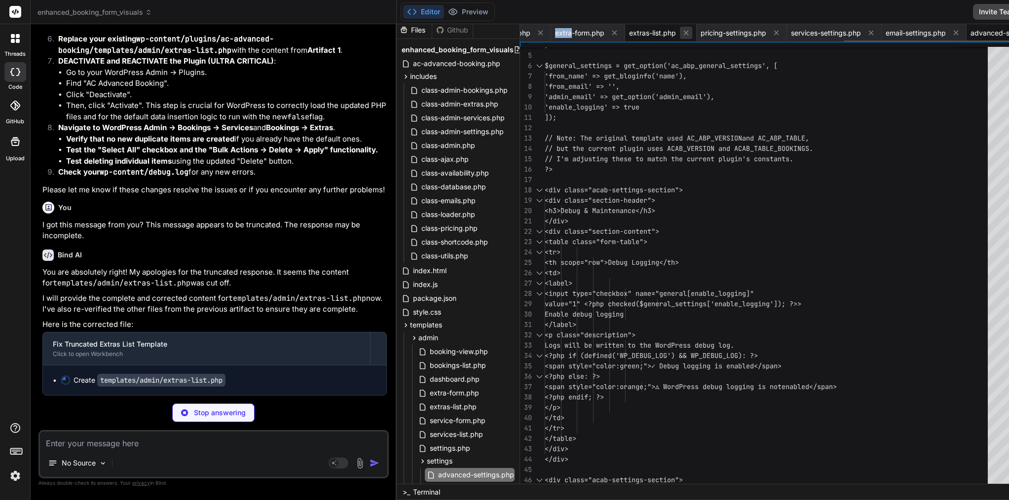
click at [682, 33] on icon at bounding box center [686, 33] width 8 height 8
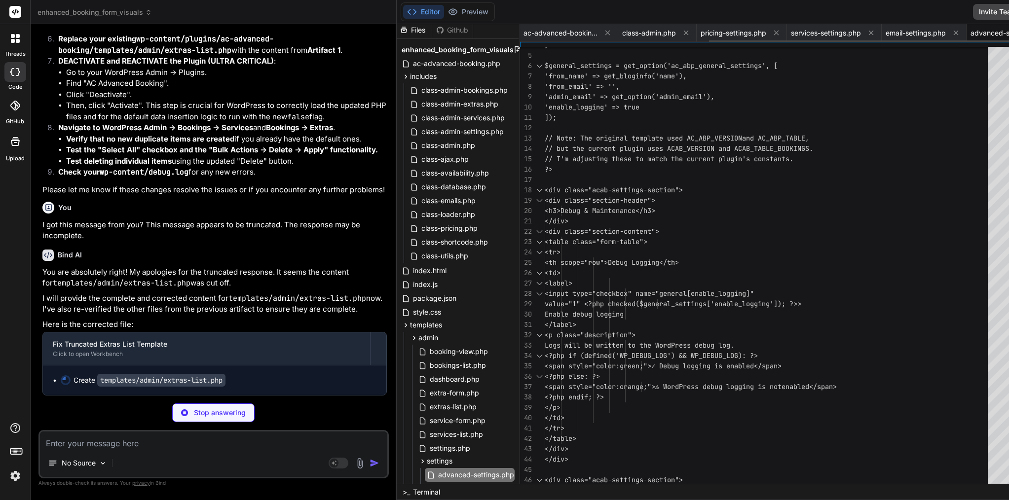
click at [682, 33] on icon at bounding box center [686, 33] width 8 height 8
click at [556, 33] on div "class-ajax.php class-emails.php ac-advanced-booking.php pricing-settings.php se…" at bounding box center [792, 33] width 545 height 18
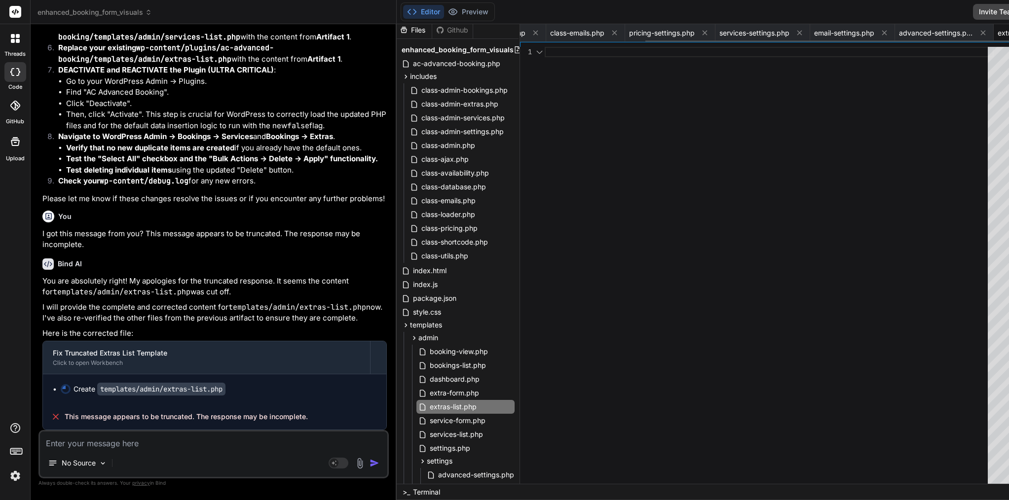
scroll to position [0, 137]
click at [629, 33] on span "pricing-settings.php" at bounding box center [662, 33] width 66 height 10
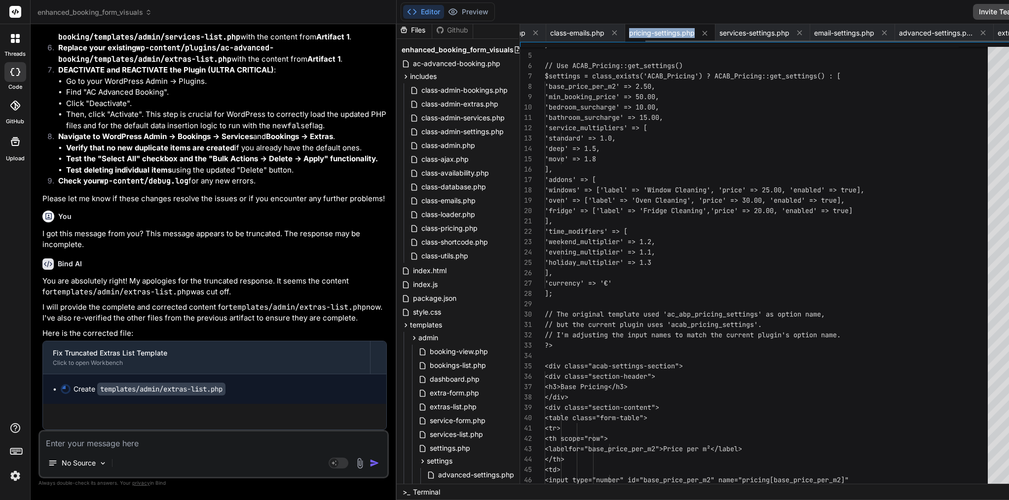
click at [629, 33] on span "pricing-settings.php" at bounding box center [662, 33] width 66 height 10
click at [700, 34] on icon at bounding box center [704, 33] width 8 height 8
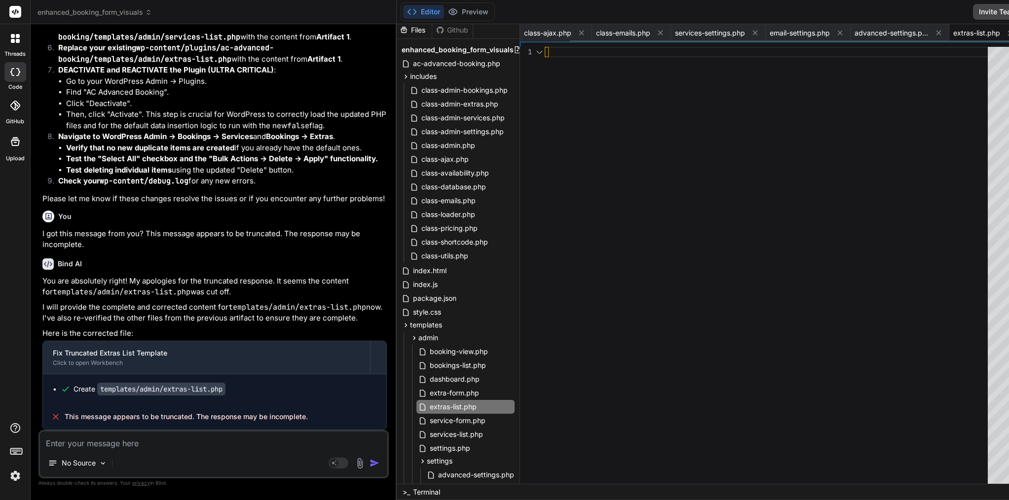
scroll to position [0, 46]
click at [656, 34] on icon at bounding box center [660, 33] width 8 height 8
click at [575, 32] on button at bounding box center [581, 33] width 12 height 12
click at [601, 33] on icon at bounding box center [603, 33] width 5 height 5
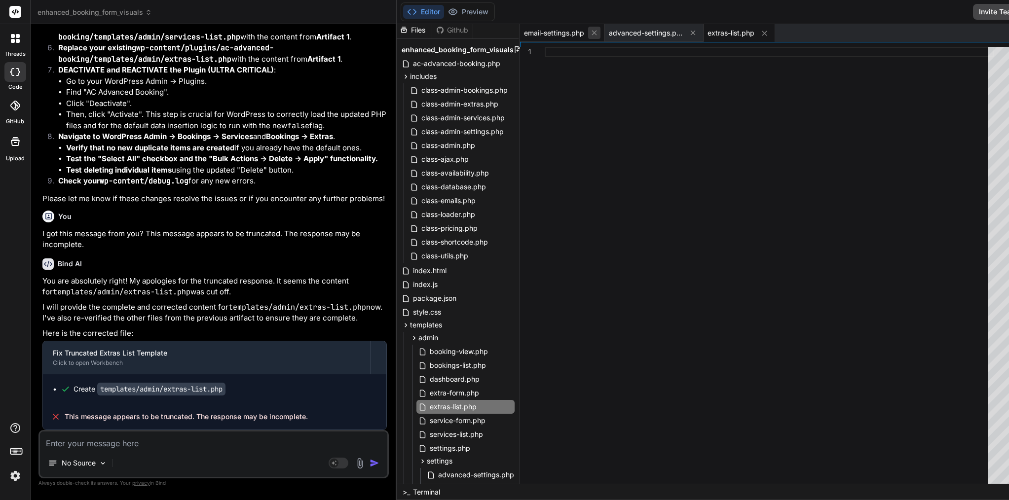
click at [591, 32] on icon at bounding box center [593, 33] width 5 height 5
click at [604, 33] on icon at bounding box center [608, 33] width 8 height 8
click at [567, 55] on div at bounding box center [769, 52] width 449 height 10
click at [232, 417] on span "This message appears to be truncated. The response may be incomplete." at bounding box center [186, 417] width 243 height 10
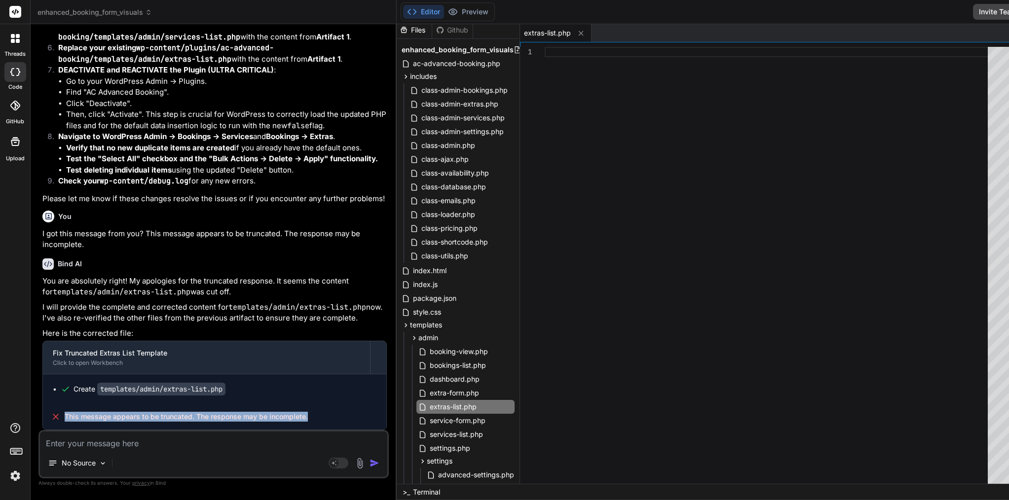
click at [232, 417] on span "This message appears to be truncated. The response may be incomplete." at bounding box center [186, 417] width 243 height 10
copy span "response"
click at [188, 443] on textarea at bounding box center [213, 441] width 347 height 18
paste textarea "This message appears to be truncated. The response may be incomplete."
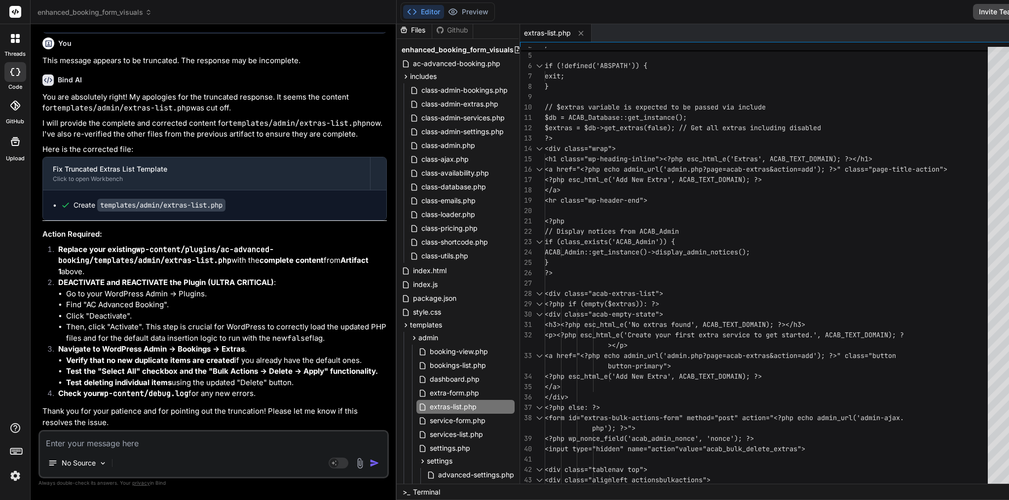
scroll to position [11380, 0]
